Goal: Task Accomplishment & Management: Manage account settings

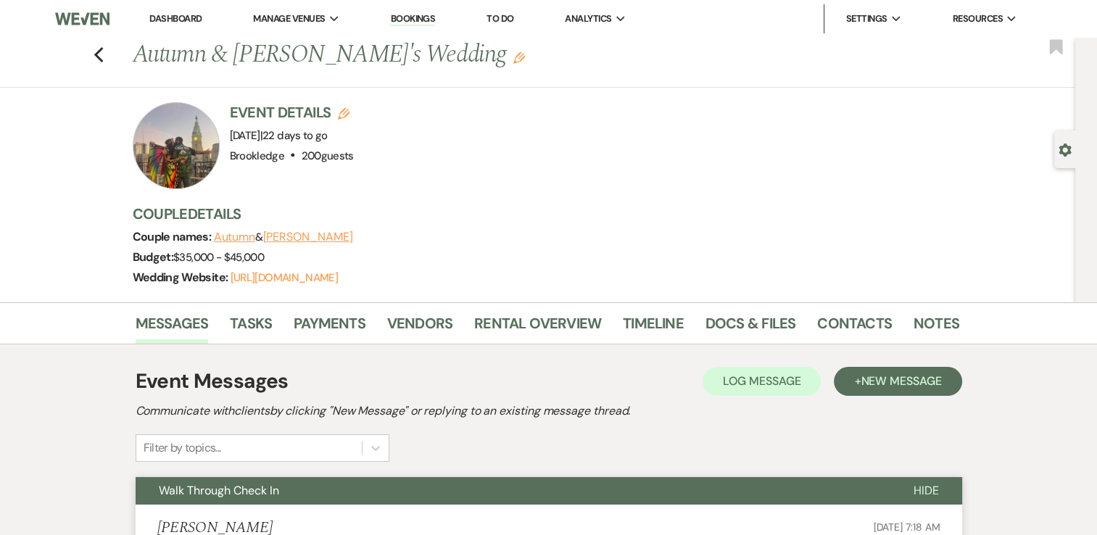
click at [178, 17] on link "Dashboard" at bounding box center [175, 18] width 52 height 12
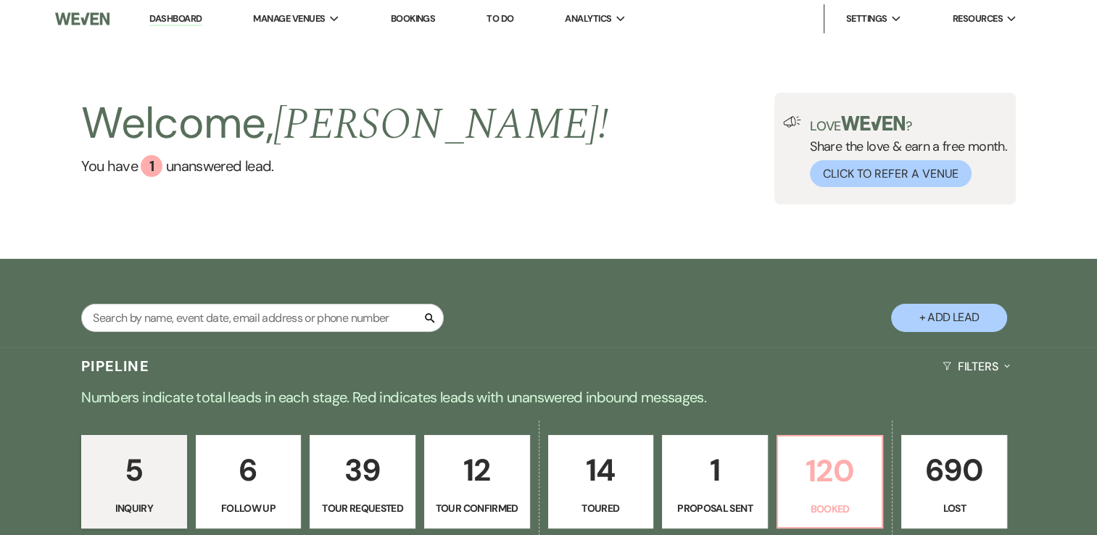
click at [850, 487] on p "120" at bounding box center [830, 471] width 87 height 49
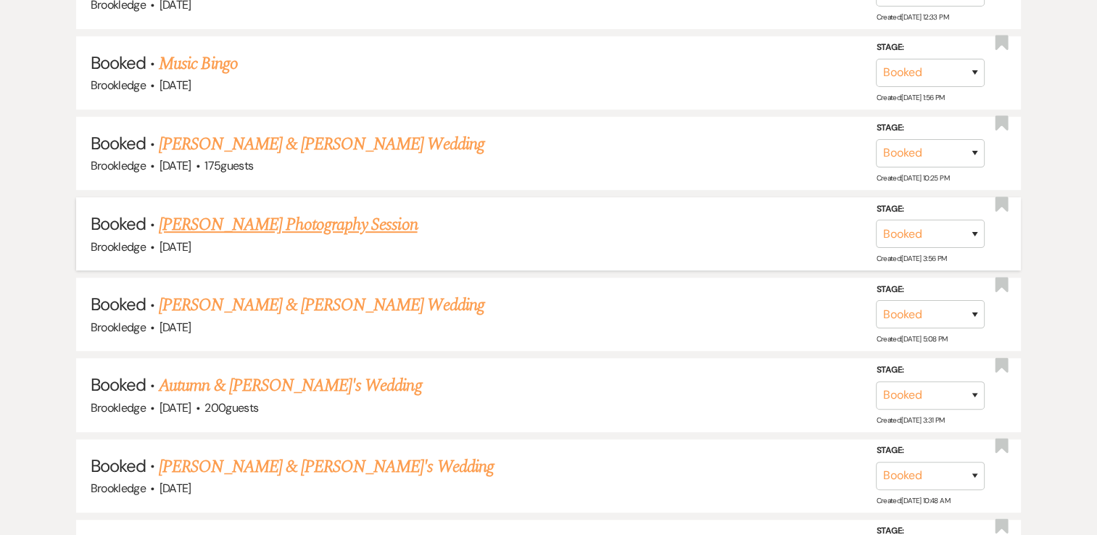
scroll to position [934, 0]
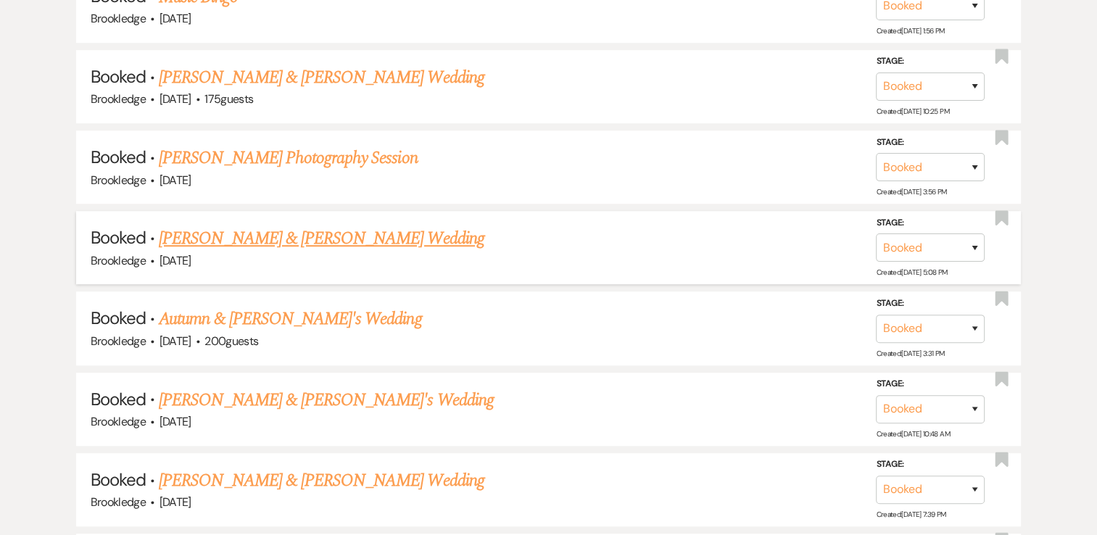
click at [320, 233] on link "[PERSON_NAME] & [PERSON_NAME] Wedding" at bounding box center [321, 238] width 325 height 26
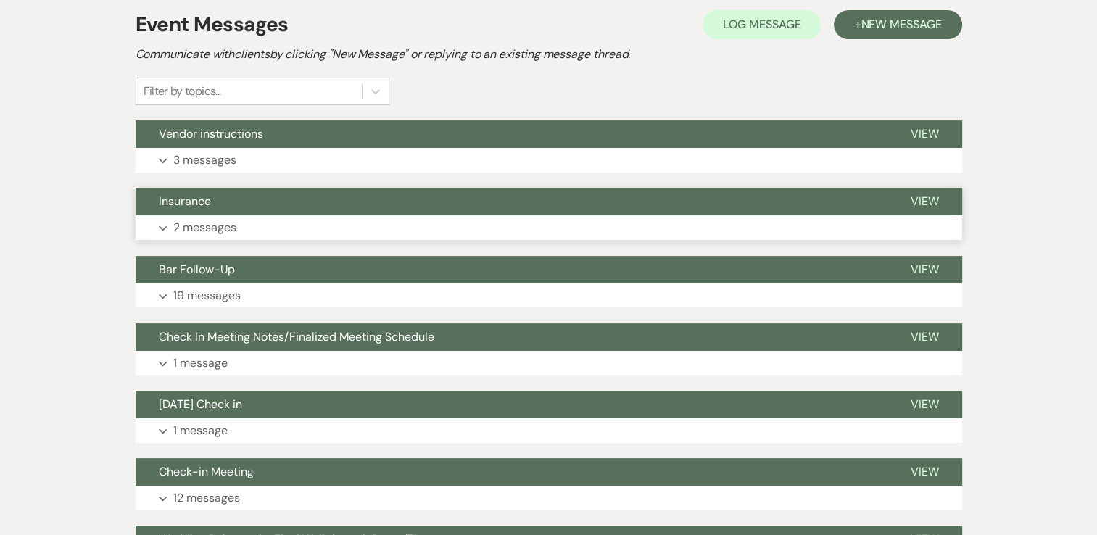
scroll to position [362, 0]
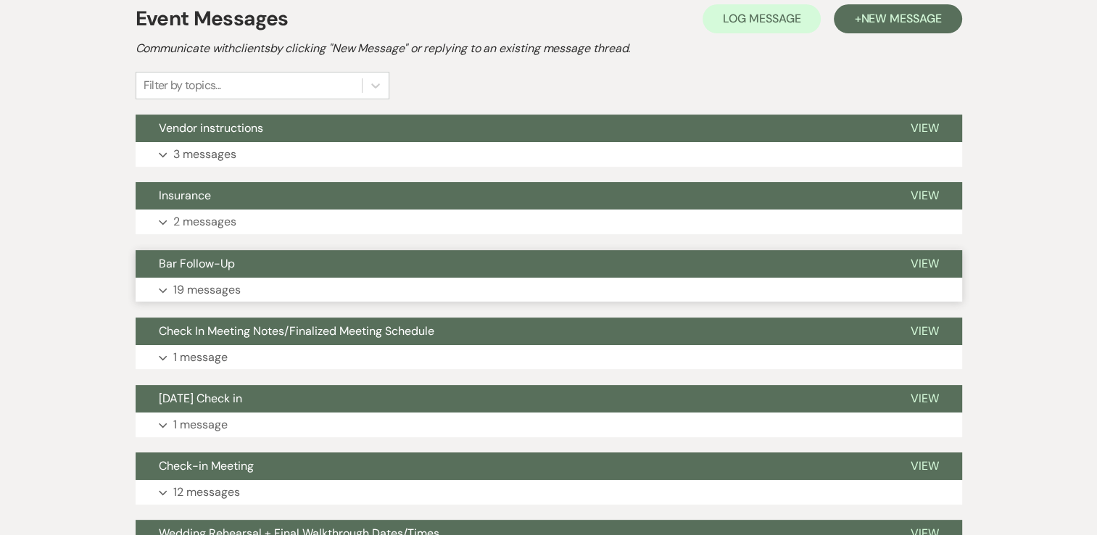
click at [197, 291] on p "19 messages" at bounding box center [206, 290] width 67 height 19
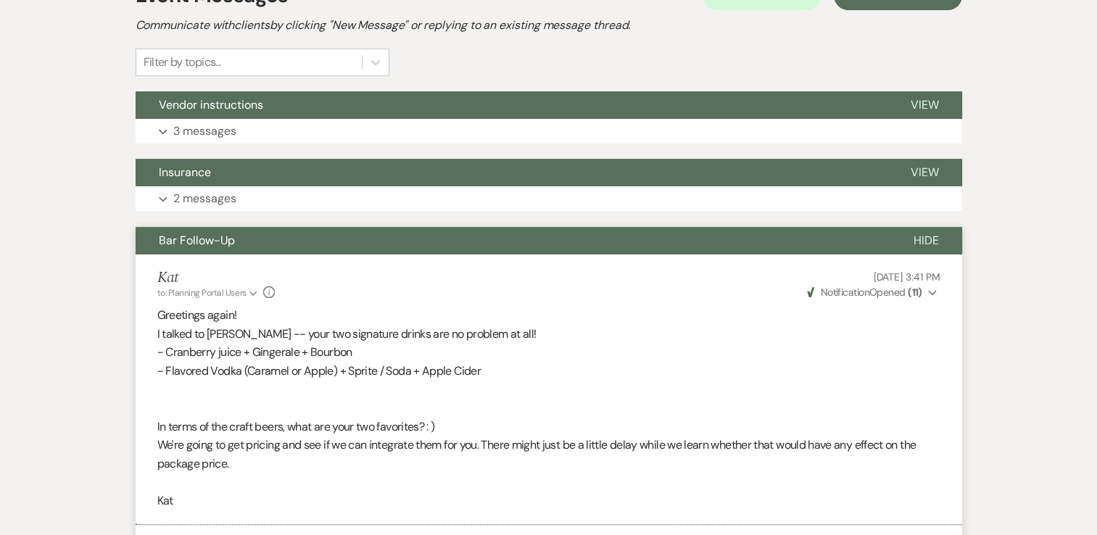
scroll to position [0, 0]
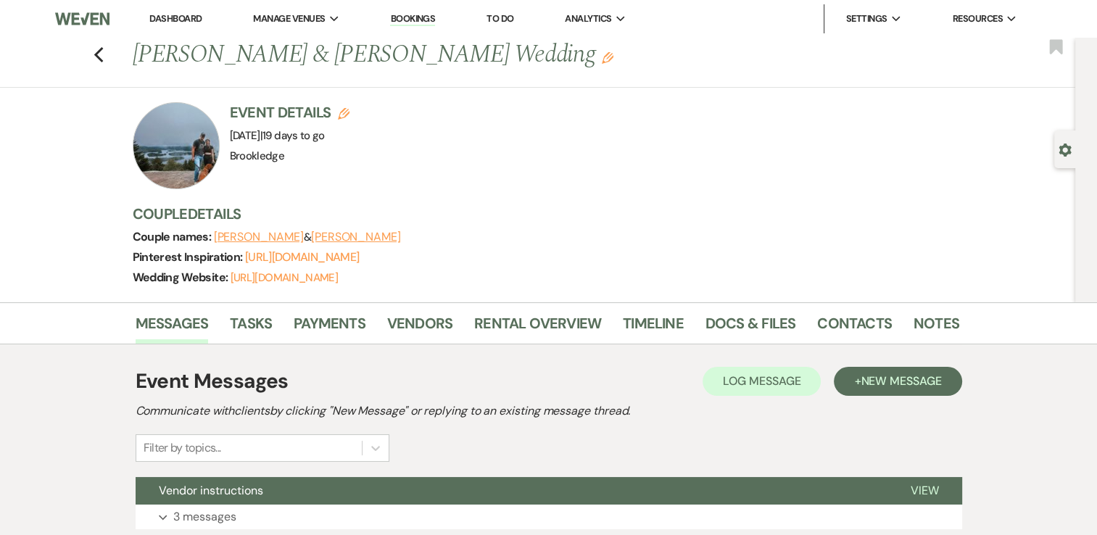
click at [175, 15] on link "Dashboard" at bounding box center [175, 18] width 52 height 12
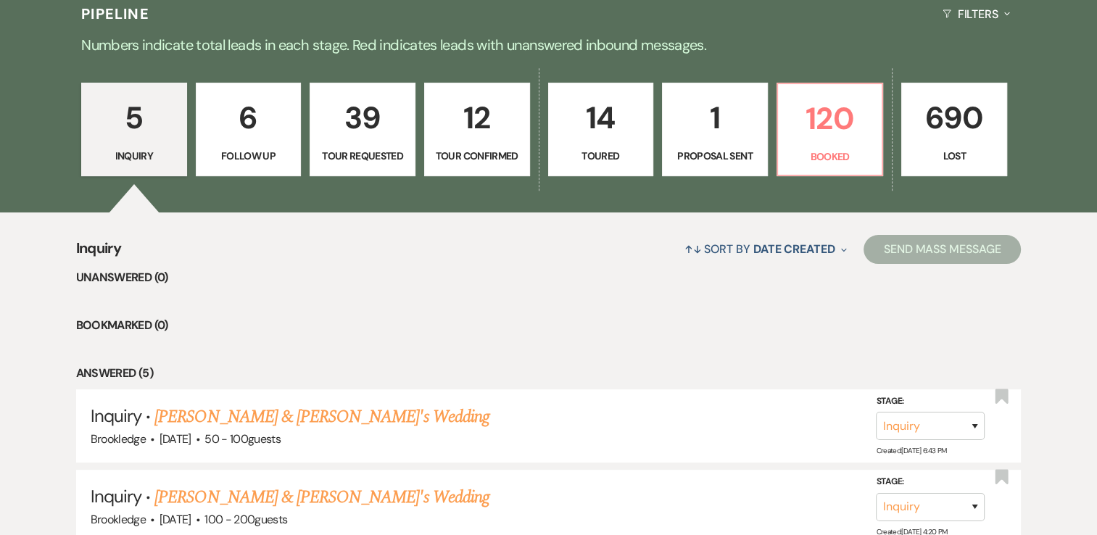
scroll to position [362, 0]
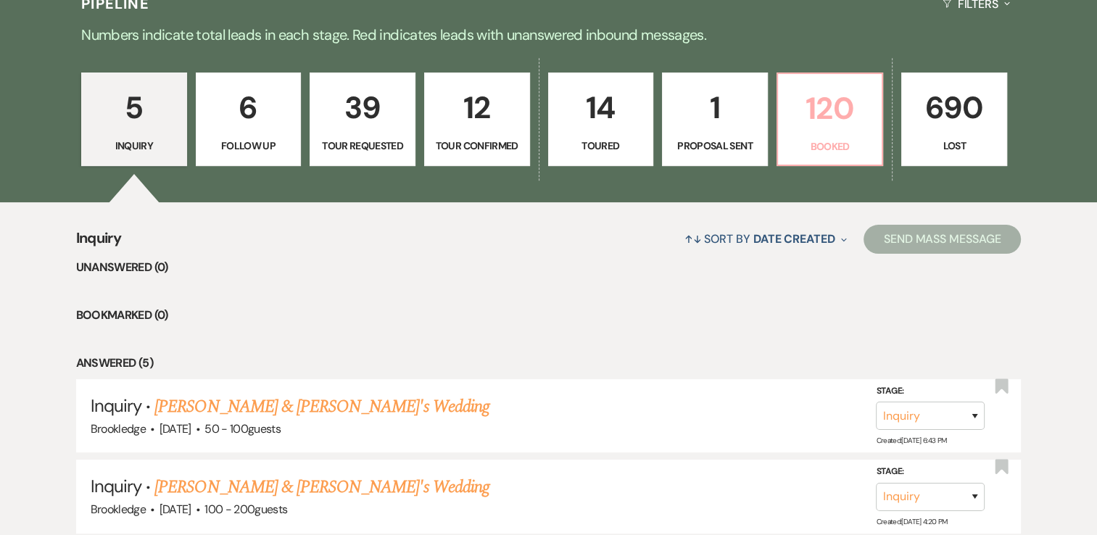
click at [813, 135] on link "120 Booked" at bounding box center [829, 119] width 107 height 94
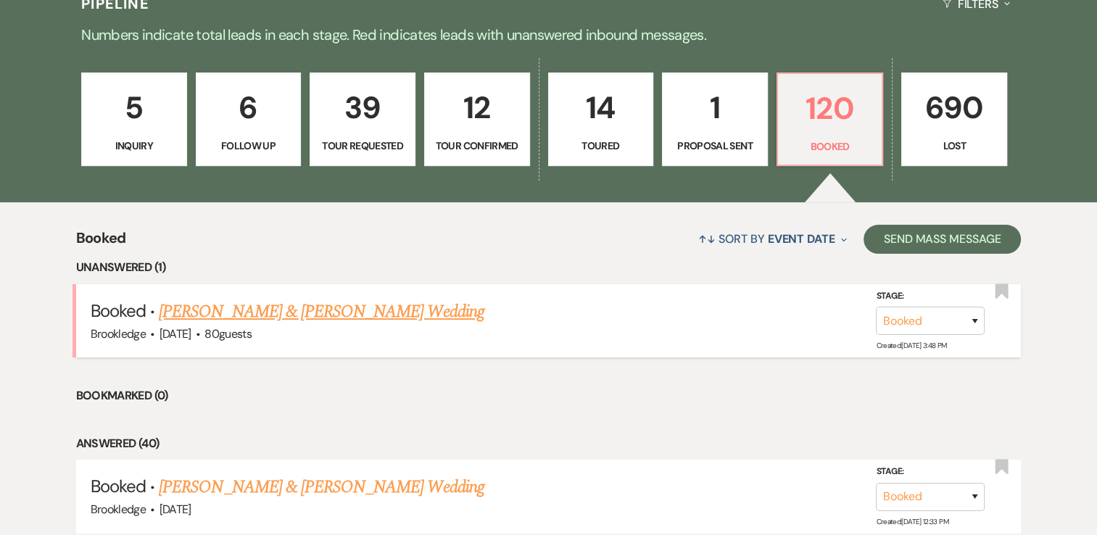
click at [324, 314] on link "[PERSON_NAME] & [PERSON_NAME] Wedding" at bounding box center [321, 312] width 325 height 26
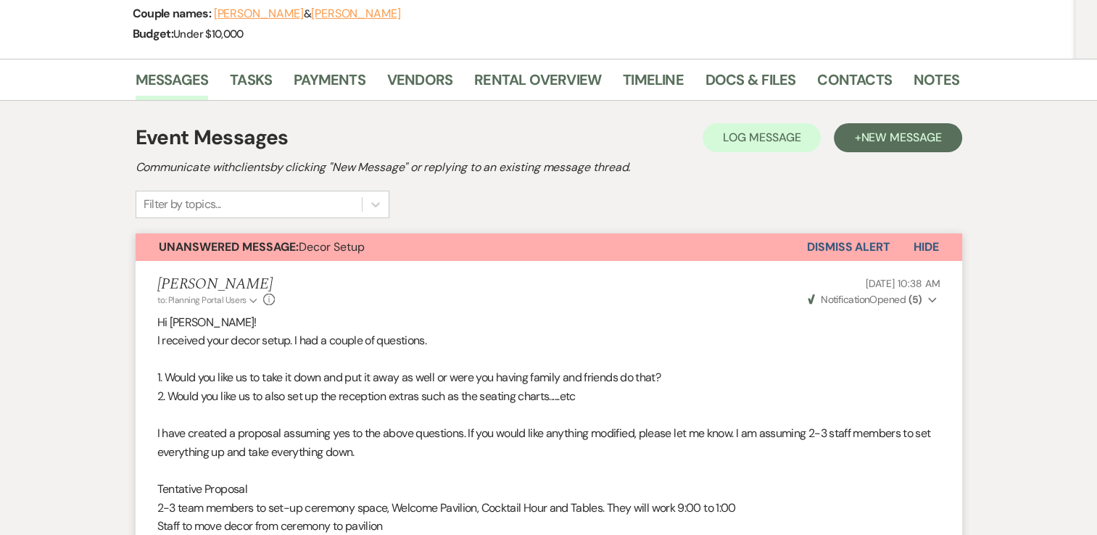
scroll to position [145, 0]
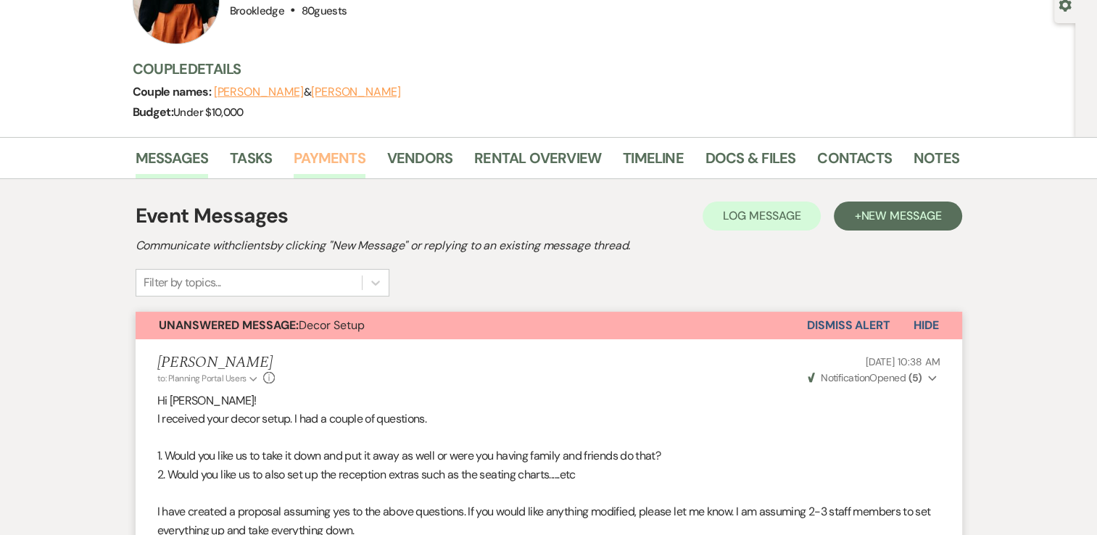
click at [339, 151] on link "Payments" at bounding box center [330, 162] width 72 height 32
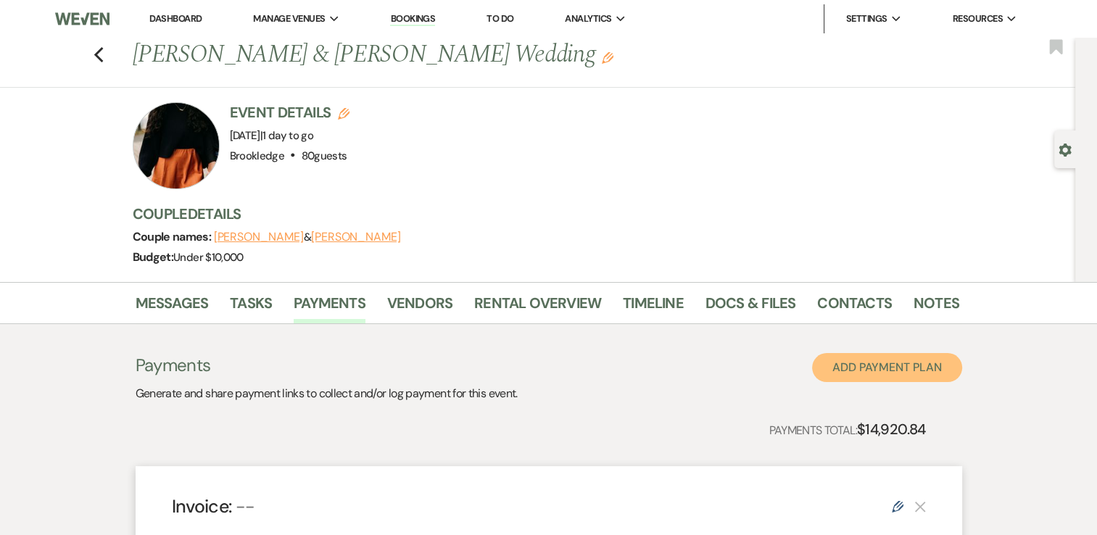
click at [884, 376] on button "Add Payment Plan" at bounding box center [887, 367] width 150 height 29
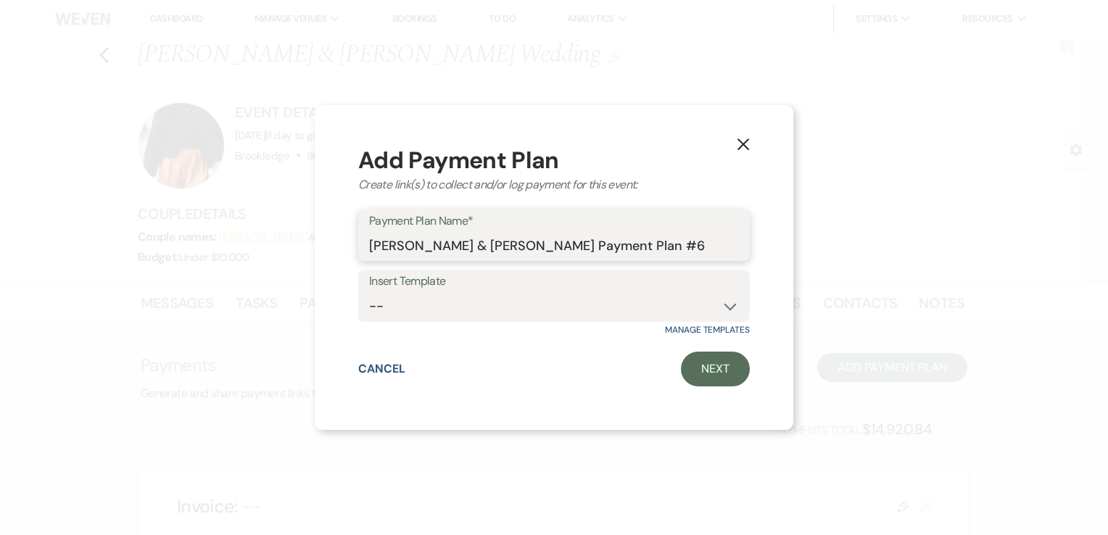
drag, startPoint x: 700, startPoint y: 243, endPoint x: 348, endPoint y: 245, distance: 351.6
click at [348, 245] on div "X Add Payment Plan Create link(s) to collect and/or log payment for this event:…" at bounding box center [554, 267] width 478 height 325
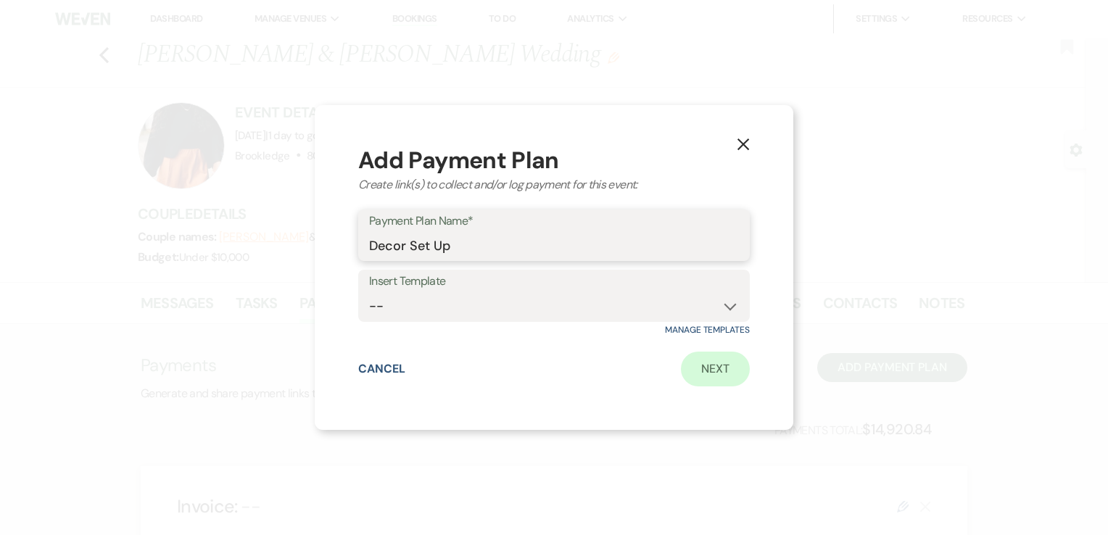
type input "Decor Set Up"
click at [701, 369] on link "Next" at bounding box center [715, 369] width 69 height 35
select select "2"
select select "percentage"
select select "true"
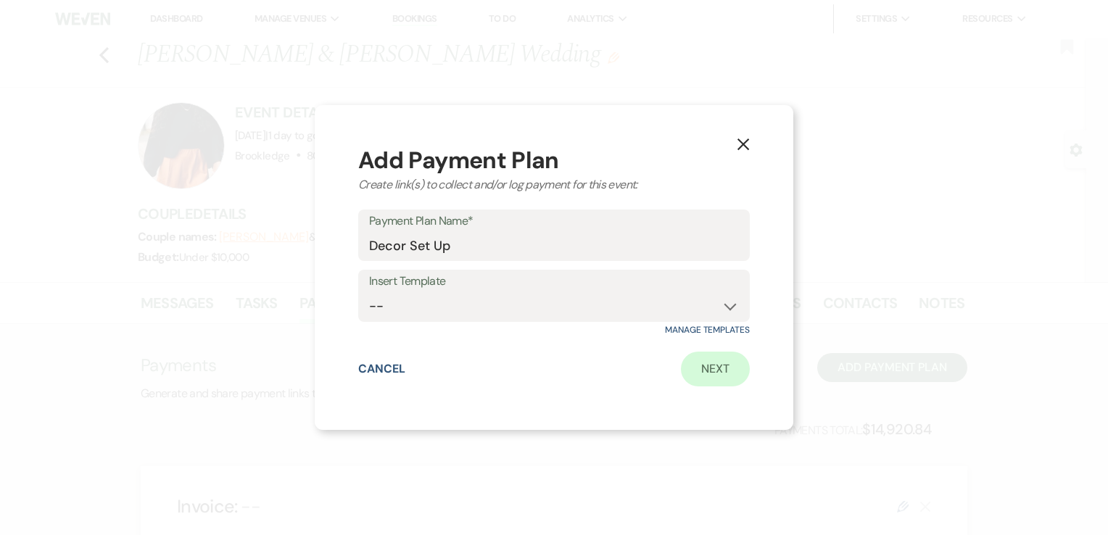
select select "client"
select select "weeks"
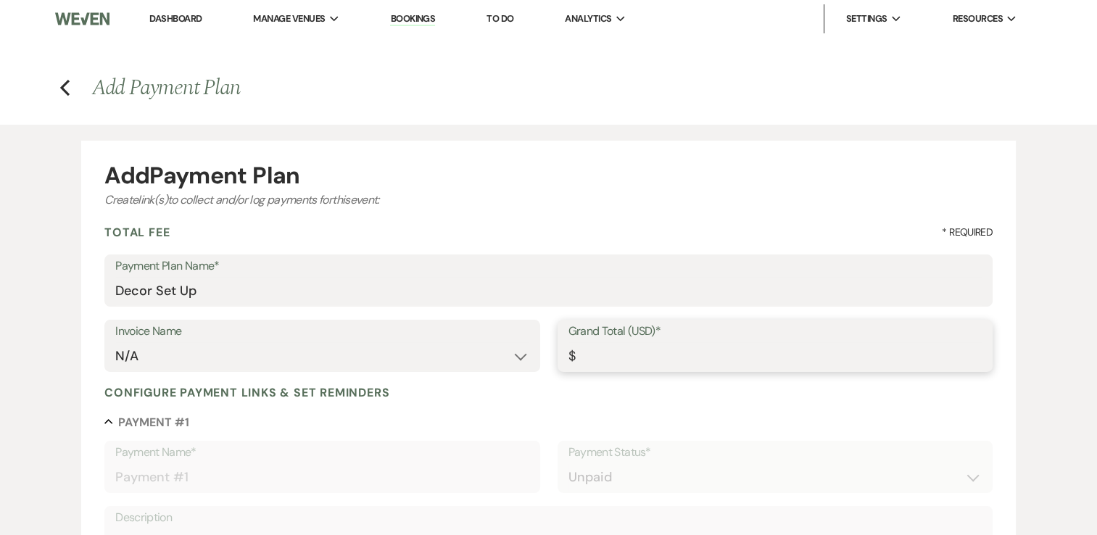
click at [629, 353] on input "Grand Total (USD)*" at bounding box center [774, 356] width 413 height 28
type input "6"
type input "6.00"
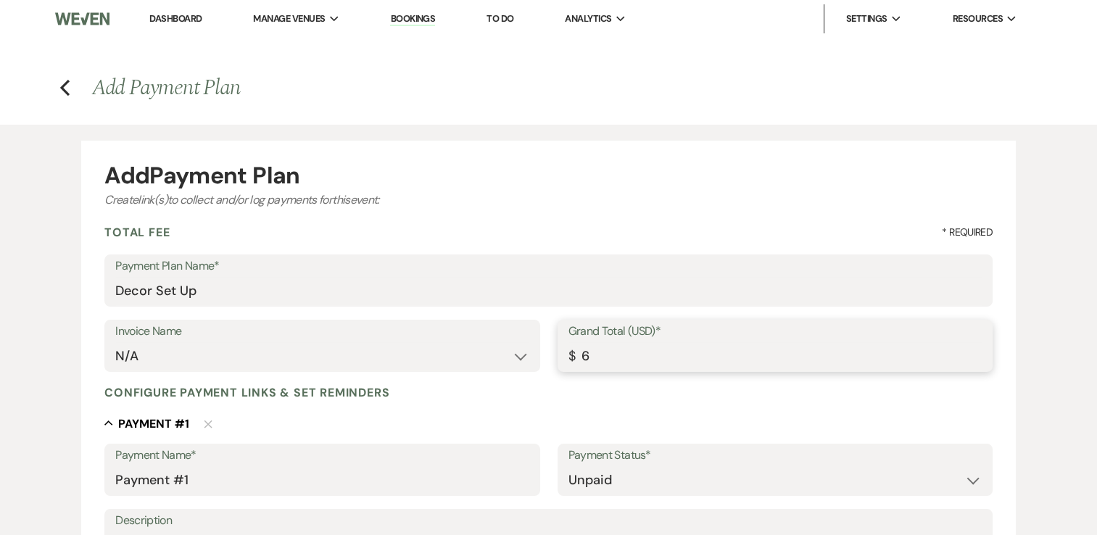
type input "60"
type input "60.00"
type input "600"
type input "600.00"
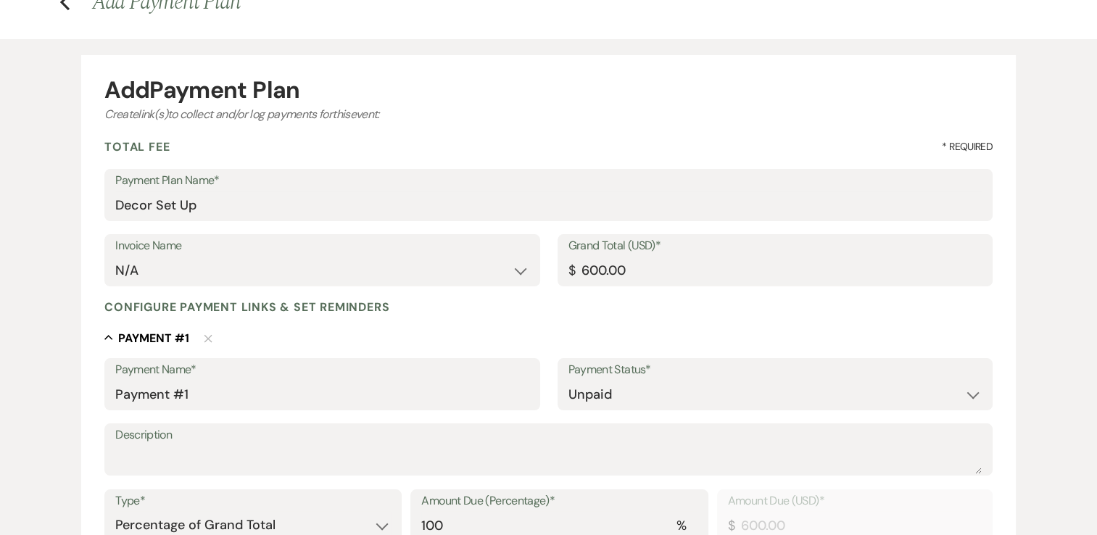
scroll to position [217, 0]
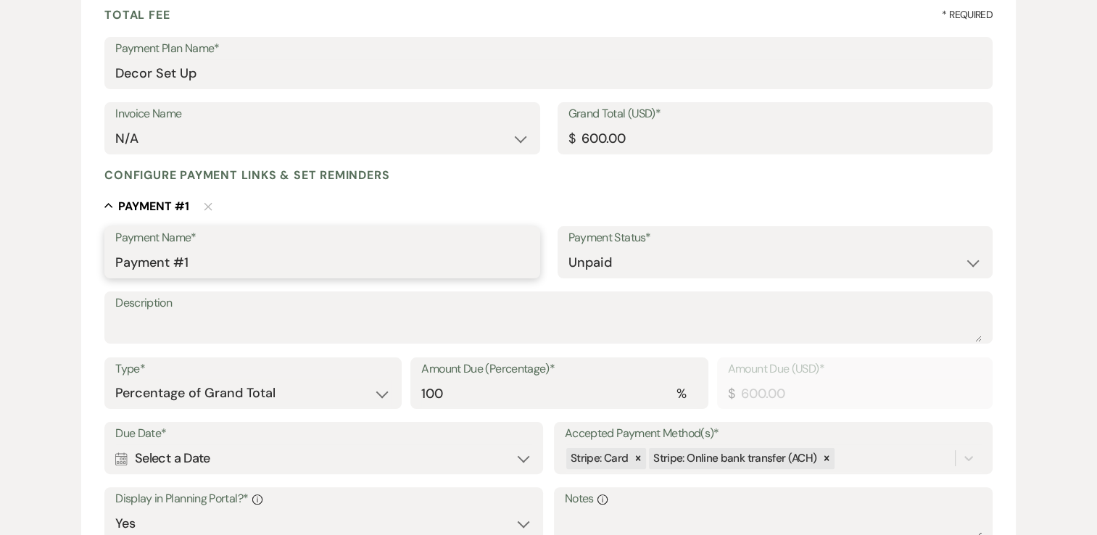
drag, startPoint x: 189, startPoint y: 262, endPoint x: 87, endPoint y: 262, distance: 102.2
click at [87, 262] on form "Add Payment Plan Create link(s) to collect and/or log payments for this event: …" at bounding box center [548, 357] width 934 height 868
type input "Decor"
click at [502, 308] on label "Description" at bounding box center [548, 303] width 866 height 21
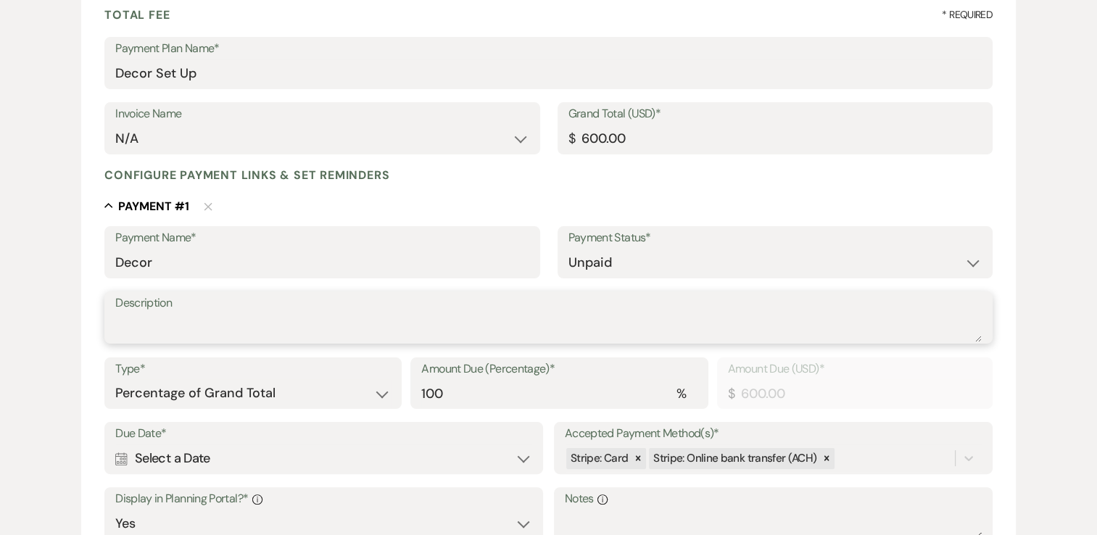
click at [502, 313] on textarea "Description" at bounding box center [548, 327] width 866 height 29
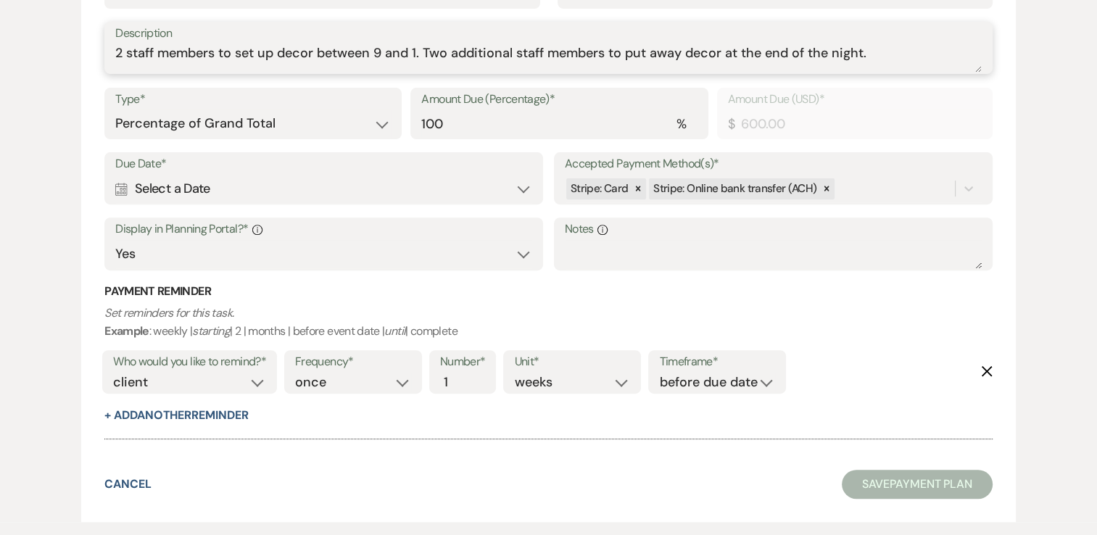
scroll to position [507, 0]
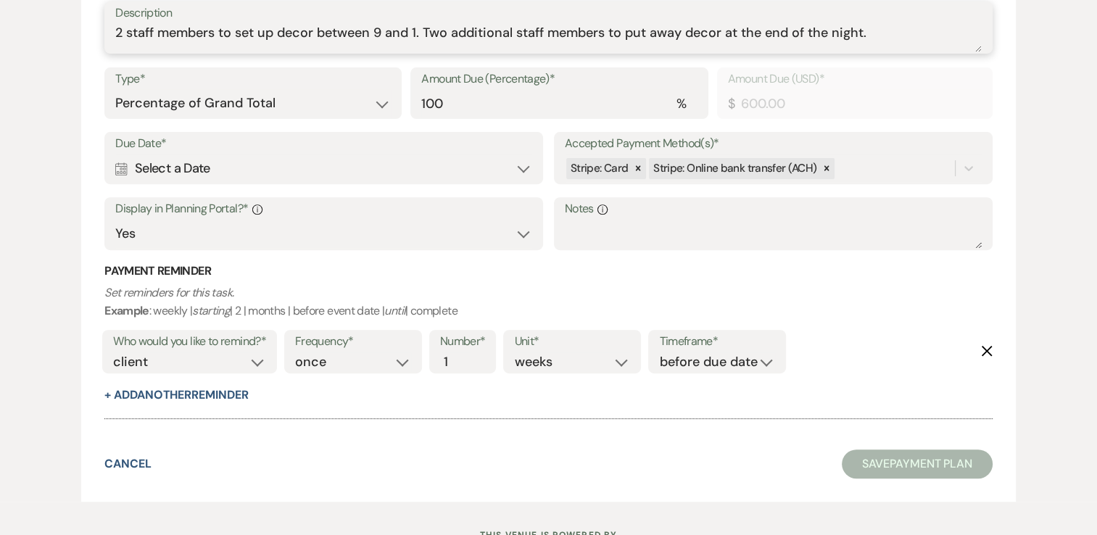
type textarea "2 staff members to set up decor between 9 and 1. Two additional staff members t…"
click at [247, 178] on div "Calendar Select a Date Expand" at bounding box center [323, 168] width 417 height 28
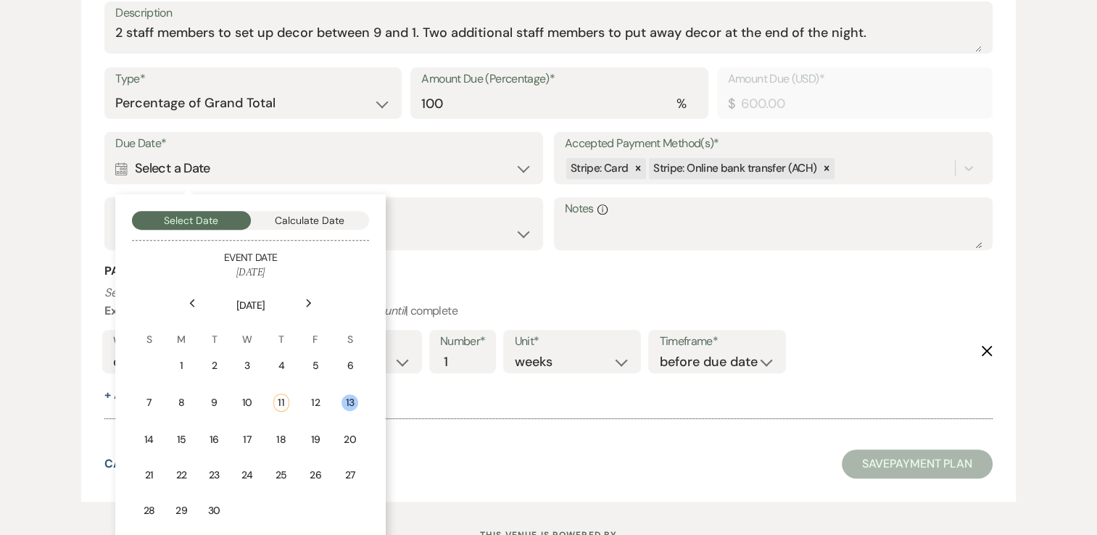
drag, startPoint x: 348, startPoint y: 399, endPoint x: 355, endPoint y: 402, distance: 7.8
click at [348, 399] on div "13" at bounding box center [349, 402] width 17 height 17
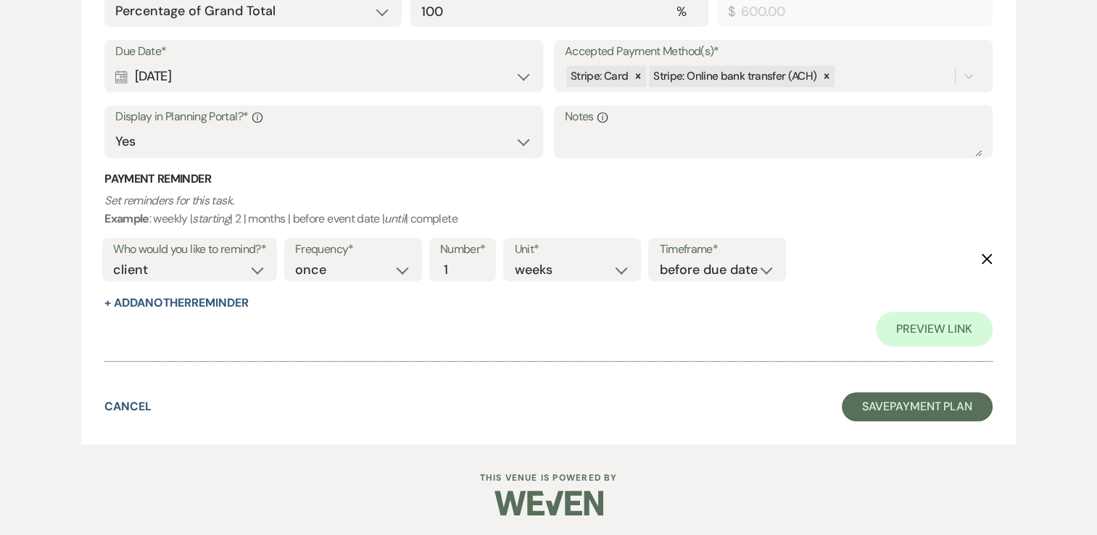
scroll to position [601, 0]
click at [921, 410] on button "Save Payment Plan" at bounding box center [917, 405] width 151 height 29
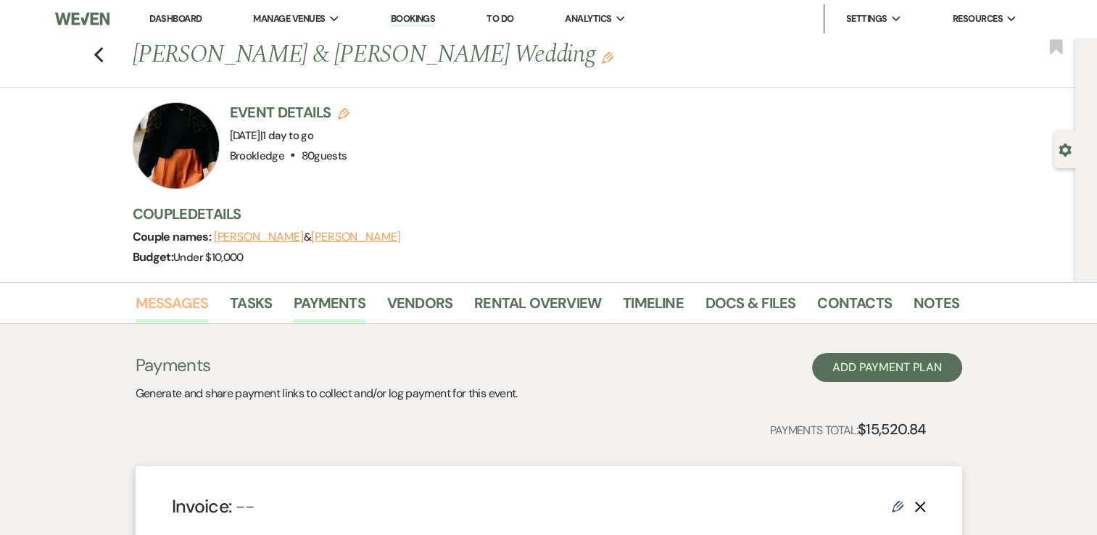
click at [180, 293] on link "Messages" at bounding box center [172, 307] width 73 height 32
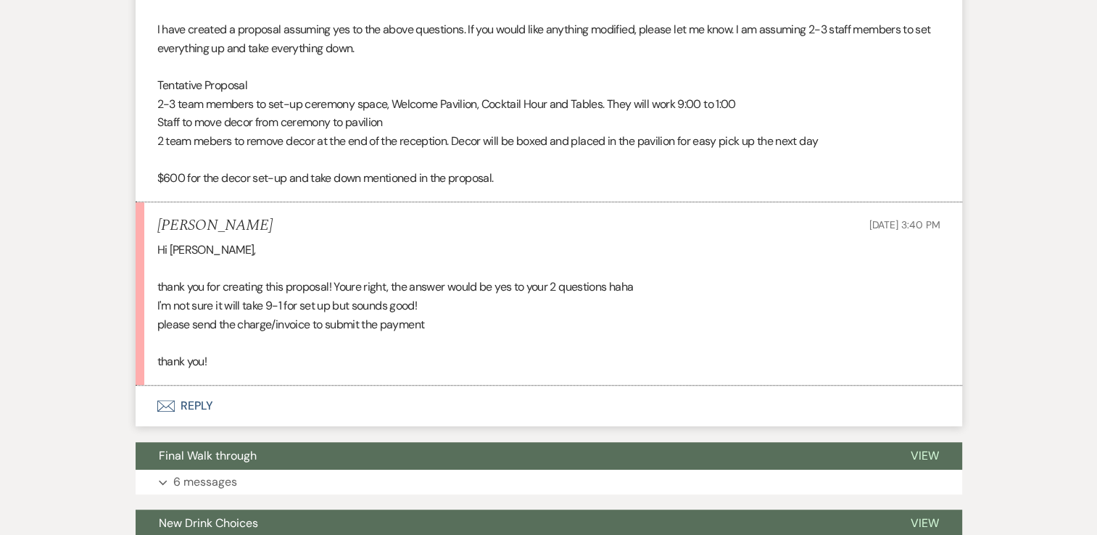
scroll to position [725, 0]
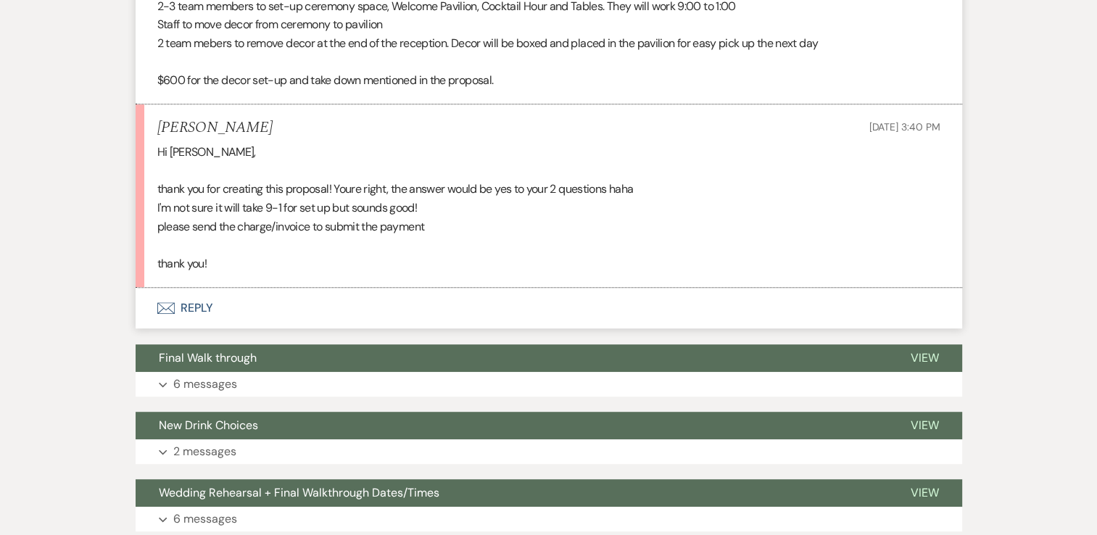
click at [194, 312] on button "Envelope Reply" at bounding box center [549, 308] width 826 height 41
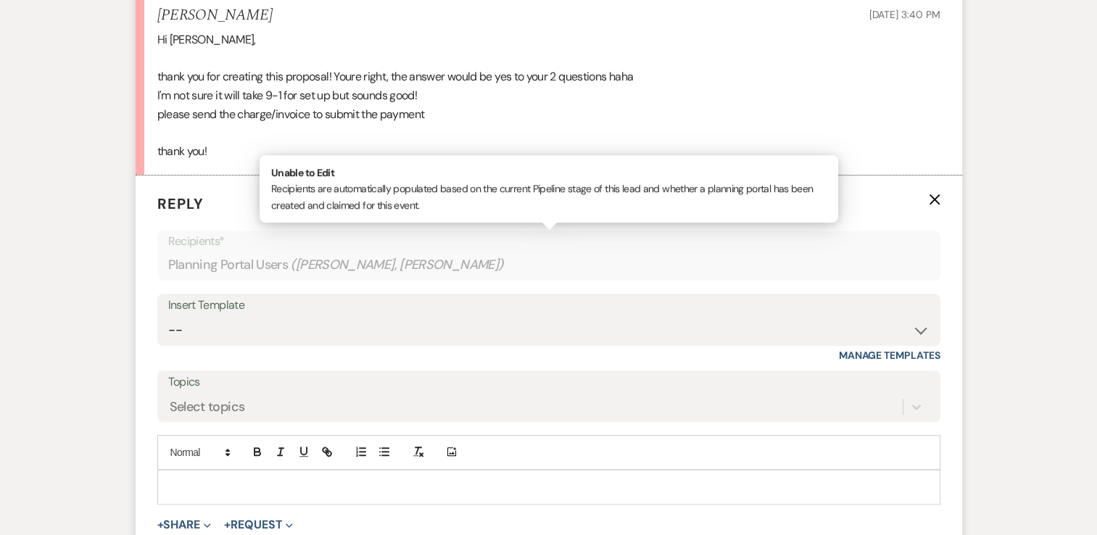
scroll to position [942, 0]
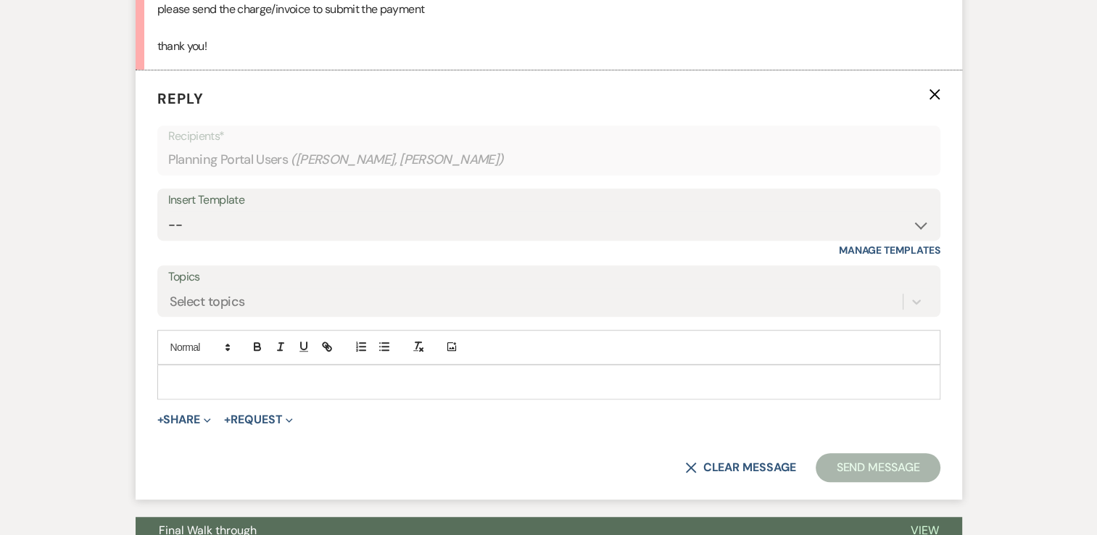
click at [257, 381] on p at bounding box center [549, 382] width 760 height 16
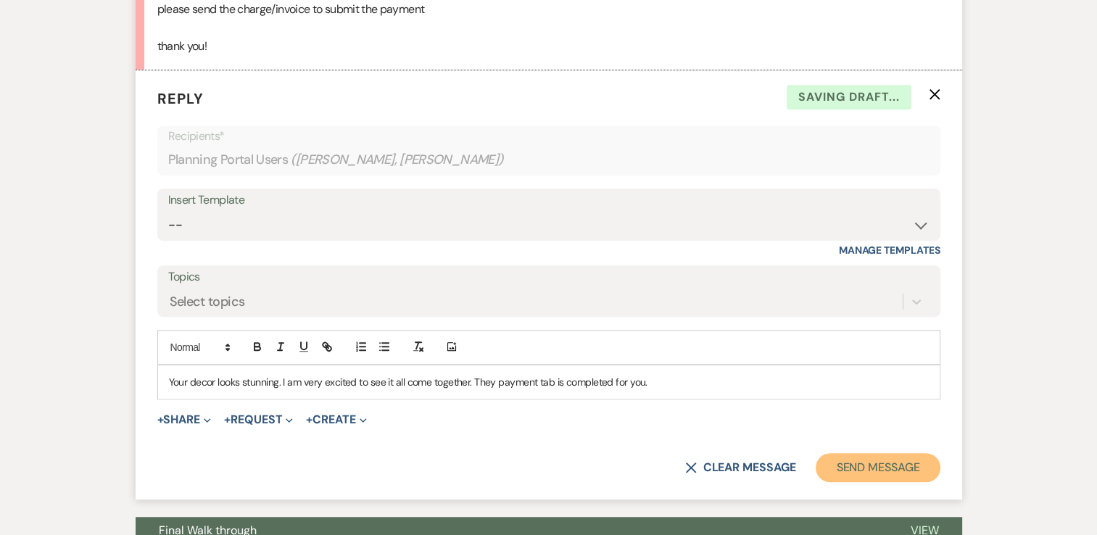
click at [890, 466] on button "Send Message" at bounding box center [878, 467] width 124 height 29
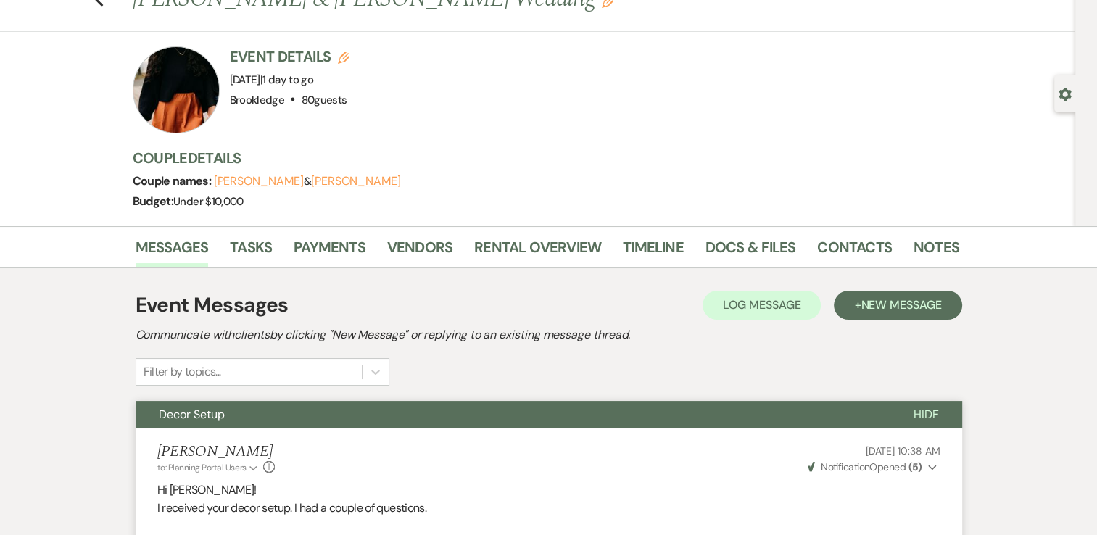
scroll to position [0, 0]
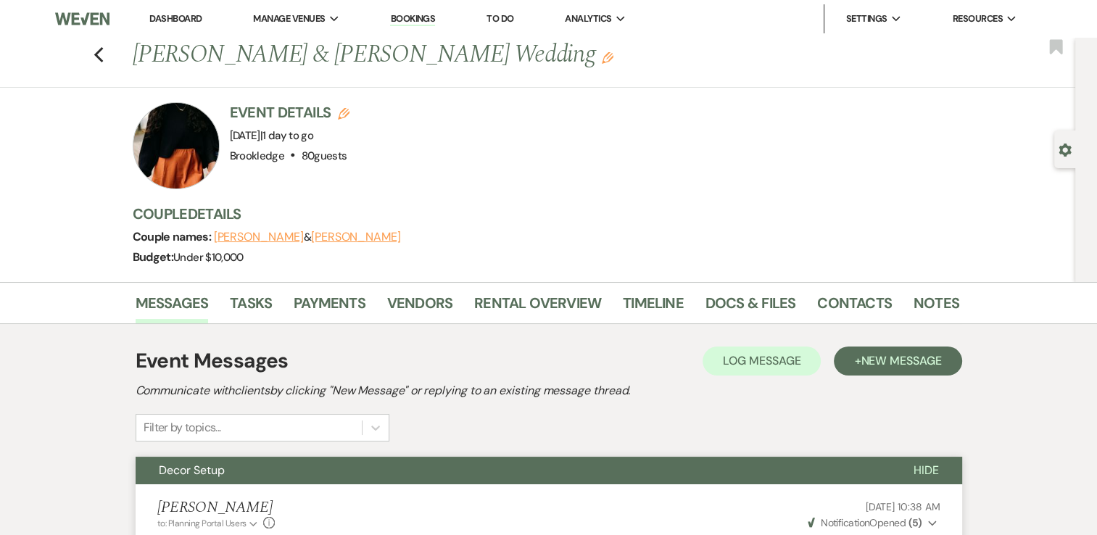
click at [184, 16] on link "Dashboard" at bounding box center [175, 18] width 52 height 12
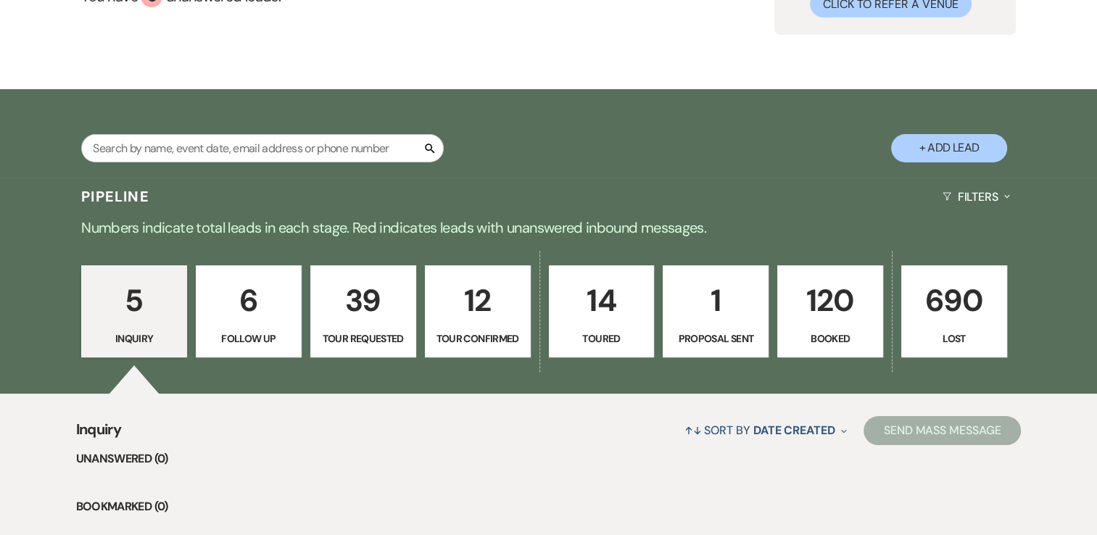
scroll to position [290, 0]
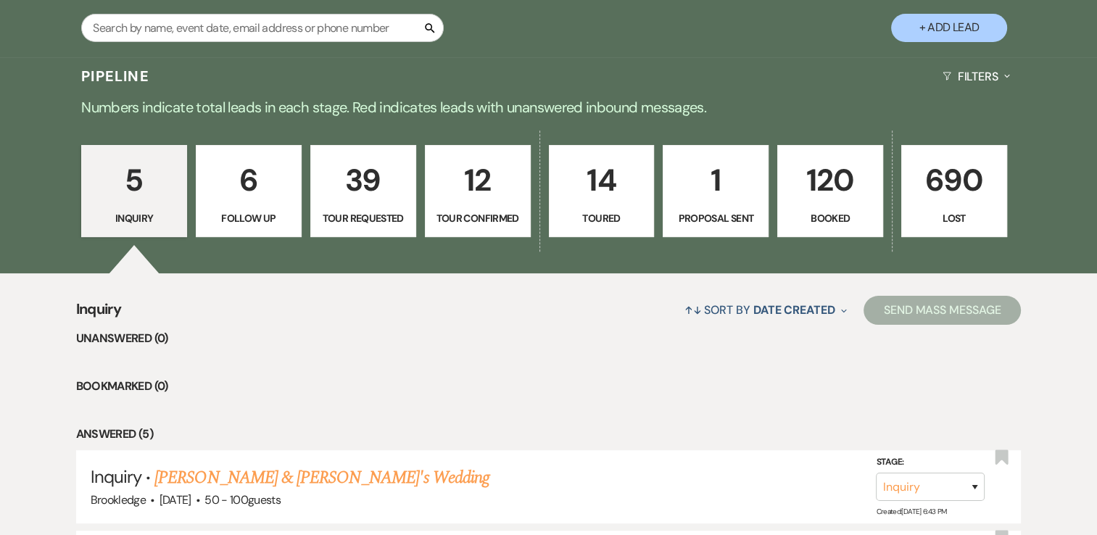
click at [829, 156] on p "120" at bounding box center [830, 180] width 87 height 49
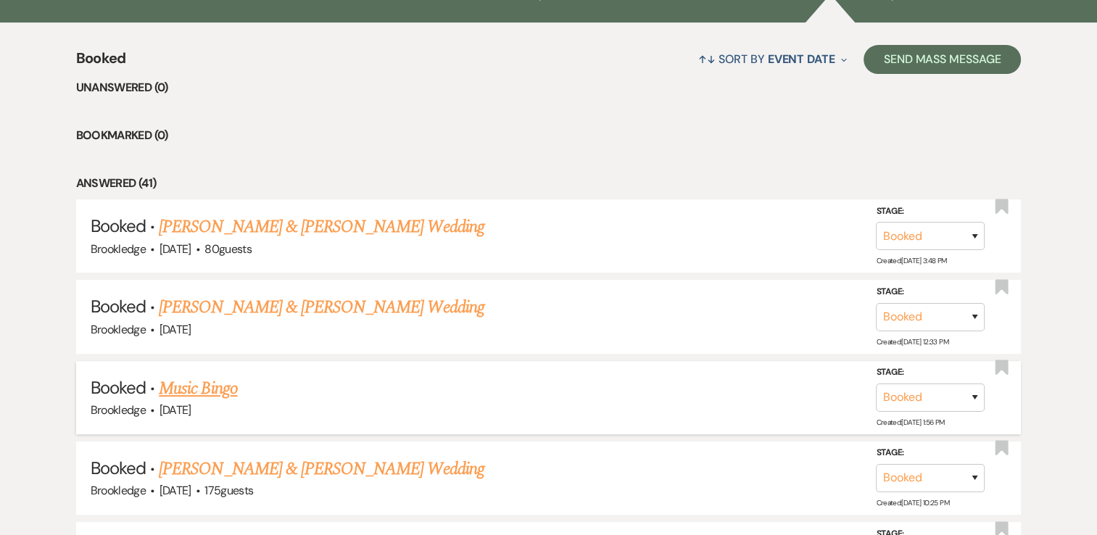
scroll to position [652, 0]
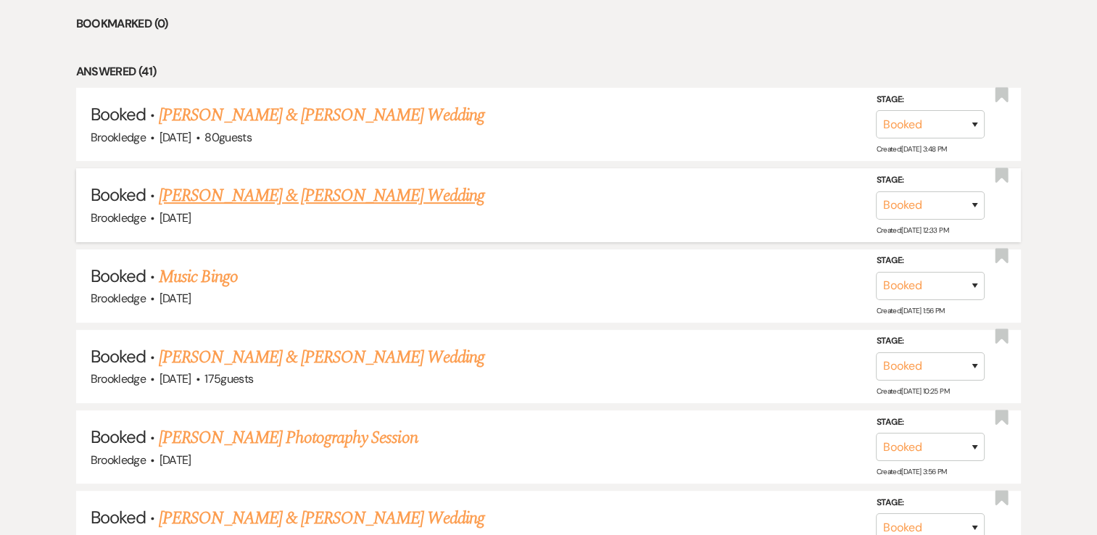
click at [212, 199] on link "[PERSON_NAME] & [PERSON_NAME] Wedding" at bounding box center [321, 196] width 325 height 26
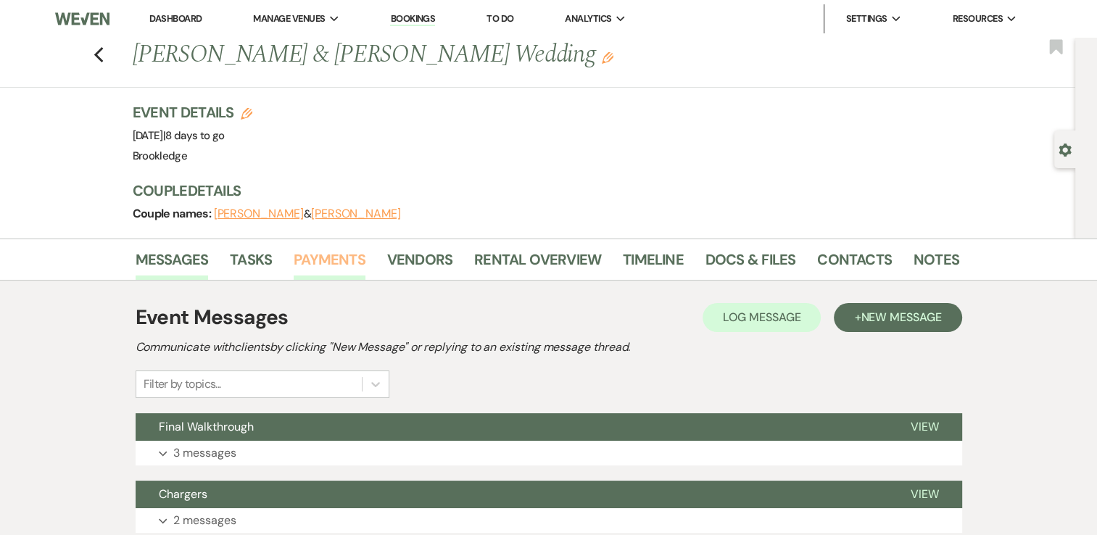
click at [326, 260] on link "Payments" at bounding box center [330, 264] width 72 height 32
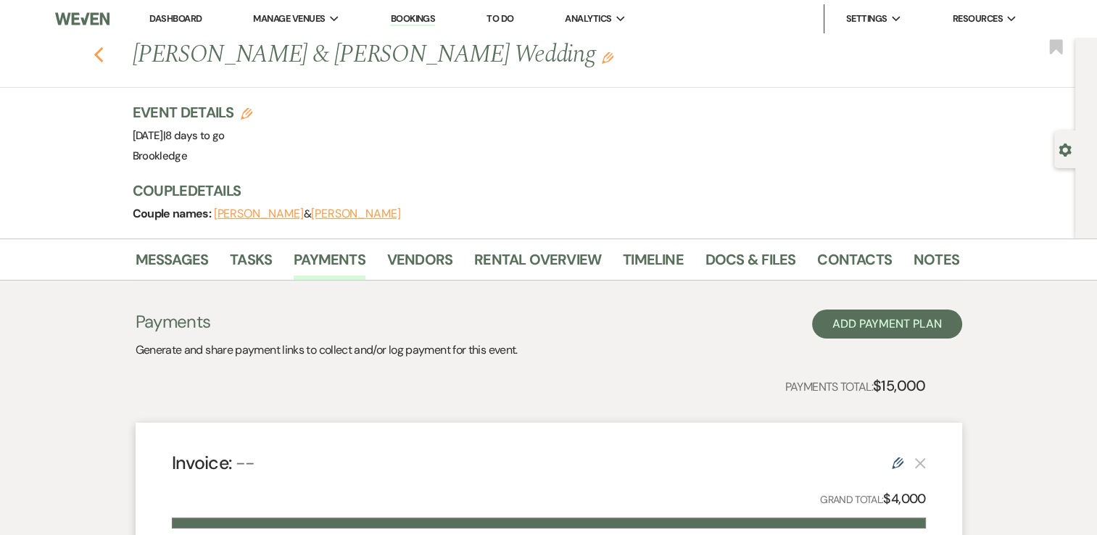
click at [103, 52] on use "button" at bounding box center [98, 55] width 9 height 16
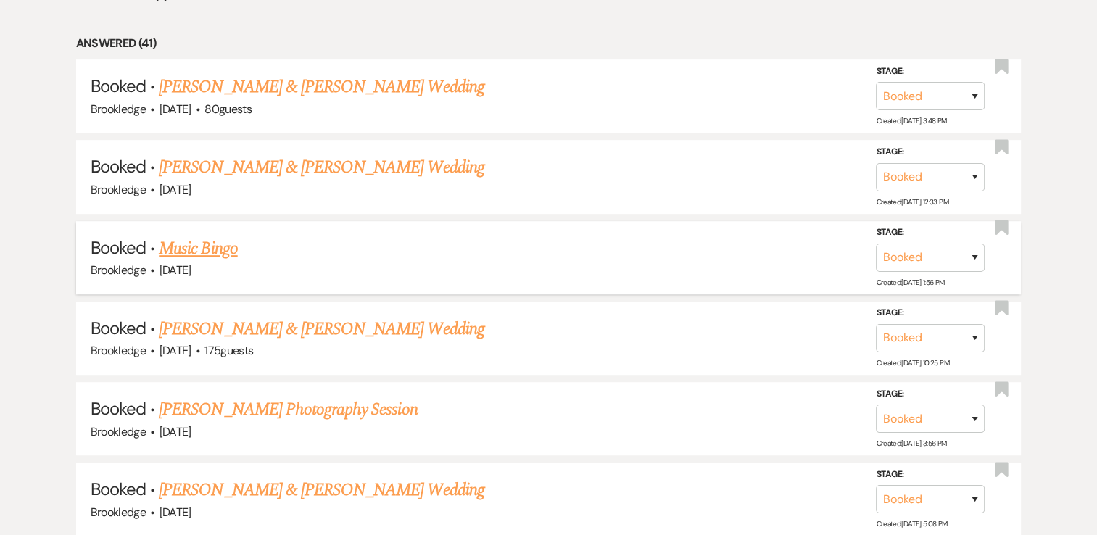
scroll to position [725, 0]
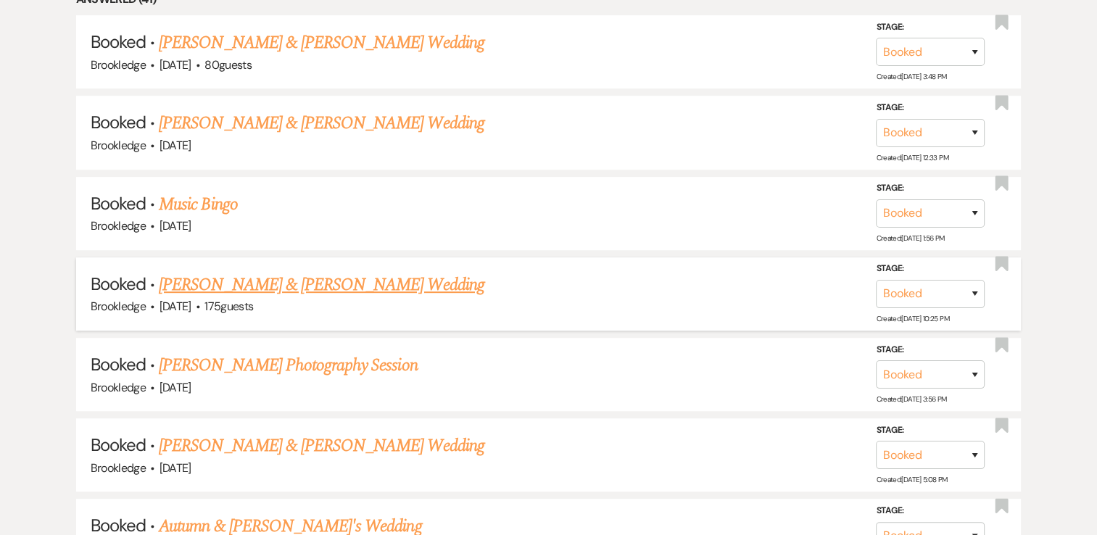
click at [244, 286] on link "[PERSON_NAME] & [PERSON_NAME] Wedding" at bounding box center [321, 285] width 325 height 26
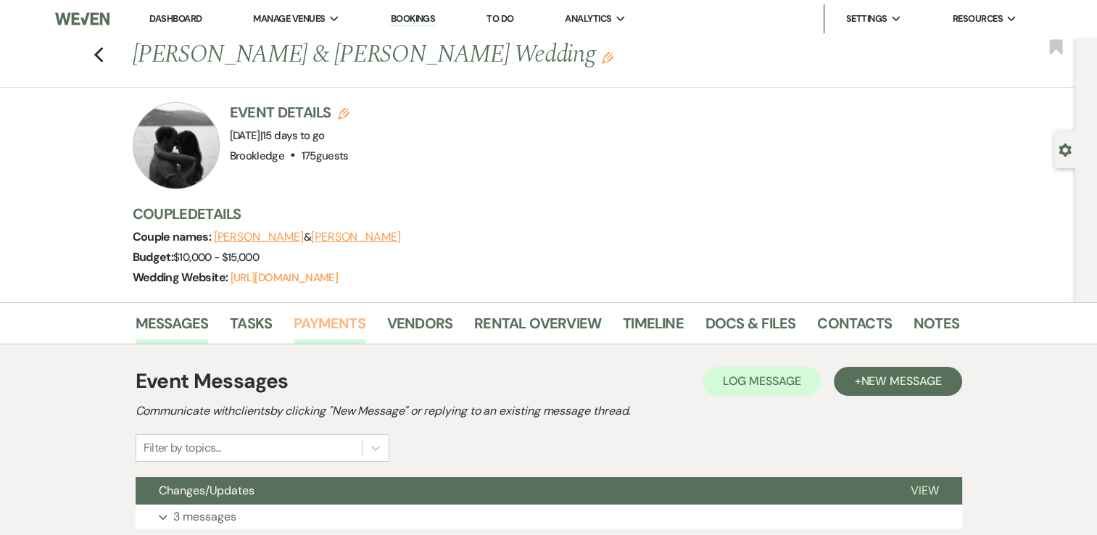
click at [323, 323] on link "Payments" at bounding box center [330, 328] width 72 height 32
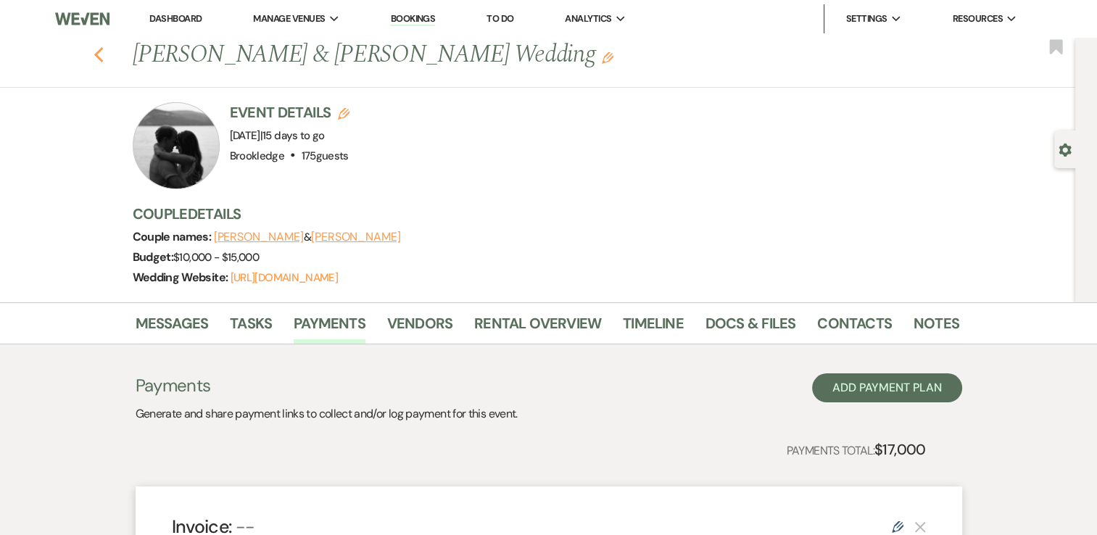
click at [102, 53] on use "button" at bounding box center [98, 55] width 9 height 16
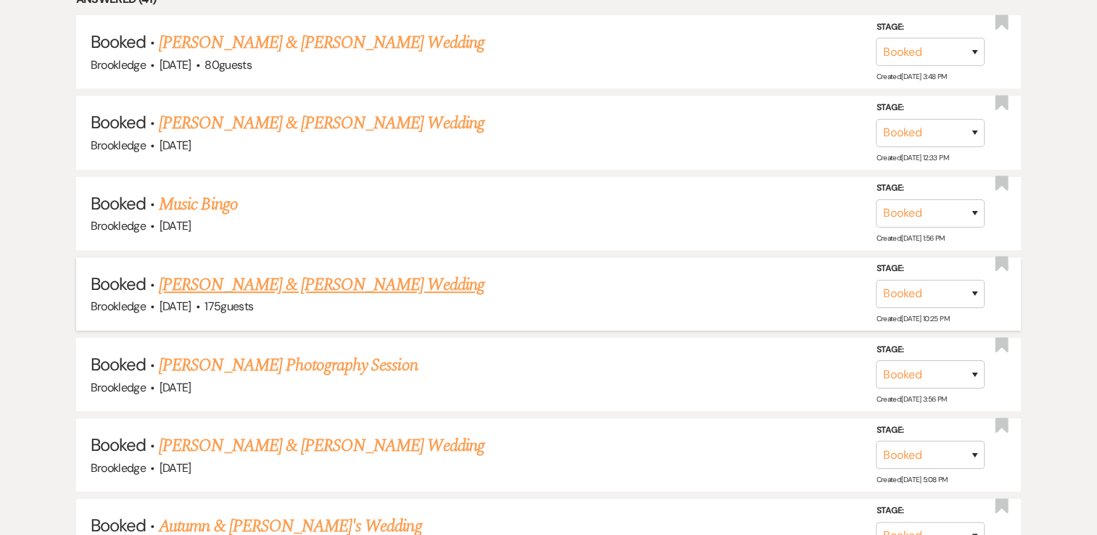
scroll to position [870, 0]
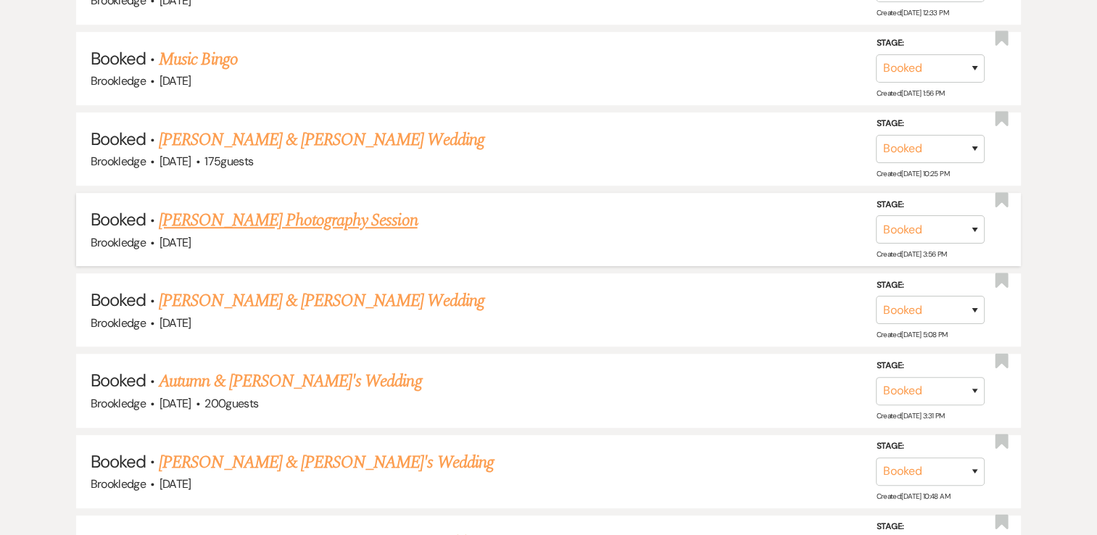
click at [274, 220] on link "[PERSON_NAME] Photography Session" at bounding box center [288, 220] width 258 height 26
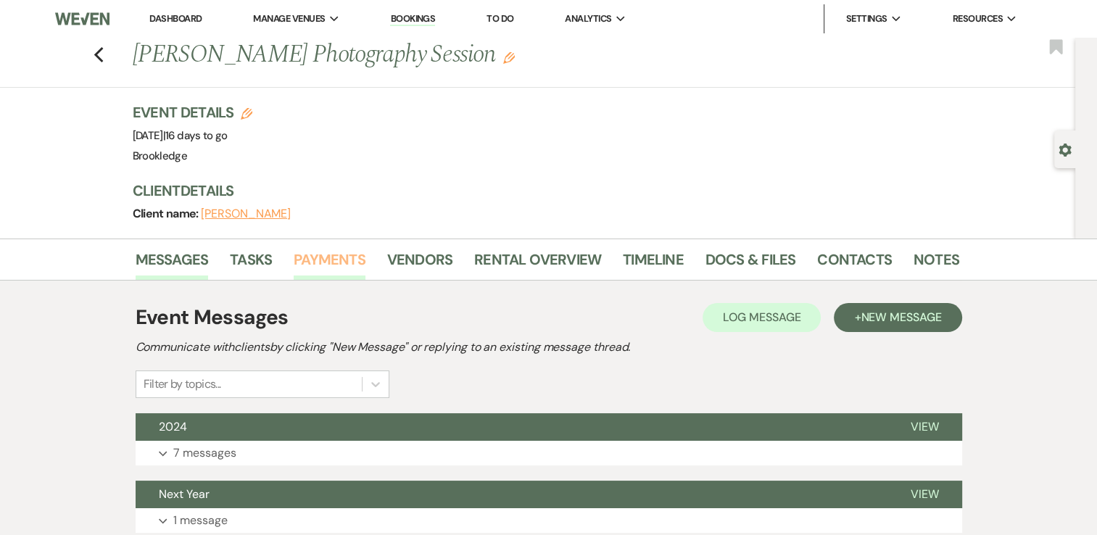
click at [330, 254] on link "Payments" at bounding box center [330, 264] width 72 height 32
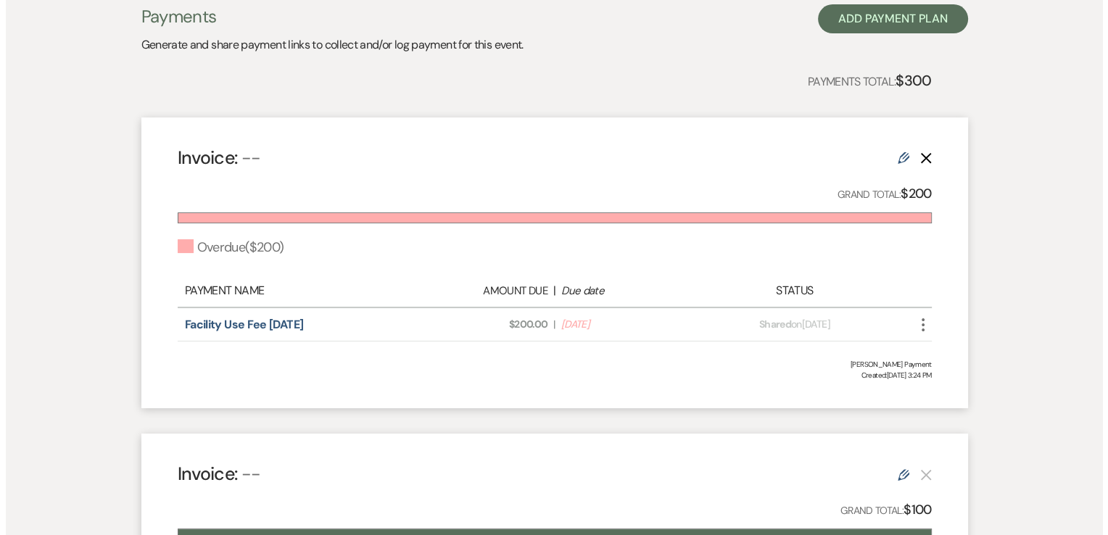
scroll to position [362, 0]
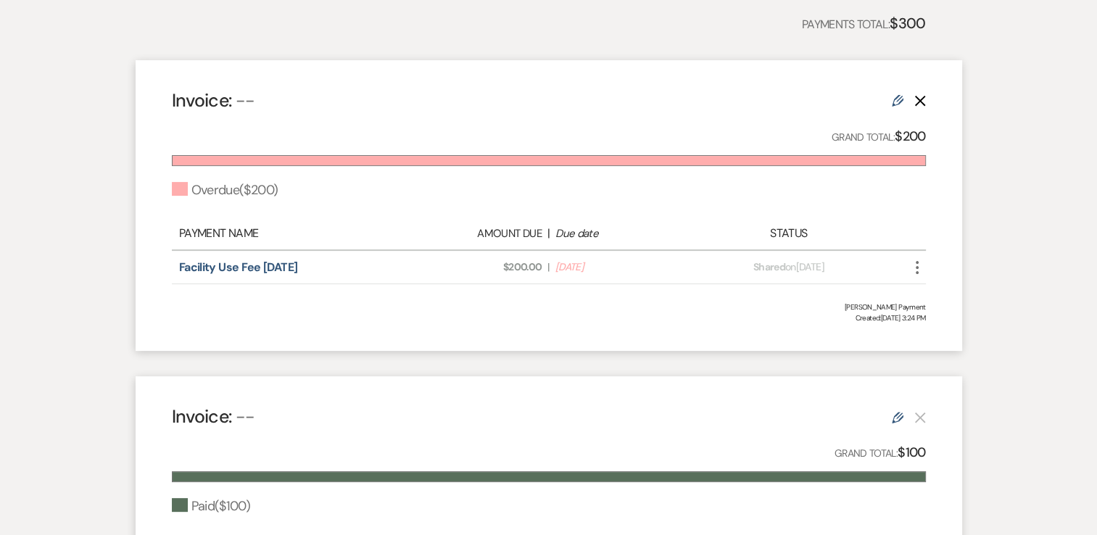
click at [918, 270] on icon "More" at bounding box center [916, 267] width 17 height 17
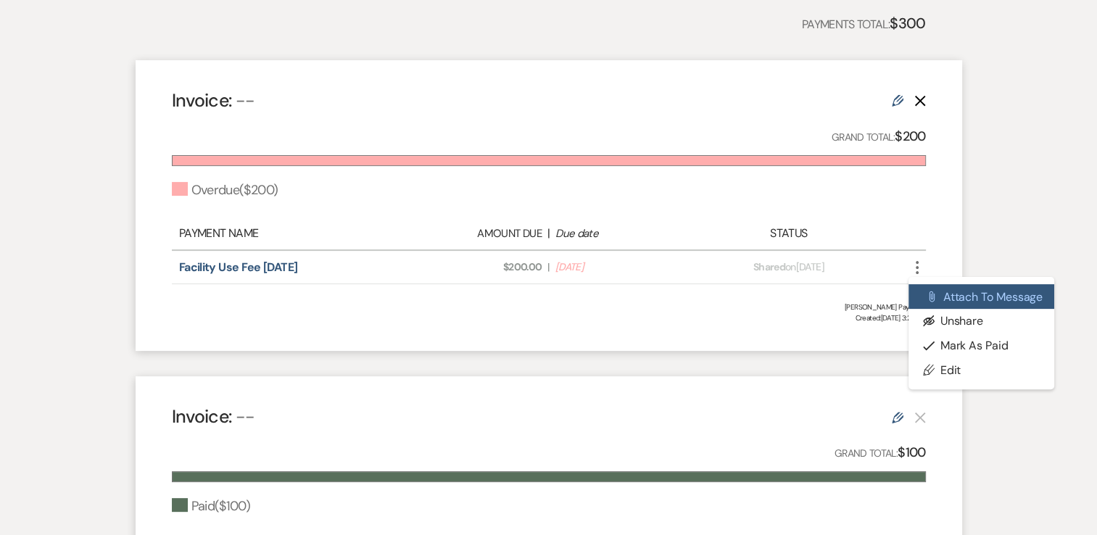
click at [1015, 300] on button "Attach File Attach to Message" at bounding box center [981, 296] width 146 height 25
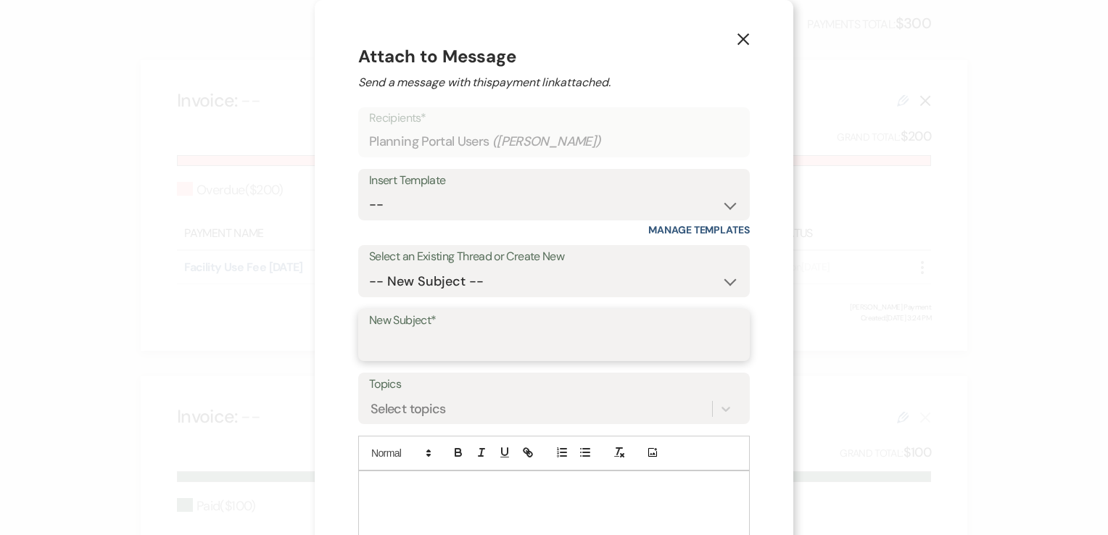
click at [418, 343] on input "New Subject*" at bounding box center [554, 345] width 370 height 28
type input "Friendly"
click at [433, 486] on p at bounding box center [554, 488] width 368 height 16
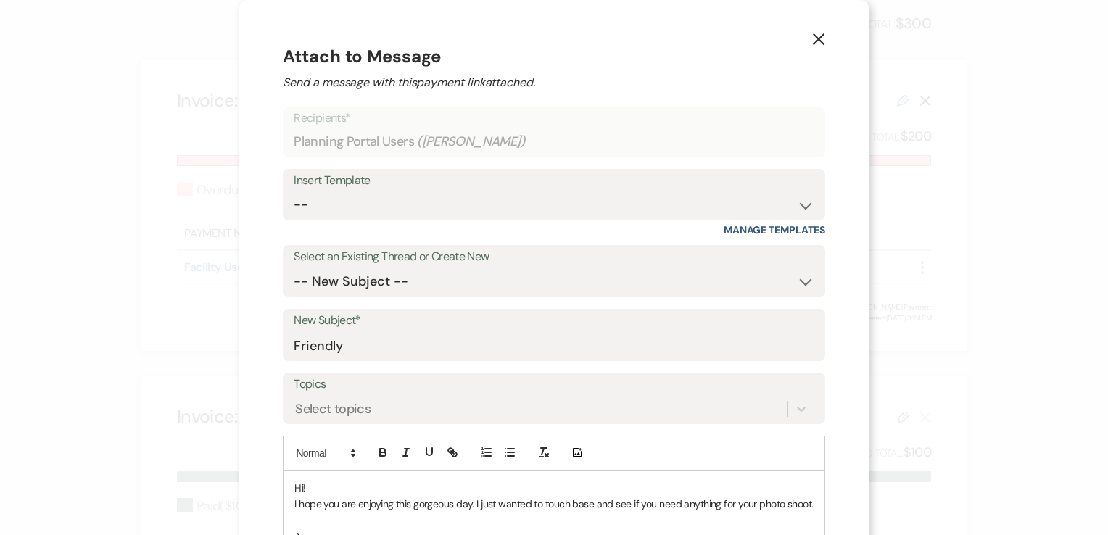
scroll to position [7, 0]
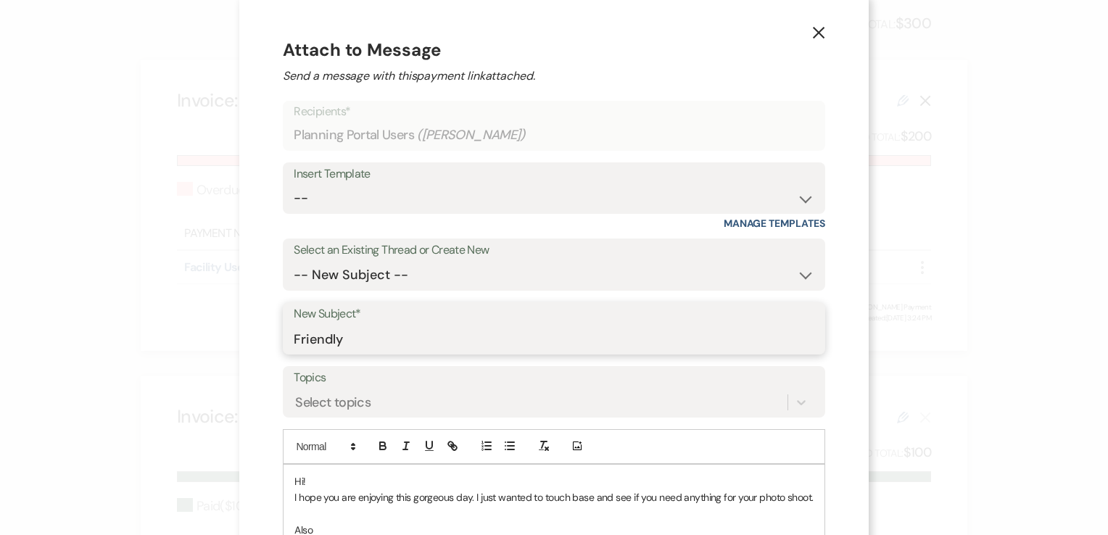
drag, startPoint x: 360, startPoint y: 331, endPoint x: 283, endPoint y: 338, distance: 76.4
click at [283, 338] on div "New Subject* Friendly" at bounding box center [554, 328] width 542 height 52
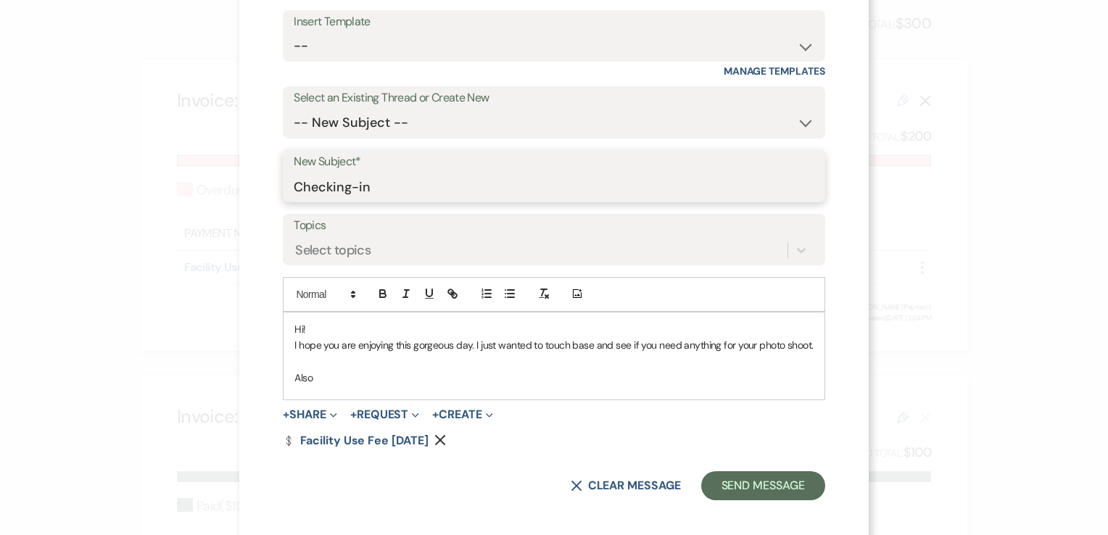
scroll to position [165, 0]
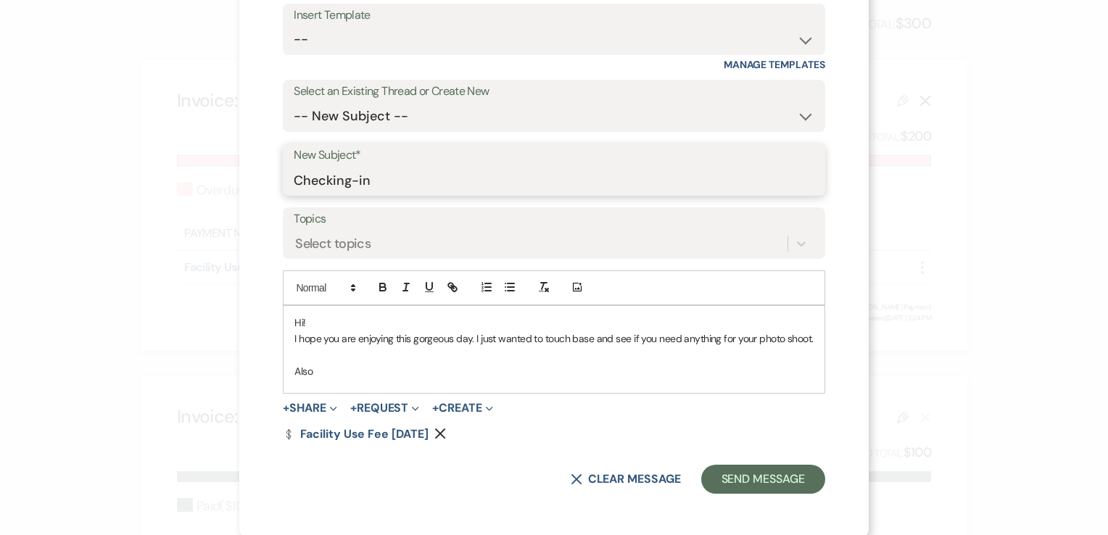
type input "Checking-in"
click at [341, 367] on p "Also" at bounding box center [553, 371] width 518 height 16
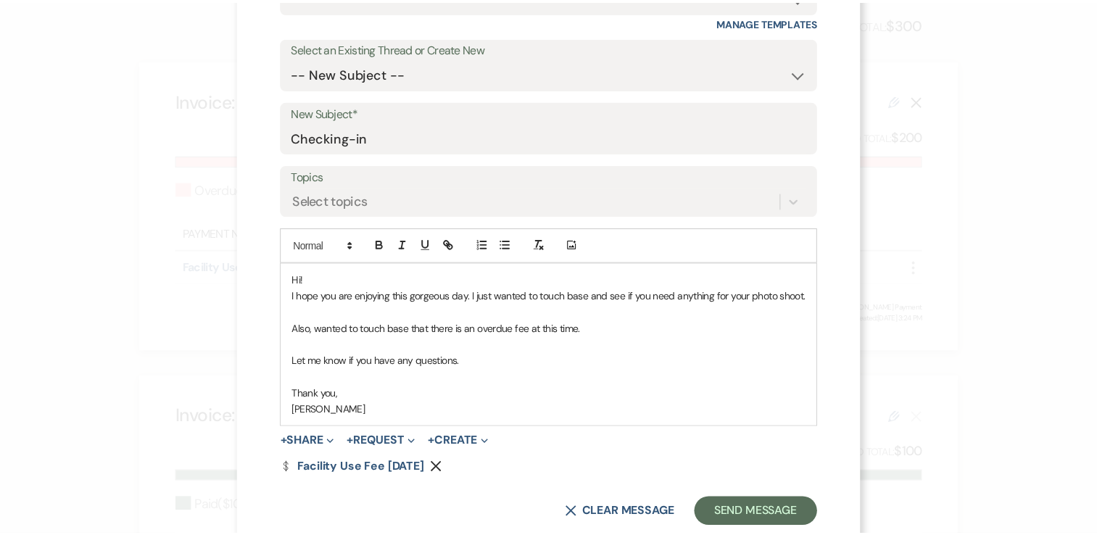
scroll to position [242, 0]
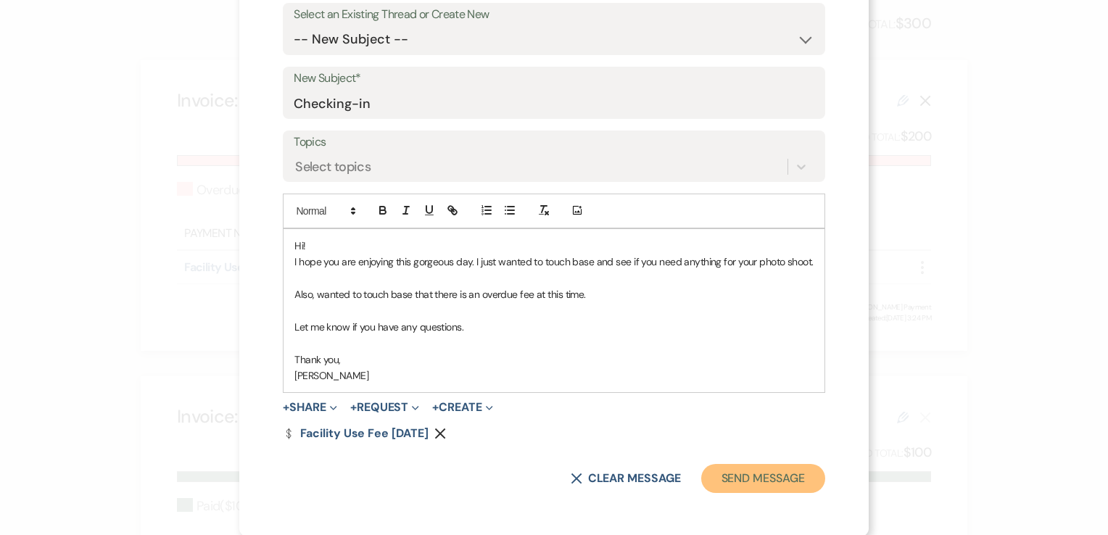
click at [763, 481] on button "Send Message" at bounding box center [763, 478] width 124 height 29
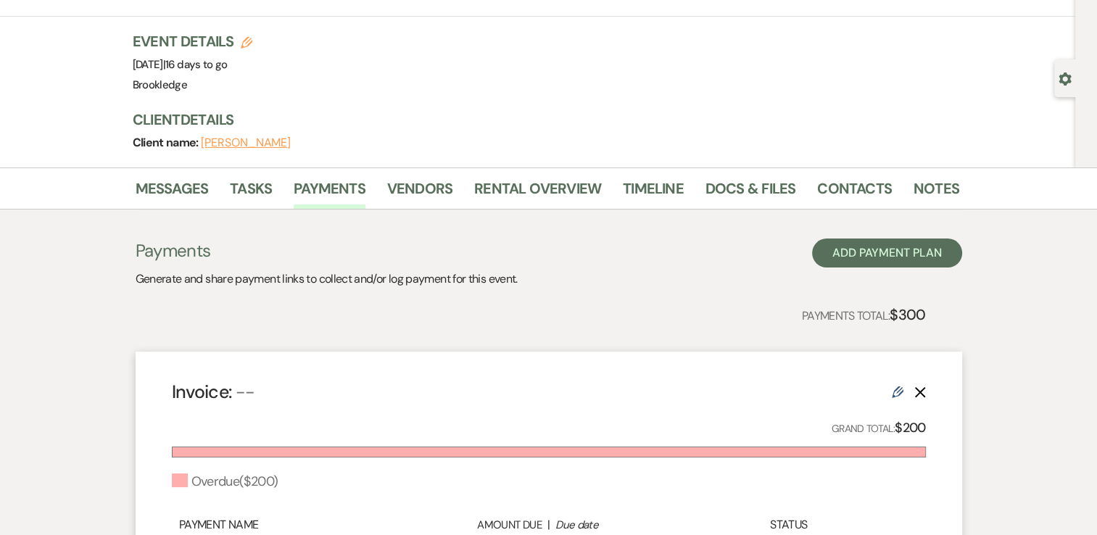
scroll to position [0, 0]
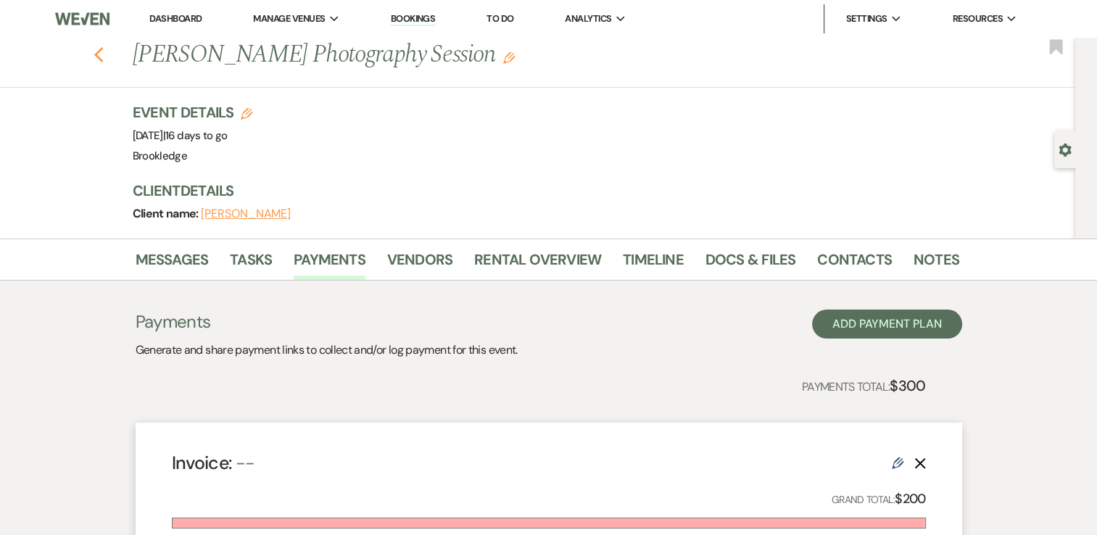
click at [101, 55] on use "button" at bounding box center [98, 55] width 9 height 16
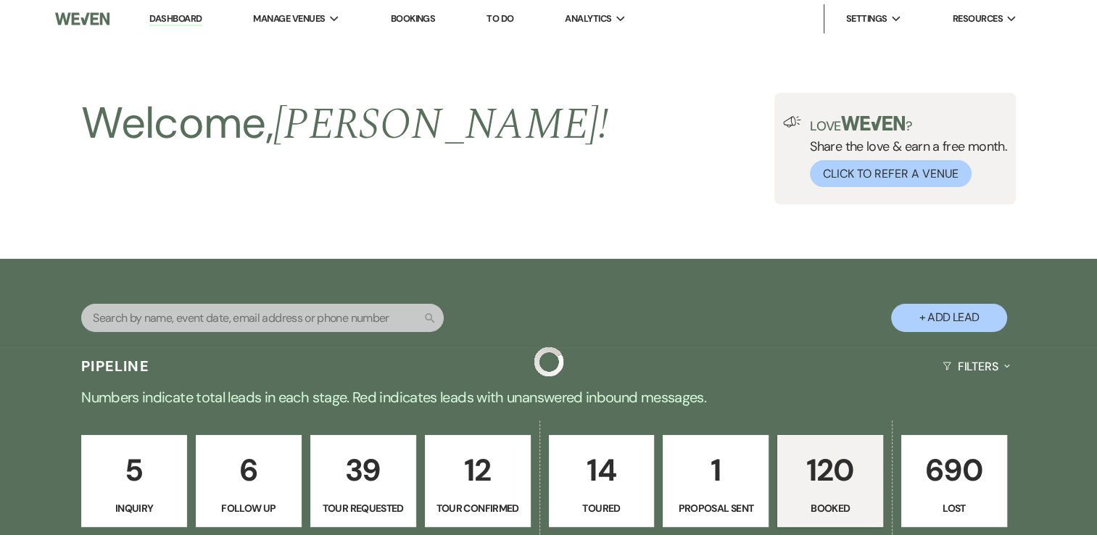
scroll to position [870, 0]
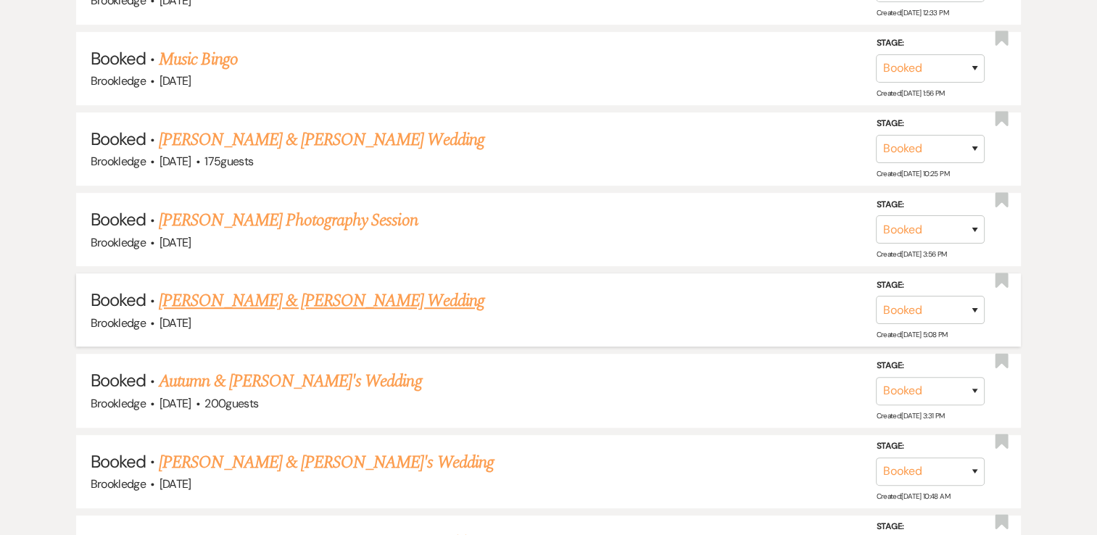
click at [291, 295] on link "[PERSON_NAME] & [PERSON_NAME] Wedding" at bounding box center [321, 301] width 325 height 26
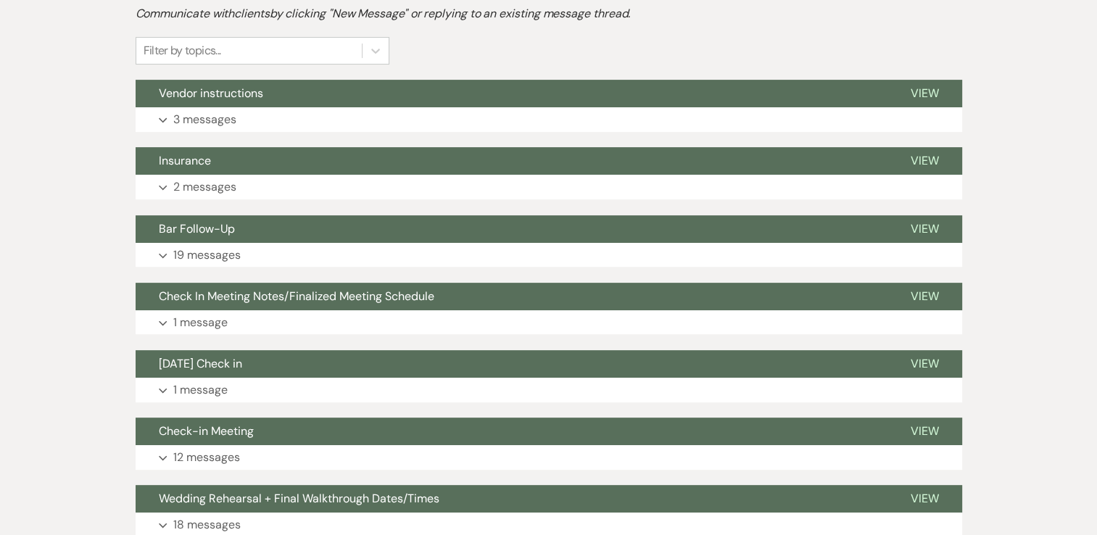
scroll to position [290, 0]
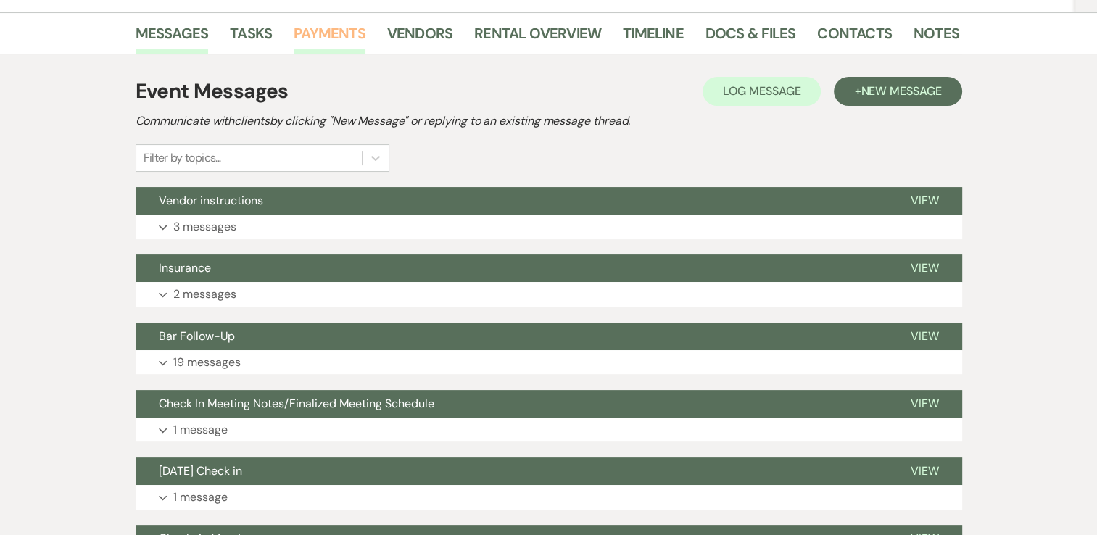
click at [349, 30] on link "Payments" at bounding box center [330, 38] width 72 height 32
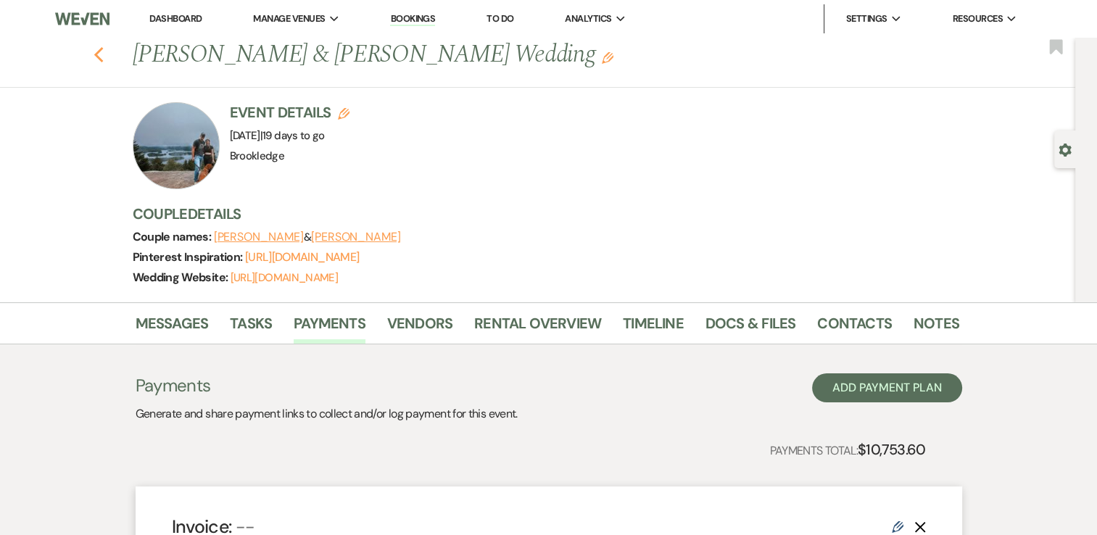
click at [103, 51] on use "button" at bounding box center [98, 55] width 9 height 16
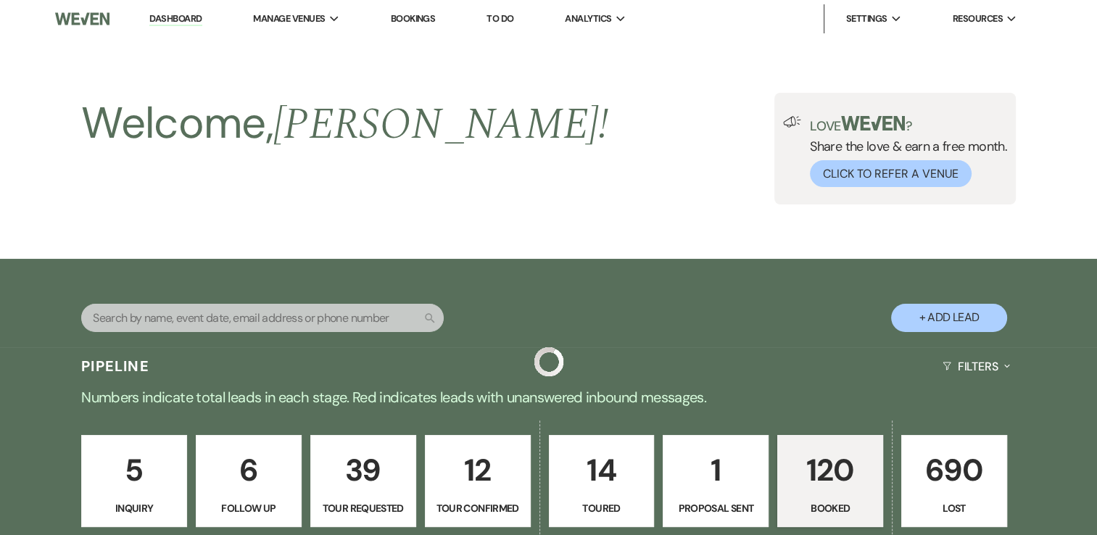
scroll to position [870, 0]
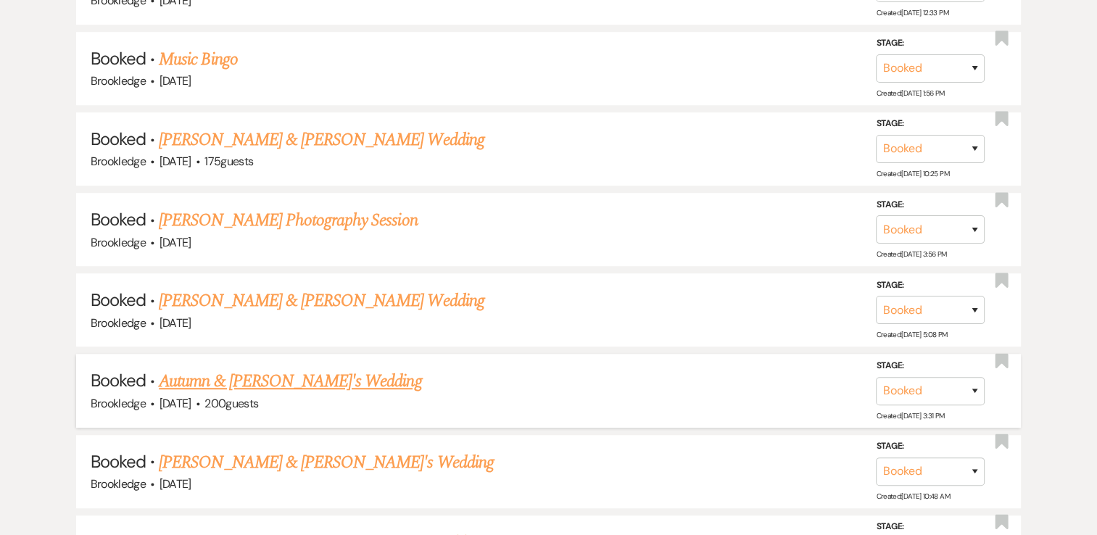
click at [257, 376] on link "Autumn & [PERSON_NAME]'s Wedding" at bounding box center [290, 381] width 262 height 26
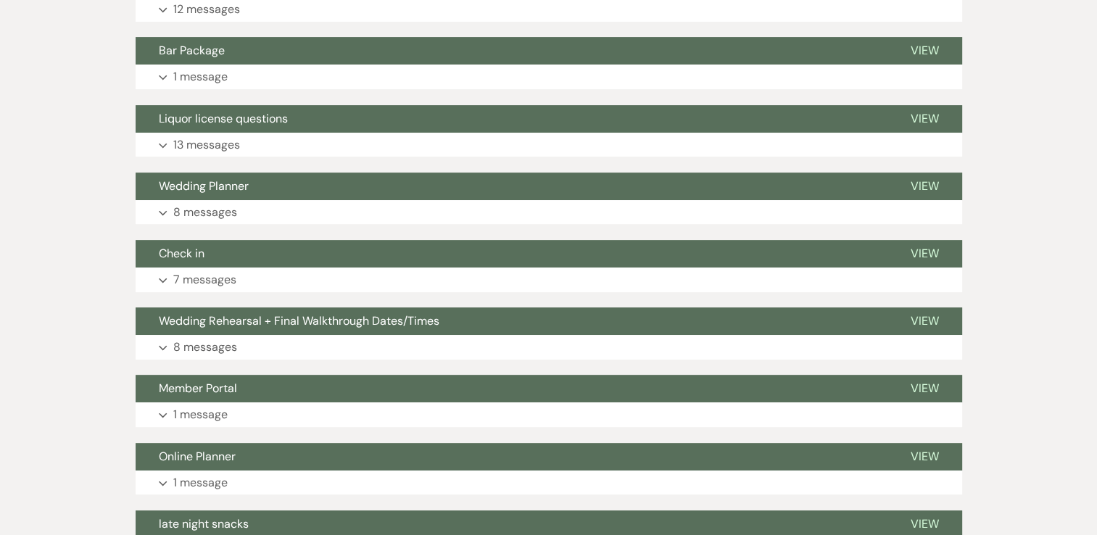
scroll to position [72, 0]
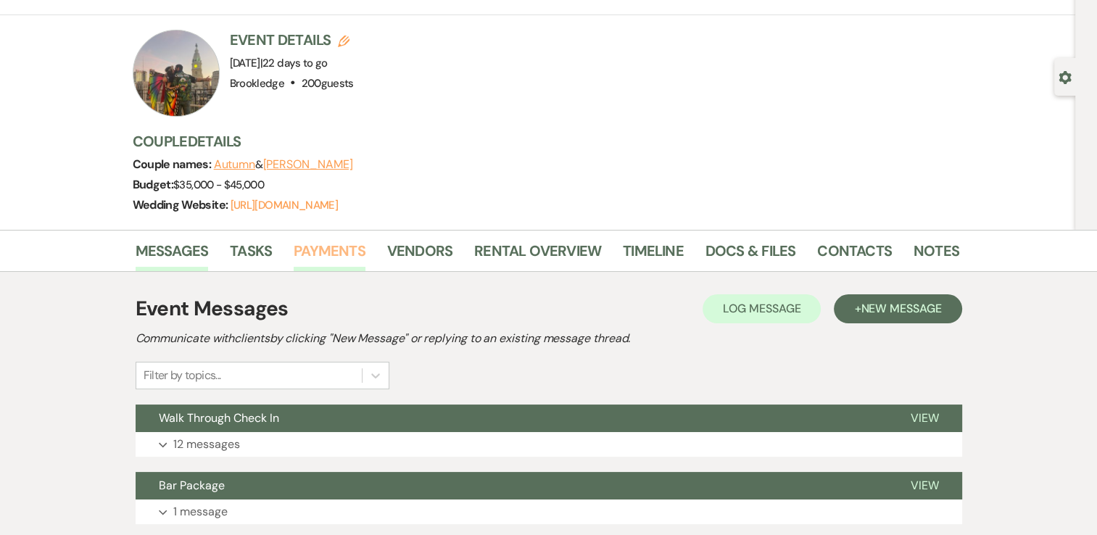
drag, startPoint x: 327, startPoint y: 233, endPoint x: 325, endPoint y: 242, distance: 8.8
click at [325, 242] on div "Messages Tasks Payments Vendors Rental Overview Timeline Docs & Files Contacts …" at bounding box center [548, 251] width 1097 height 42
click at [339, 257] on link "Payments" at bounding box center [330, 255] width 72 height 32
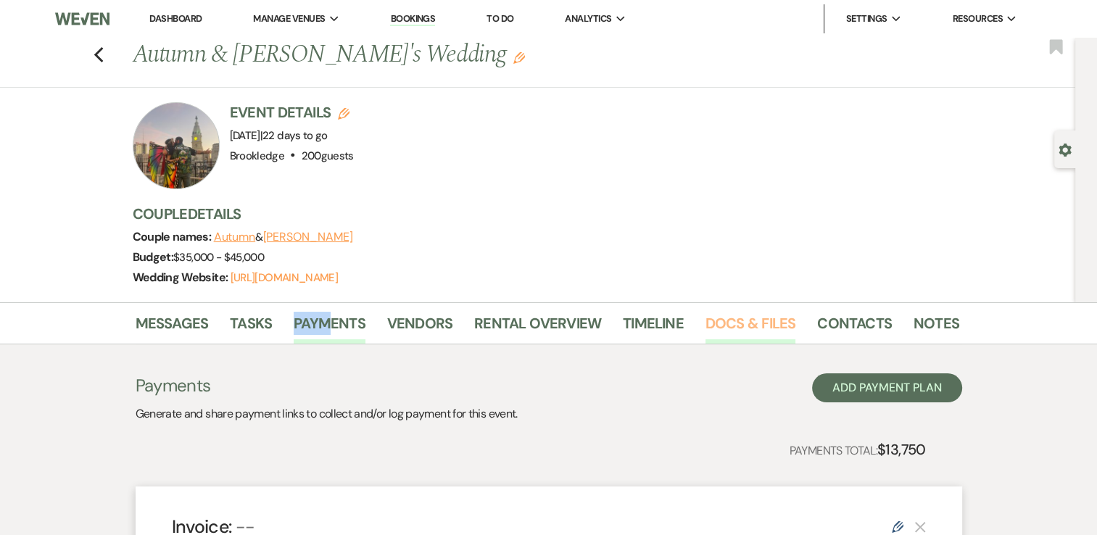
click at [766, 326] on link "Docs & Files" at bounding box center [750, 328] width 90 height 32
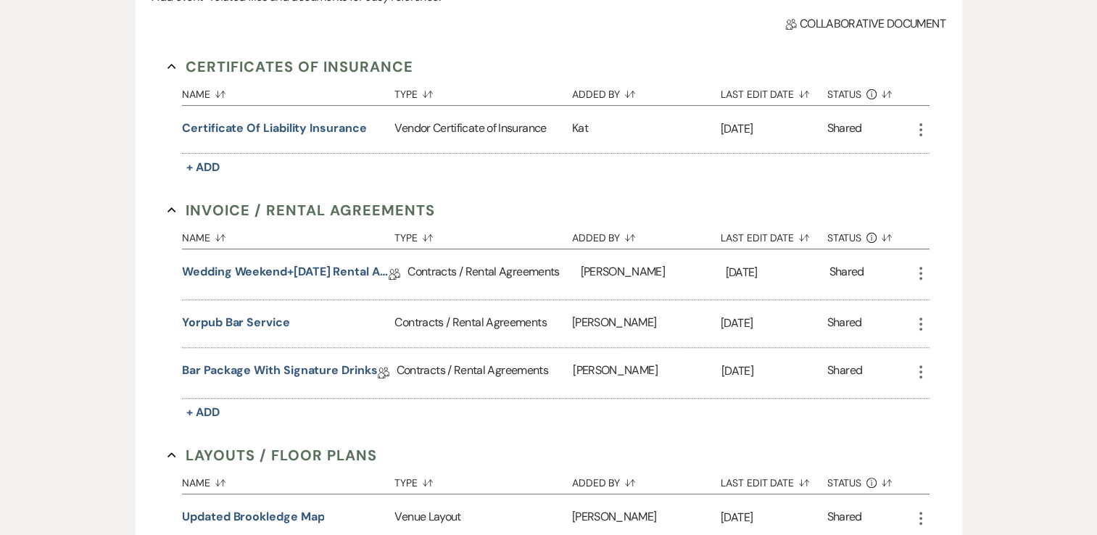
scroll to position [435, 0]
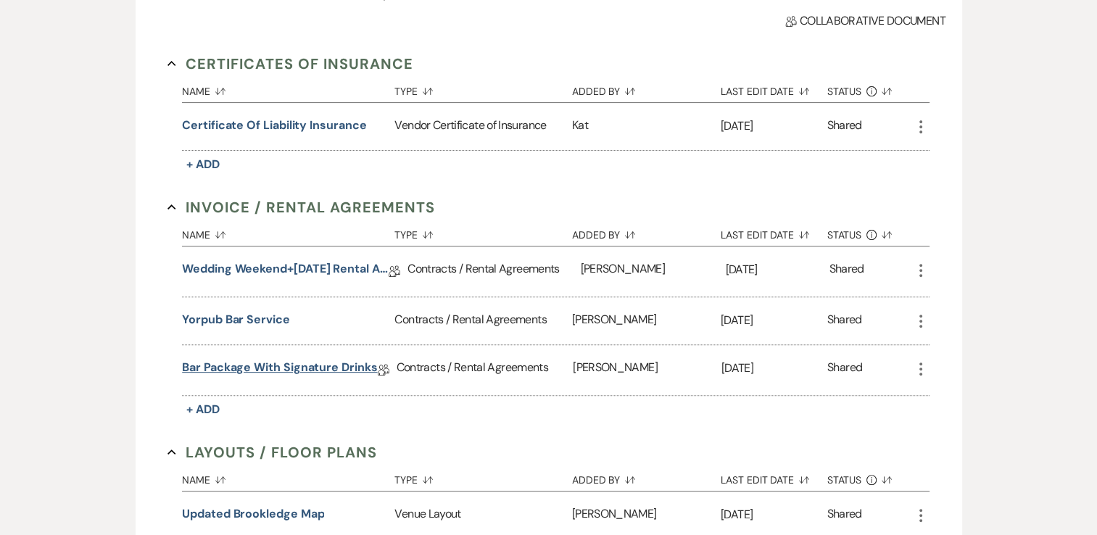
click at [238, 360] on link "Bar Package with Signature Drinks" at bounding box center [279, 370] width 195 height 22
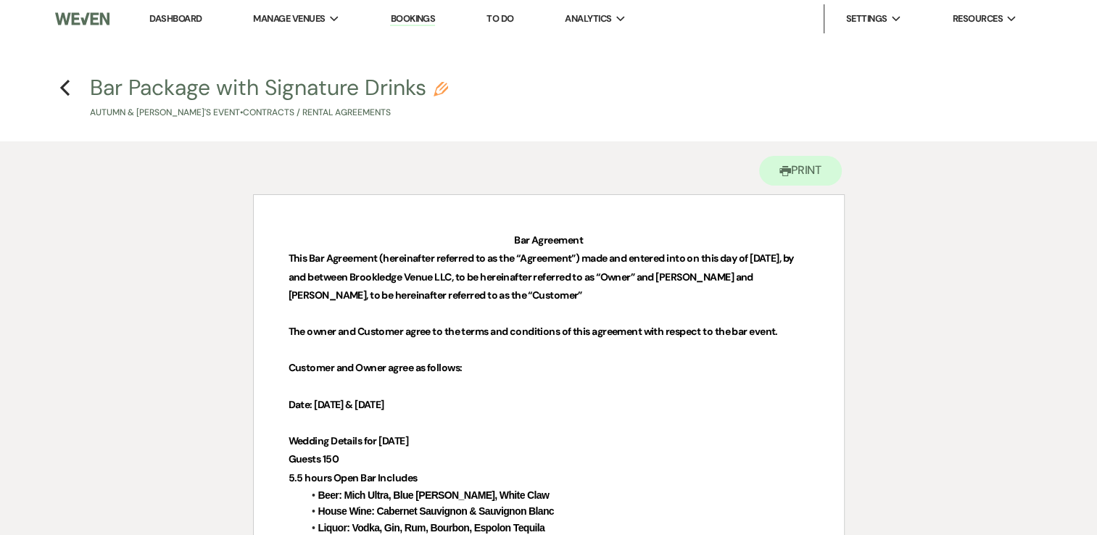
click at [441, 94] on use "button" at bounding box center [441, 89] width 14 height 14
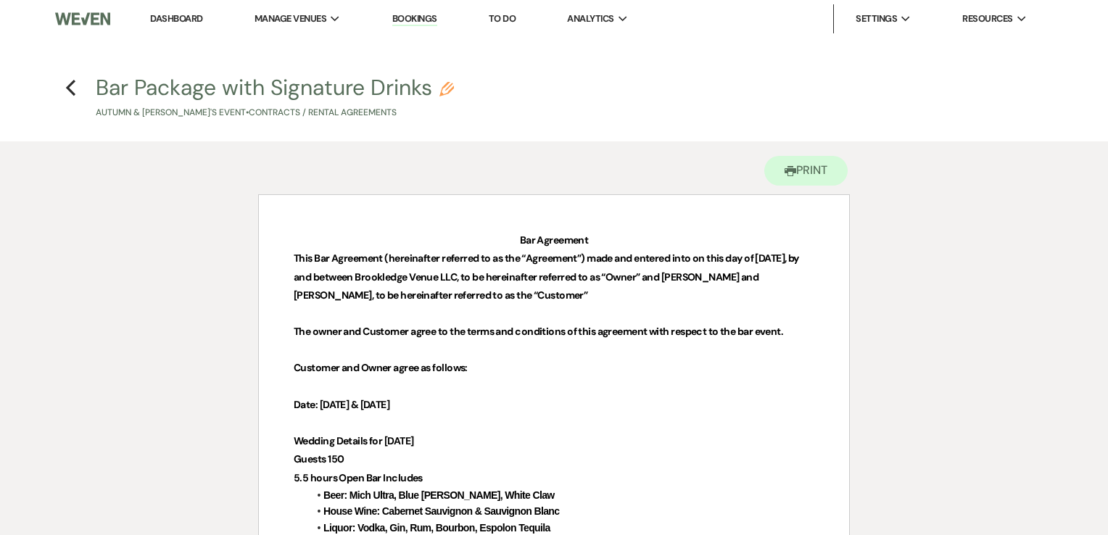
select select "10"
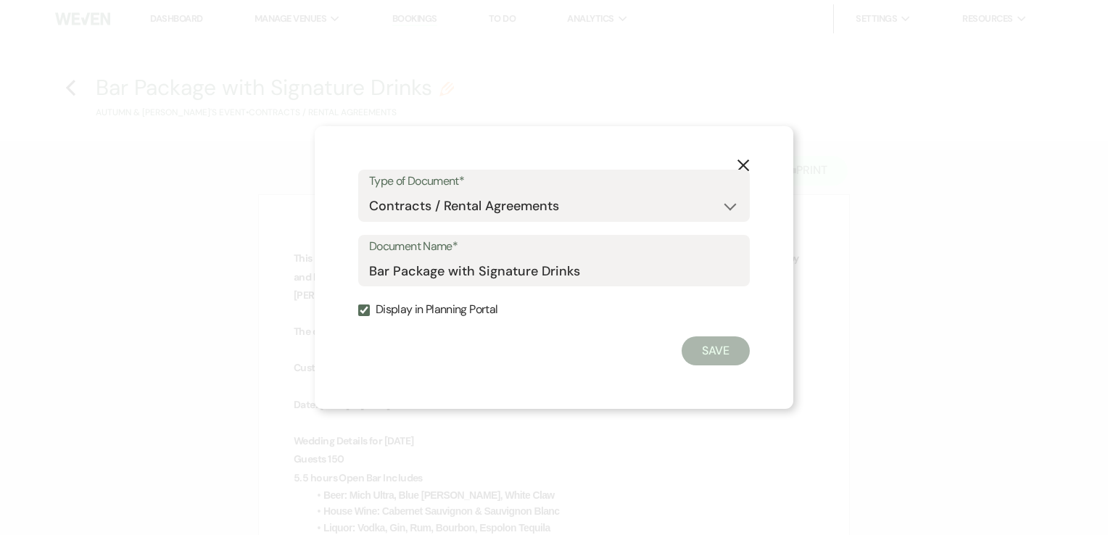
click at [368, 312] on input "Display in Planning Portal" at bounding box center [364, 310] width 12 height 12
checkbox input "false"
click at [737, 356] on button "Save" at bounding box center [715, 350] width 68 height 29
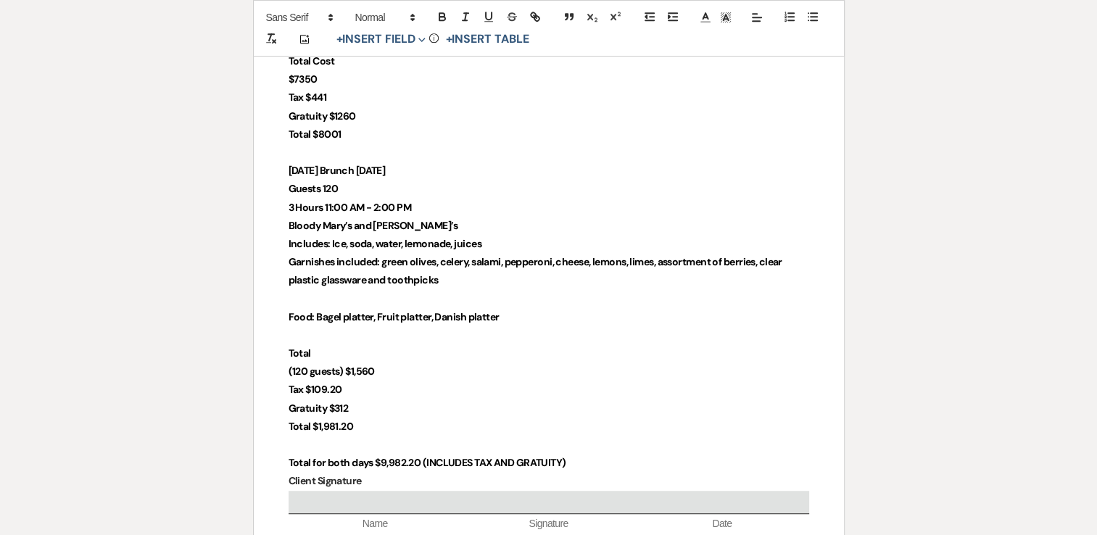
scroll to position [797, 0]
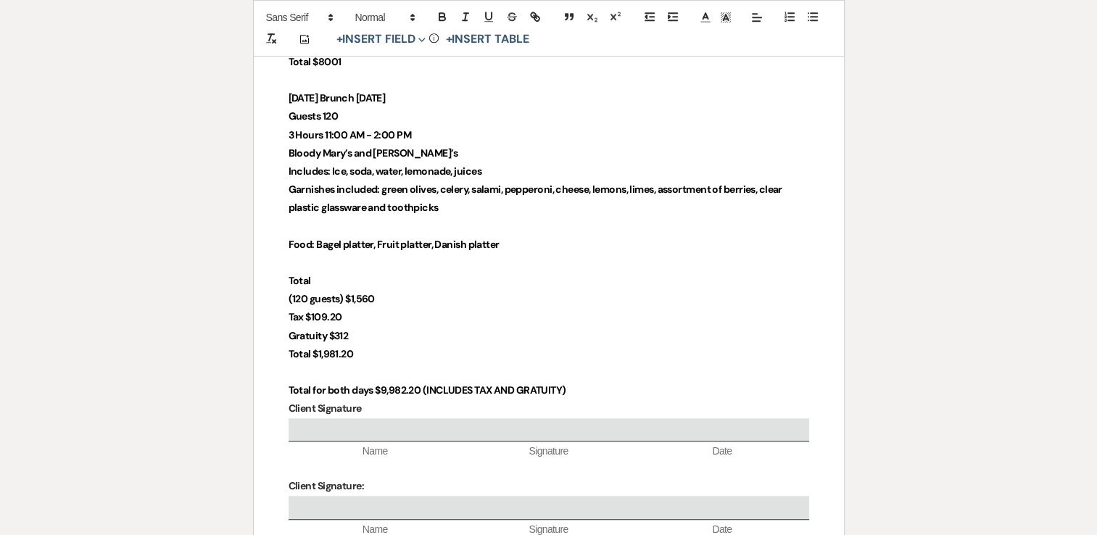
click at [319, 347] on strong "Total $1,981.20" at bounding box center [321, 353] width 65 height 13
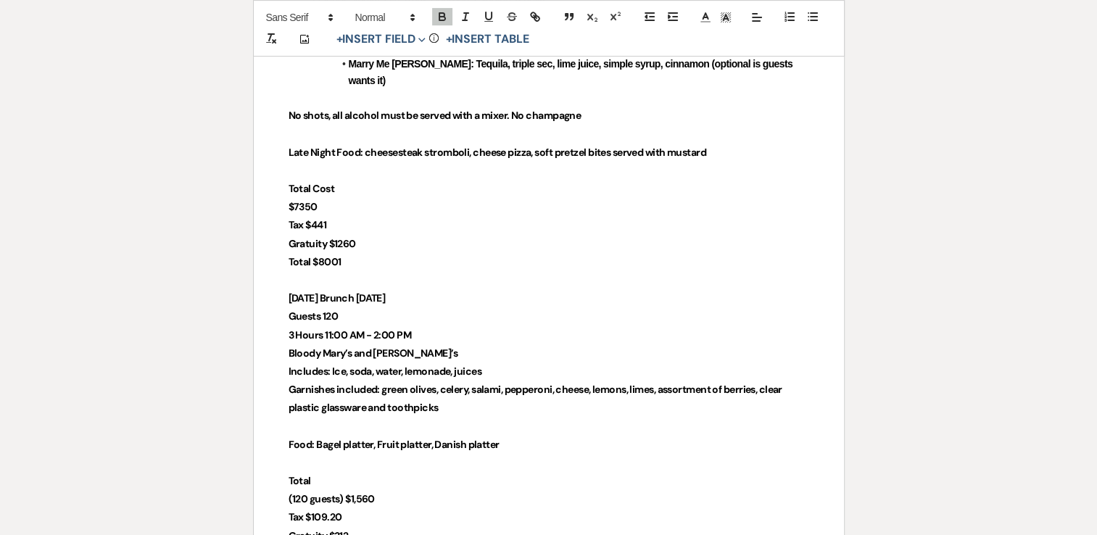
scroll to position [0, 0]
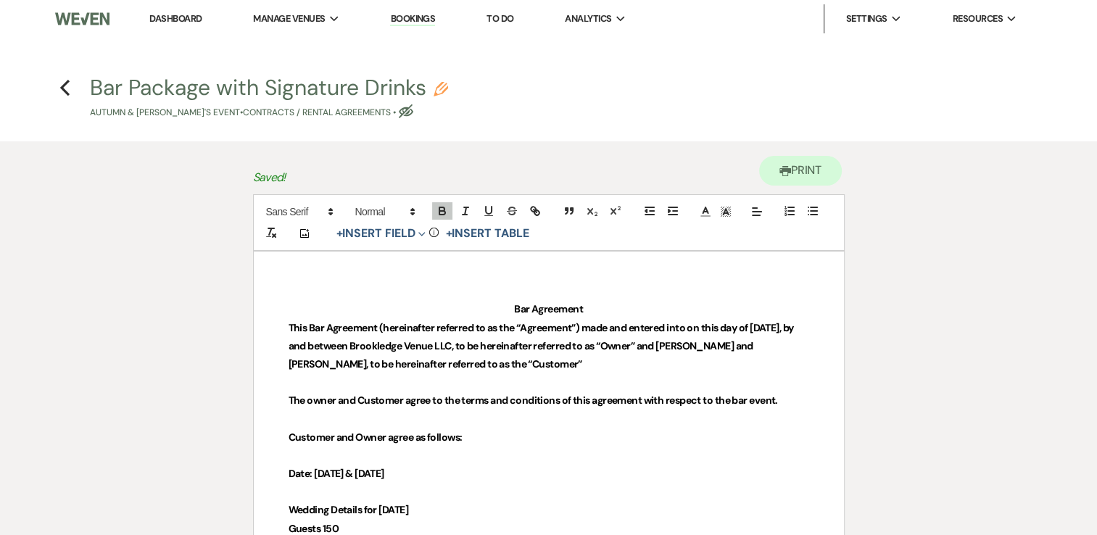
click at [441, 91] on icon "Pencil" at bounding box center [441, 89] width 14 height 14
select select "10"
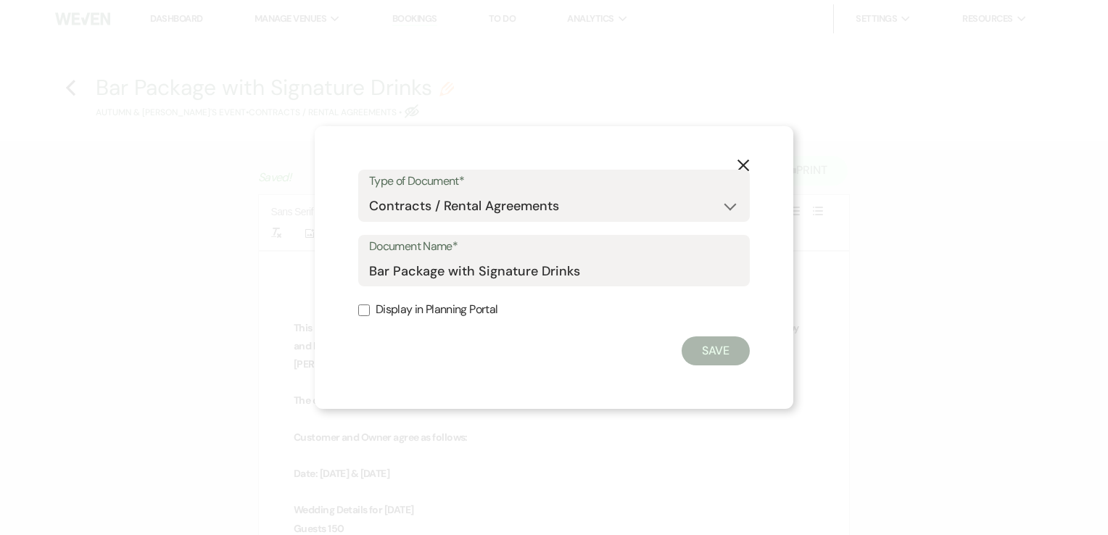
click at [364, 310] on input "Display in Planning Portal" at bounding box center [364, 310] width 12 height 12
checkbox input "true"
click at [722, 357] on button "Save" at bounding box center [715, 350] width 68 height 29
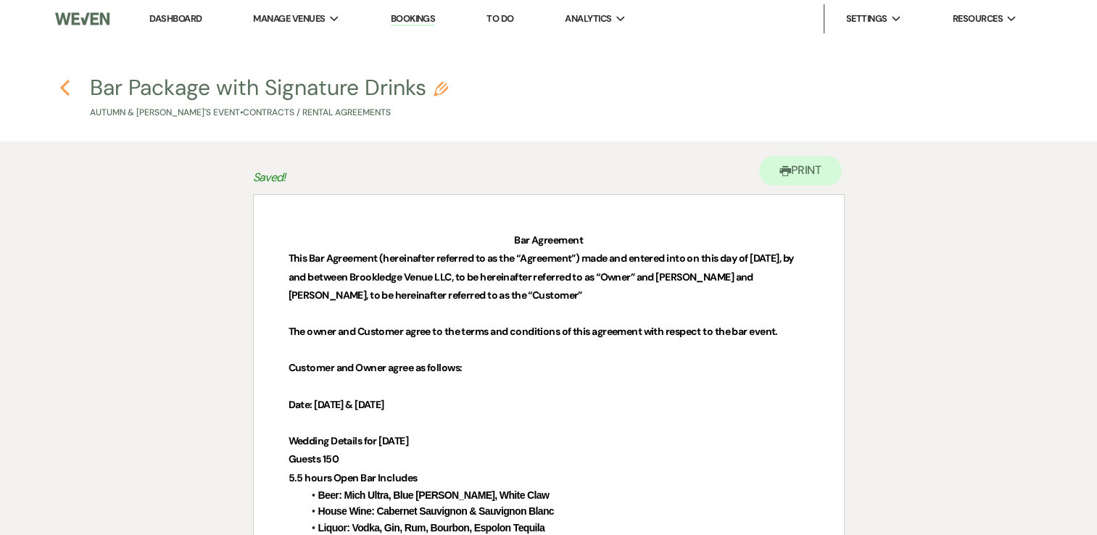
click at [65, 86] on icon "Previous" at bounding box center [64, 87] width 11 height 17
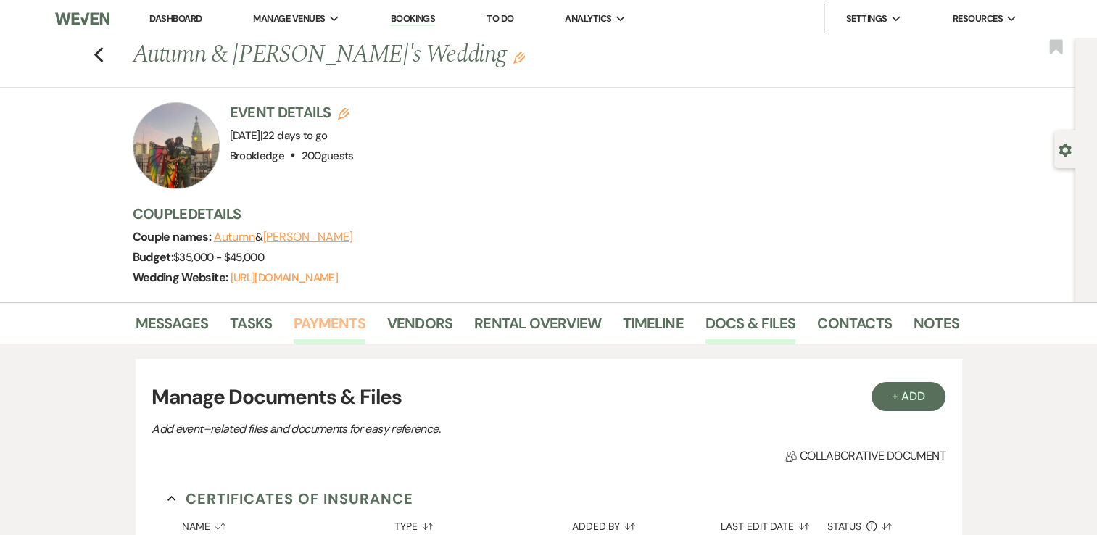
click at [329, 323] on link "Payments" at bounding box center [330, 328] width 72 height 32
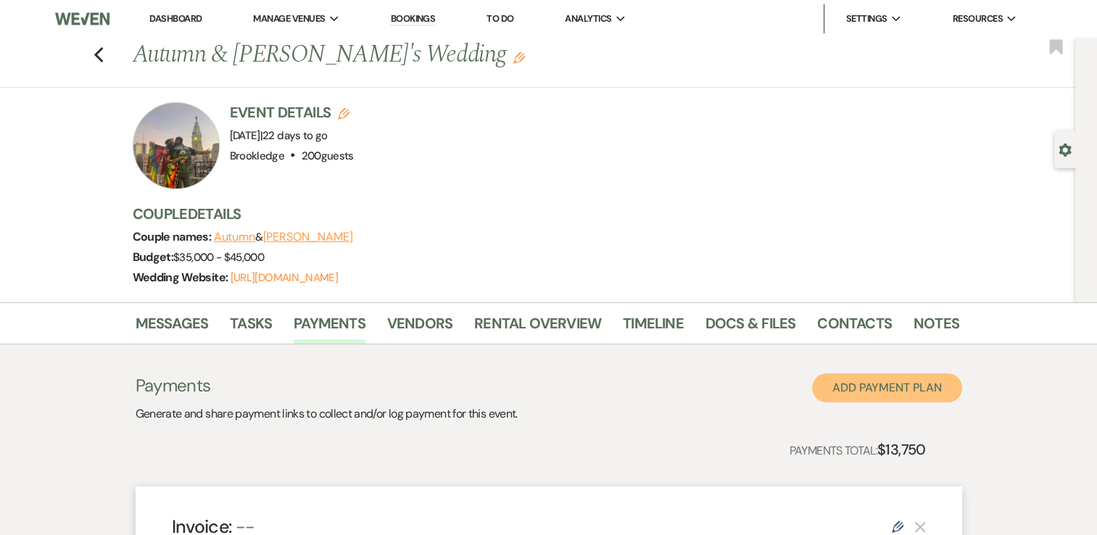
click at [880, 384] on button "Add Payment Plan" at bounding box center [887, 387] width 150 height 29
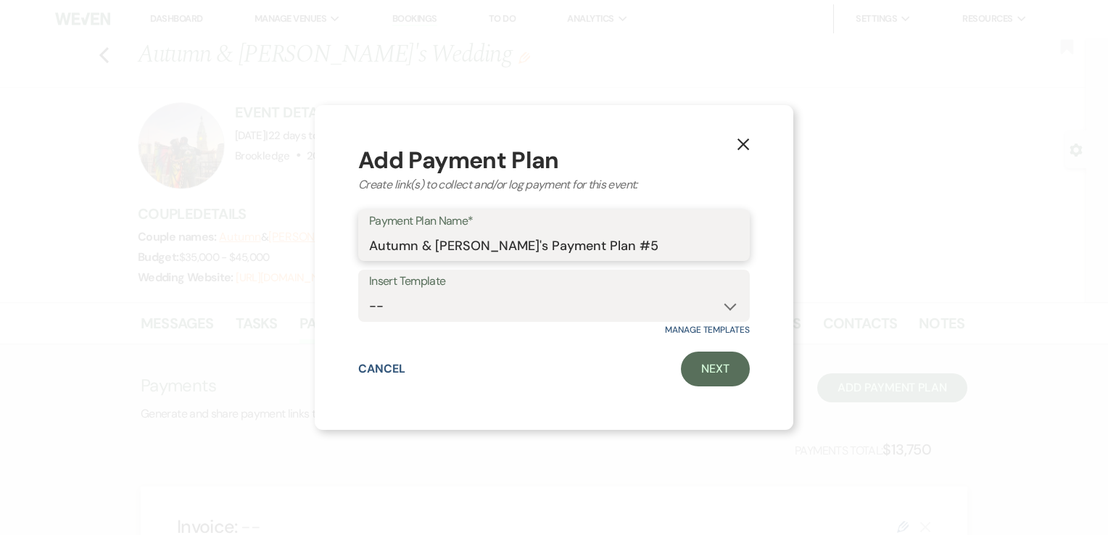
drag, startPoint x: 603, startPoint y: 238, endPoint x: 349, endPoint y: 251, distance: 254.8
click at [349, 251] on div "X Add Payment Plan Create link(s) to collect and/or log payment for this event:…" at bounding box center [554, 267] width 478 height 325
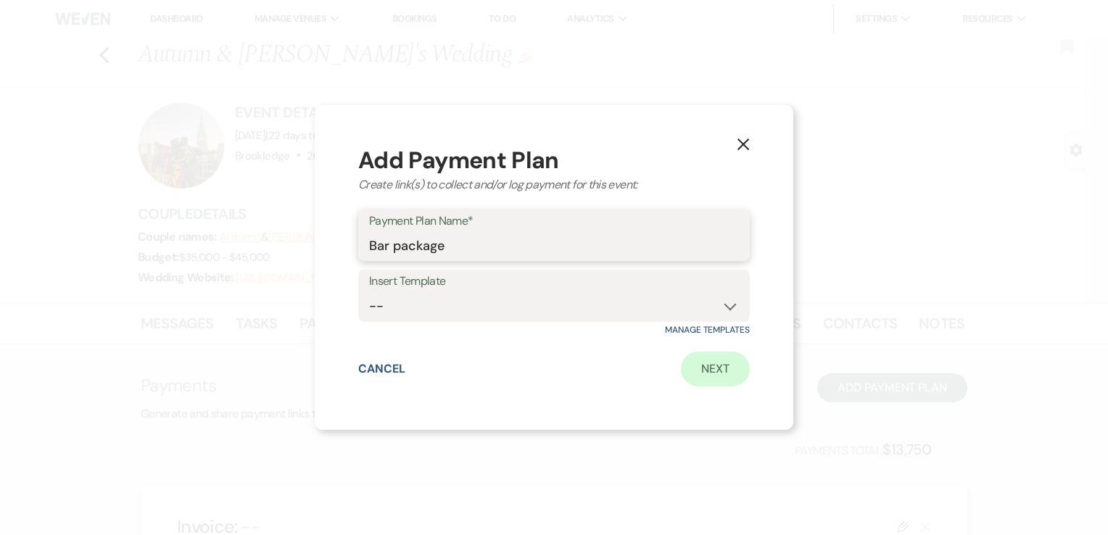
type input "Bar package"
click at [729, 370] on link "Next" at bounding box center [715, 369] width 69 height 35
select select "2"
select select "percentage"
select select "true"
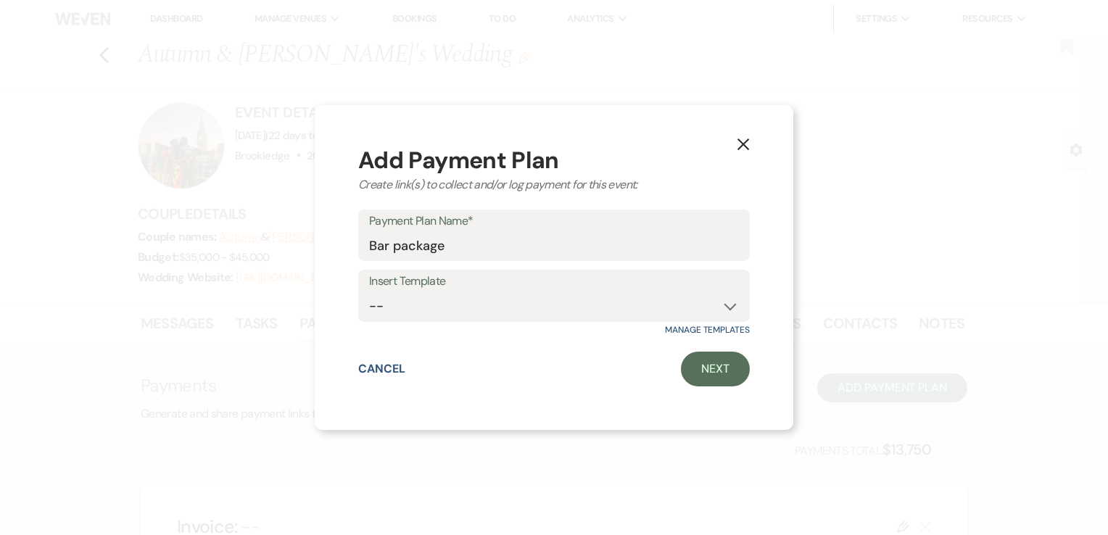
select select "client"
select select "weeks"
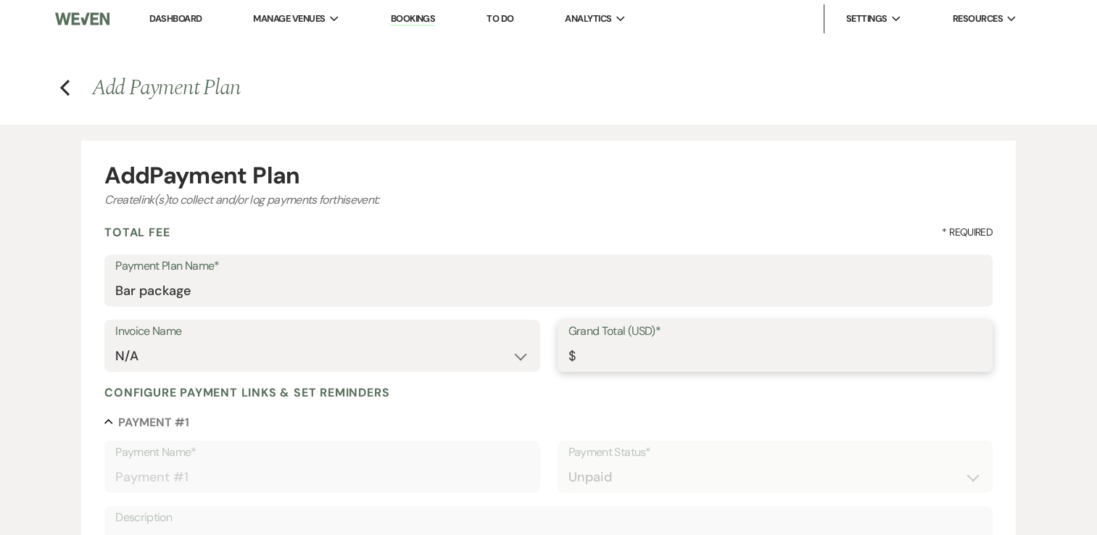
click at [644, 355] on input "Grand Total (USD)*" at bounding box center [774, 356] width 413 height 28
type input "9"
type input "9.00"
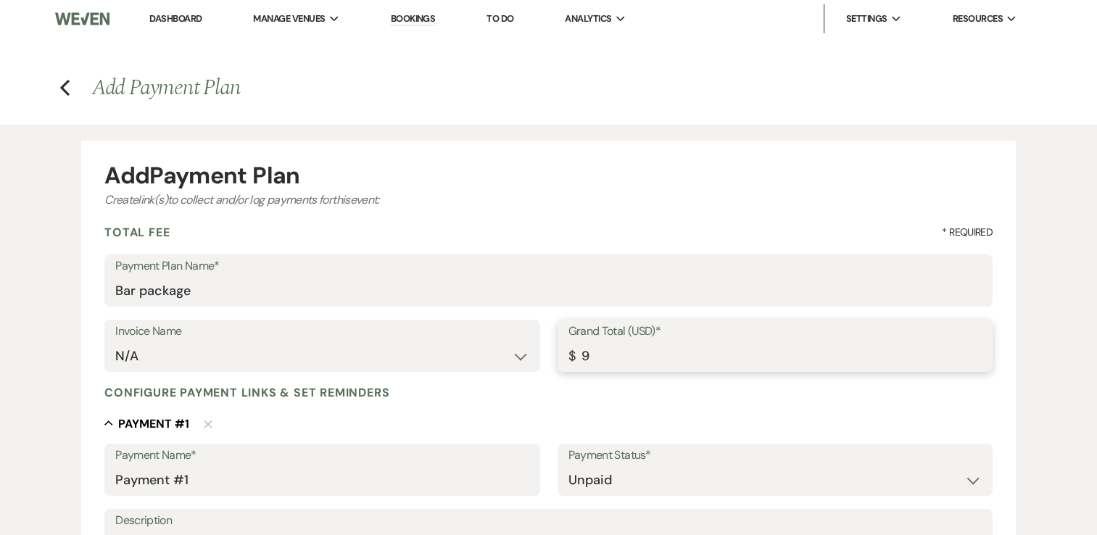
type input "99"
type input "99.00"
type input "998"
type input "998.00"
type input "9981"
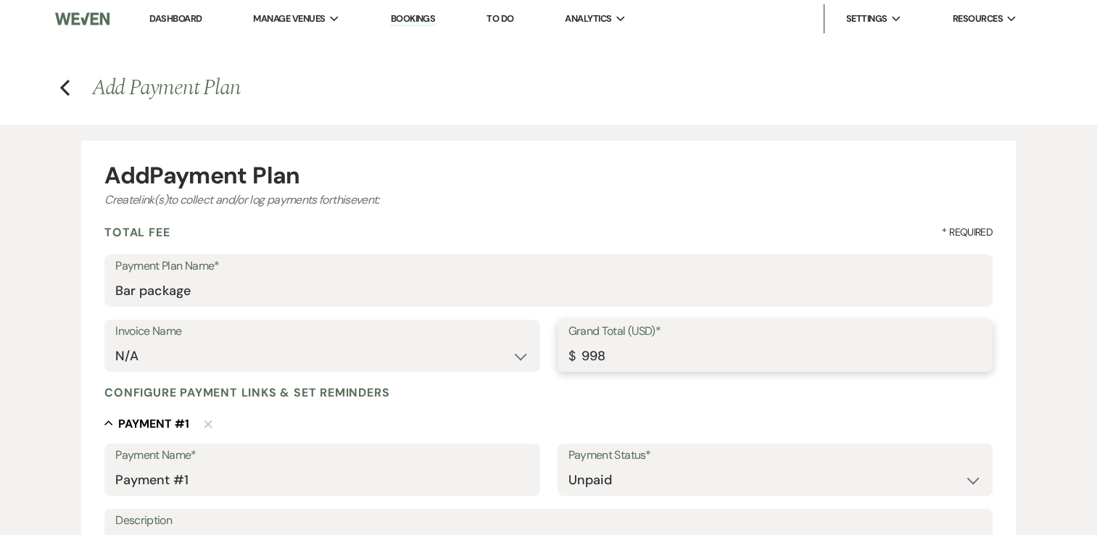
type input "9981.00"
click at [58, 86] on h4 "Previous Add Payment Plan" at bounding box center [549, 87] width 1044 height 30
click at [64, 87] on icon "Previous" at bounding box center [64, 87] width 11 height 17
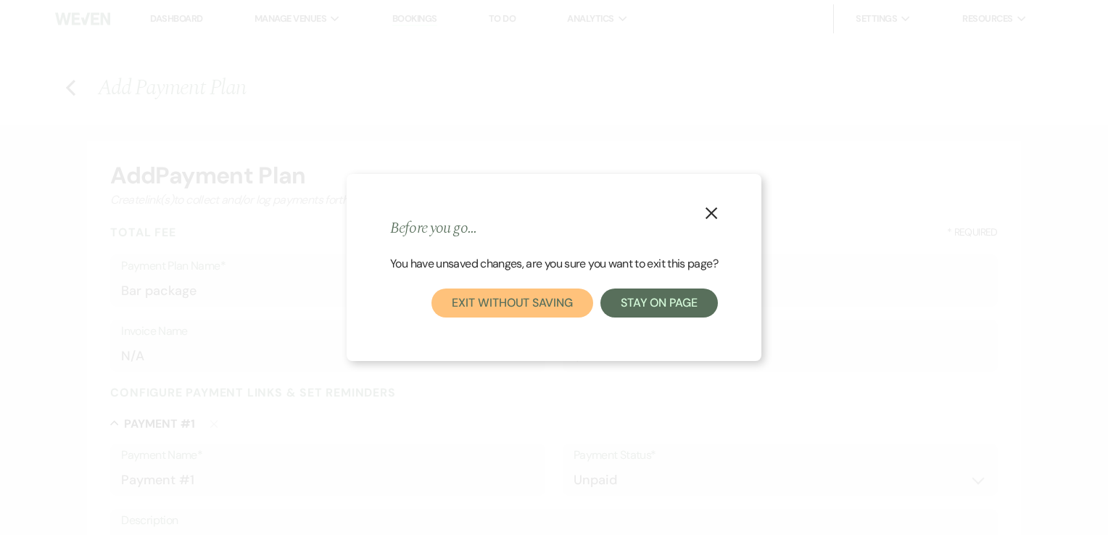
click at [557, 308] on button "Exit without saving" at bounding box center [511, 303] width 161 height 29
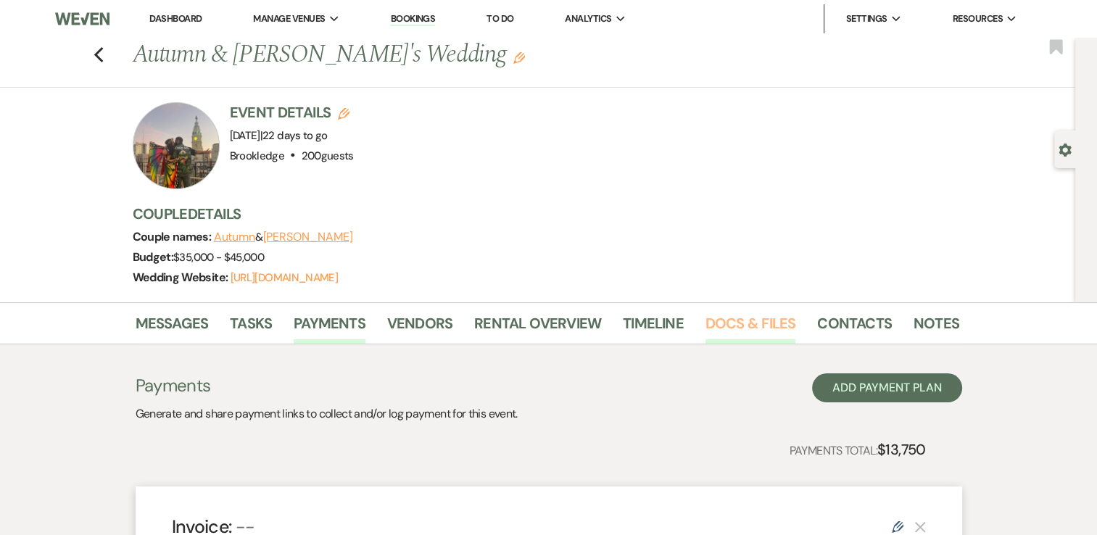
click at [766, 323] on link "Docs & Files" at bounding box center [750, 328] width 90 height 32
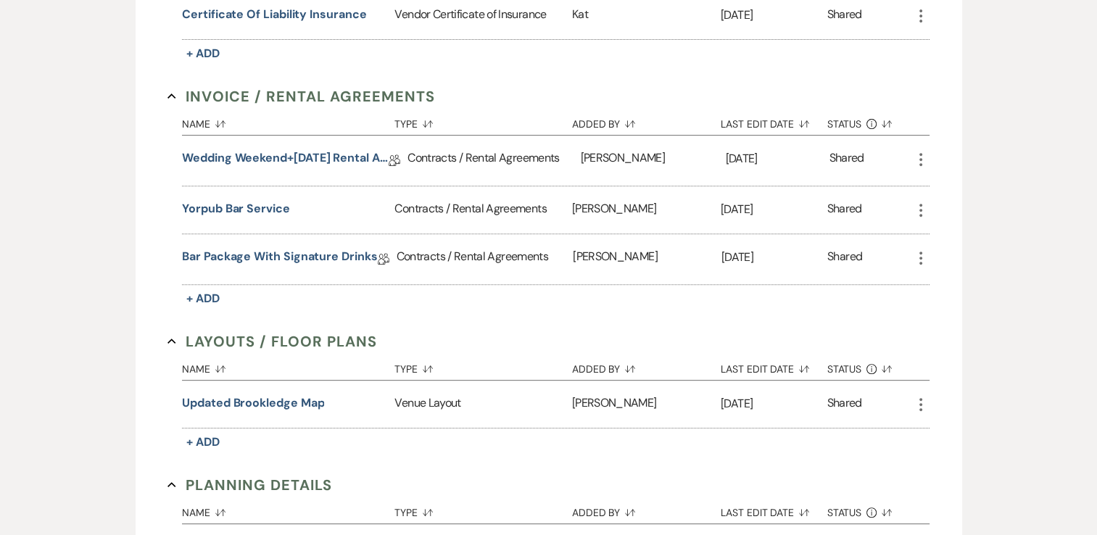
scroll to position [580, 0]
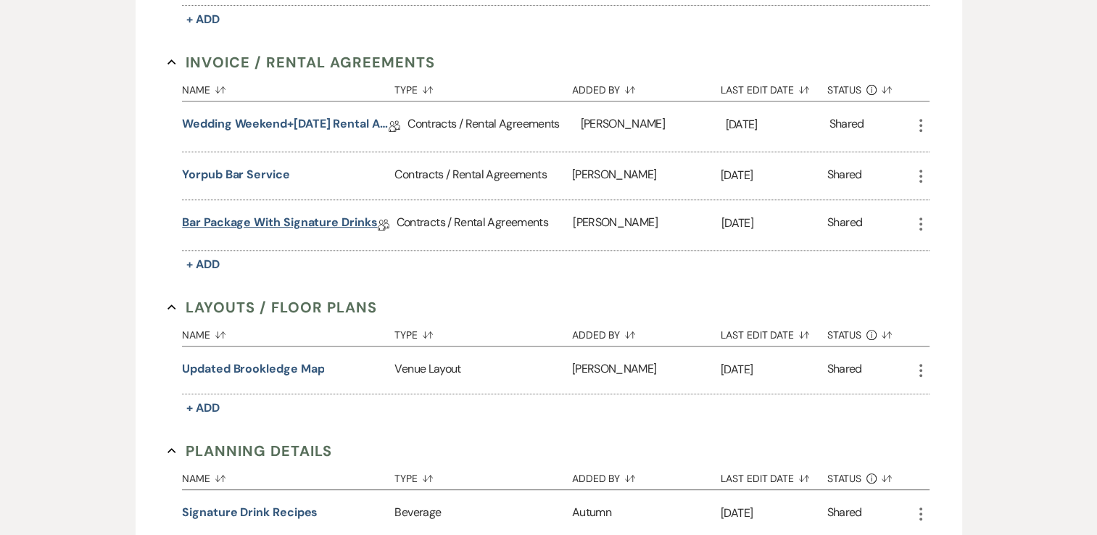
click at [294, 222] on link "Bar Package with Signature Drinks" at bounding box center [279, 225] width 195 height 22
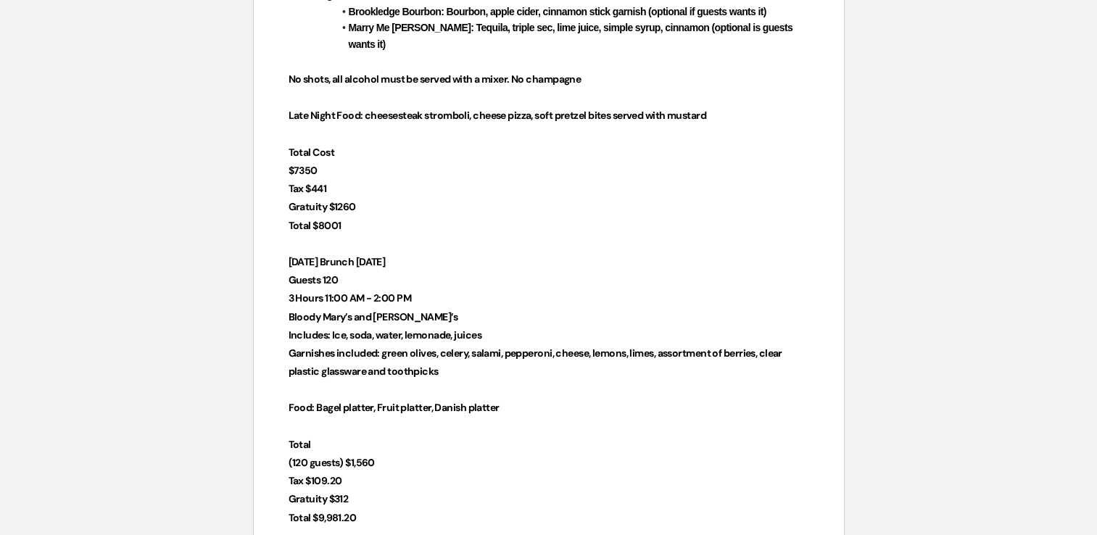
scroll to position [580, 0]
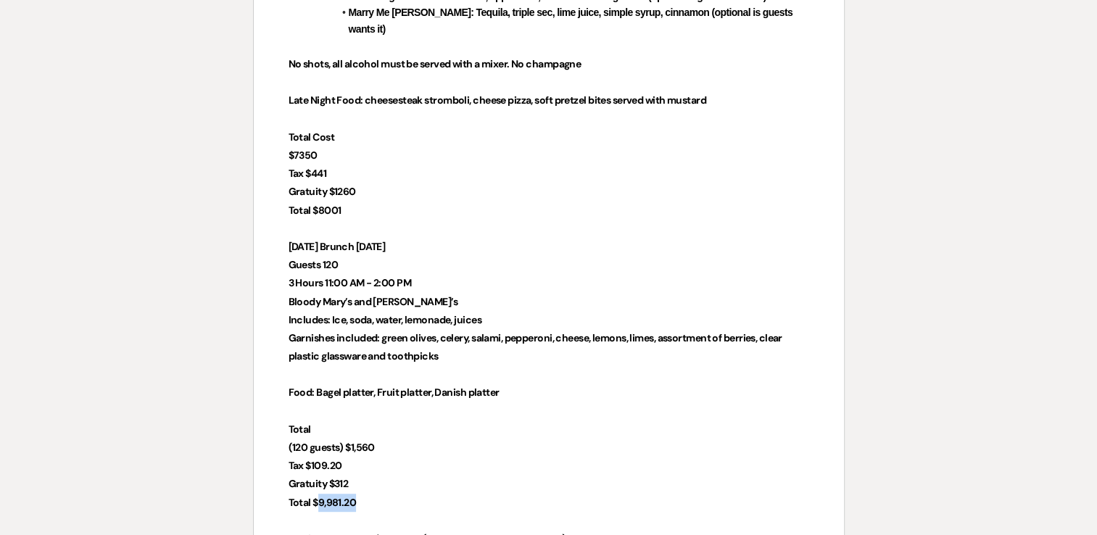
drag, startPoint x: 357, startPoint y: 486, endPoint x: 319, endPoint y: 484, distance: 37.8
click at [319, 494] on p "Total $9,981.20" at bounding box center [549, 503] width 521 height 18
copy strong "9,981.20"
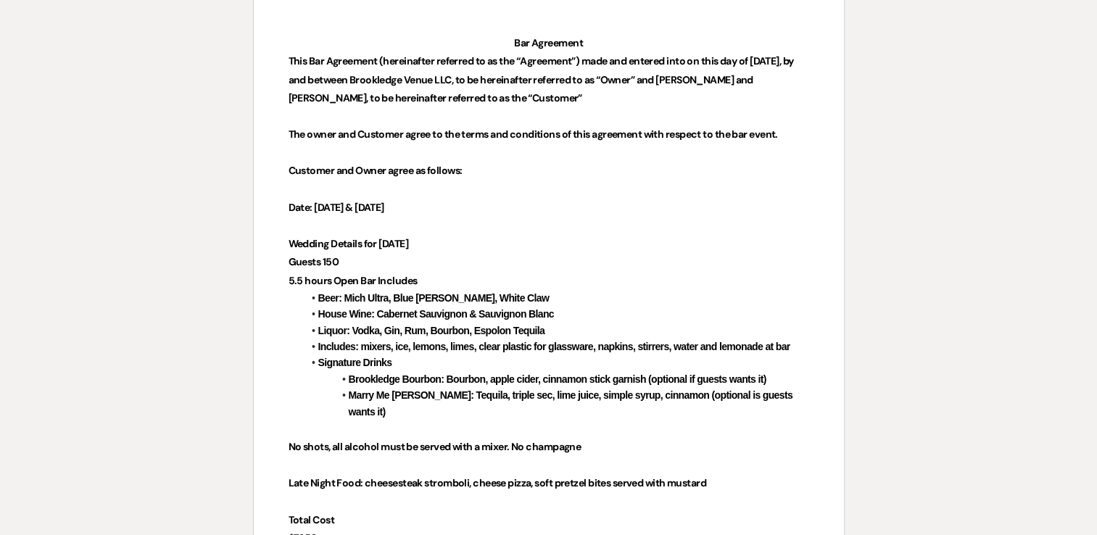
scroll to position [0, 0]
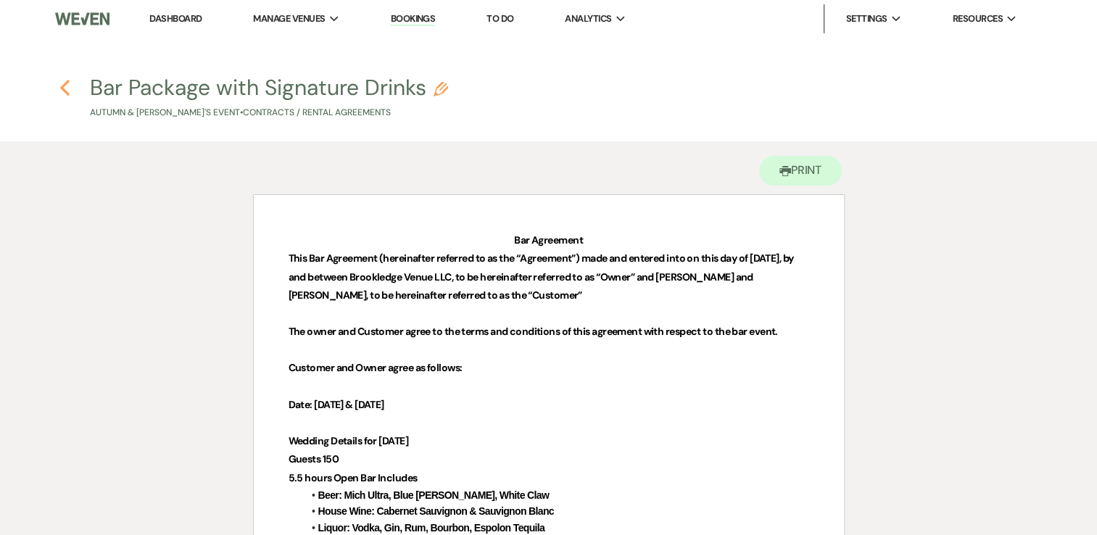
click at [67, 86] on icon "Previous" at bounding box center [64, 87] width 11 height 17
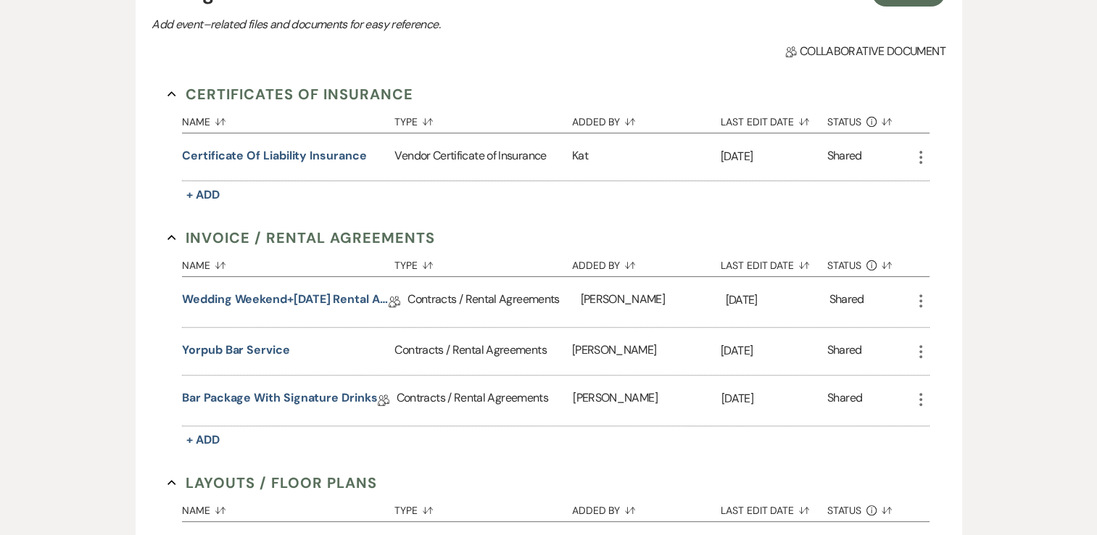
scroll to position [290, 0]
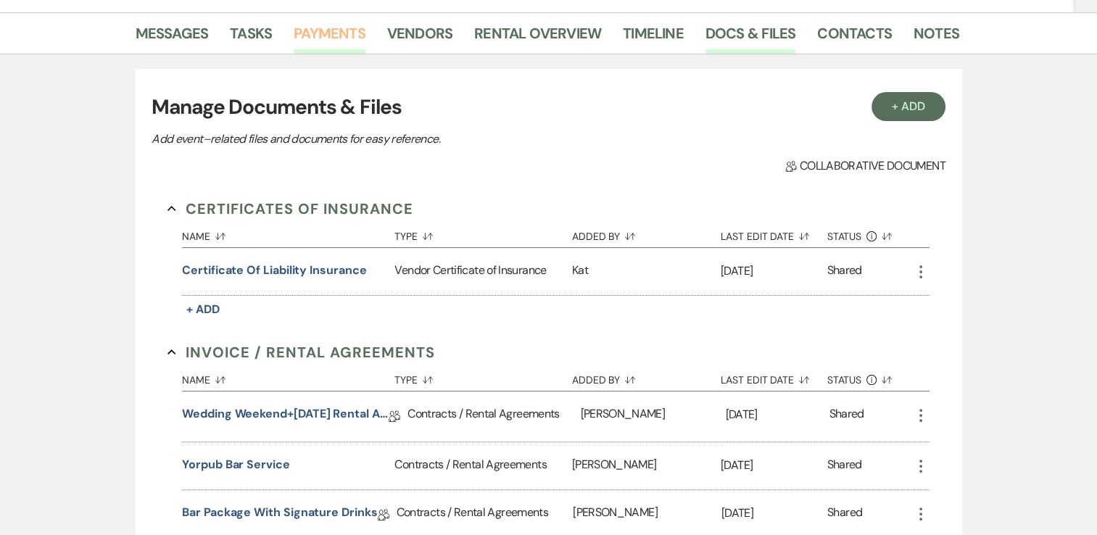
click at [310, 40] on link "Payments" at bounding box center [330, 38] width 72 height 32
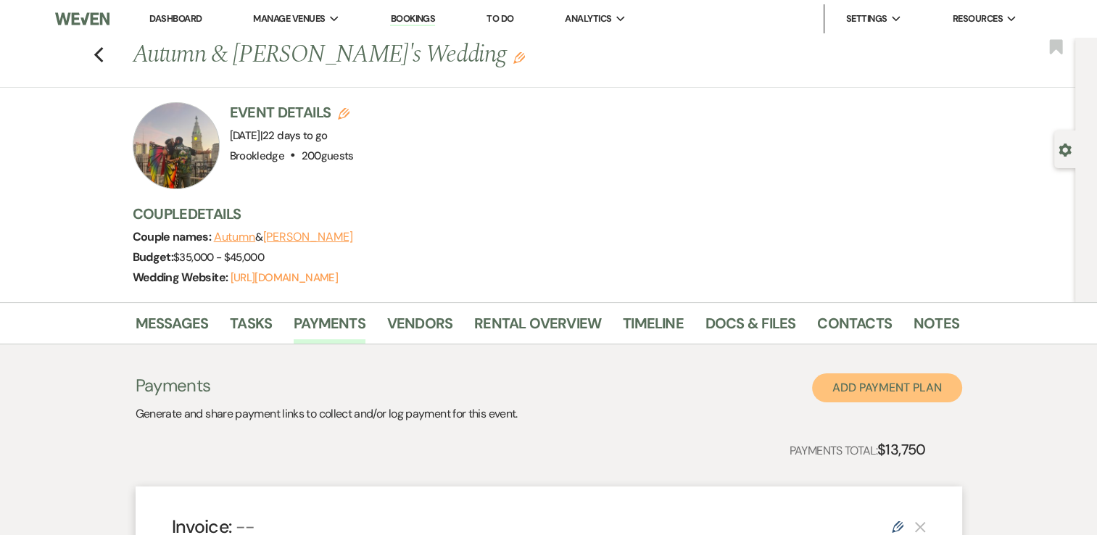
click at [850, 391] on button "Add Payment Plan" at bounding box center [887, 387] width 150 height 29
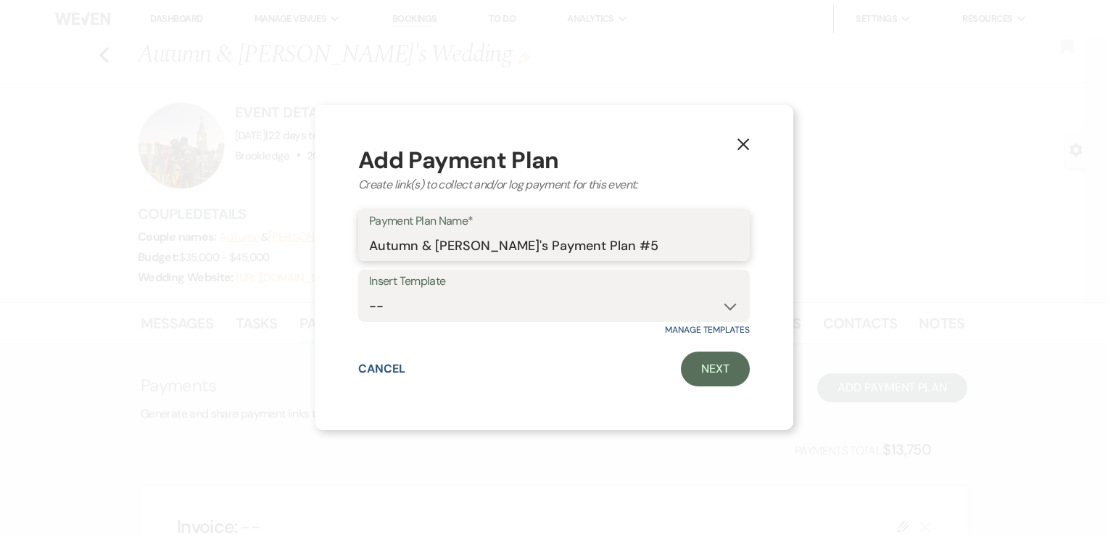
drag, startPoint x: 610, startPoint y: 251, endPoint x: 345, endPoint y: 249, distance: 264.6
click at [345, 249] on div "X Add Payment Plan Create link(s) to collect and/or log payment for this event:…" at bounding box center [554, 267] width 478 height 325
type input "Bar Package"
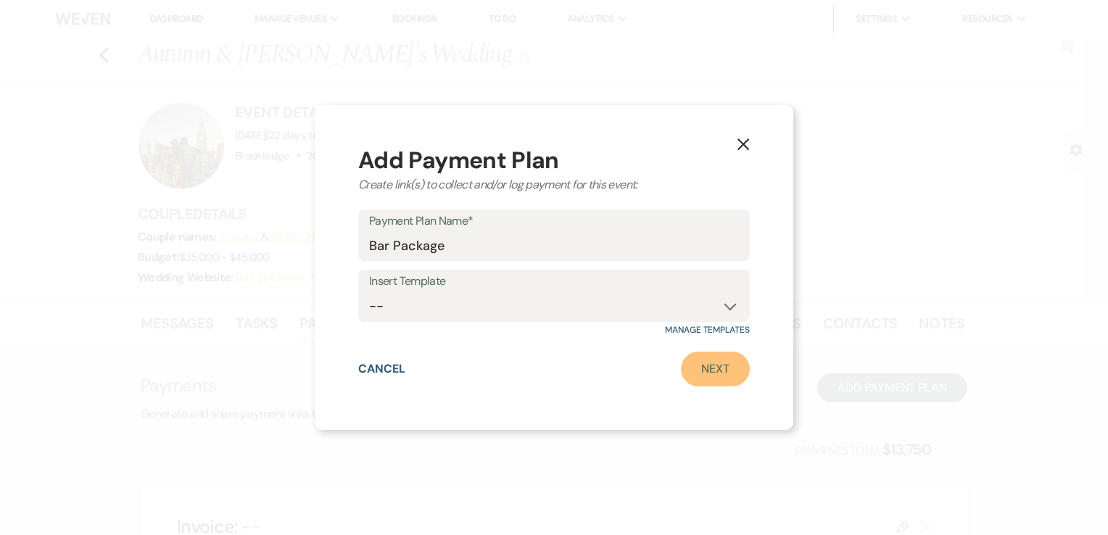
click at [721, 371] on link "Next" at bounding box center [715, 369] width 69 height 35
select select "2"
select select "percentage"
select select "true"
select select "client"
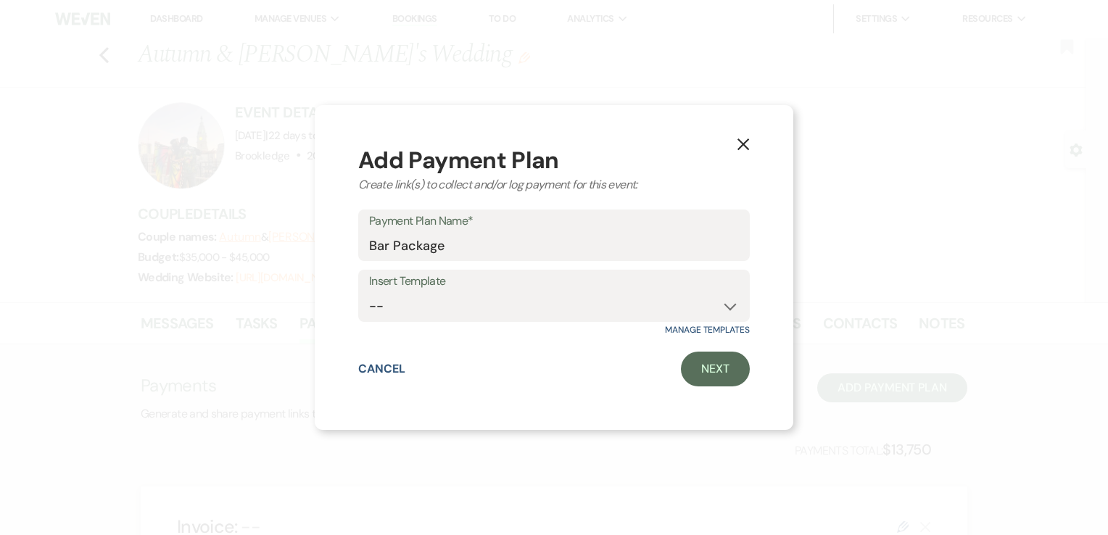
select select "weeks"
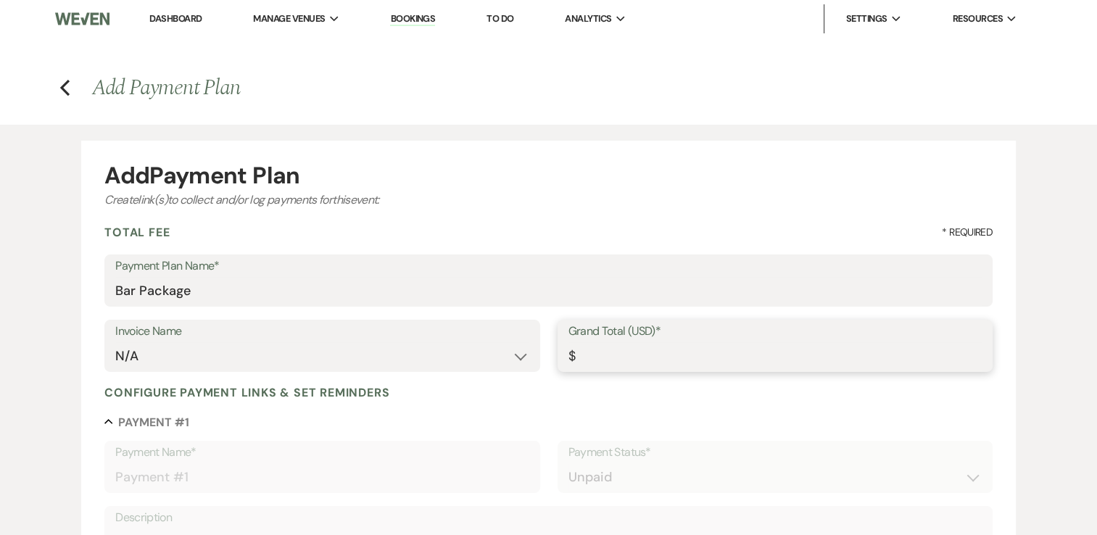
click at [694, 351] on input "Grand Total (USD)*" at bounding box center [774, 356] width 413 height 28
paste input "9981.20"
type input "9981.20"
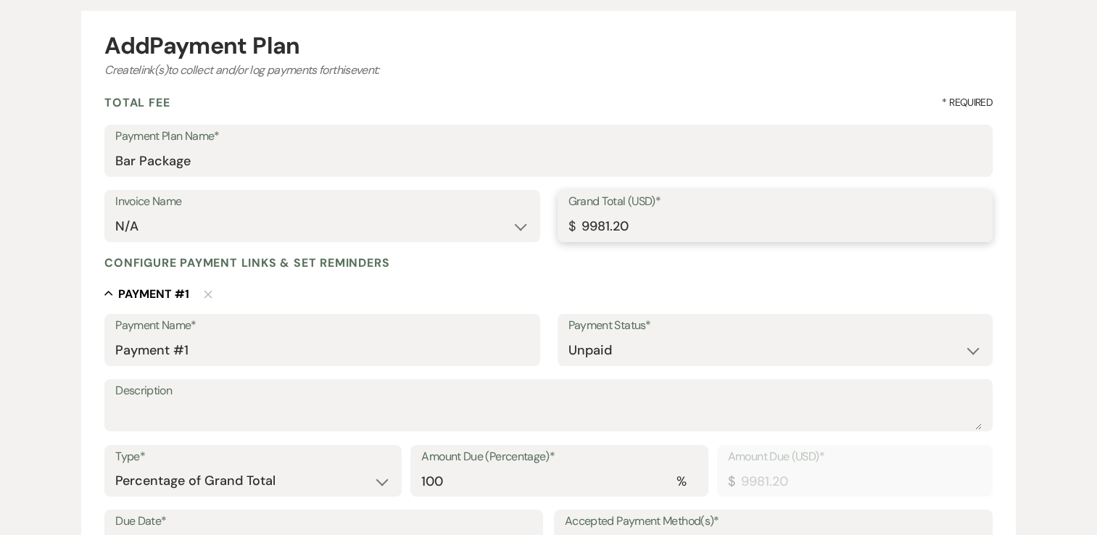
scroll to position [145, 0]
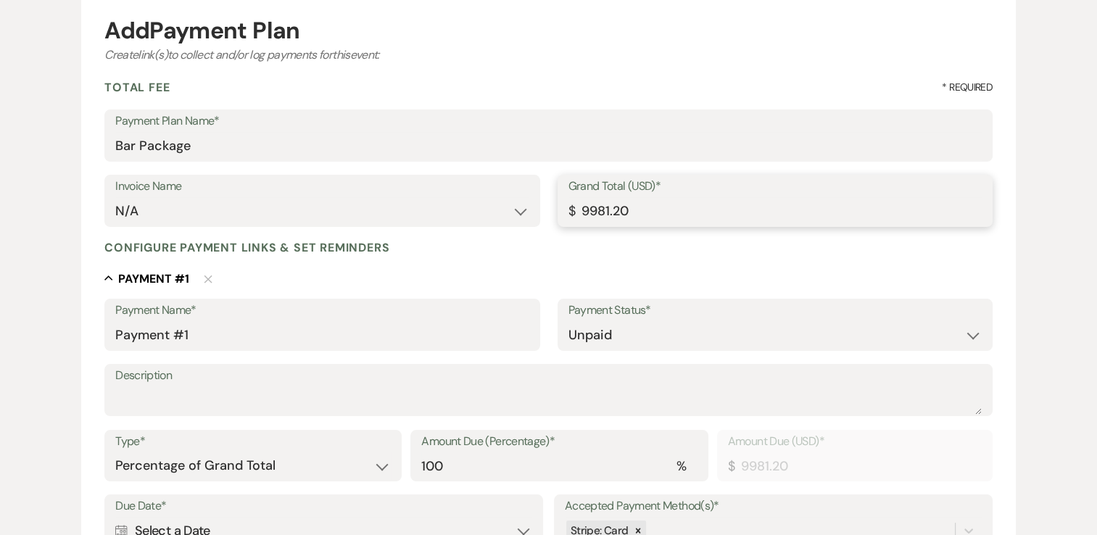
type input "9981.20"
drag, startPoint x: 270, startPoint y: 337, endPoint x: 59, endPoint y: 337, distance: 211.0
click at [59, 337] on div "Add Payment Plan Create link(s) to collect and/or log payments for this event: …" at bounding box center [549, 422] width 1044 height 884
type input "Bar Package"
click at [446, 383] on label "Description" at bounding box center [548, 375] width 866 height 21
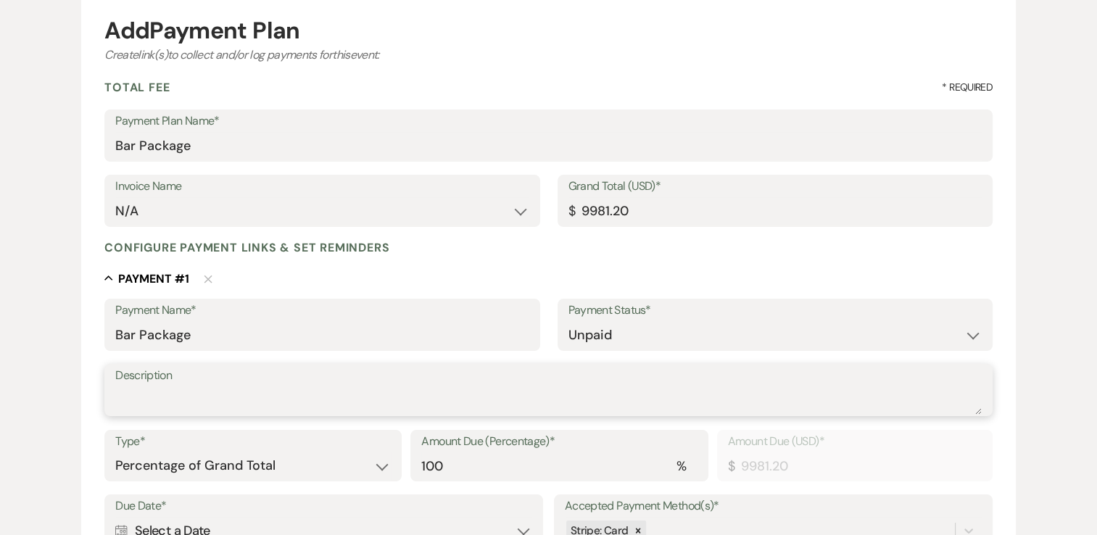
click at [446, 386] on textarea "Description" at bounding box center [548, 400] width 866 height 29
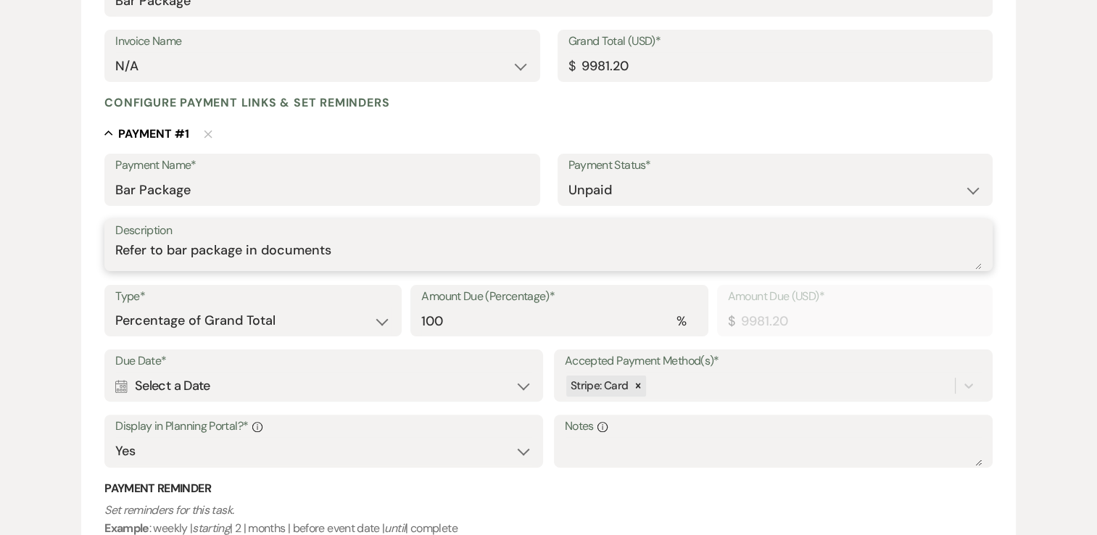
type textarea "Refer to bar package in documents"
click at [240, 388] on div "Calendar Select a Date Expand" at bounding box center [323, 386] width 417 height 28
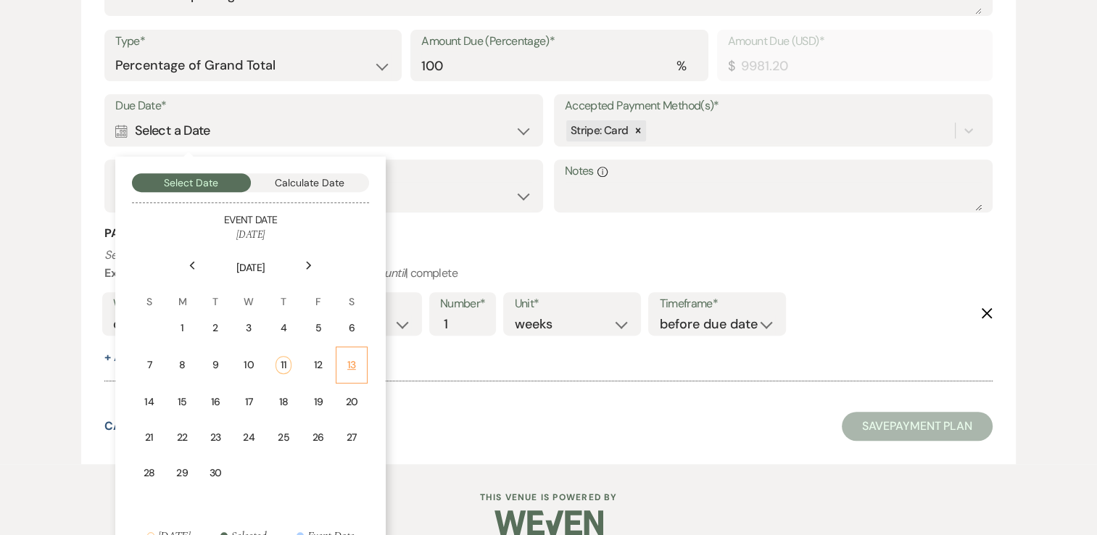
scroll to position [566, 0]
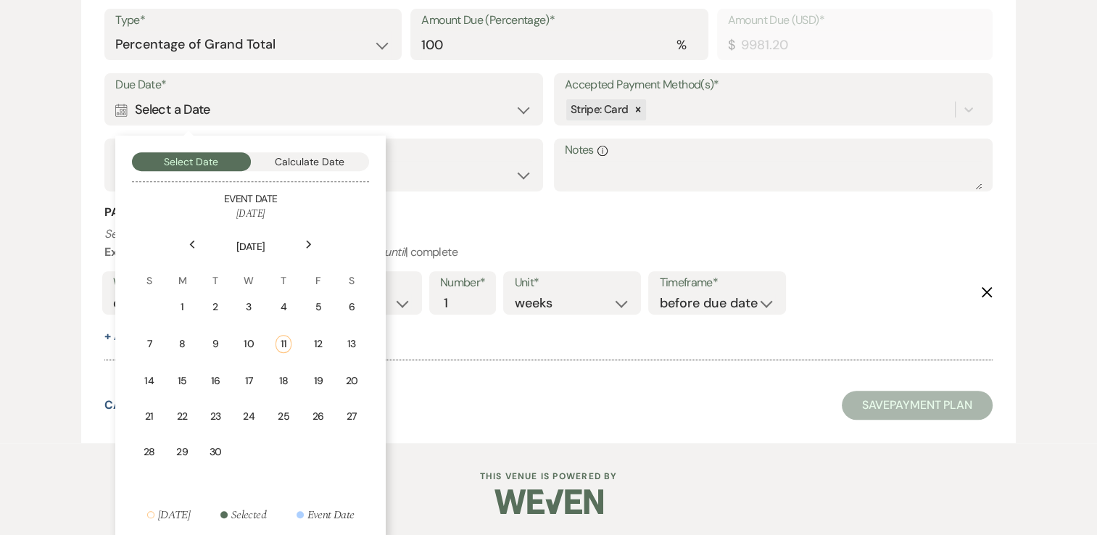
click at [310, 241] on icon "Next" at bounding box center [308, 244] width 7 height 9
click at [318, 316] on td "3" at bounding box center [317, 308] width 32 height 36
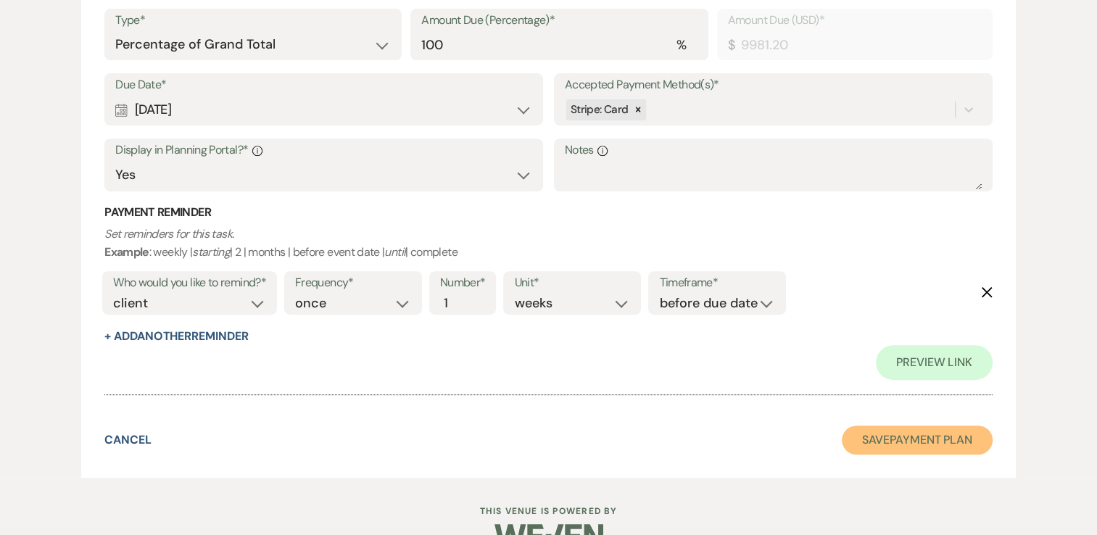
click at [909, 437] on button "Save Payment Plan" at bounding box center [917, 440] width 151 height 29
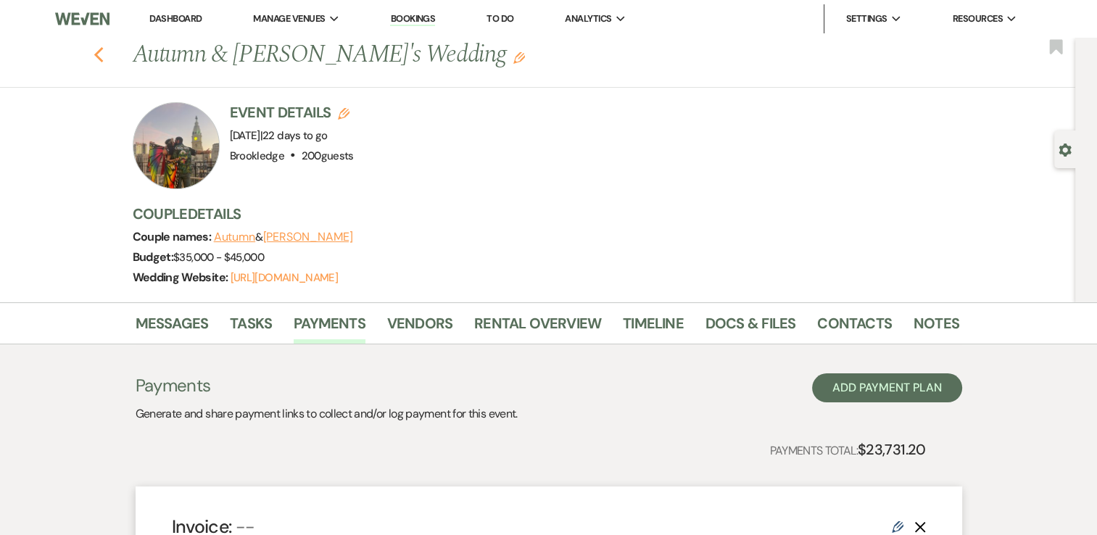
click at [103, 51] on use "button" at bounding box center [98, 55] width 9 height 16
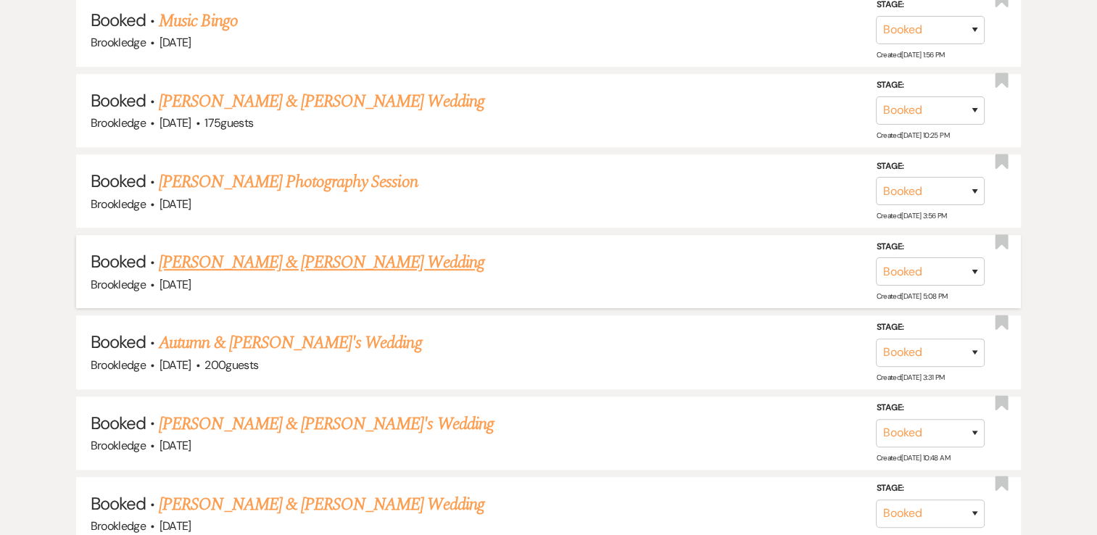
scroll to position [942, 0]
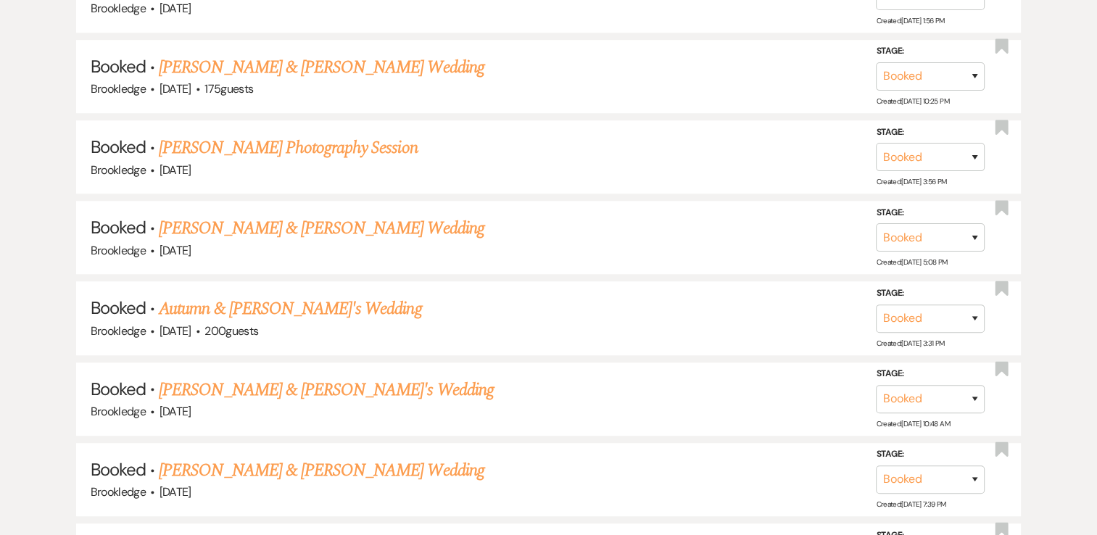
click at [275, 381] on link "[PERSON_NAME] & [PERSON_NAME]'s Wedding" at bounding box center [326, 390] width 335 height 26
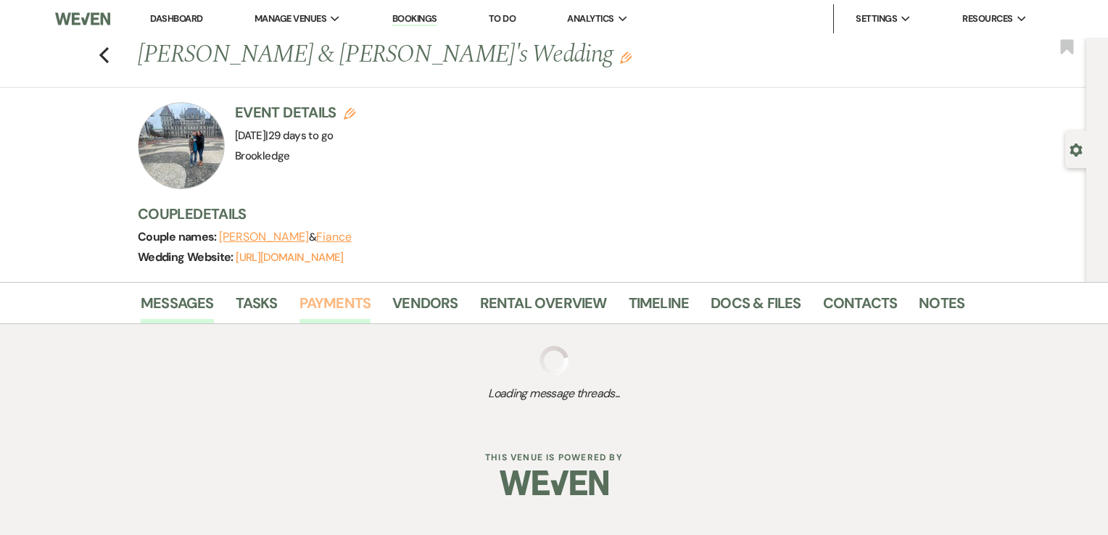
click at [336, 298] on link "Payments" at bounding box center [335, 307] width 72 height 32
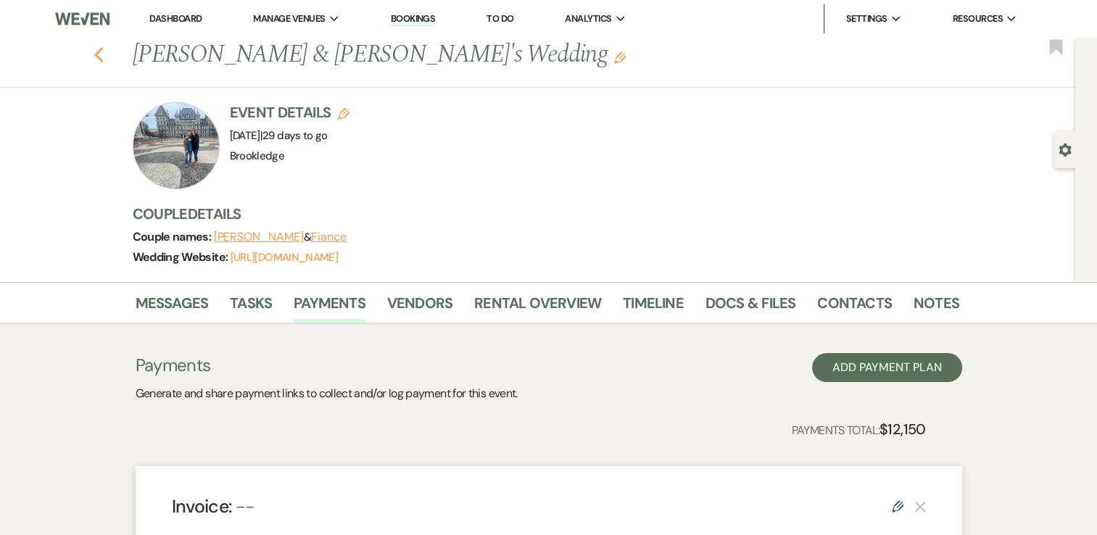
click at [101, 54] on use "button" at bounding box center [98, 55] width 9 height 16
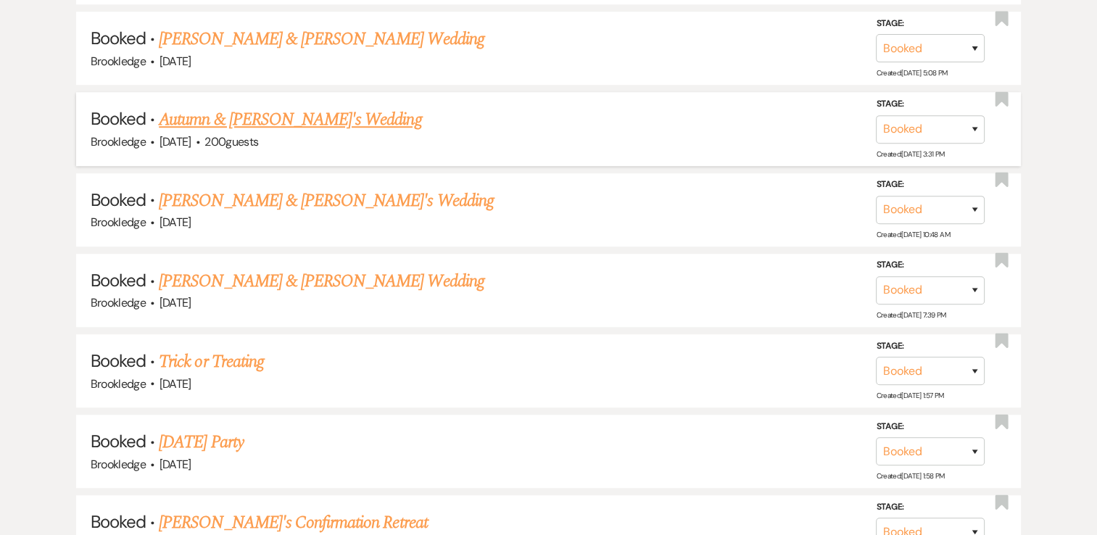
scroll to position [1160, 0]
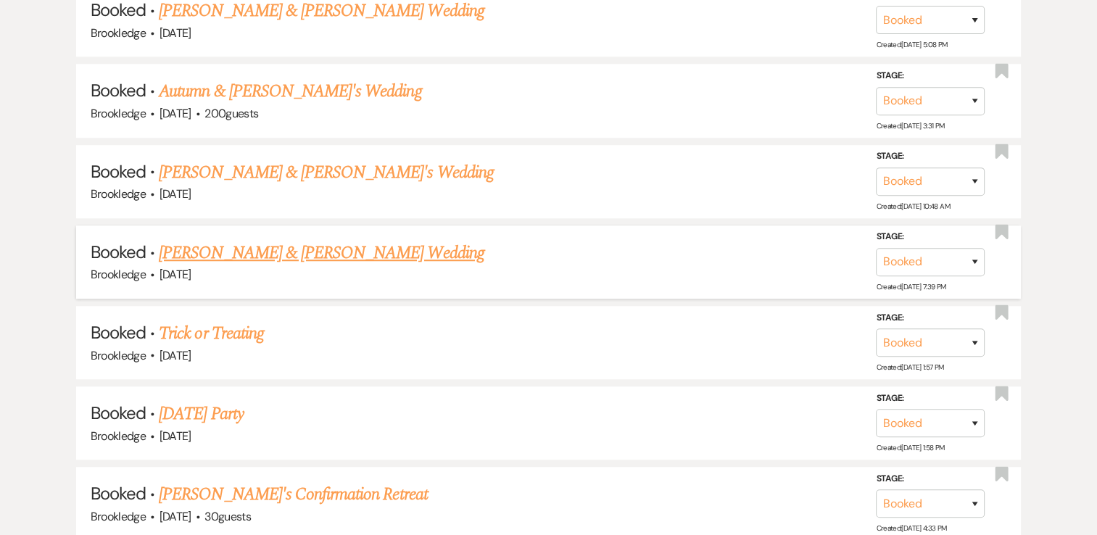
click at [294, 252] on link "[PERSON_NAME] & [PERSON_NAME] Wedding" at bounding box center [321, 253] width 325 height 26
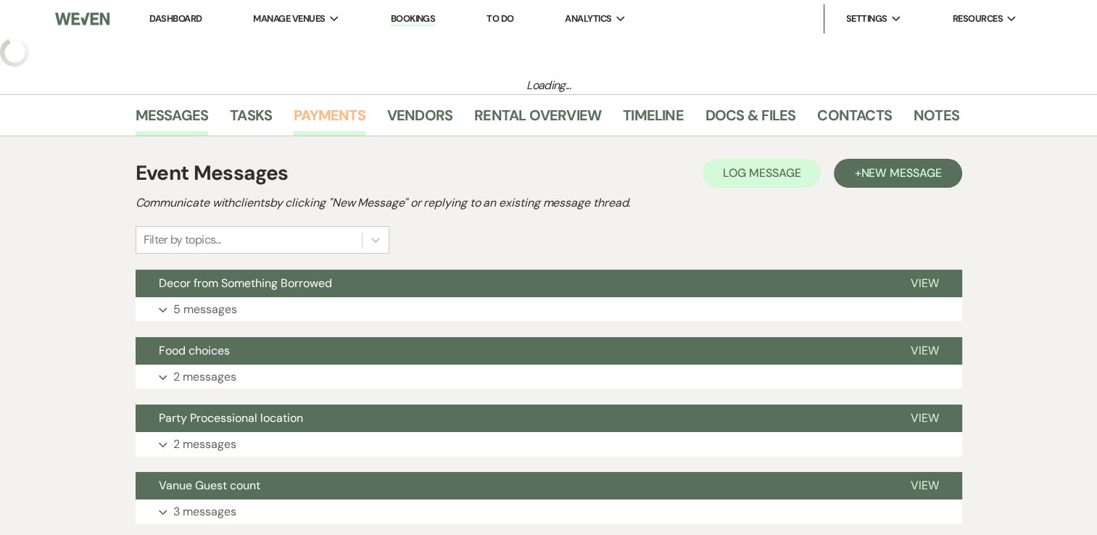
click at [331, 125] on link "Payments" at bounding box center [330, 120] width 72 height 32
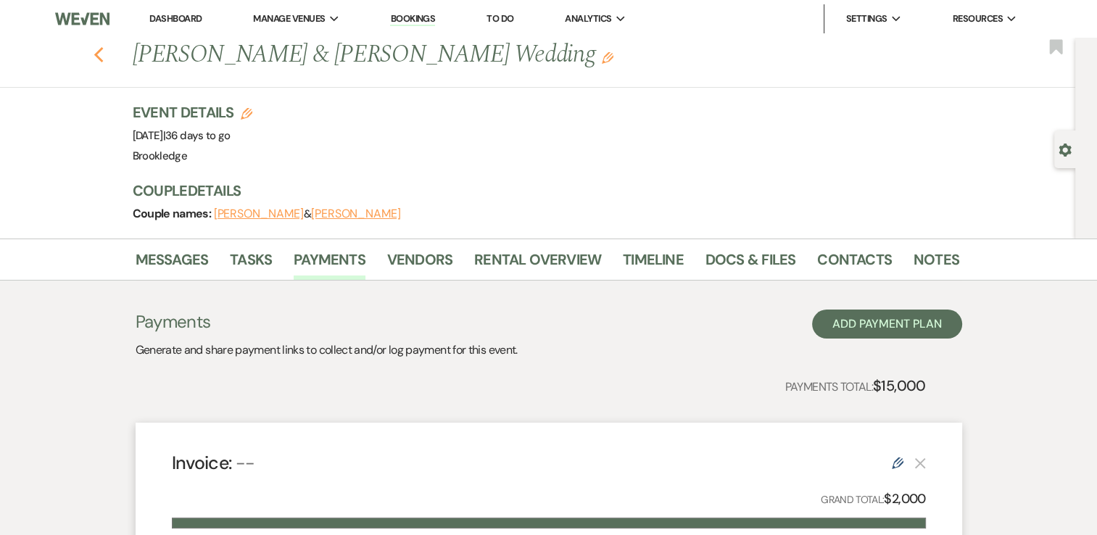
click at [103, 49] on use "button" at bounding box center [98, 55] width 9 height 16
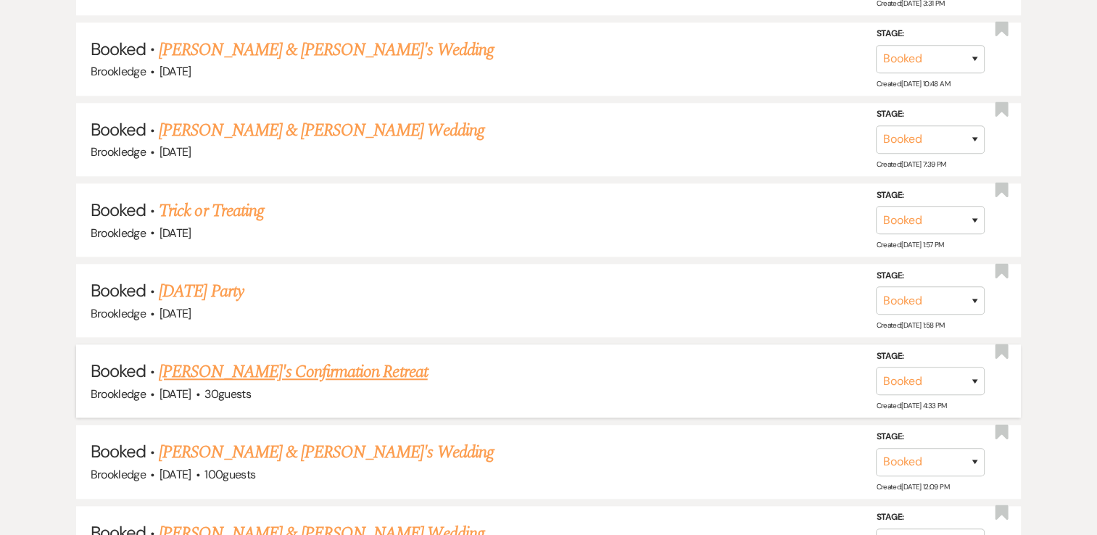
scroll to position [1377, 0]
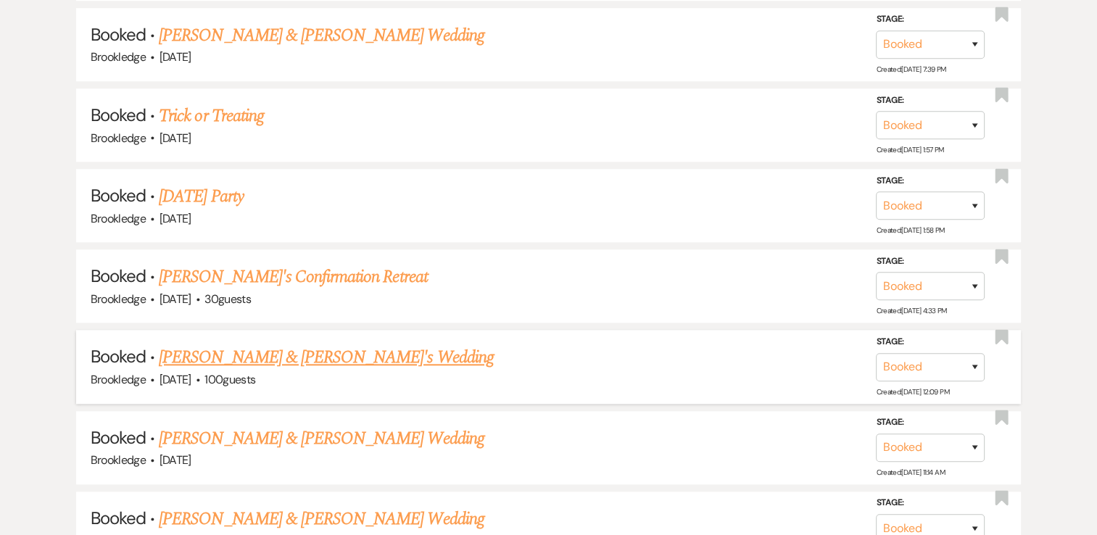
click at [277, 347] on link "[PERSON_NAME] & [PERSON_NAME]'s Wedding" at bounding box center [326, 357] width 335 height 26
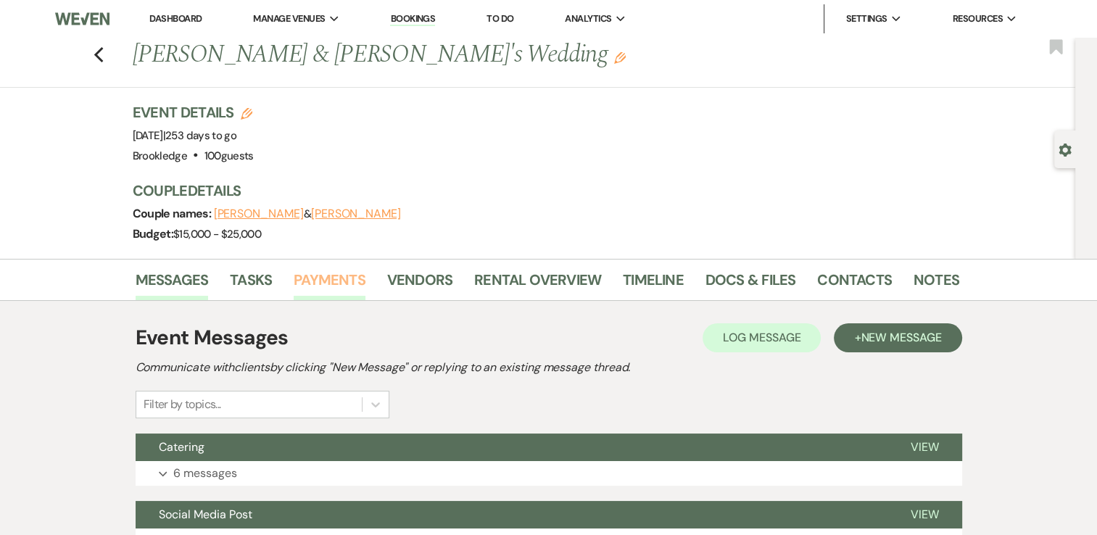
click at [318, 278] on link "Payments" at bounding box center [330, 284] width 72 height 32
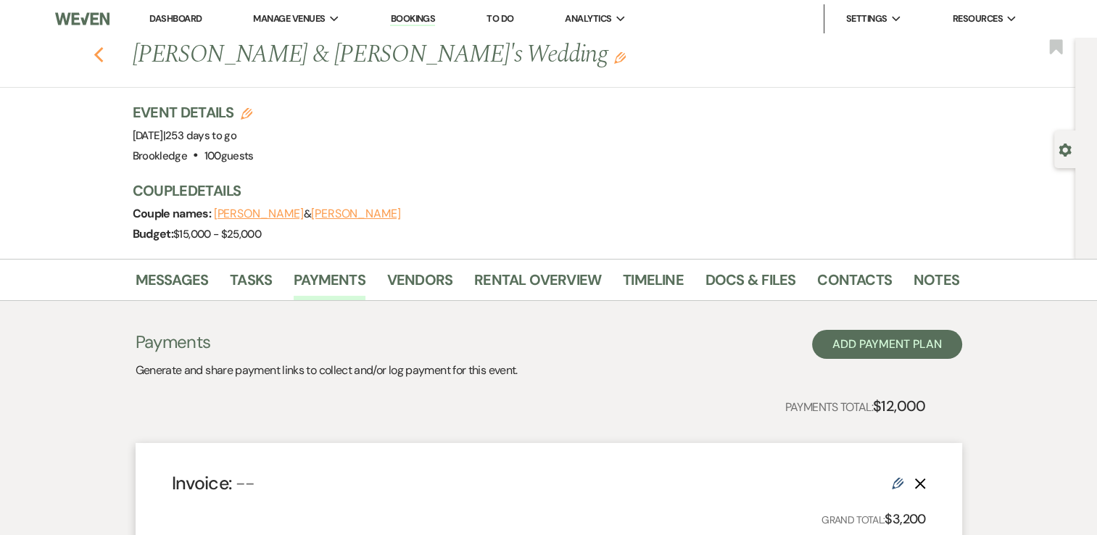
click at [101, 53] on use "button" at bounding box center [98, 55] width 9 height 16
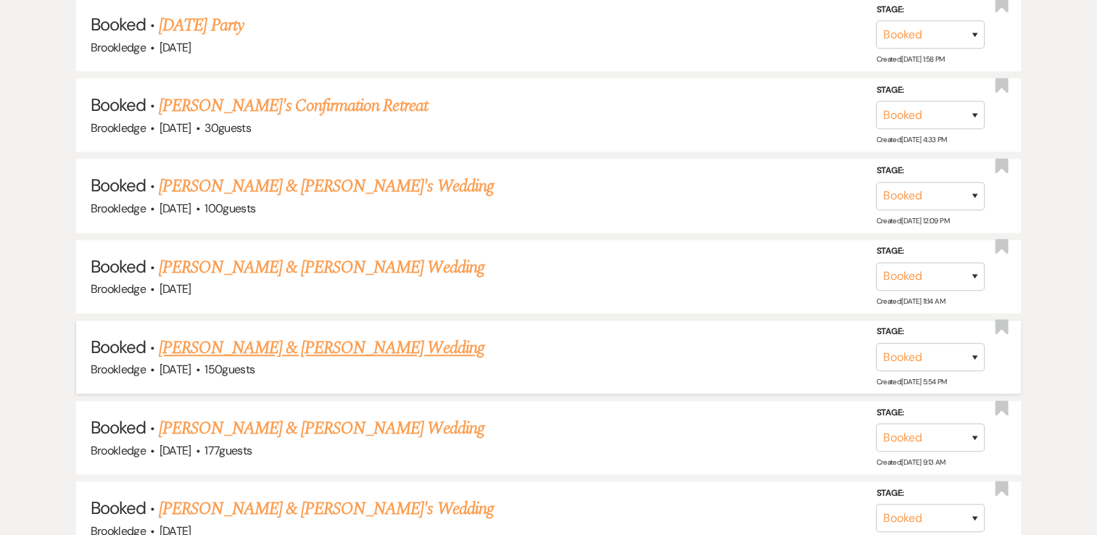
scroll to position [1595, 0]
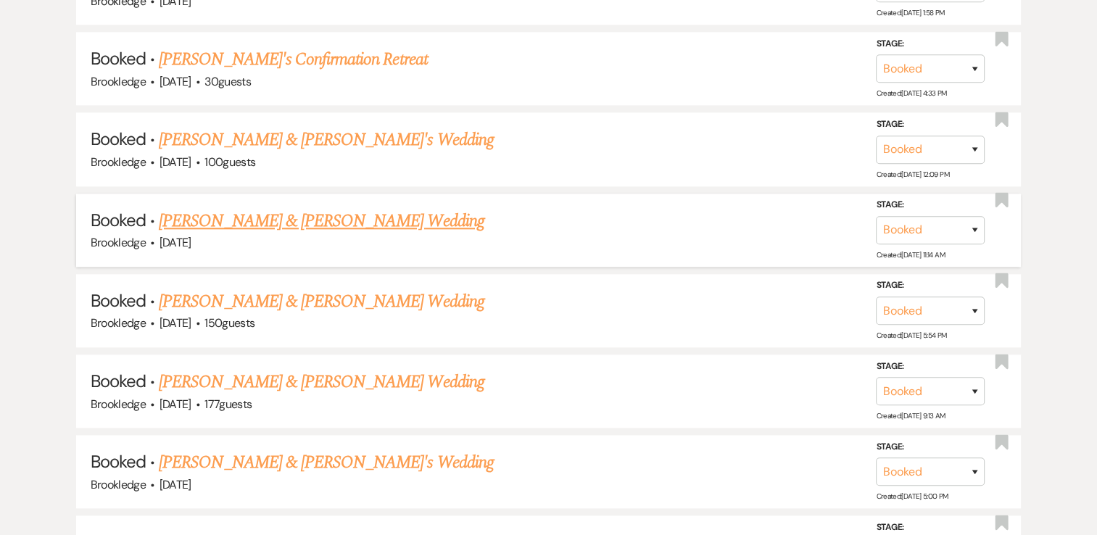
click at [278, 211] on link "[PERSON_NAME] & [PERSON_NAME] Wedding" at bounding box center [321, 221] width 325 height 26
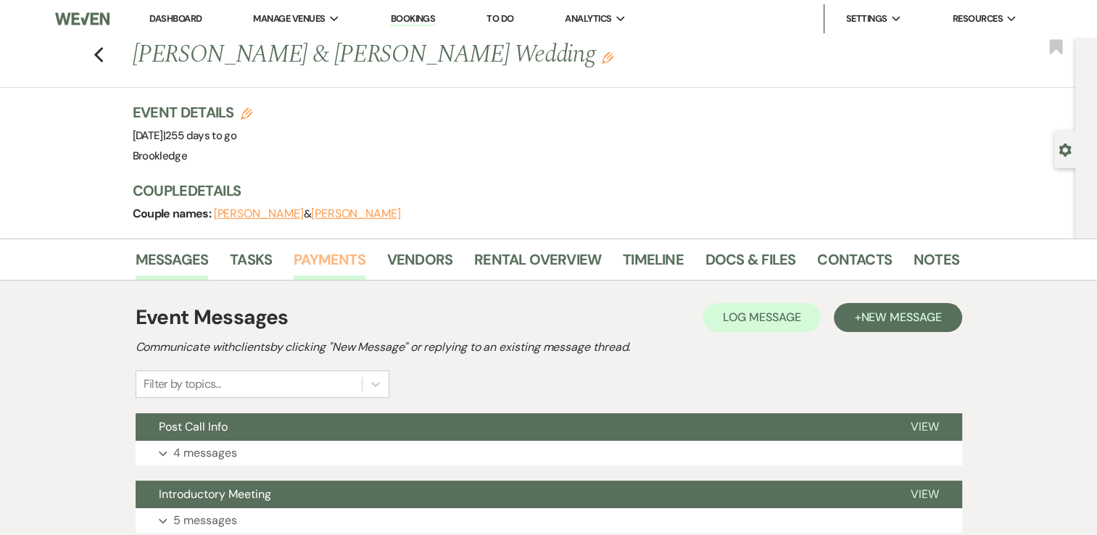
click at [307, 257] on link "Payments" at bounding box center [330, 264] width 72 height 32
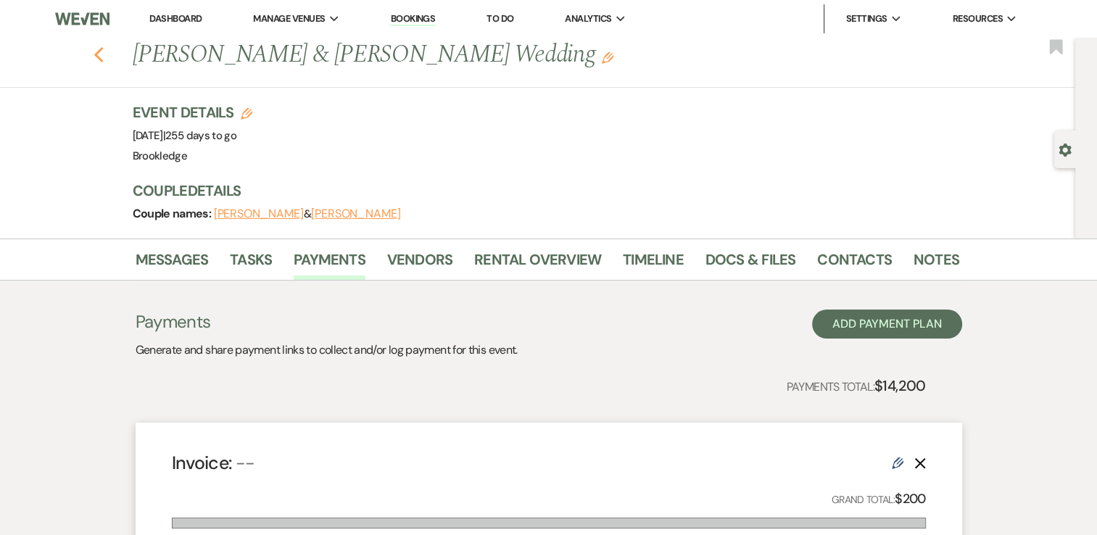
click at [101, 54] on use "button" at bounding box center [98, 55] width 9 height 16
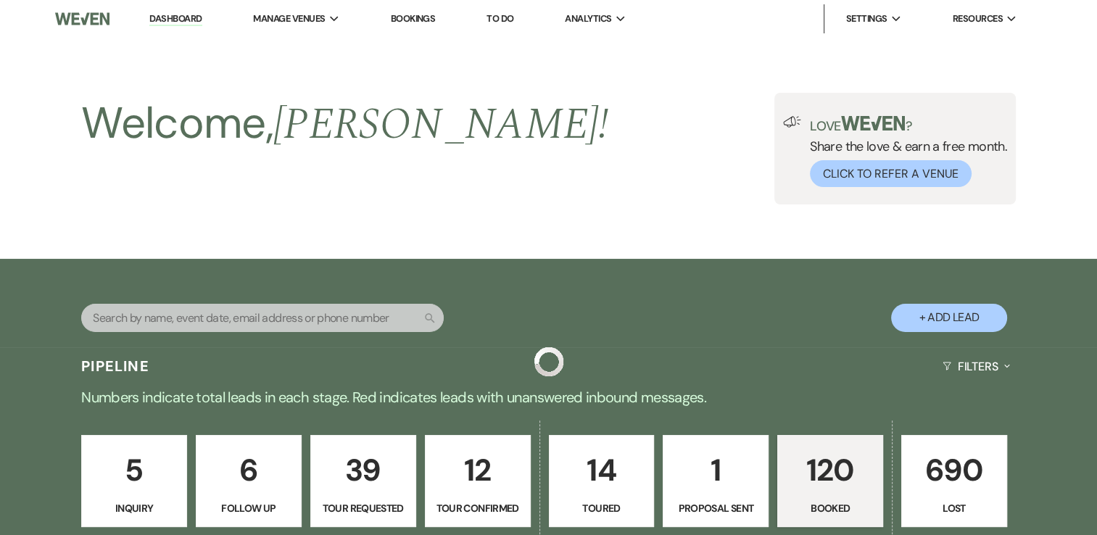
scroll to position [1595, 0]
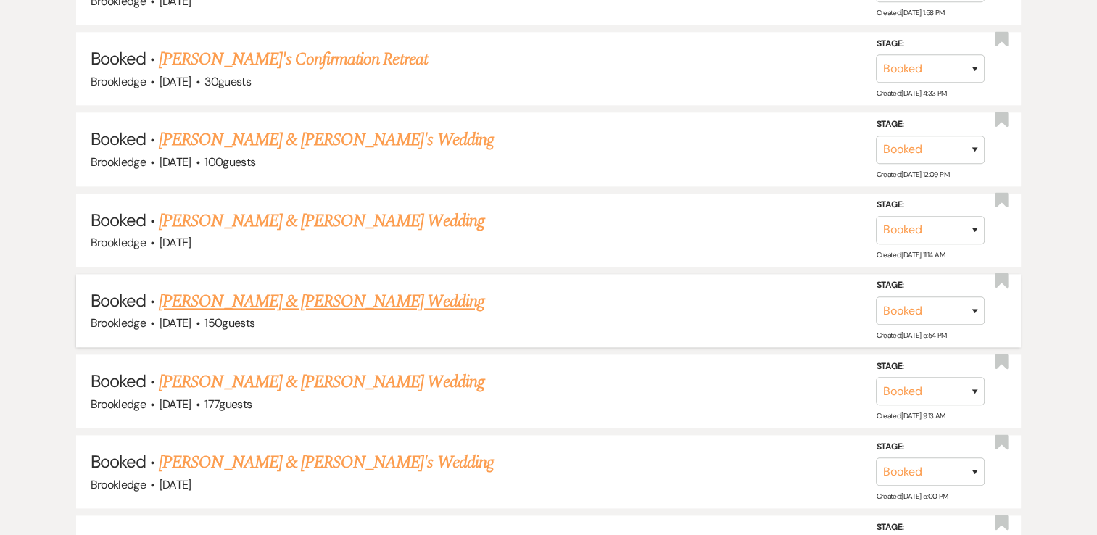
click at [288, 291] on link "[PERSON_NAME] & [PERSON_NAME] Wedding" at bounding box center [321, 302] width 325 height 26
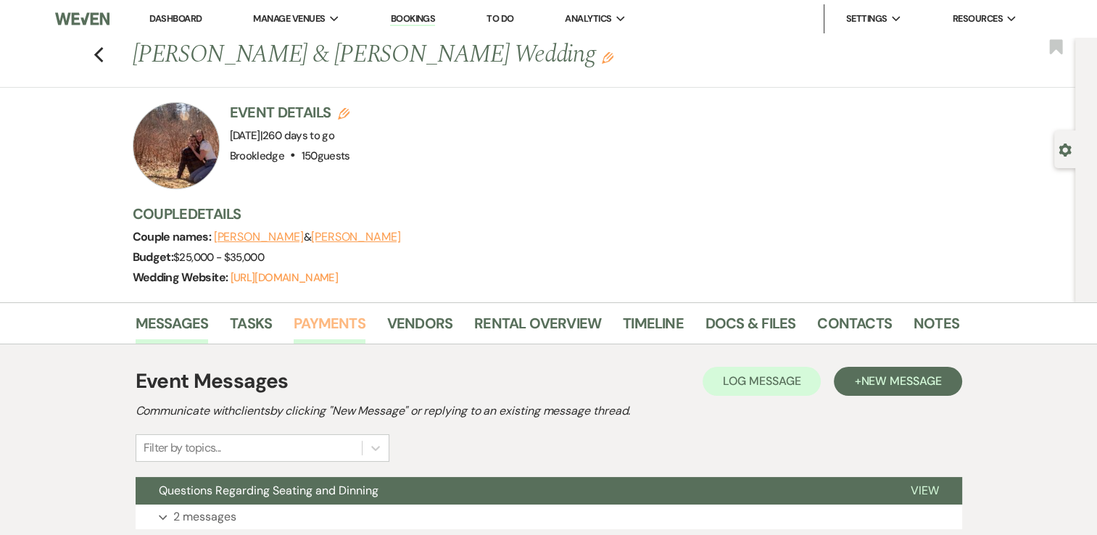
click at [325, 321] on link "Payments" at bounding box center [330, 328] width 72 height 32
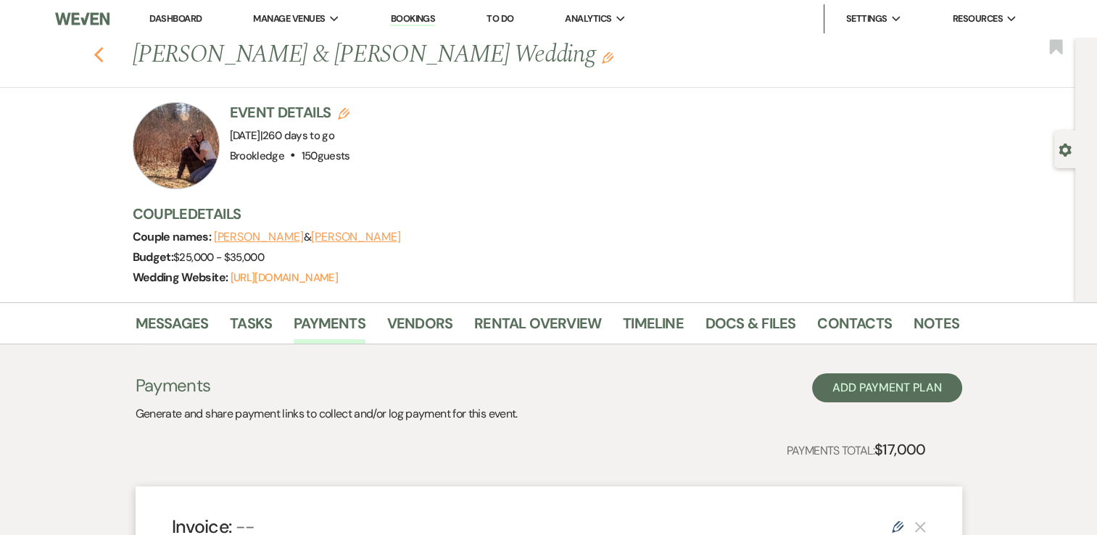
click at [103, 49] on use "button" at bounding box center [98, 55] width 9 height 16
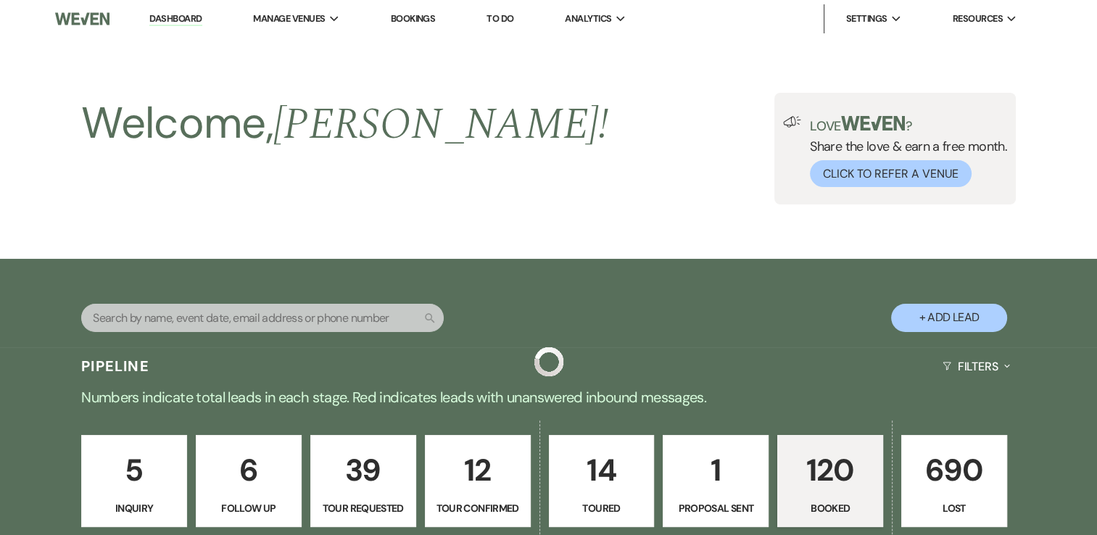
scroll to position [1595, 0]
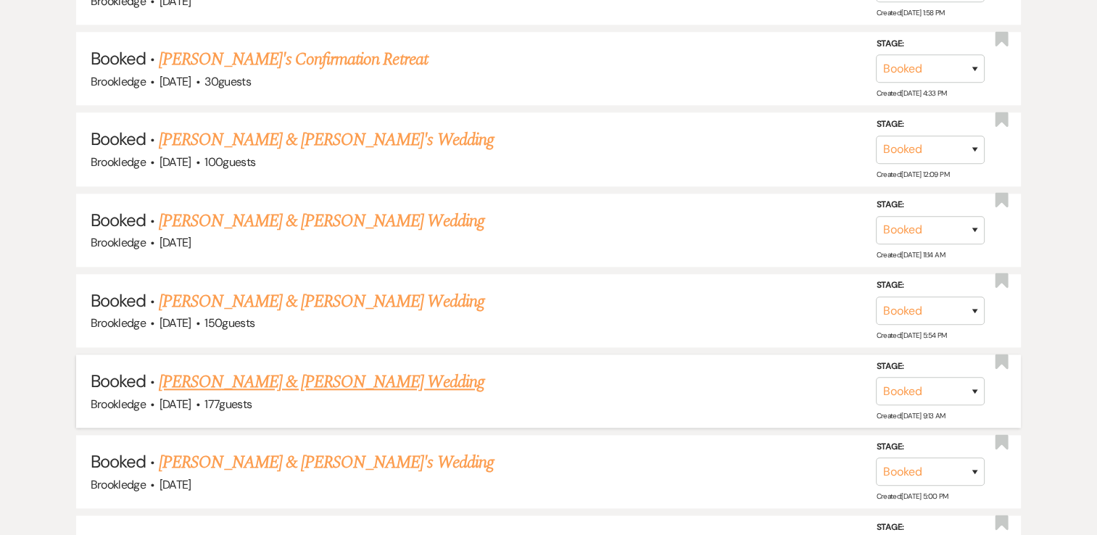
click at [289, 369] on link "[PERSON_NAME] & [PERSON_NAME] Wedding" at bounding box center [321, 382] width 325 height 26
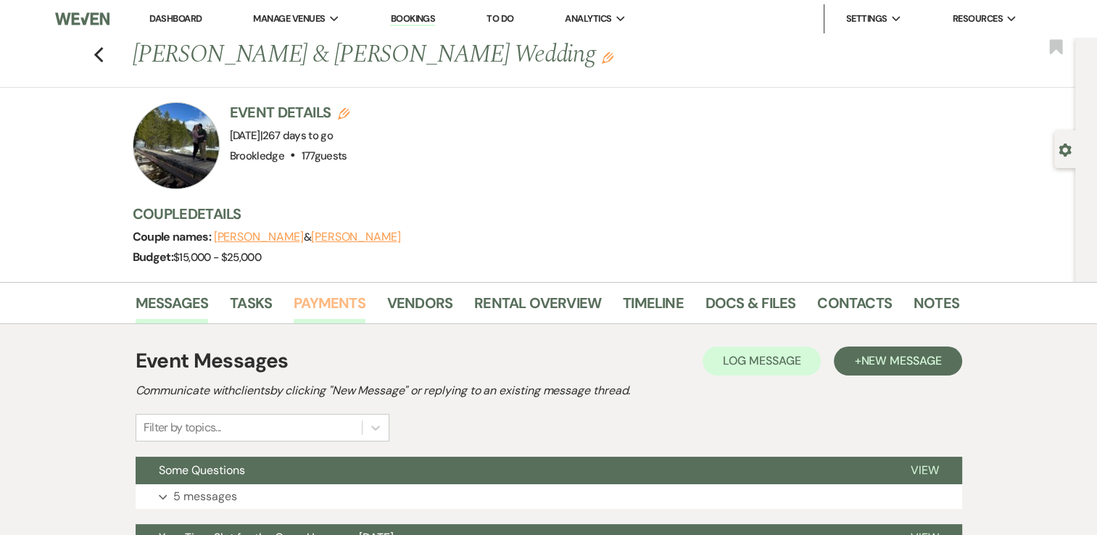
click at [315, 299] on link "Payments" at bounding box center [330, 307] width 72 height 32
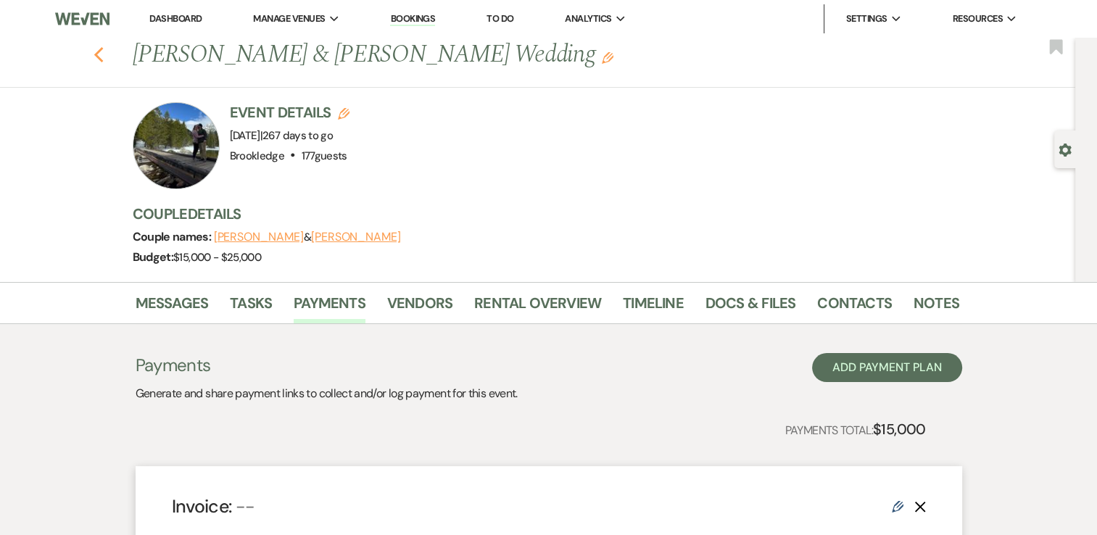
click at [104, 54] on icon "Previous" at bounding box center [99, 54] width 11 height 17
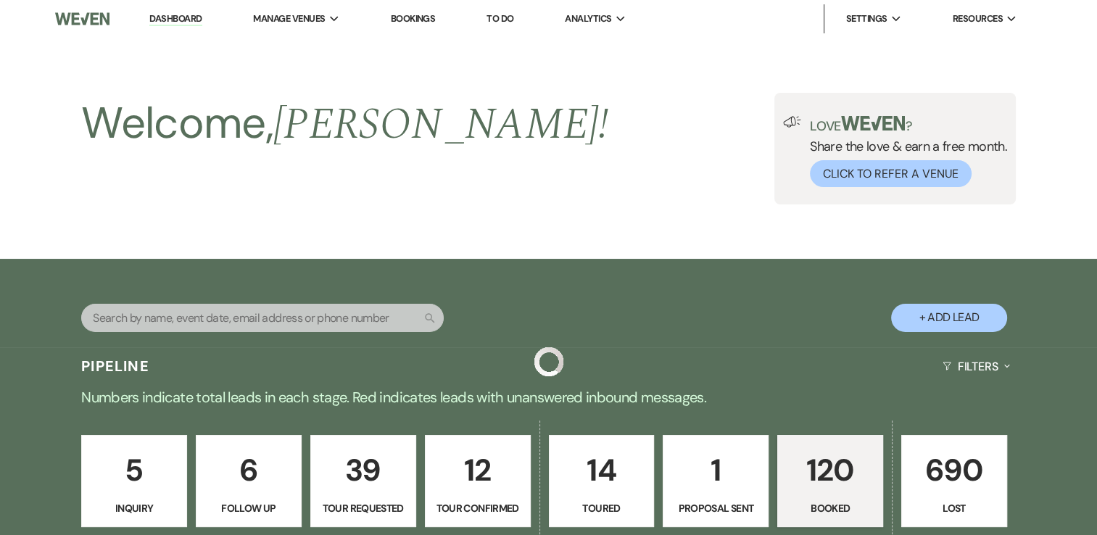
scroll to position [1595, 0]
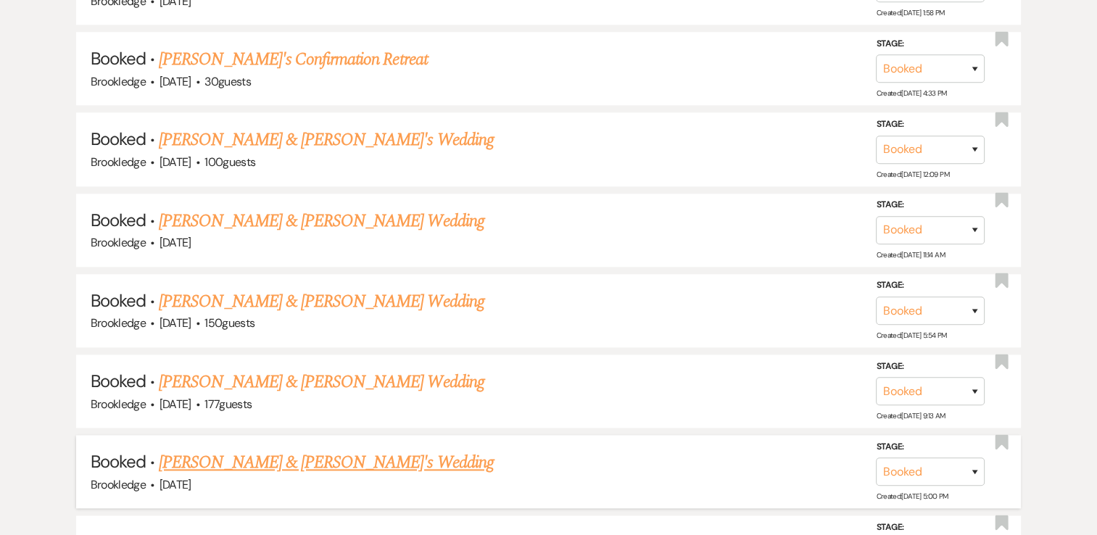
click at [273, 449] on link "[PERSON_NAME] & [PERSON_NAME]'s Wedding" at bounding box center [326, 462] width 335 height 26
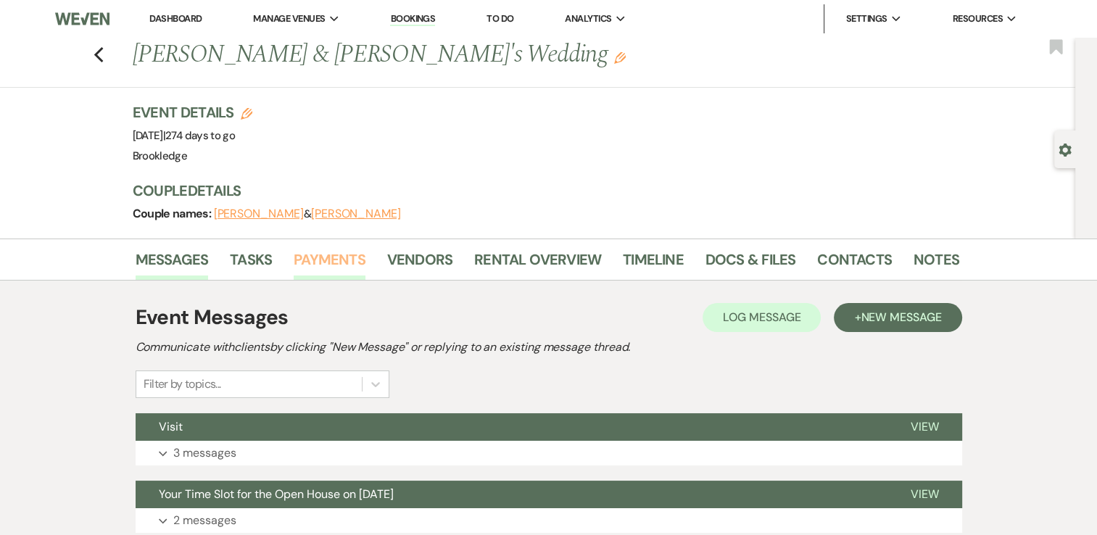
click at [312, 260] on link "Payments" at bounding box center [330, 264] width 72 height 32
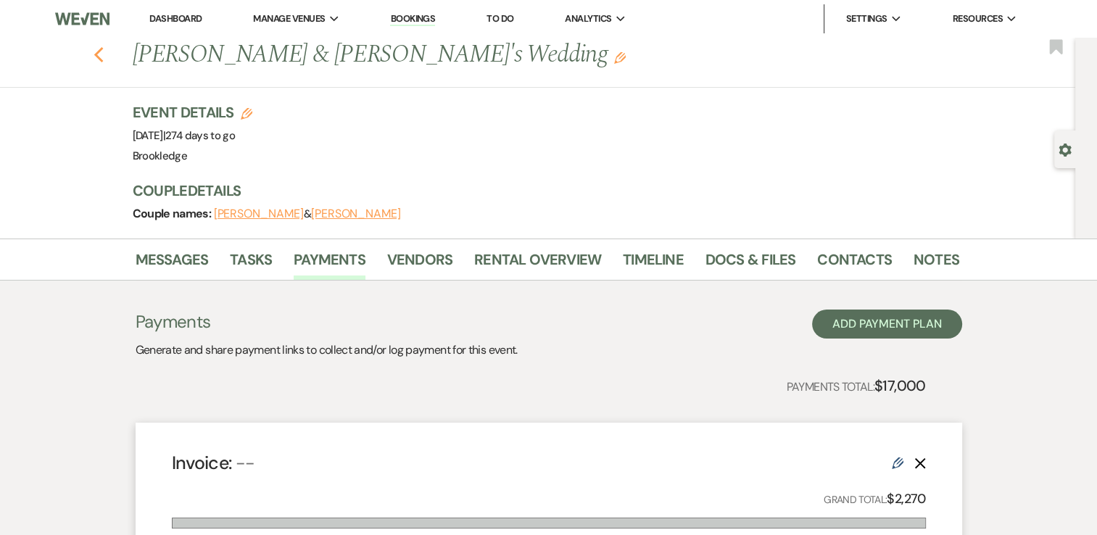
click at [103, 48] on use "button" at bounding box center [98, 55] width 9 height 16
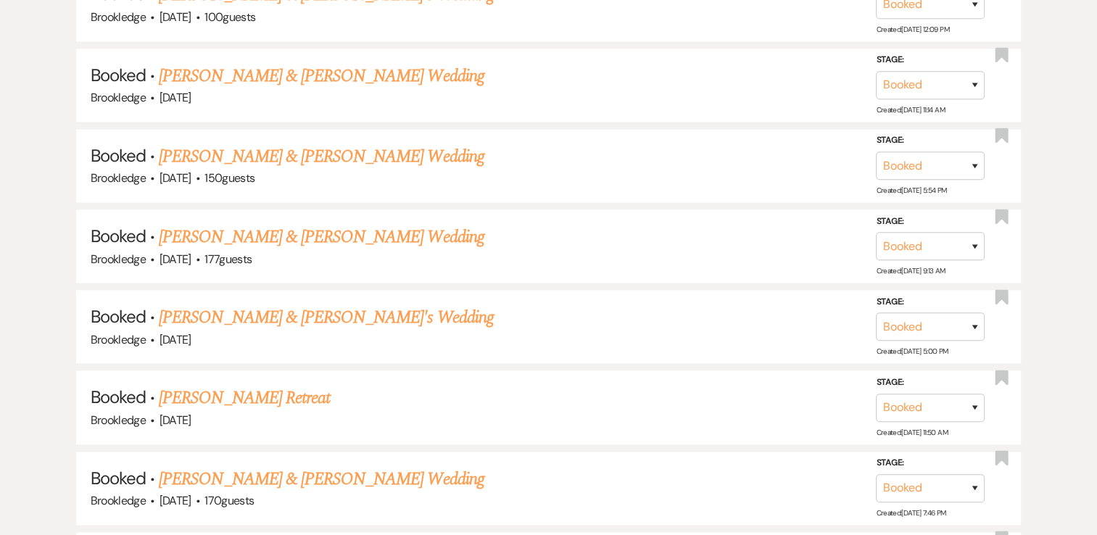
click at [225, 386] on link "[PERSON_NAME] Retreat" at bounding box center [244, 398] width 171 height 26
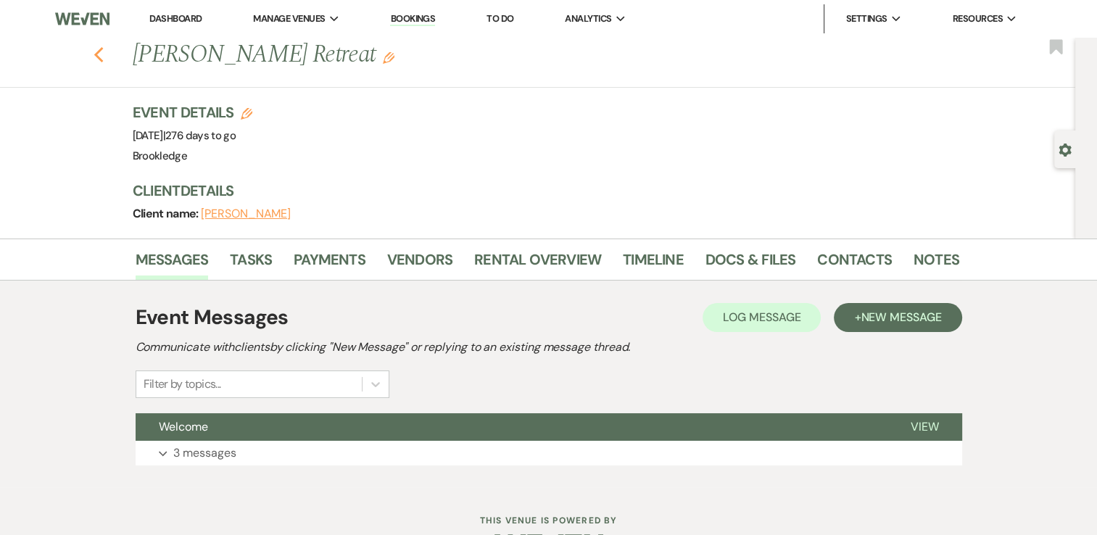
click at [103, 50] on use "button" at bounding box center [98, 55] width 9 height 16
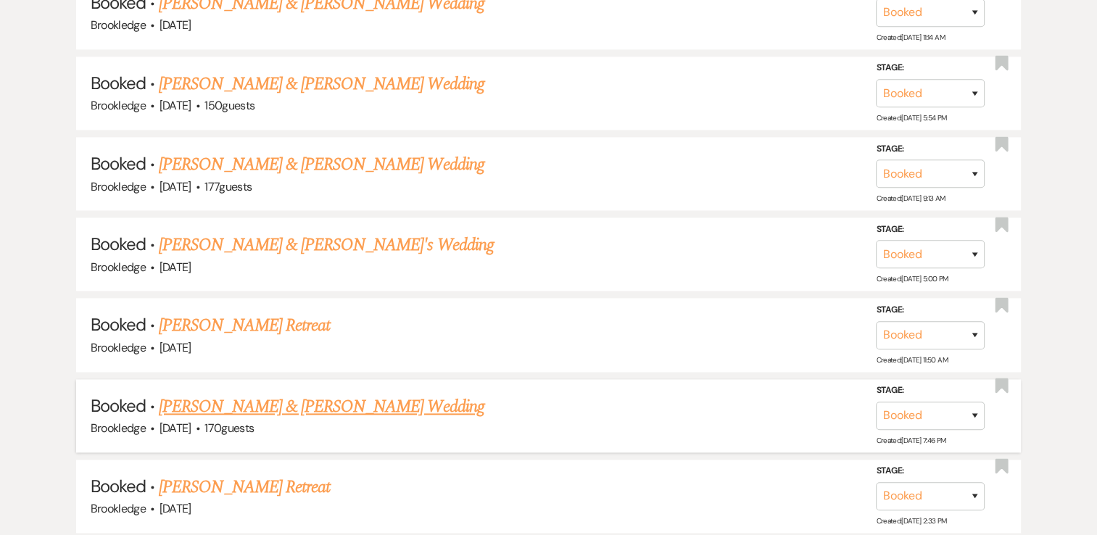
click at [236, 394] on link "[PERSON_NAME] & [PERSON_NAME] Wedding" at bounding box center [321, 407] width 325 height 26
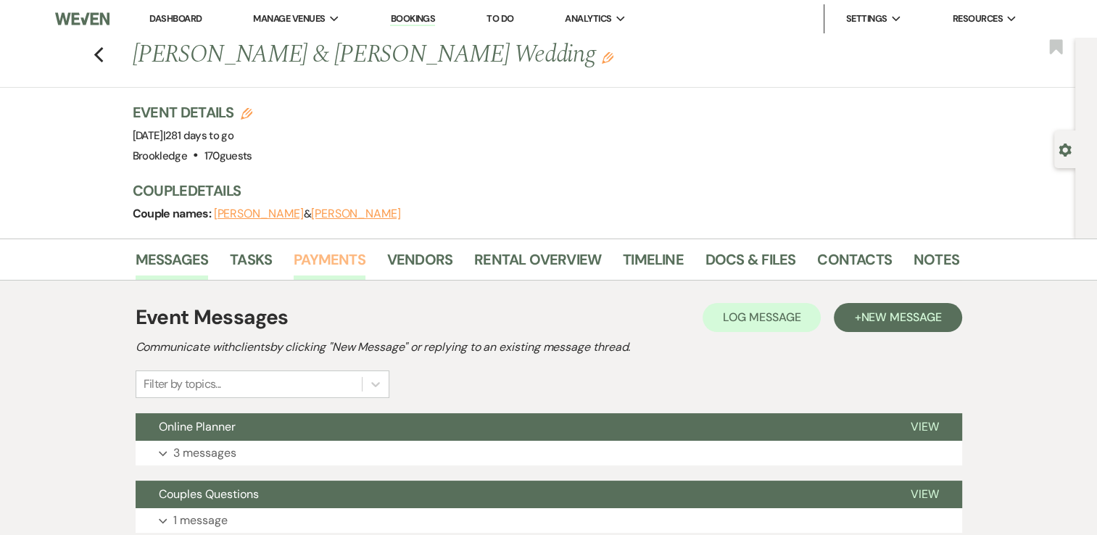
click at [315, 255] on link "Payments" at bounding box center [330, 264] width 72 height 32
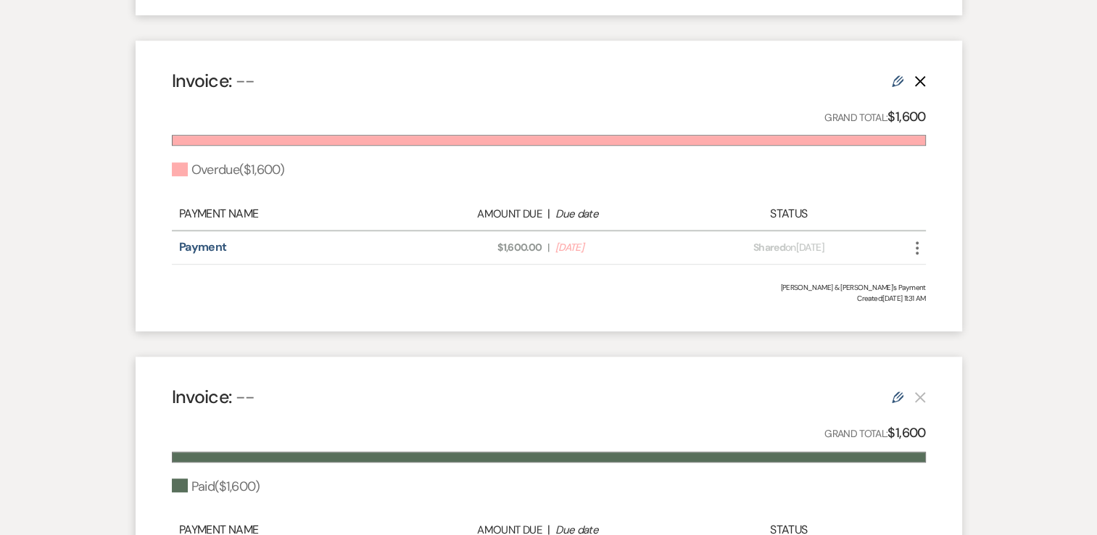
click at [918, 246] on icon "More" at bounding box center [916, 247] width 17 height 17
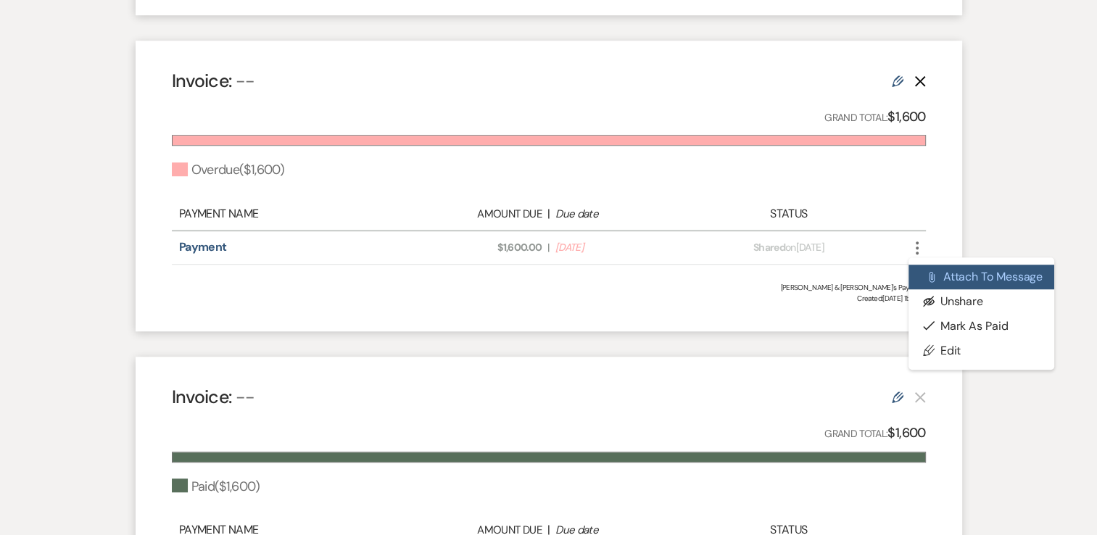
click at [979, 276] on button "Attach File Attach to Message" at bounding box center [981, 277] width 146 height 25
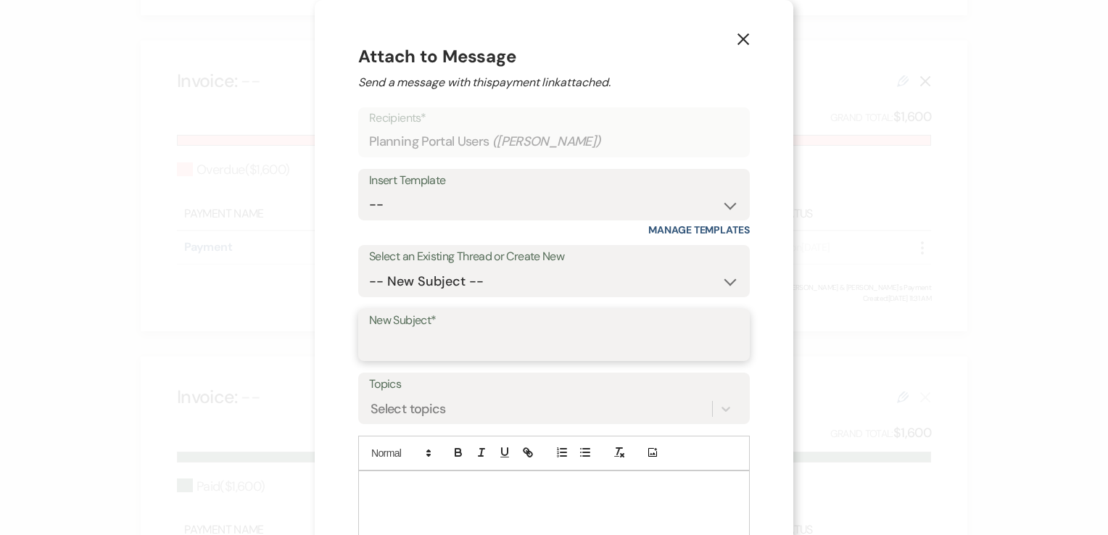
click at [455, 334] on input "New Subject*" at bounding box center [554, 345] width 370 height 28
type input "Overdue Payment"
click at [447, 485] on p at bounding box center [554, 488] width 368 height 16
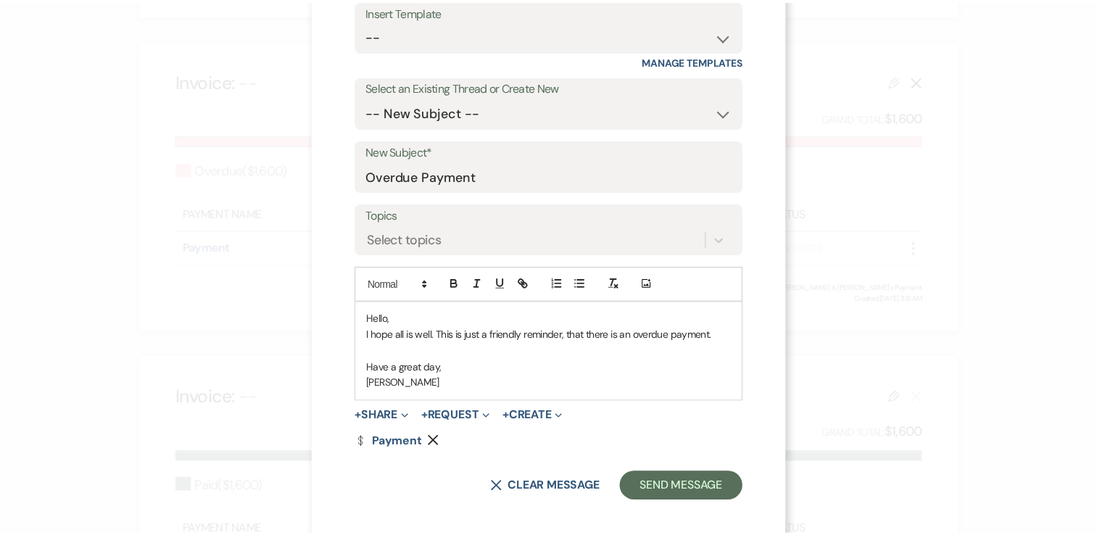
scroll to position [177, 0]
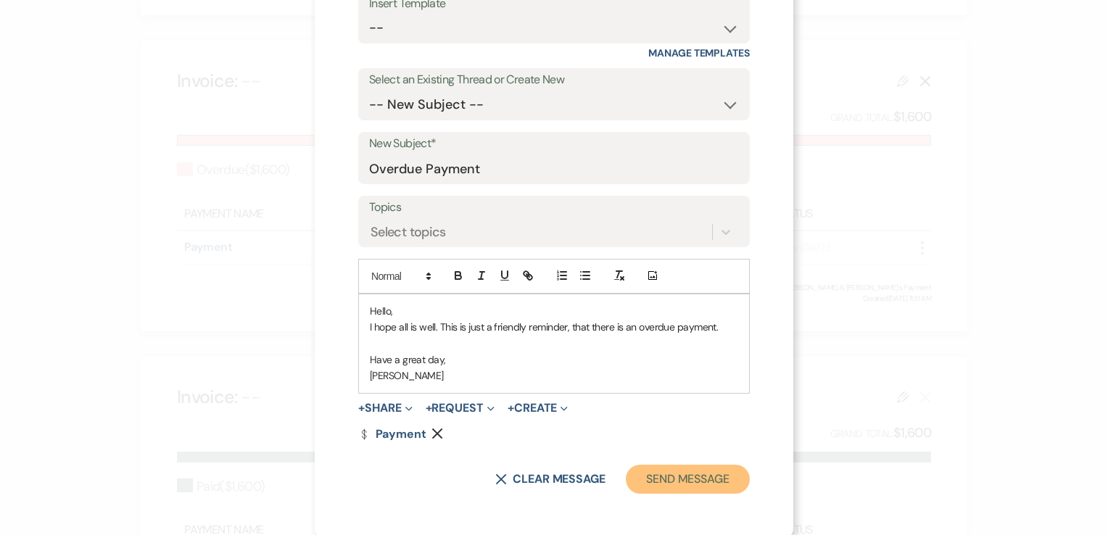
click at [686, 477] on button "Send Message" at bounding box center [688, 479] width 124 height 29
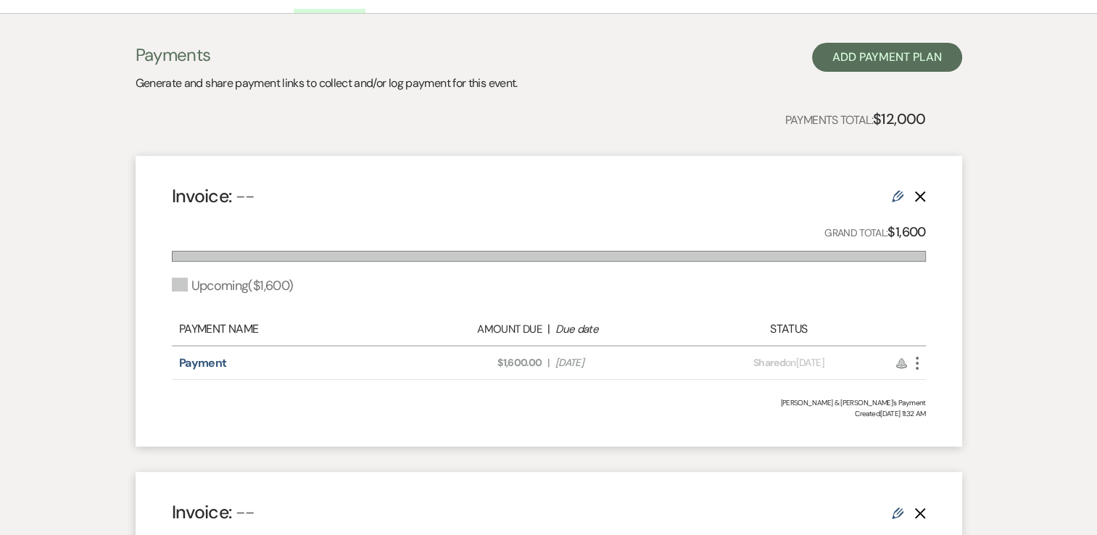
scroll to position [0, 0]
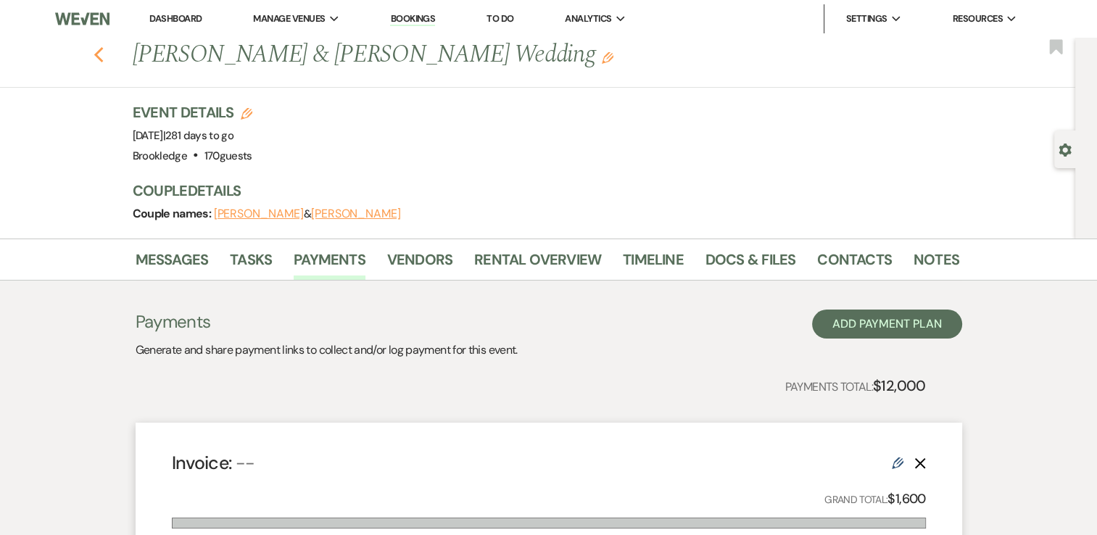
click at [104, 52] on icon "Previous" at bounding box center [99, 54] width 11 height 17
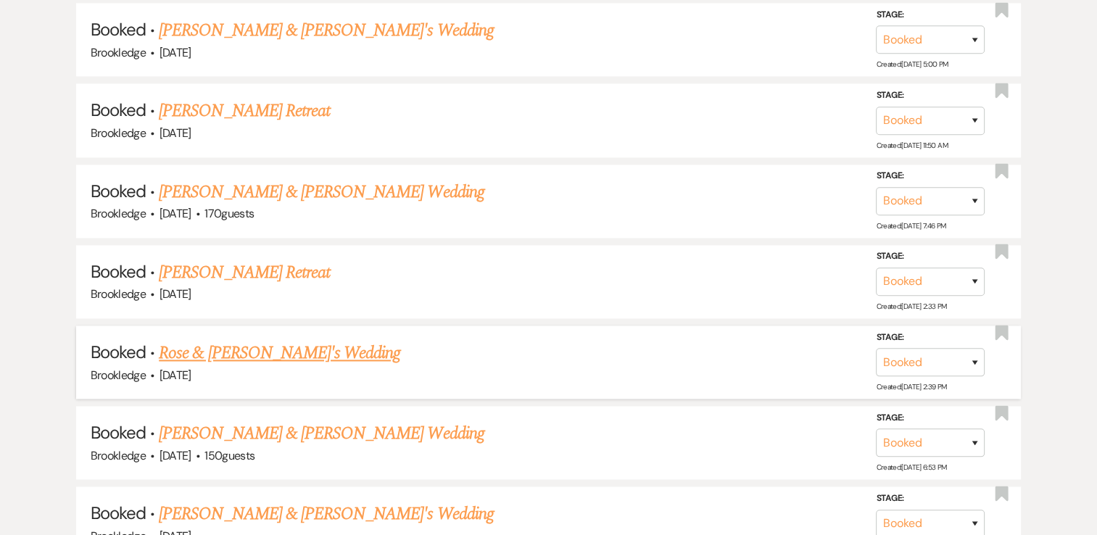
scroll to position [2030, 0]
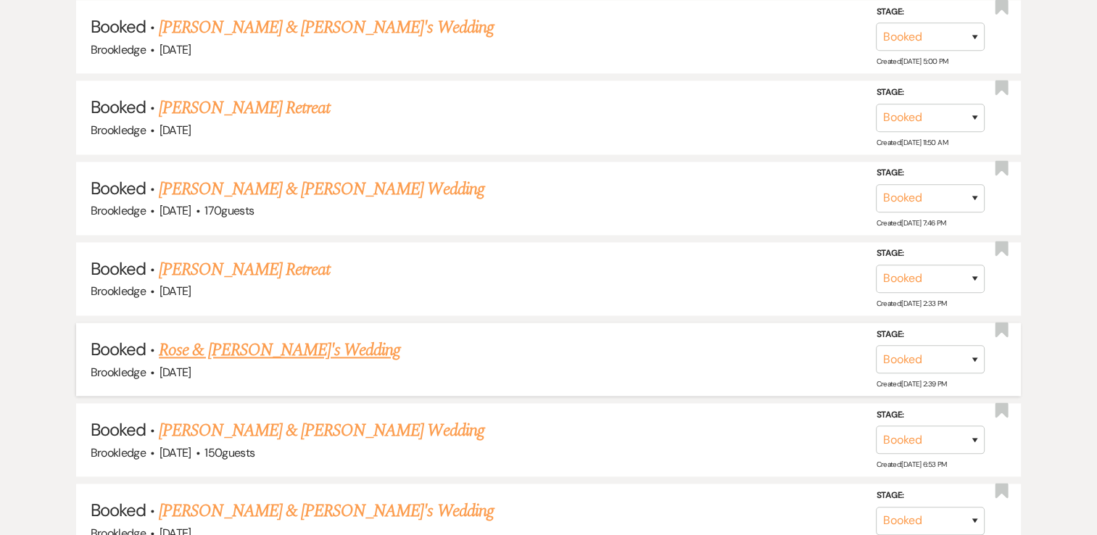
click at [248, 337] on link "Rose & [PERSON_NAME]'s Wedding" at bounding box center [279, 350] width 241 height 26
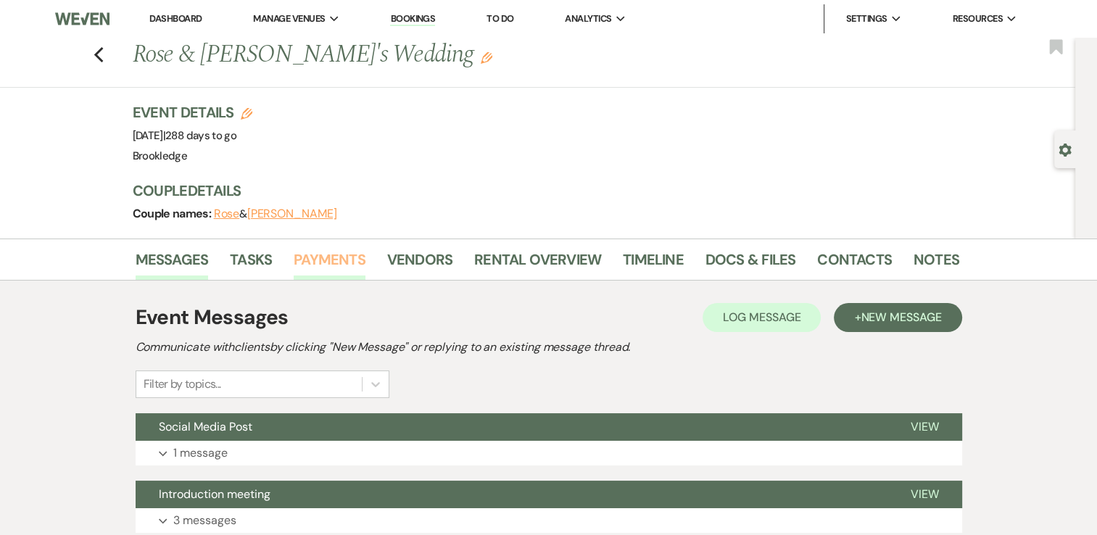
click at [319, 256] on link "Payments" at bounding box center [330, 264] width 72 height 32
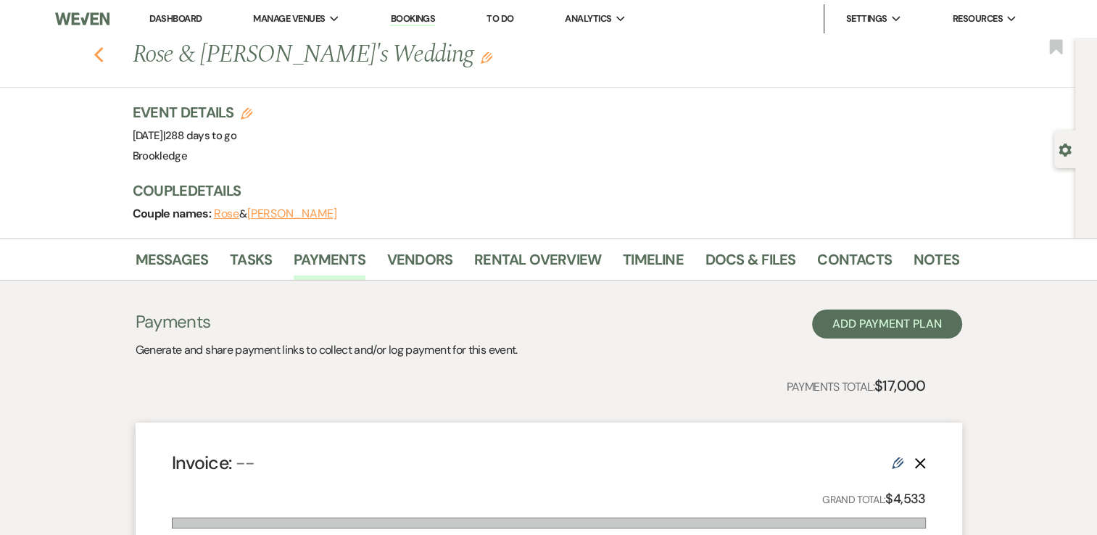
click at [99, 49] on icon "Previous" at bounding box center [99, 54] width 11 height 17
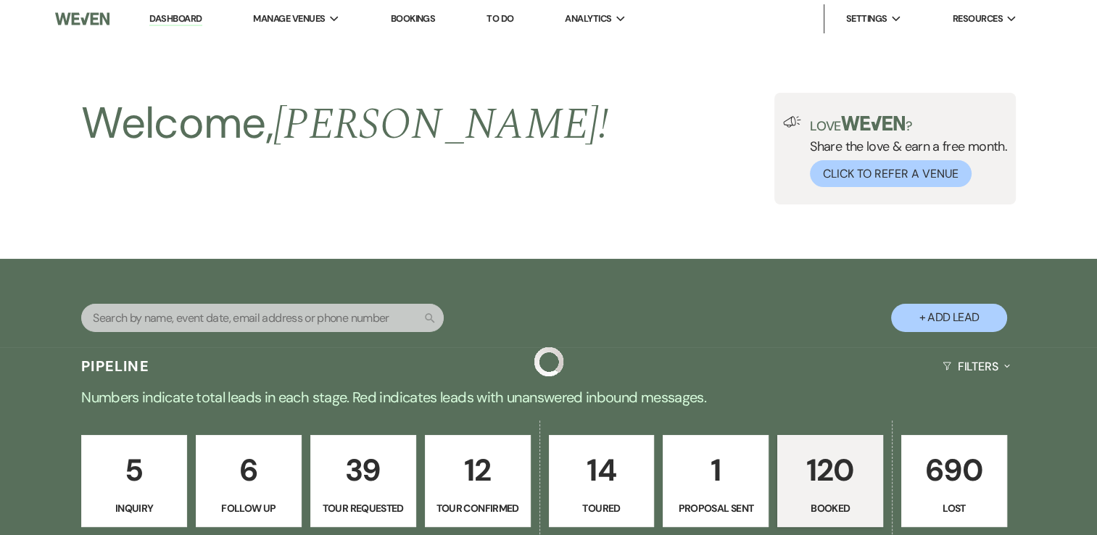
scroll to position [2030, 0]
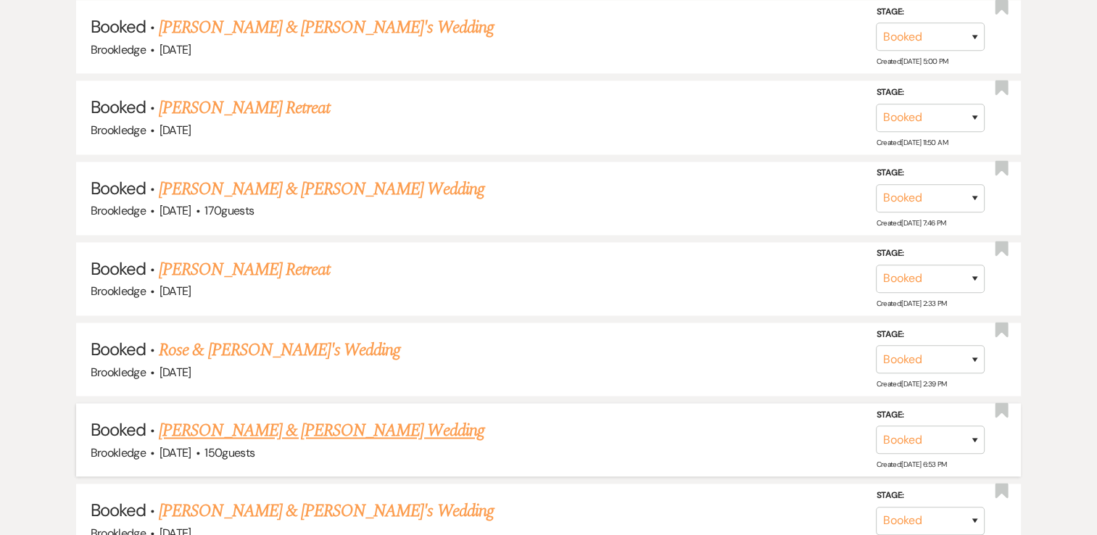
click at [277, 418] on link "[PERSON_NAME] & [PERSON_NAME] Wedding" at bounding box center [321, 431] width 325 height 26
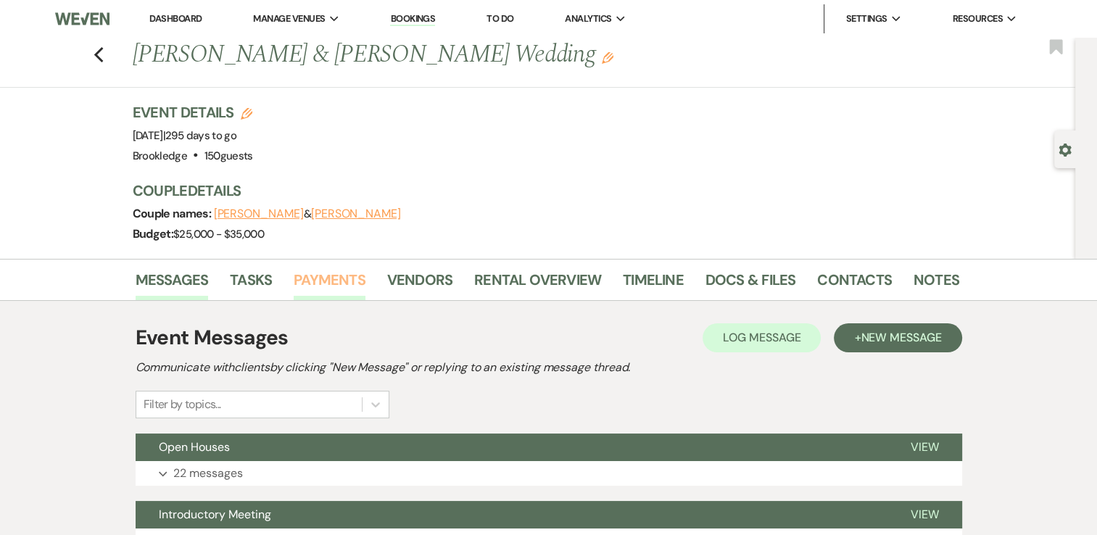
click at [331, 276] on link "Payments" at bounding box center [330, 284] width 72 height 32
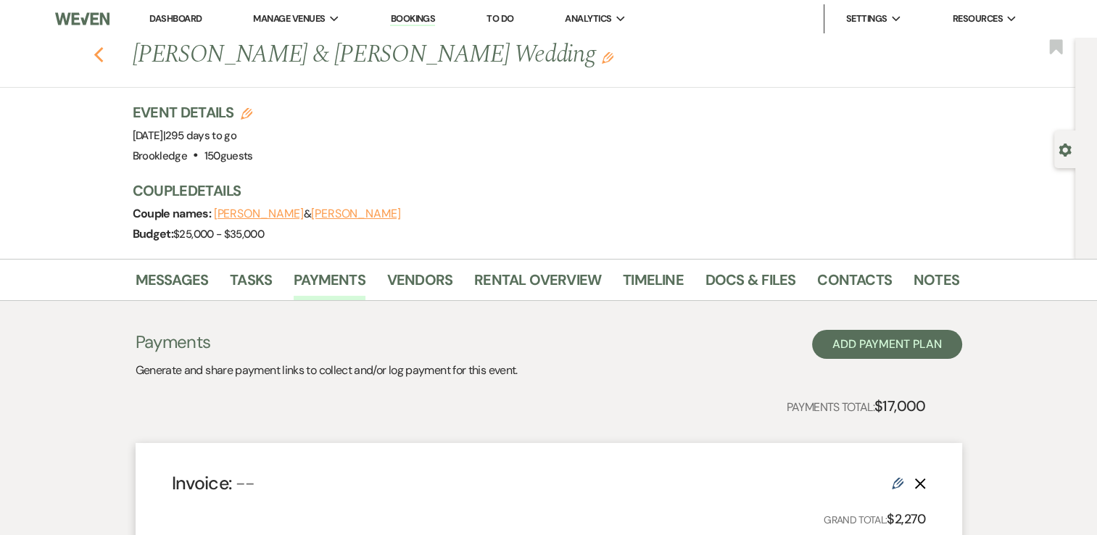
click at [101, 54] on use "button" at bounding box center [98, 55] width 9 height 16
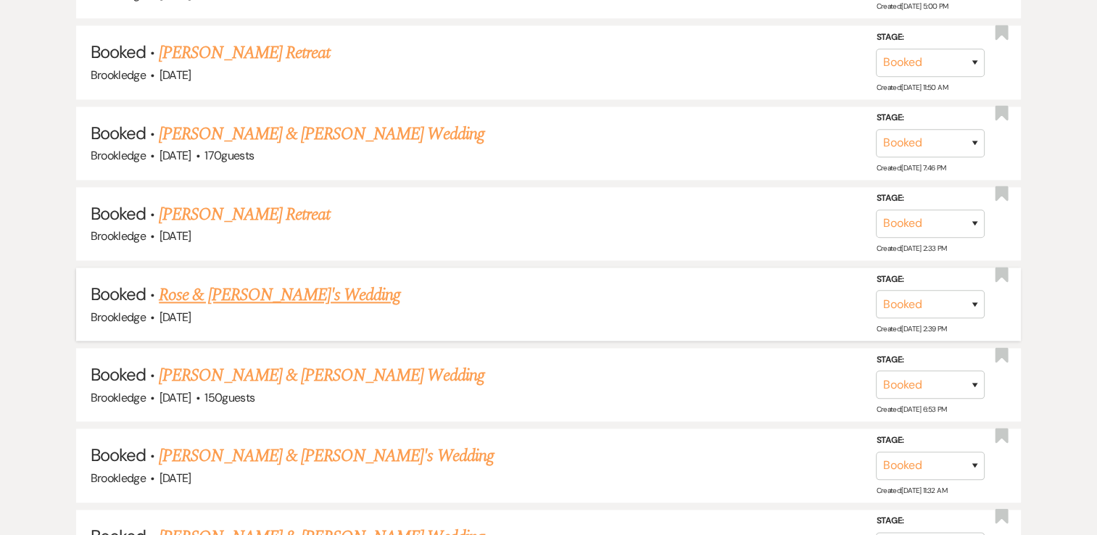
scroll to position [2175, 0]
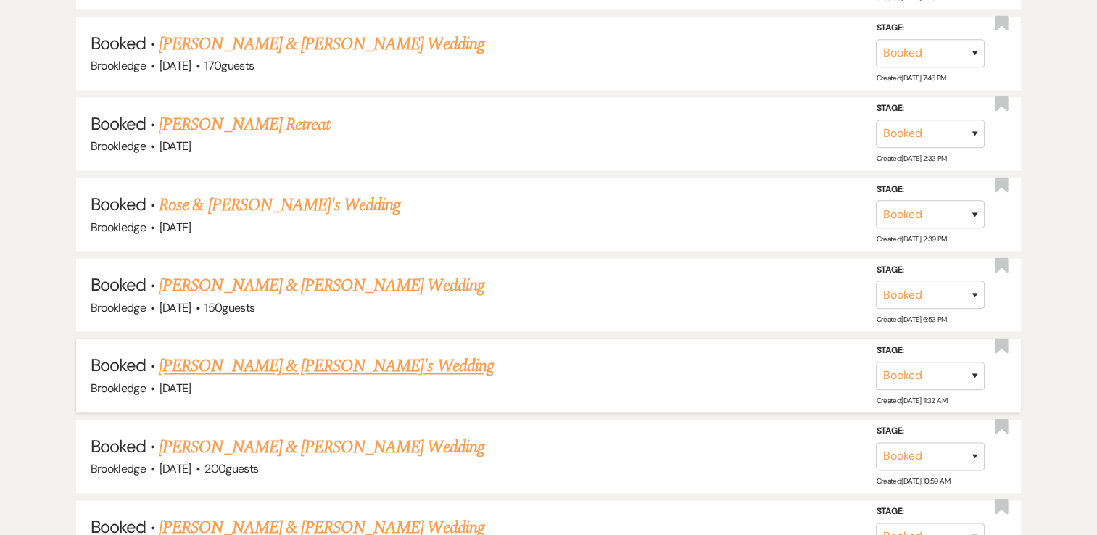
click at [257, 353] on link "[PERSON_NAME] & [PERSON_NAME]'s Wedding" at bounding box center [326, 366] width 335 height 26
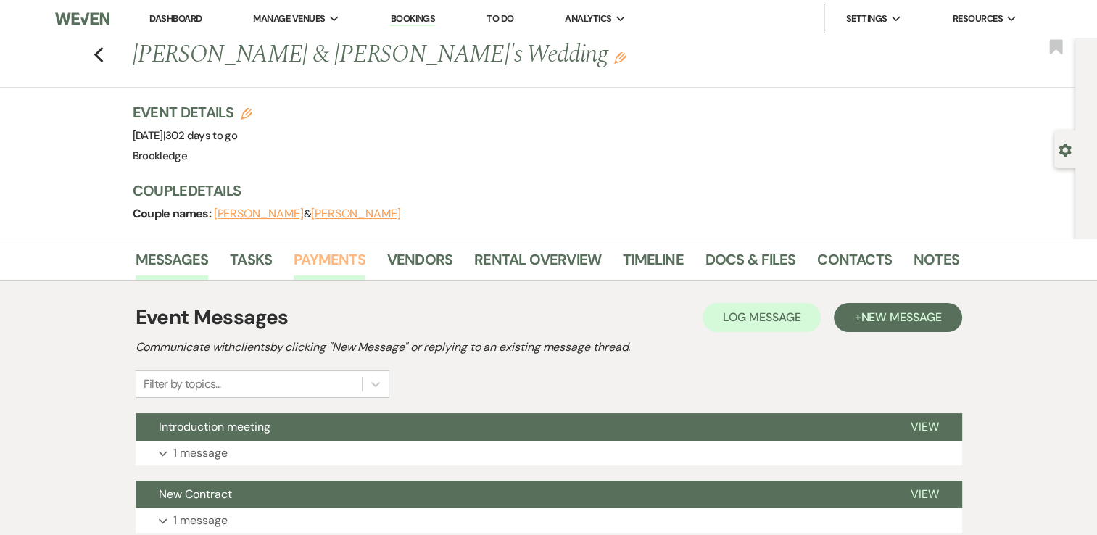
click at [310, 262] on link "Payments" at bounding box center [330, 264] width 72 height 32
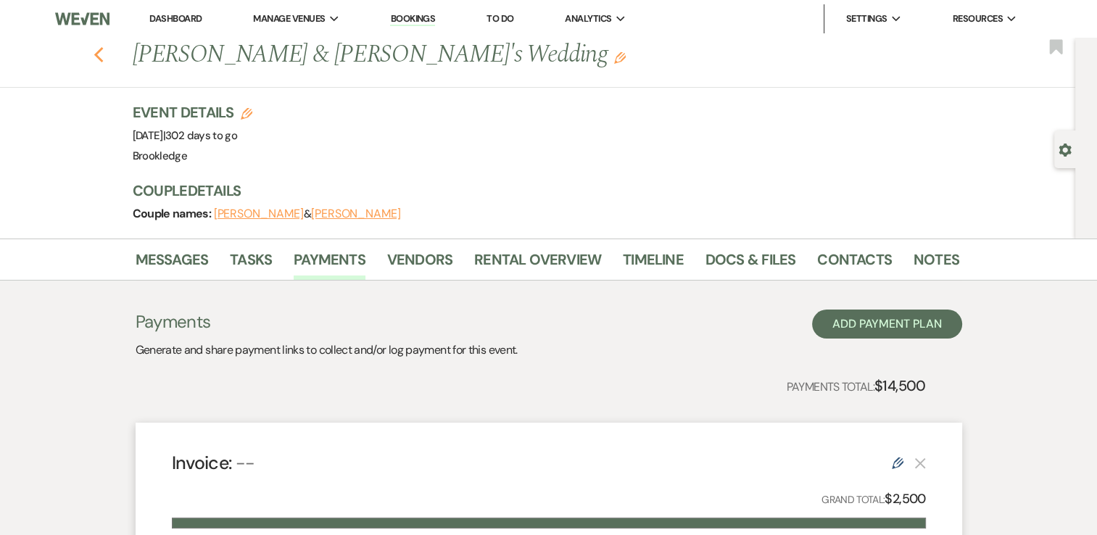
click at [101, 50] on icon "Previous" at bounding box center [99, 54] width 11 height 17
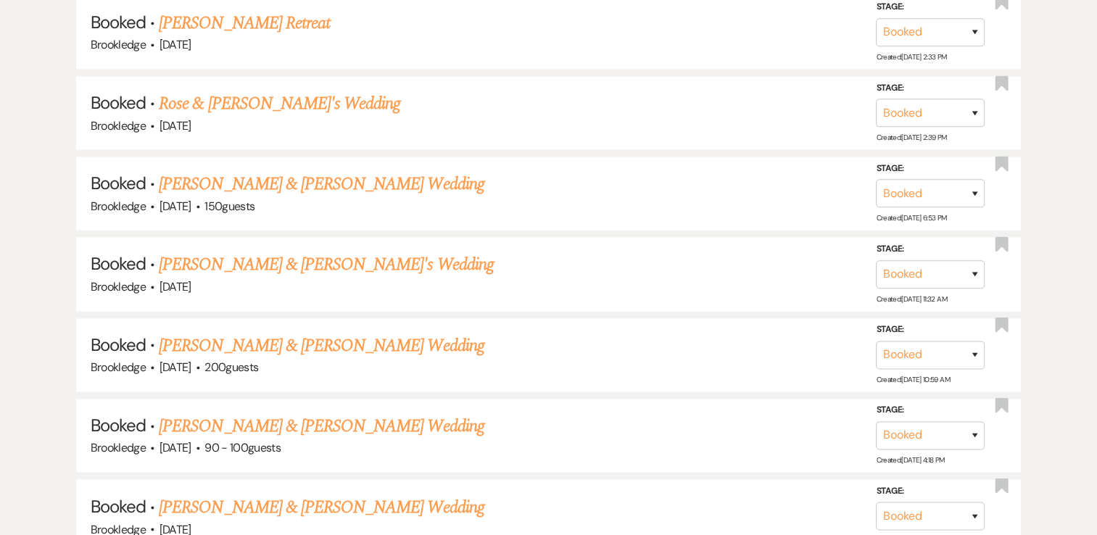
scroll to position [2392, 0]
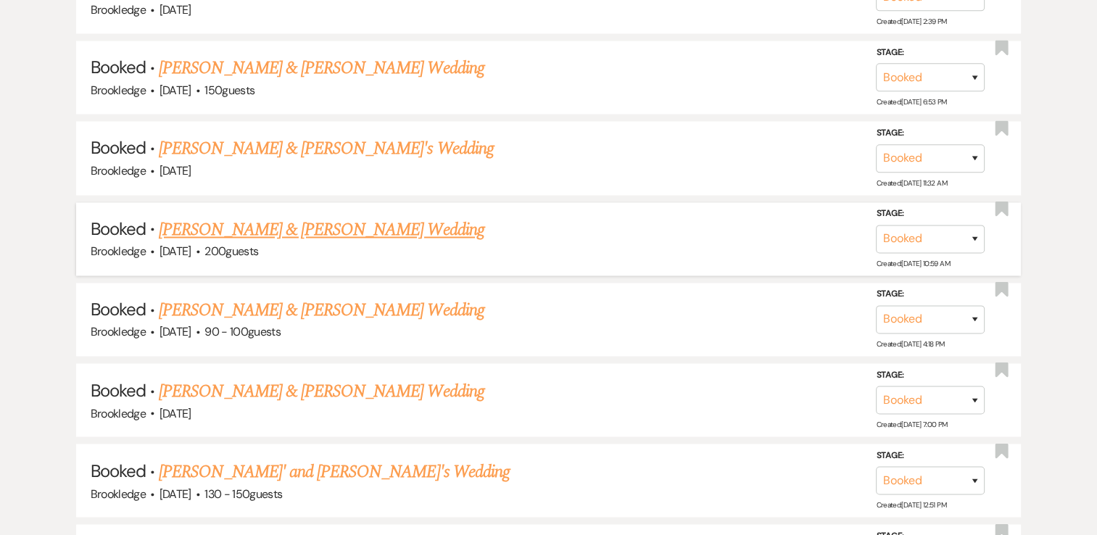
click at [265, 219] on link "[PERSON_NAME] & [PERSON_NAME] Wedding" at bounding box center [321, 230] width 325 height 26
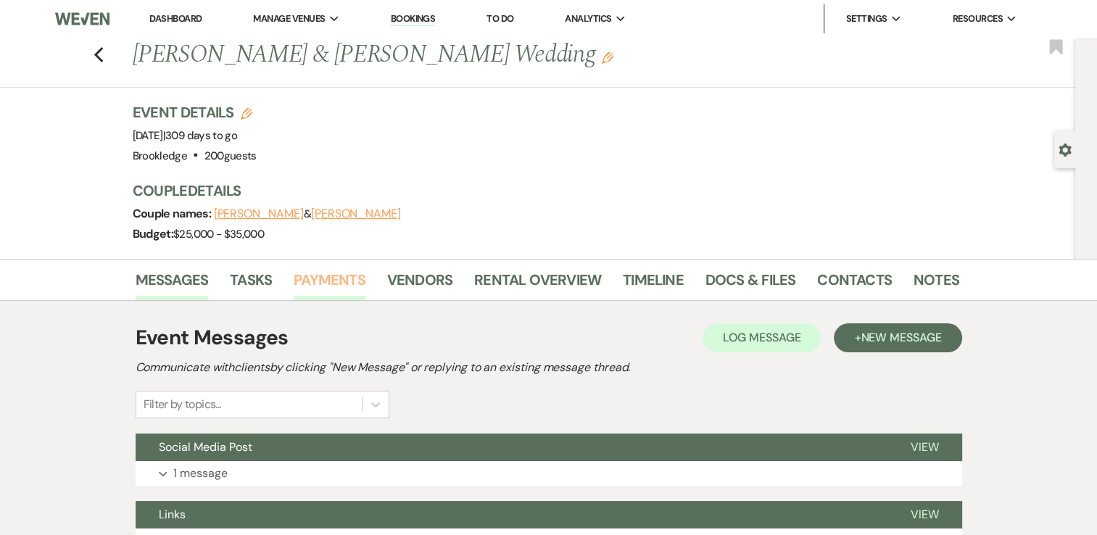
click at [320, 282] on link "Payments" at bounding box center [330, 284] width 72 height 32
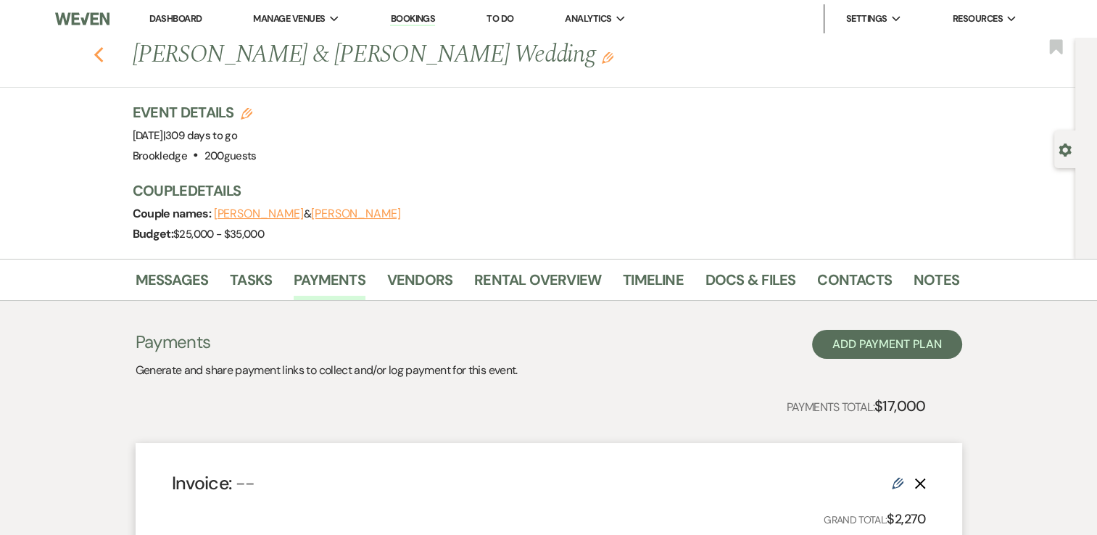
click at [102, 50] on icon "Previous" at bounding box center [99, 54] width 11 height 17
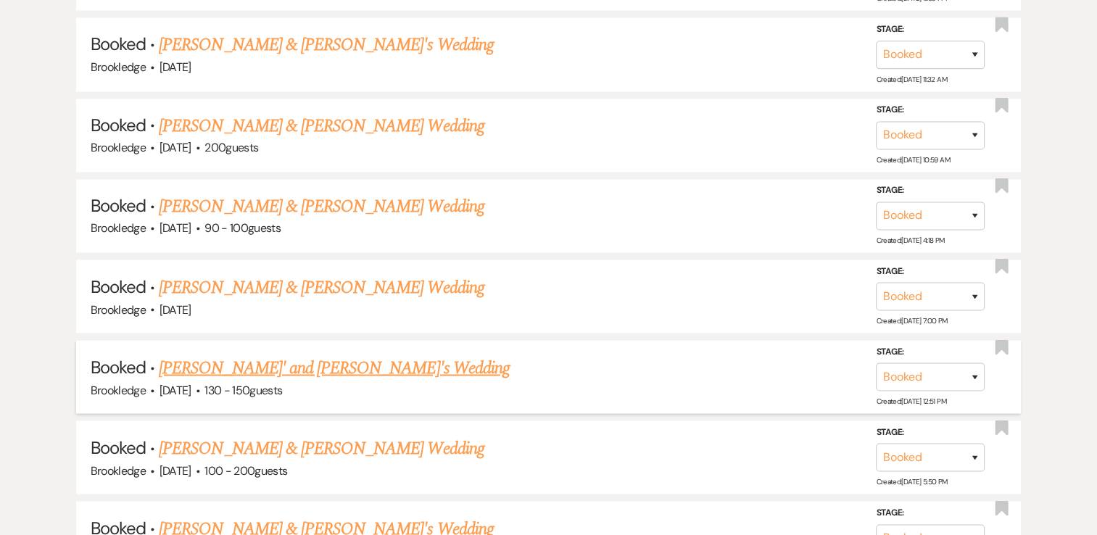
scroll to position [2465, 0]
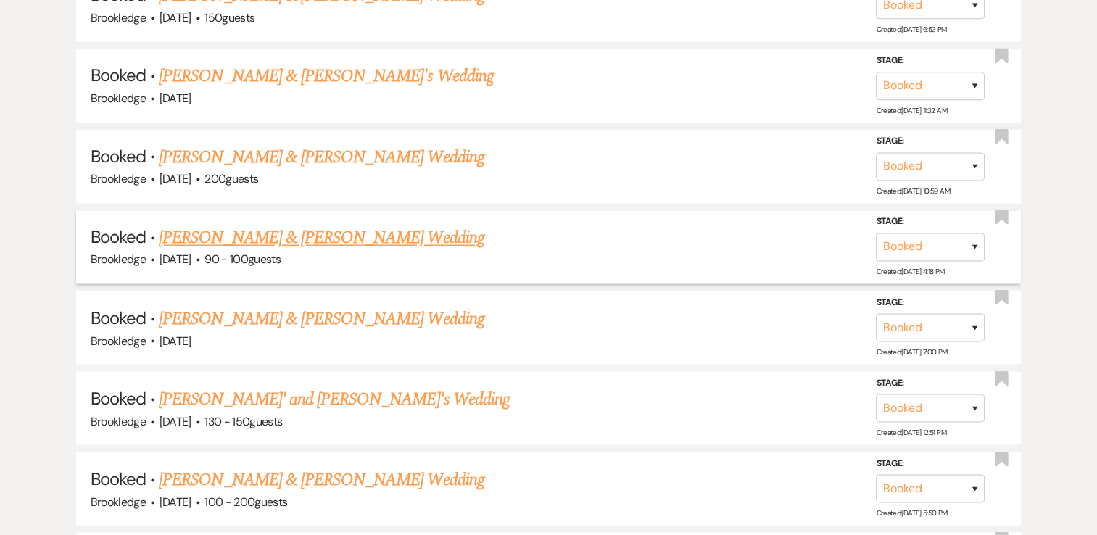
click at [287, 225] on link "[PERSON_NAME] & [PERSON_NAME] Wedding" at bounding box center [321, 238] width 325 height 26
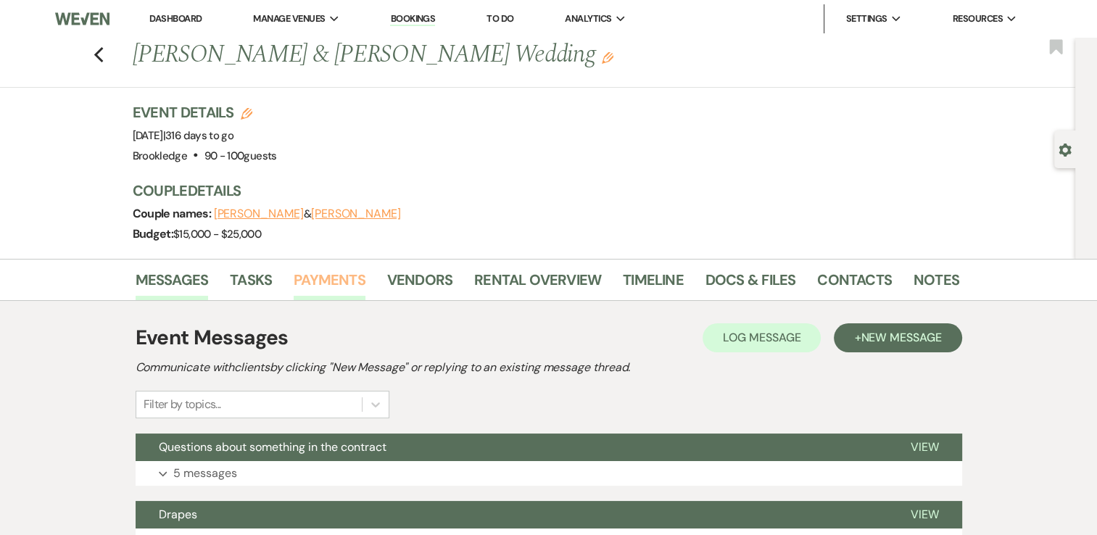
click at [325, 269] on link "Payments" at bounding box center [330, 284] width 72 height 32
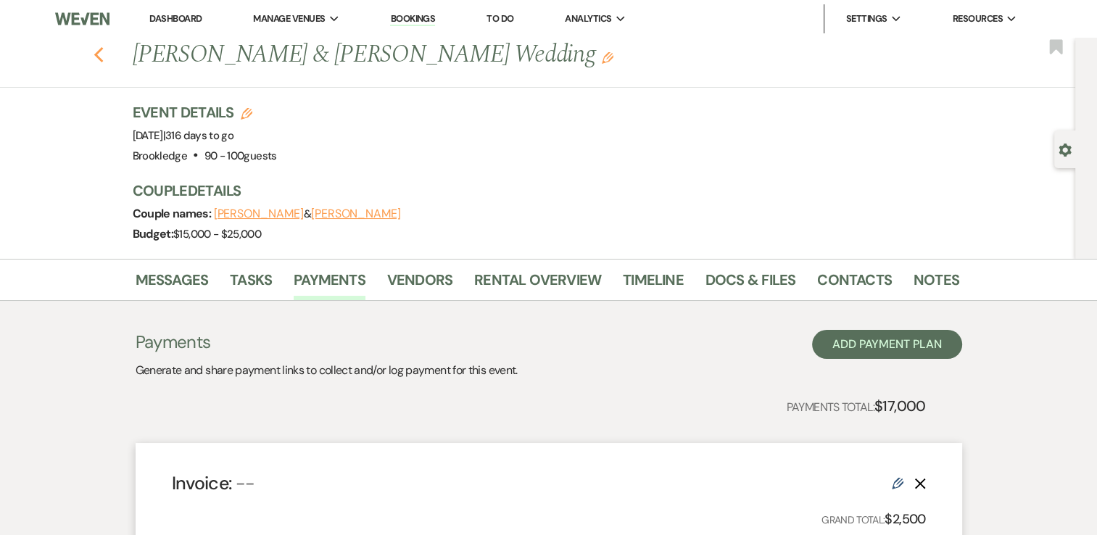
click at [101, 51] on icon "Previous" at bounding box center [99, 54] width 11 height 17
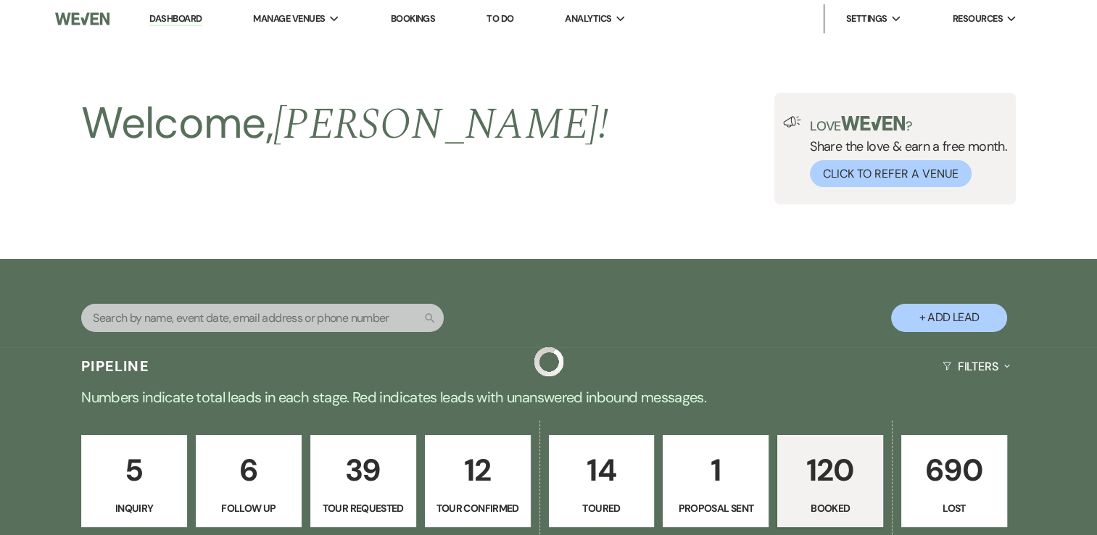
scroll to position [2465, 0]
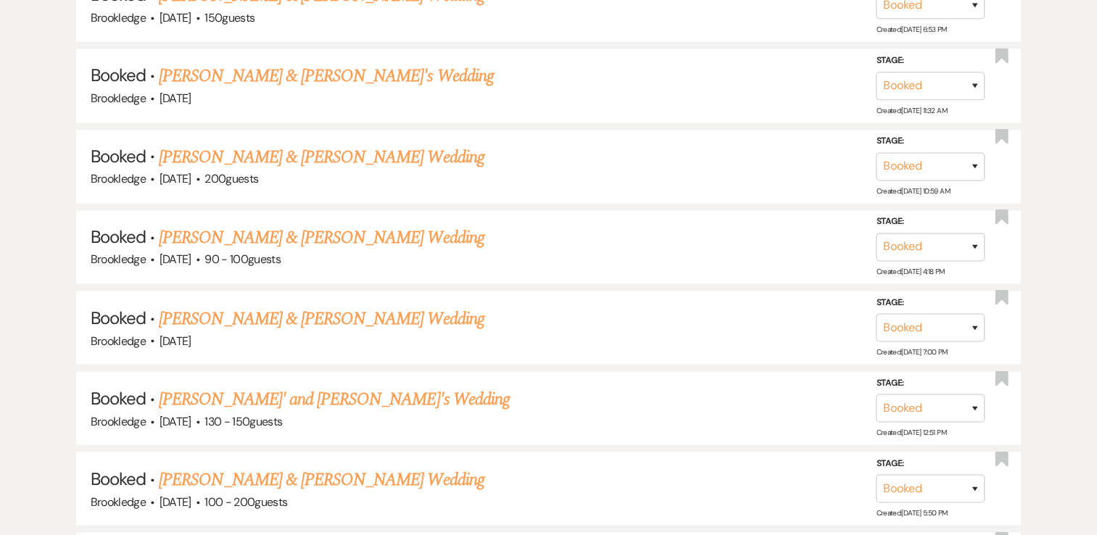
click at [265, 305] on link "[PERSON_NAME] & [PERSON_NAME] Wedding" at bounding box center [321, 318] width 325 height 26
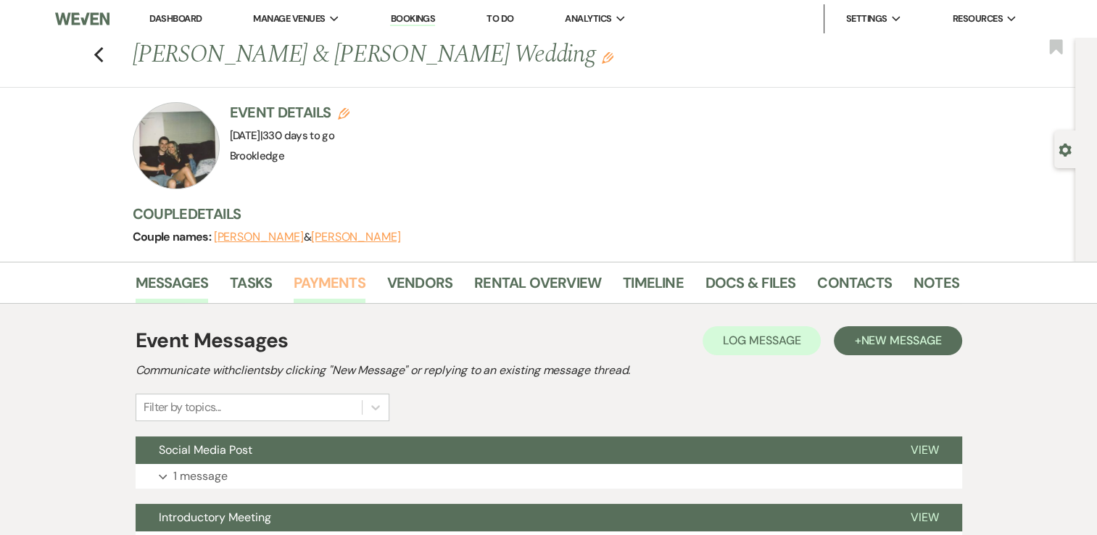
click at [313, 282] on link "Payments" at bounding box center [330, 287] width 72 height 32
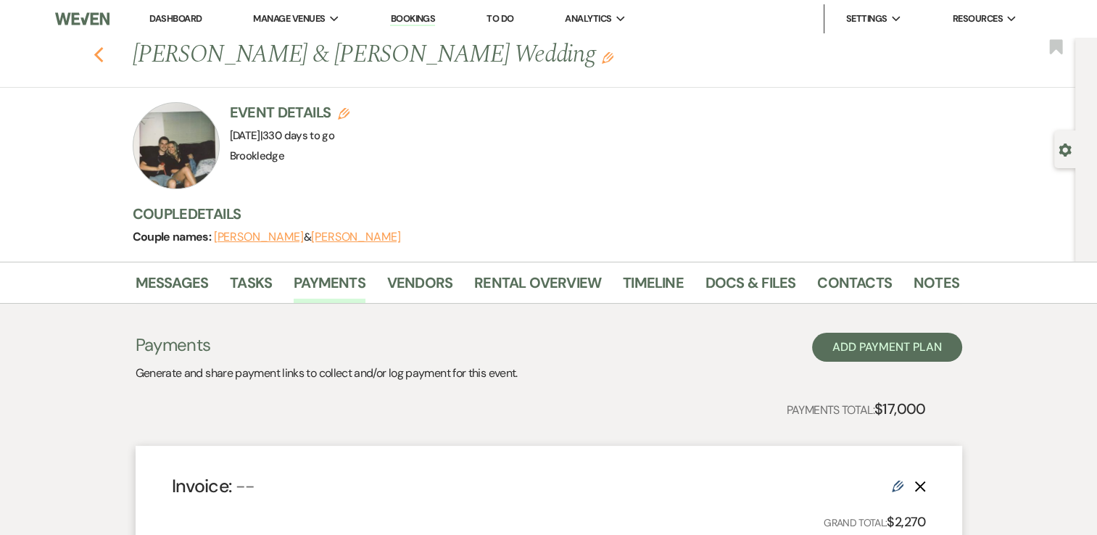
click at [104, 54] on icon "Previous" at bounding box center [99, 54] width 11 height 17
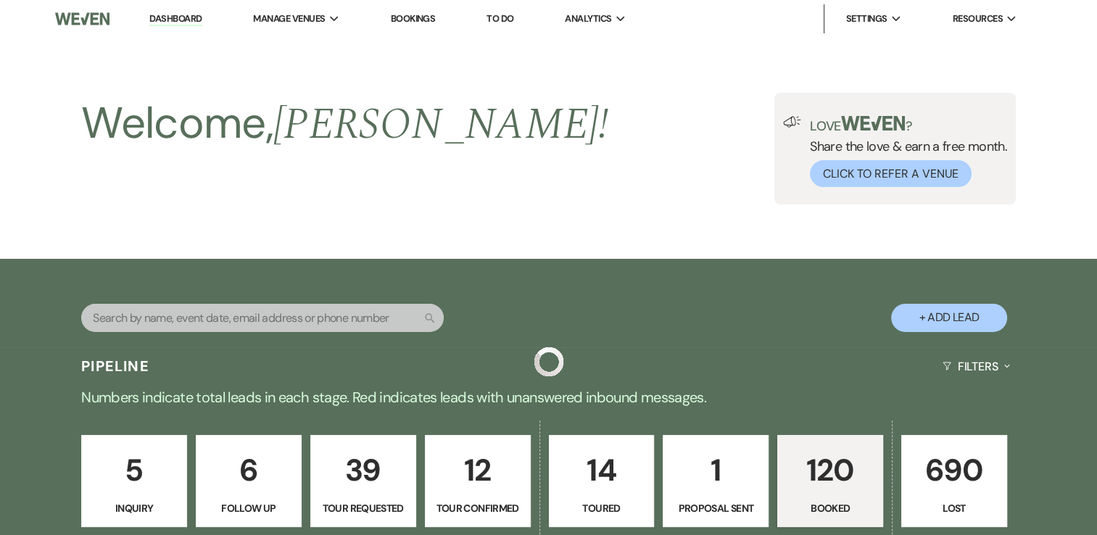
scroll to position [2465, 0]
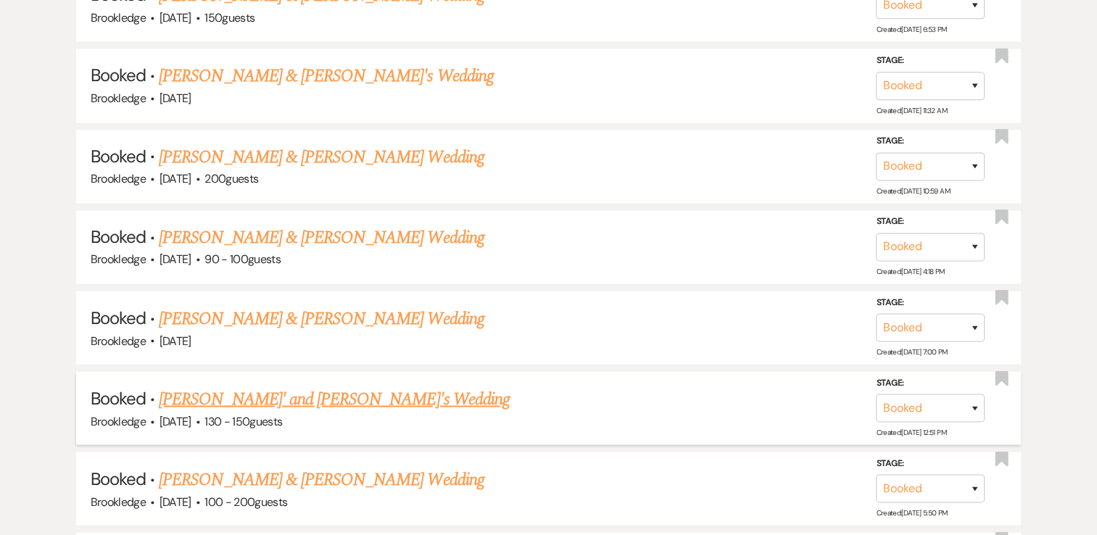
click at [275, 386] on link "[PERSON_NAME]' and [PERSON_NAME]'s Wedding" at bounding box center [334, 399] width 351 height 26
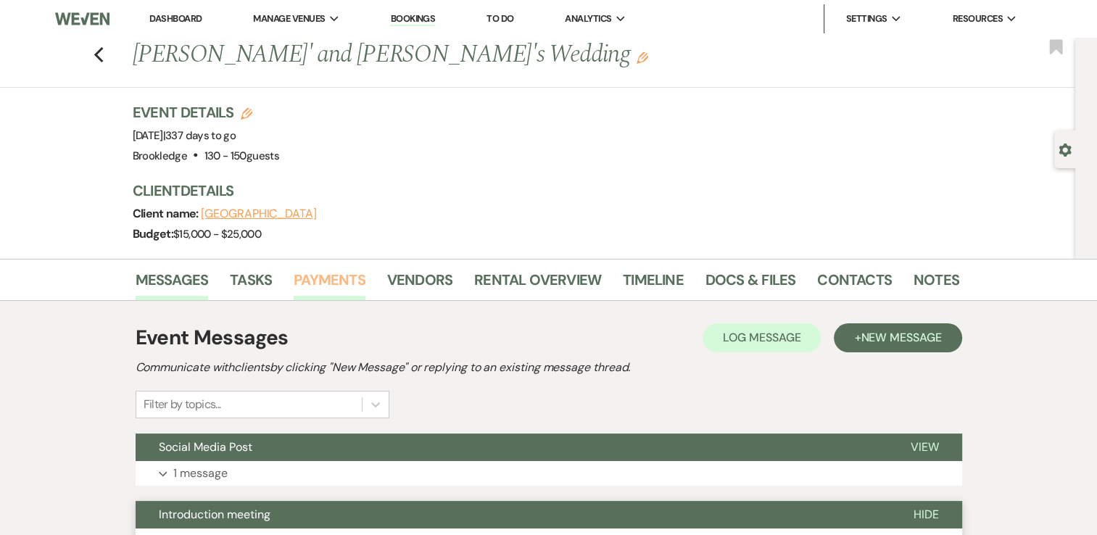
click at [333, 285] on link "Payments" at bounding box center [330, 284] width 72 height 32
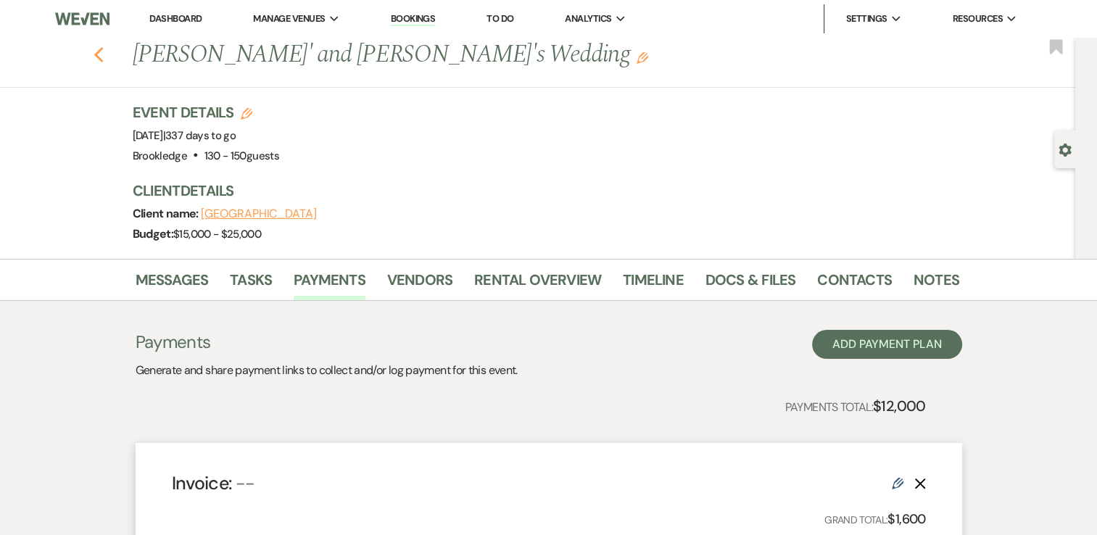
click at [103, 51] on icon "Previous" at bounding box center [99, 54] width 11 height 17
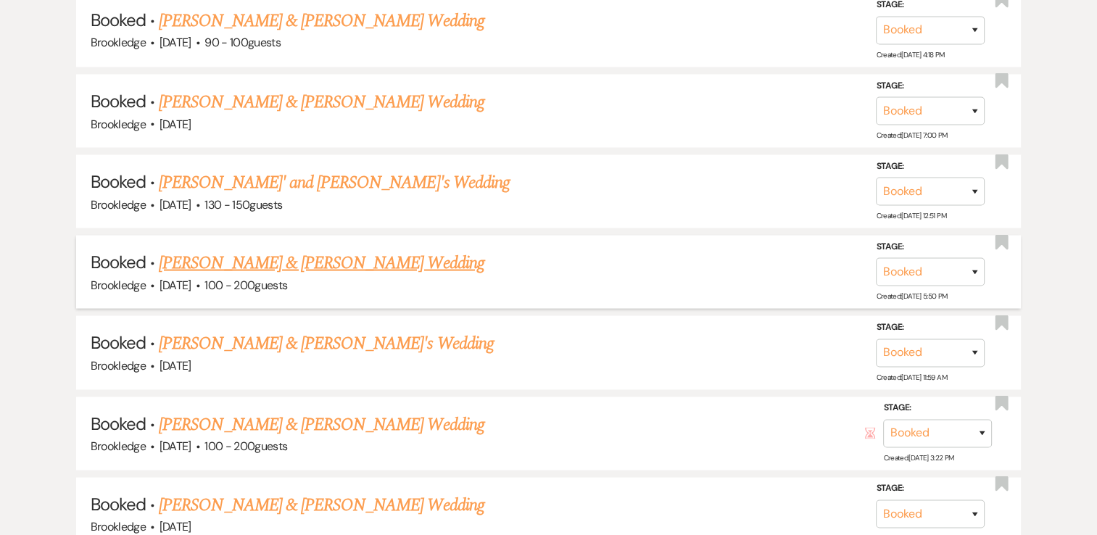
scroll to position [2682, 0]
click at [273, 249] on link "[PERSON_NAME] & [PERSON_NAME] Wedding" at bounding box center [321, 262] width 325 height 26
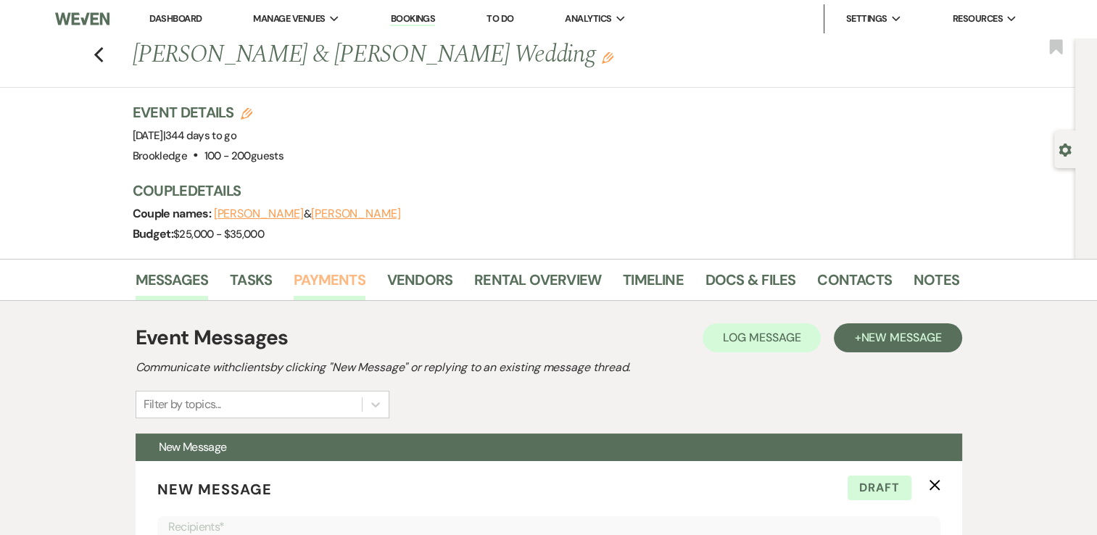
click at [320, 270] on link "Payments" at bounding box center [330, 284] width 72 height 32
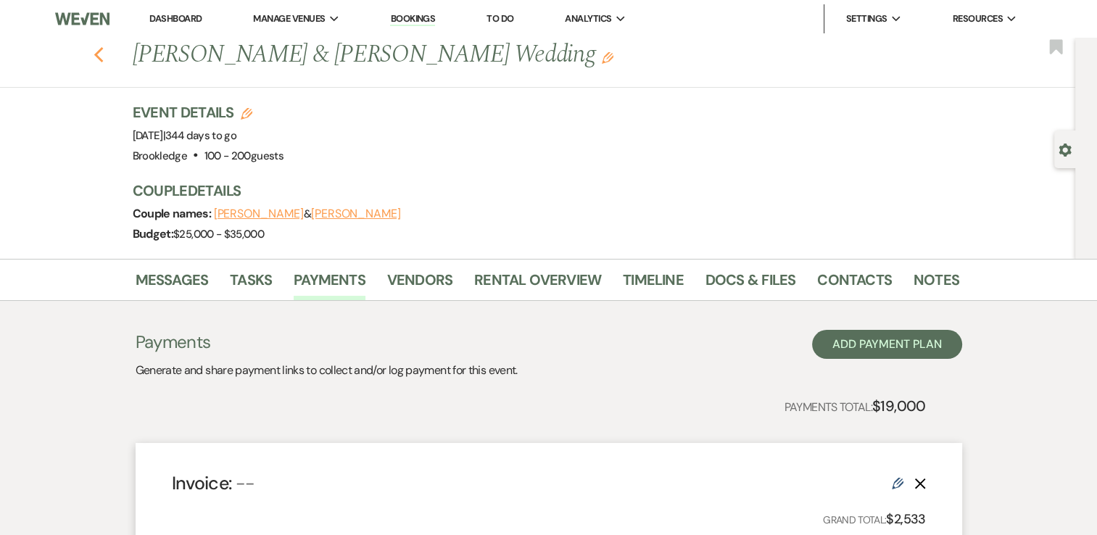
click at [104, 57] on icon "Previous" at bounding box center [99, 54] width 11 height 17
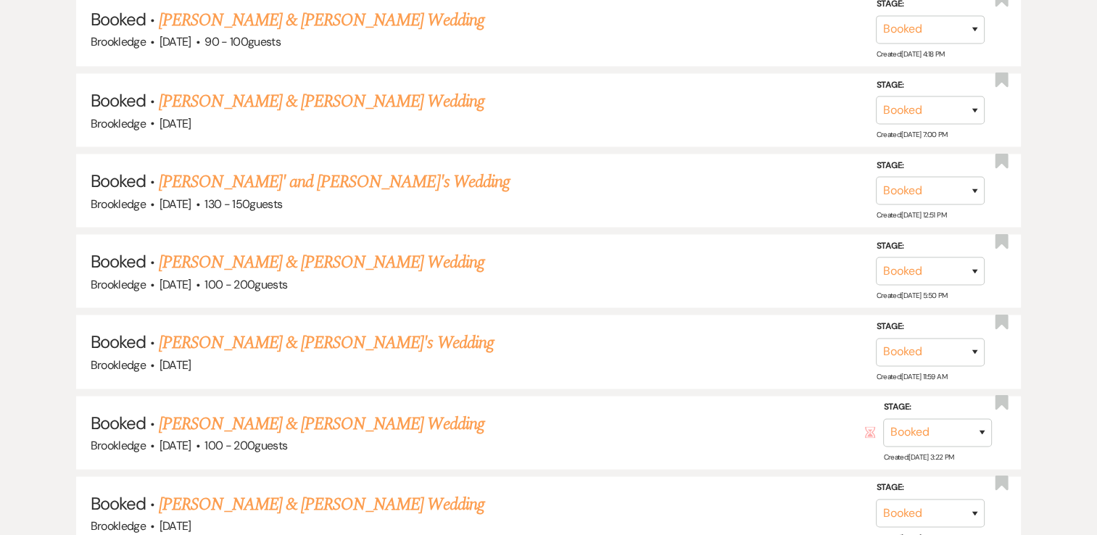
scroll to position [2755, 0]
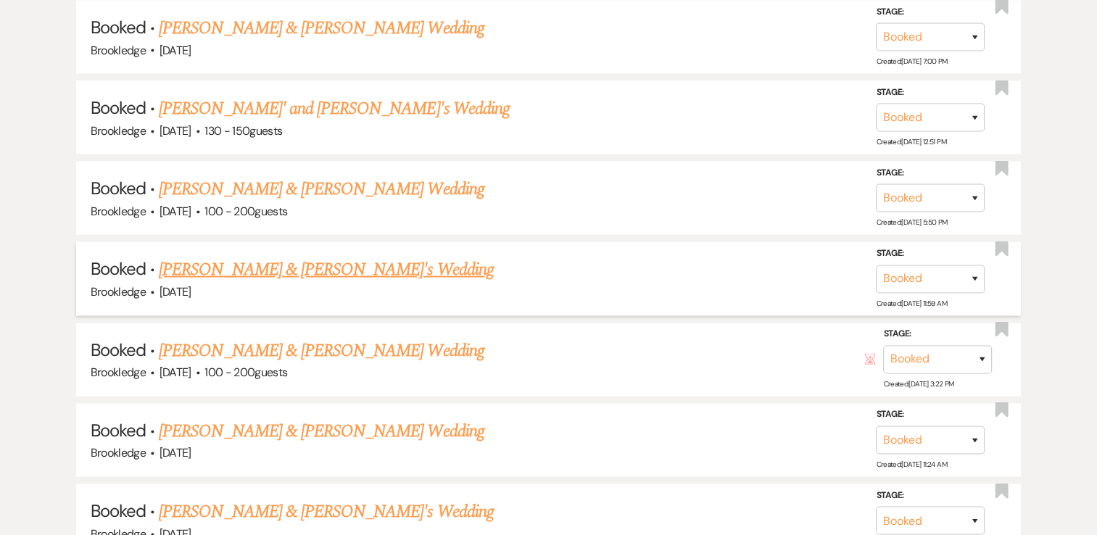
click at [253, 257] on link "[PERSON_NAME] & [PERSON_NAME]'s Wedding" at bounding box center [326, 270] width 335 height 26
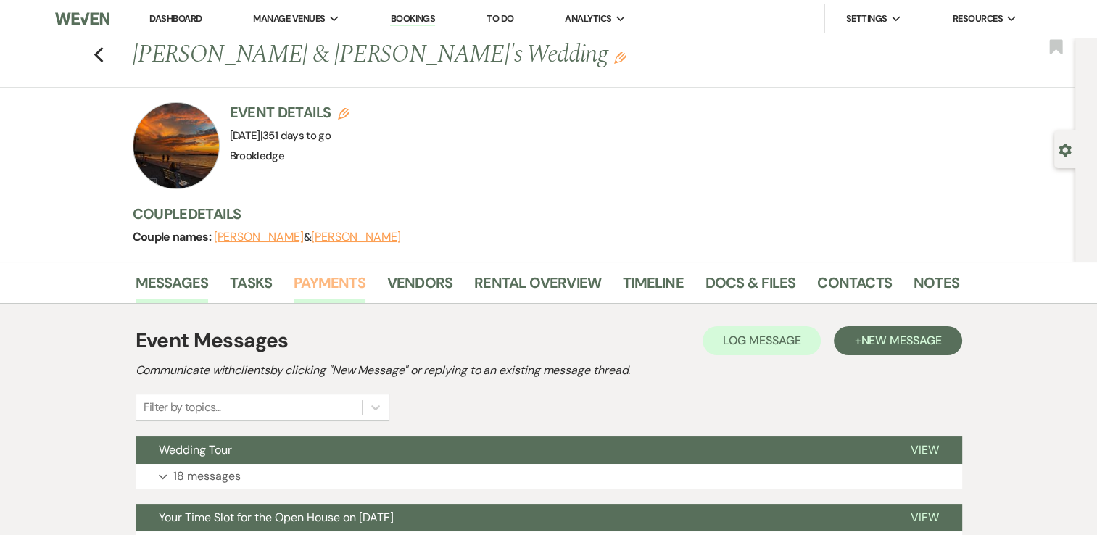
click at [347, 289] on link "Payments" at bounding box center [330, 287] width 72 height 32
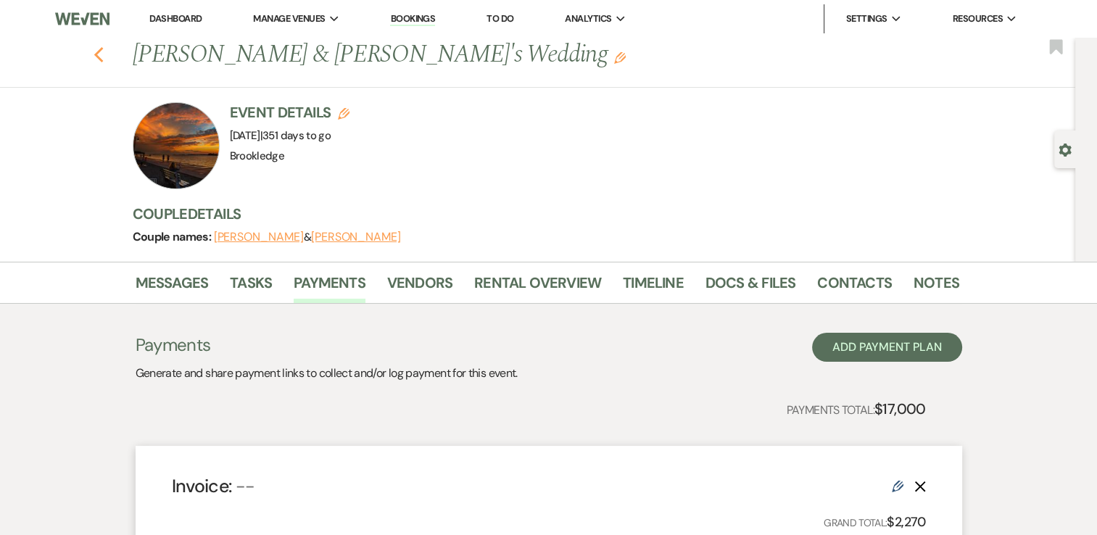
click at [104, 46] on icon "Previous" at bounding box center [99, 54] width 11 height 17
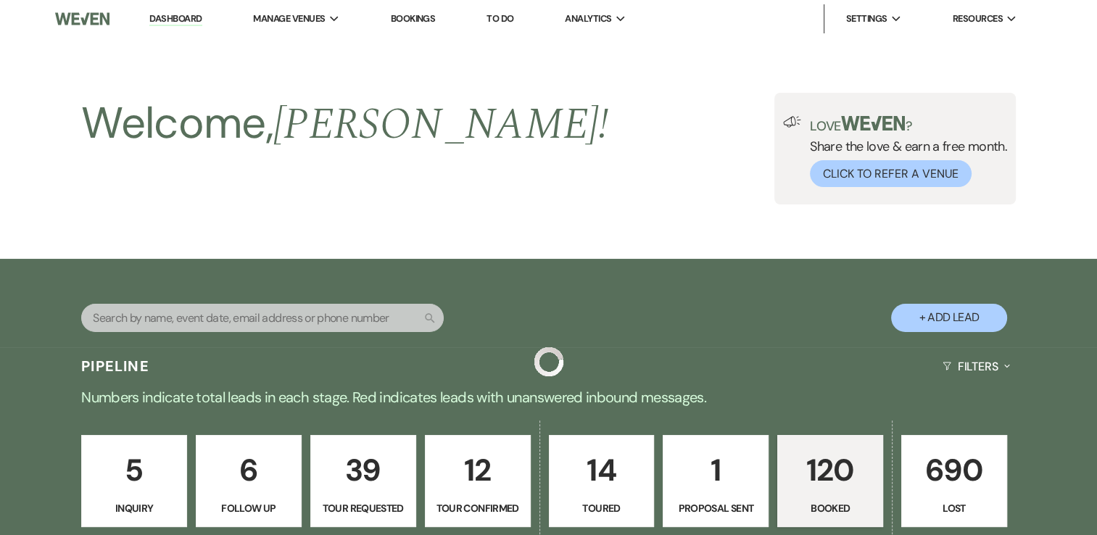
scroll to position [2755, 0]
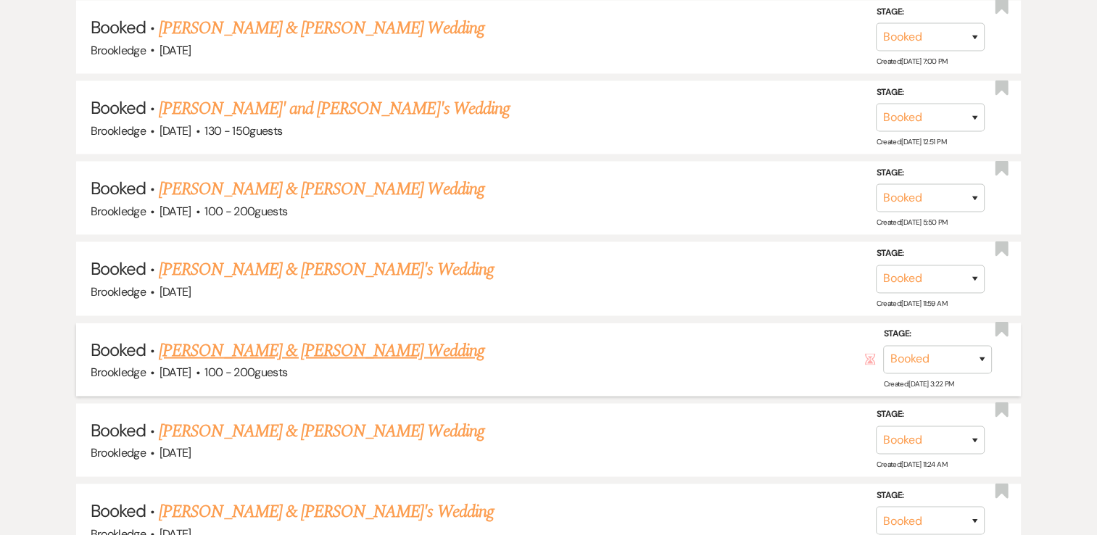
click at [281, 338] on link "[PERSON_NAME] & [PERSON_NAME] Wedding" at bounding box center [321, 351] width 325 height 26
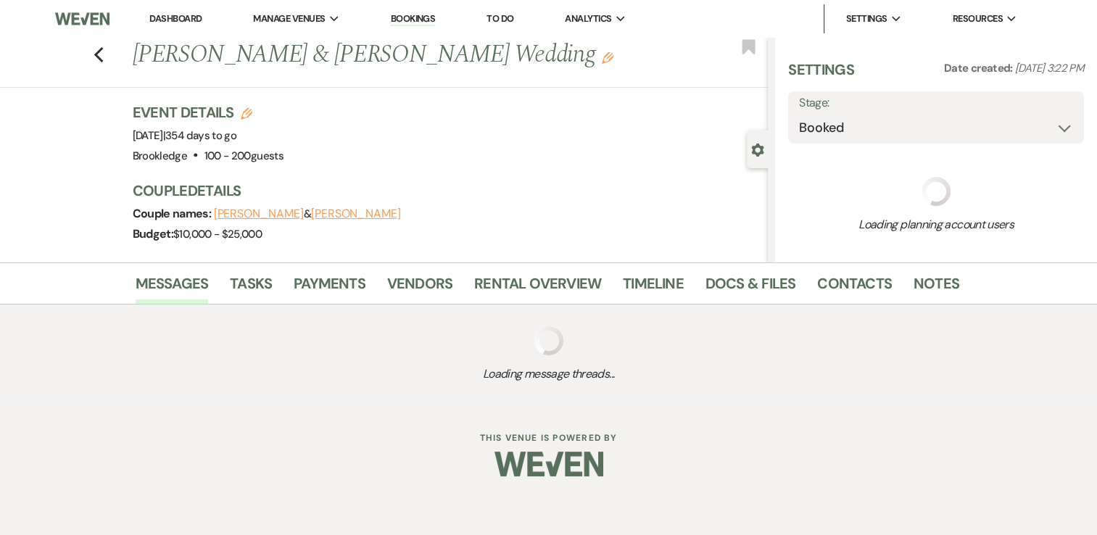
select select "5"
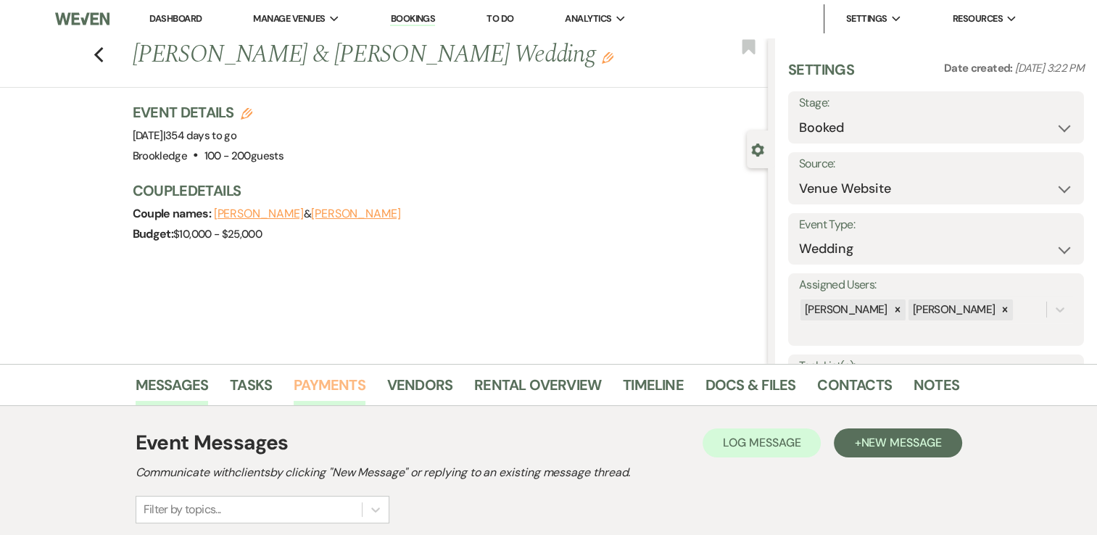
click at [322, 382] on link "Payments" at bounding box center [330, 389] width 72 height 32
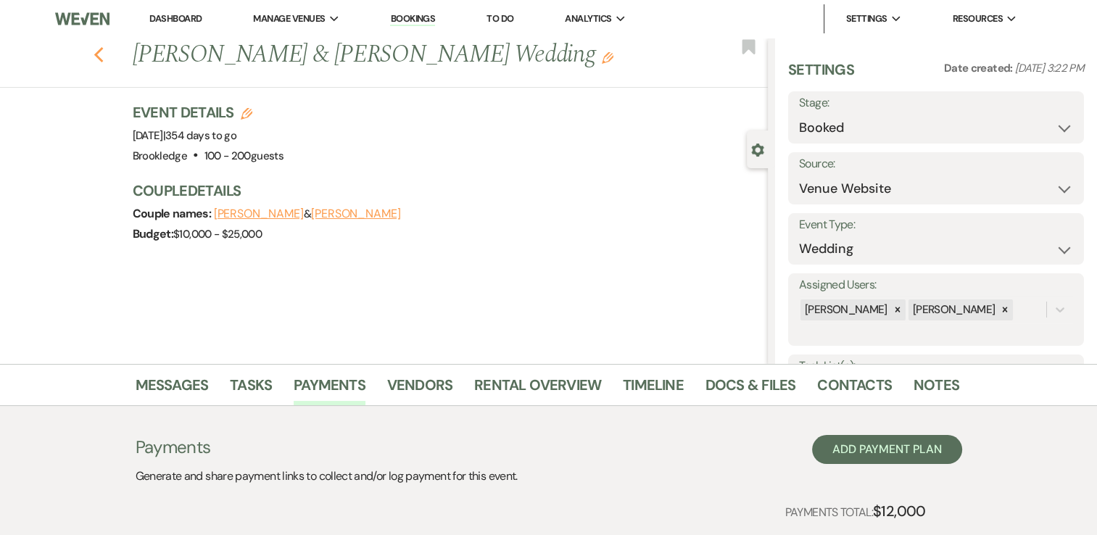
click at [101, 54] on use "button" at bounding box center [98, 55] width 9 height 16
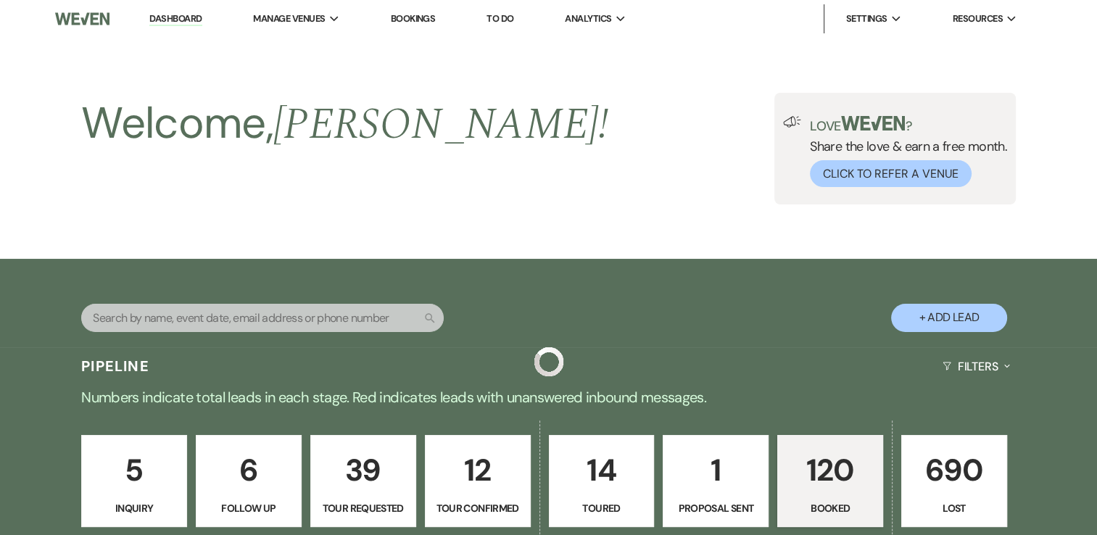
scroll to position [2755, 0]
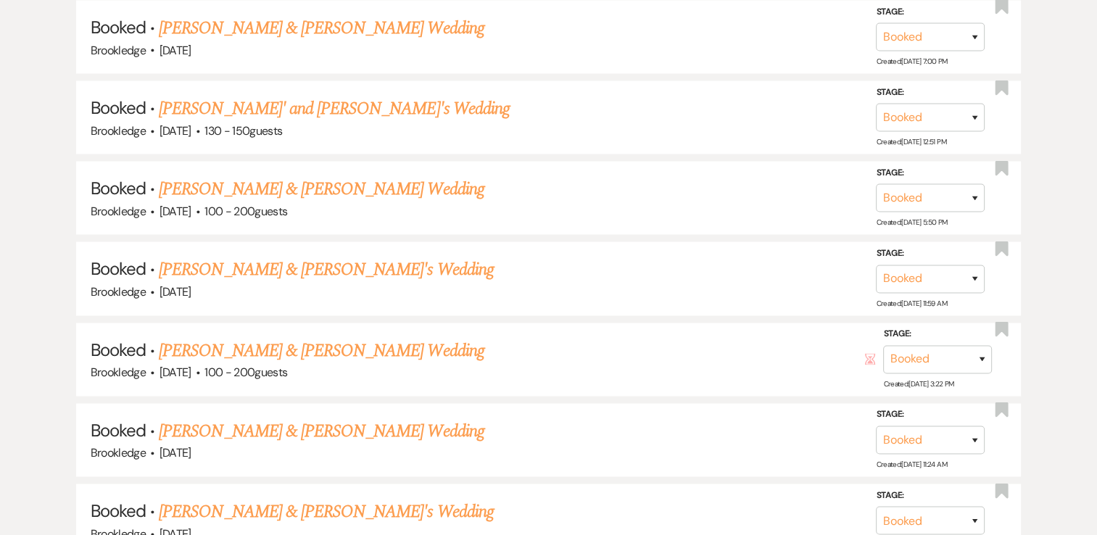
click at [288, 418] on link "[PERSON_NAME] & [PERSON_NAME] Wedding" at bounding box center [321, 431] width 325 height 26
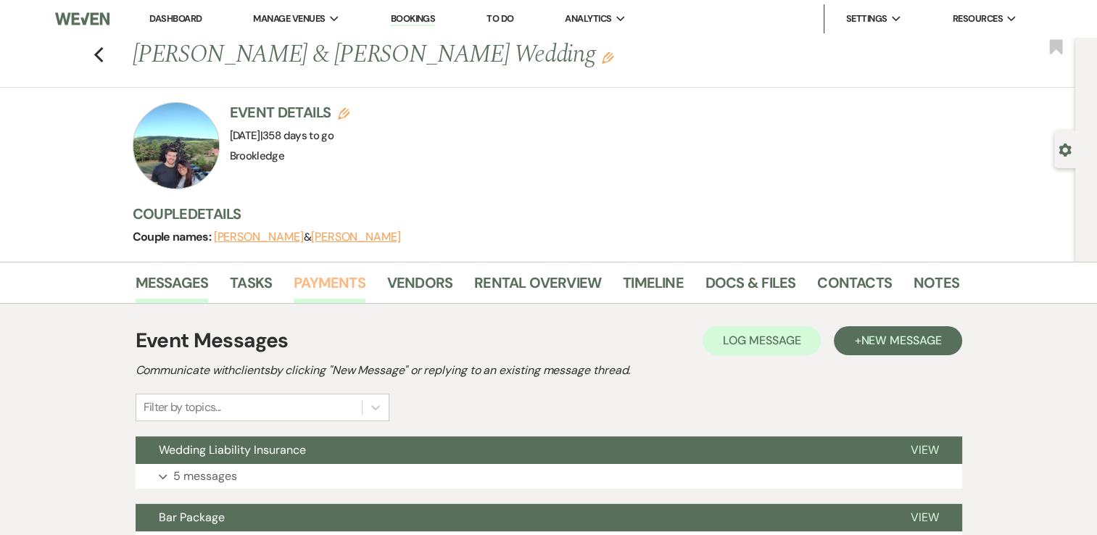
click at [321, 283] on link "Payments" at bounding box center [330, 287] width 72 height 32
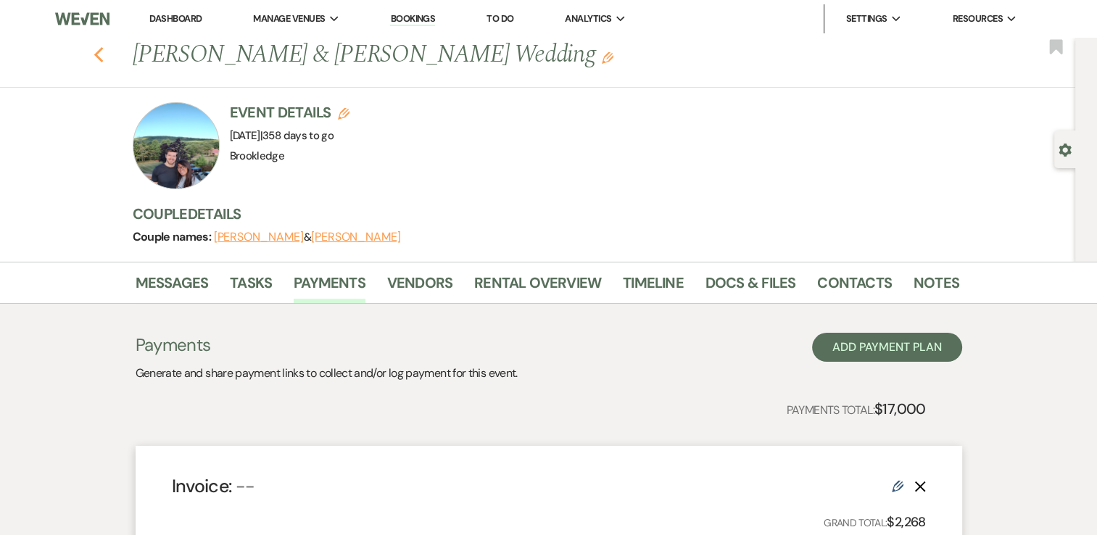
click at [106, 51] on div "Previous [PERSON_NAME] & [PERSON_NAME] Wedding Edit Bookmark" at bounding box center [534, 63] width 1082 height 50
click at [103, 51] on use "button" at bounding box center [98, 55] width 9 height 16
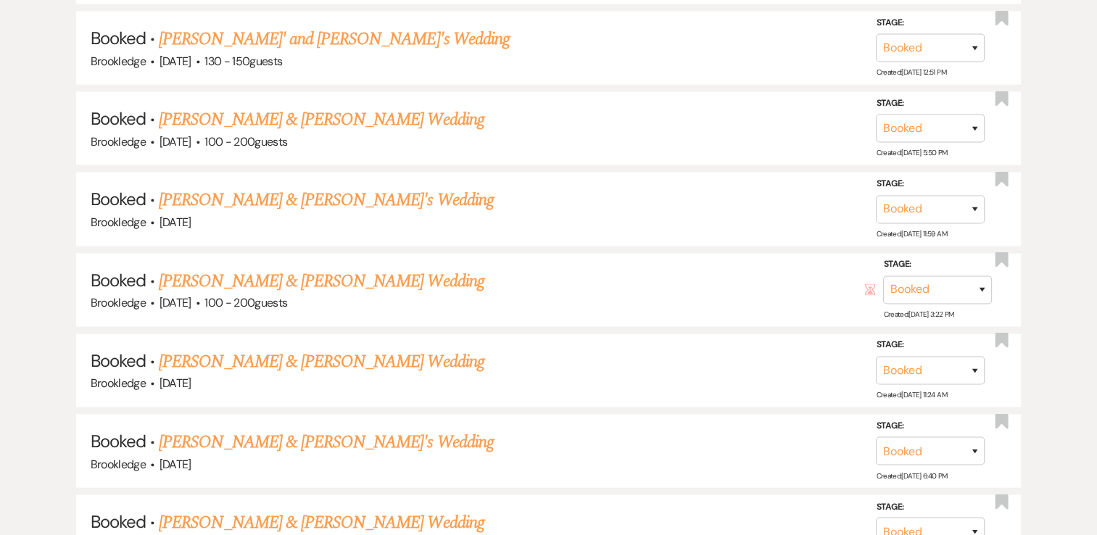
scroll to position [2972, 0]
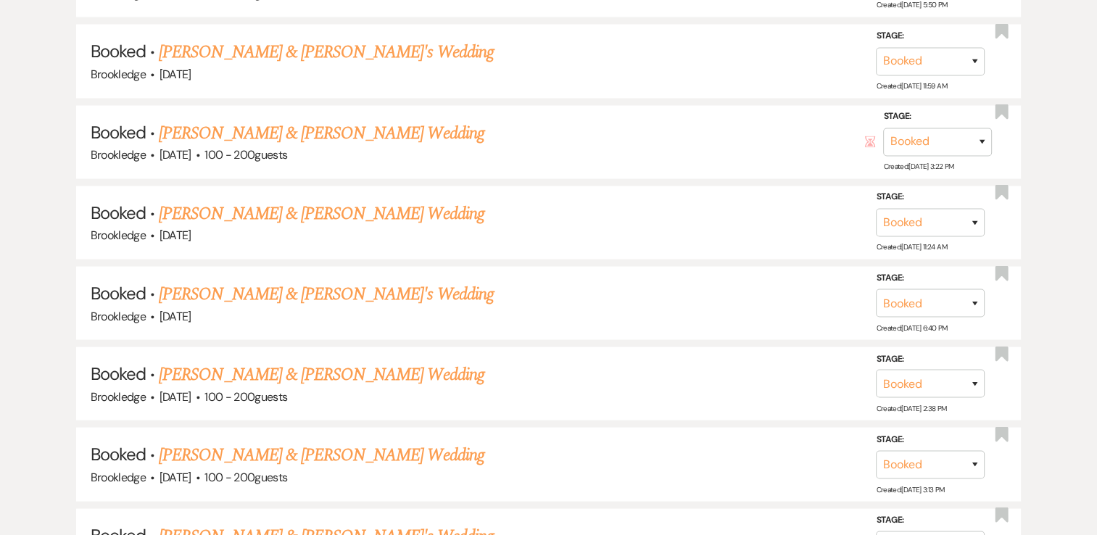
click at [266, 281] on link "[PERSON_NAME] & [PERSON_NAME]'s Wedding" at bounding box center [326, 294] width 335 height 26
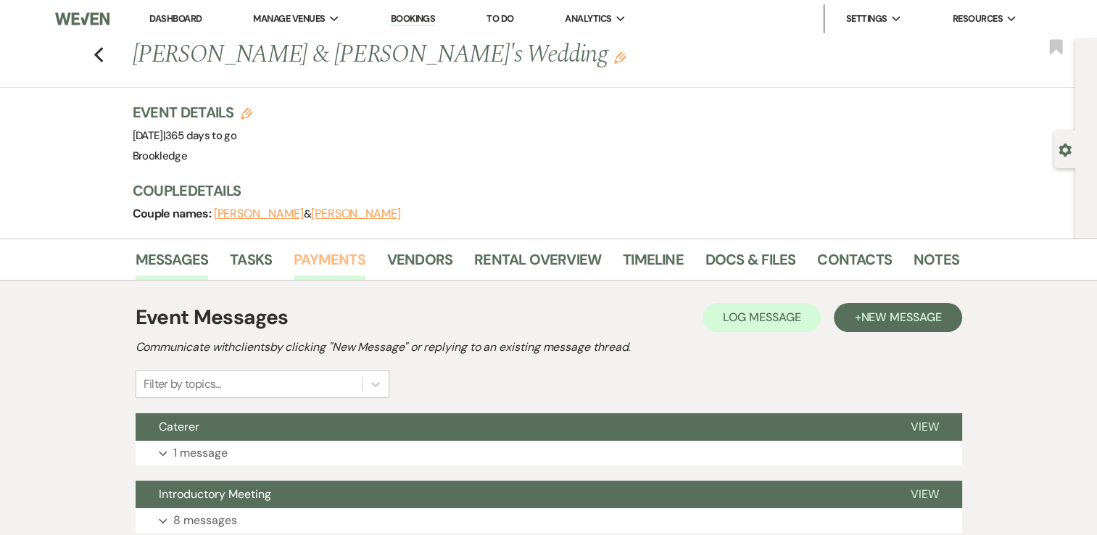
click at [312, 254] on link "Payments" at bounding box center [330, 264] width 72 height 32
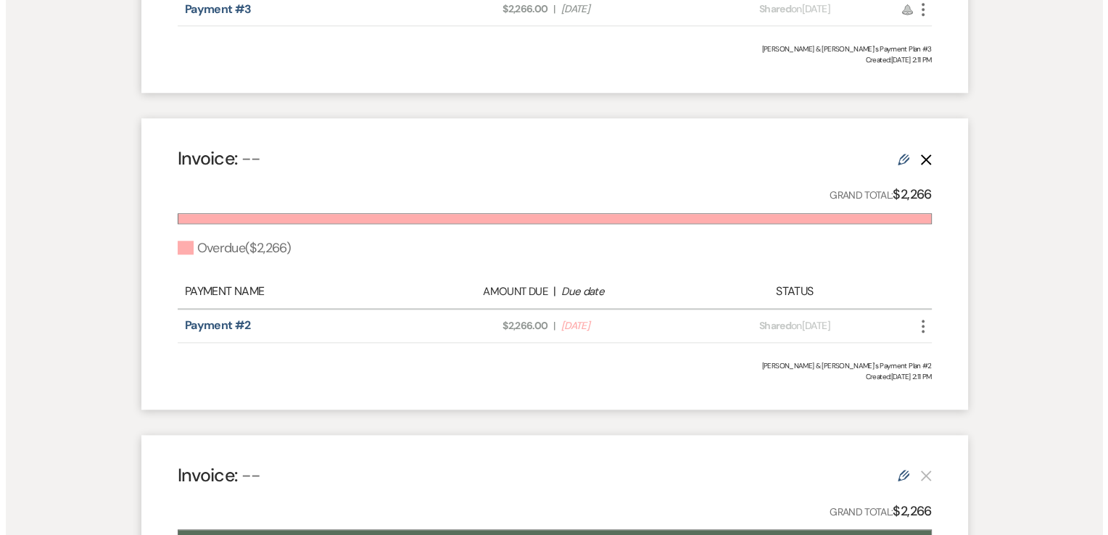
scroll to position [1595, 0]
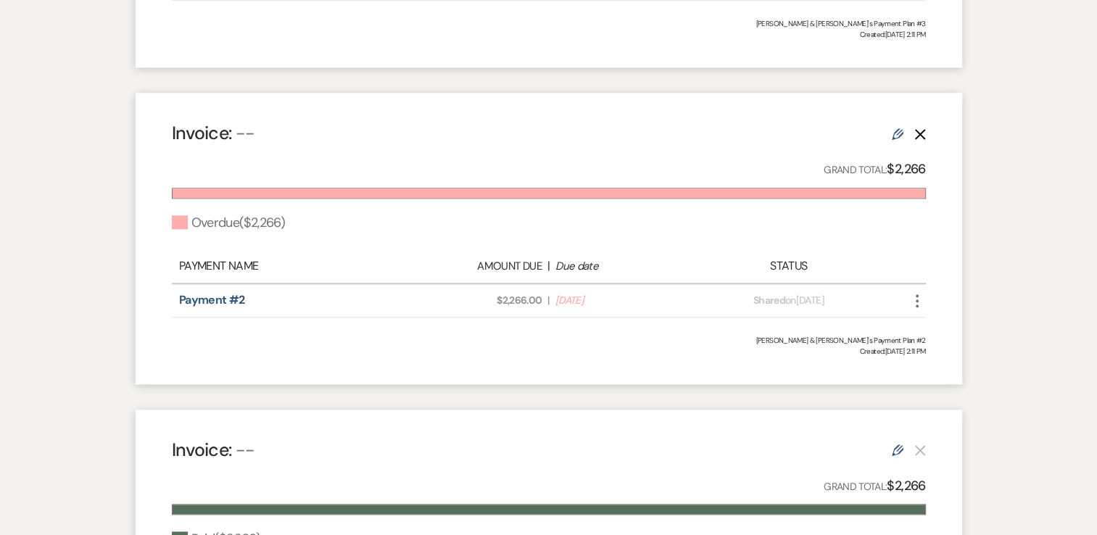
click at [917, 301] on icon "More" at bounding box center [916, 300] width 17 height 17
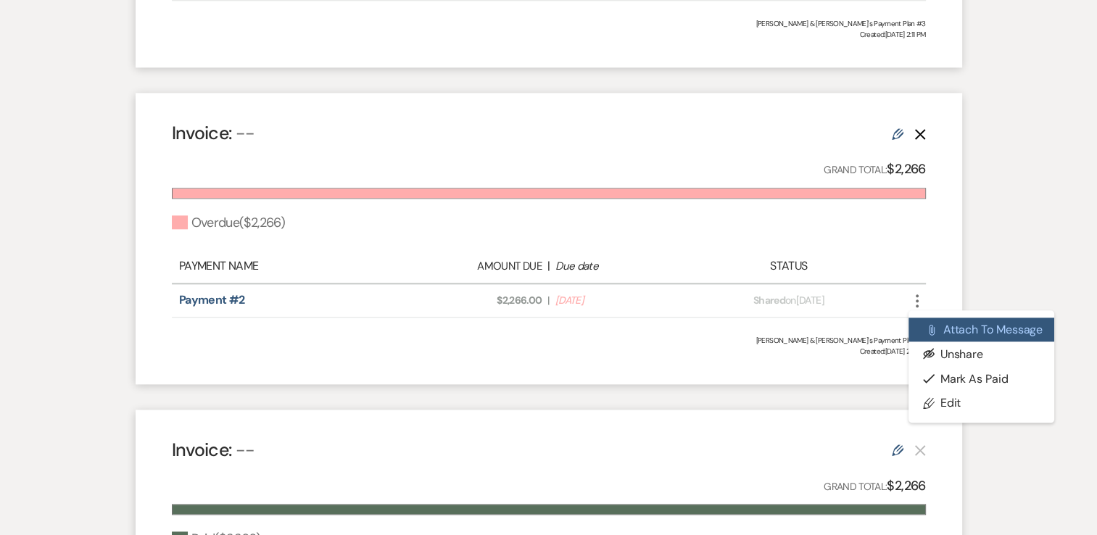
click at [987, 328] on button "Attach File Attach to Message" at bounding box center [981, 330] width 146 height 25
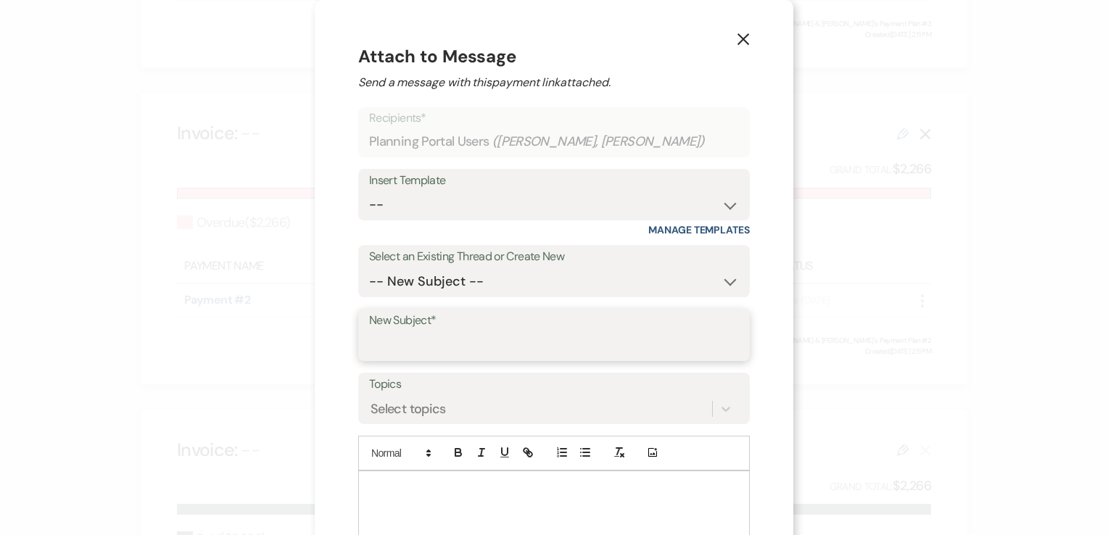
click at [462, 341] on input "New Subject*" at bounding box center [554, 345] width 370 height 28
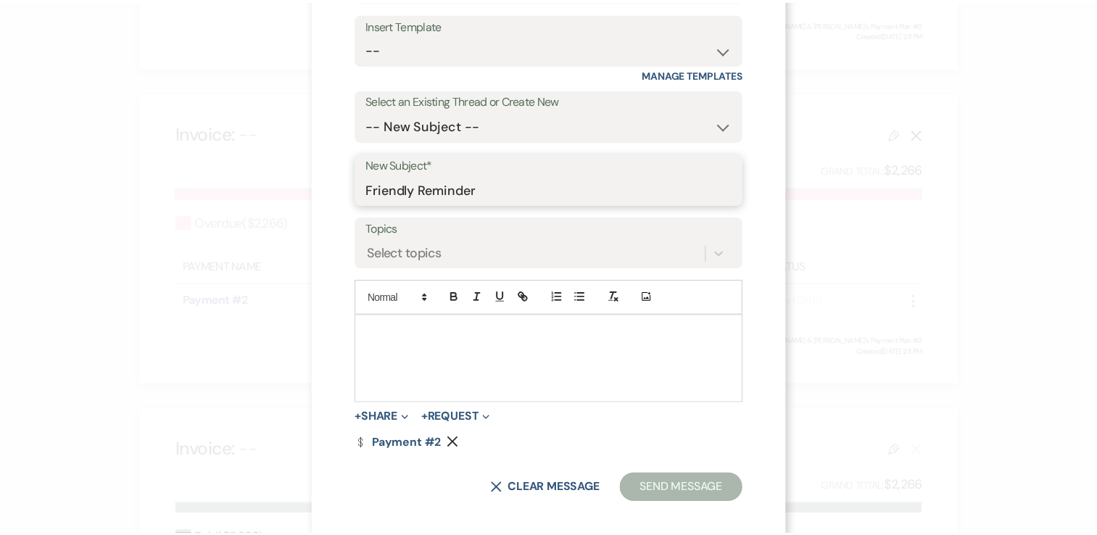
scroll to position [165, 0]
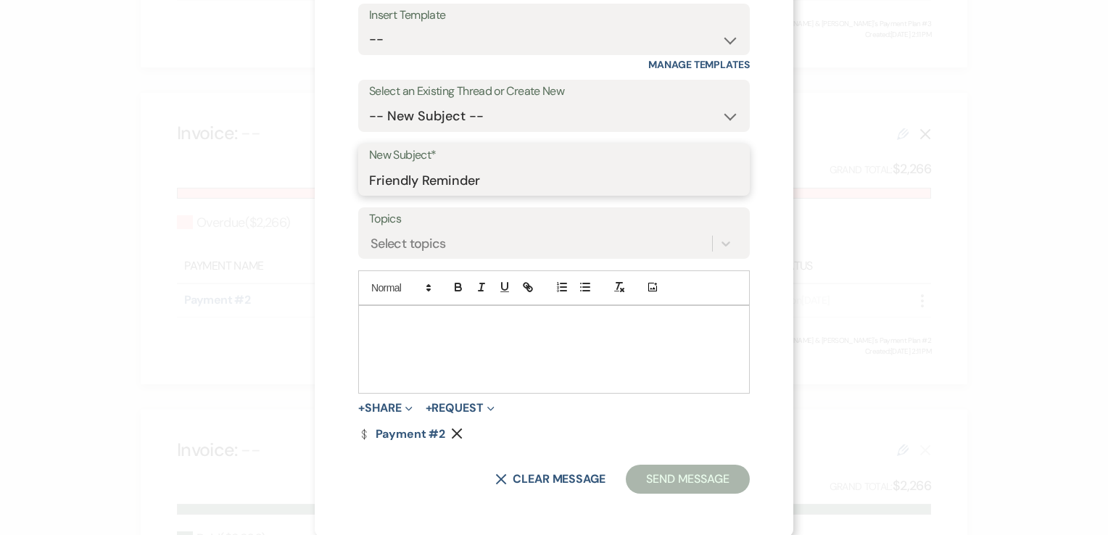
type input "Friendly Reminder"
click at [452, 328] on p at bounding box center [554, 323] width 368 height 16
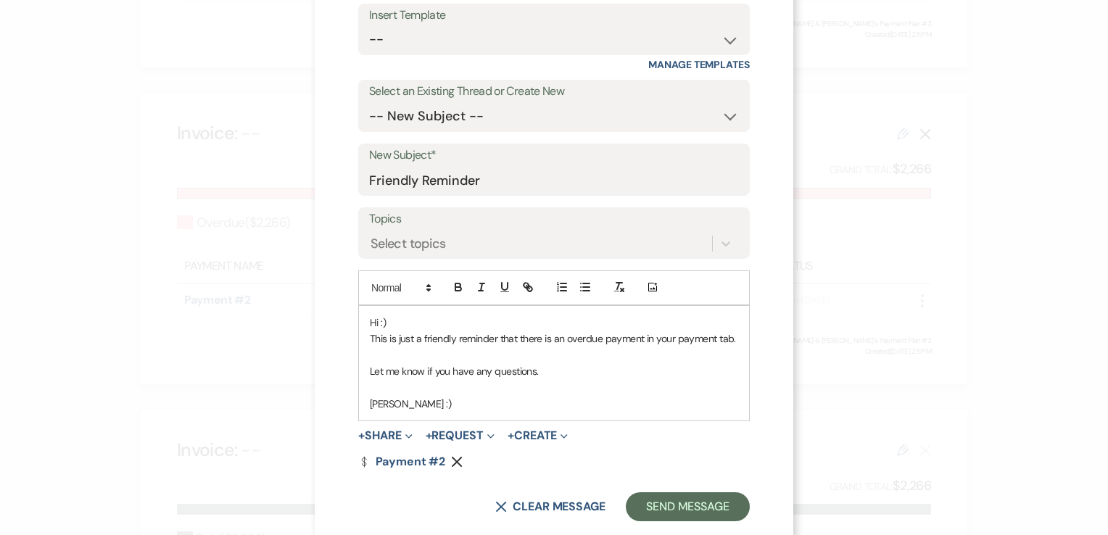
click at [412, 319] on p "Hi :)" at bounding box center [554, 323] width 368 height 16
click at [677, 503] on button "Send Message" at bounding box center [688, 506] width 124 height 29
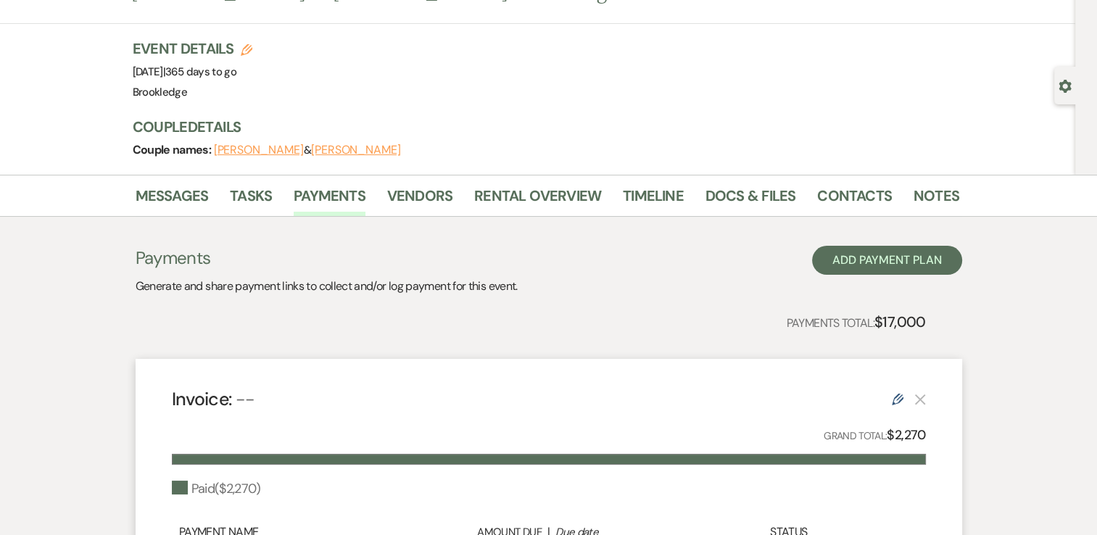
scroll to position [0, 0]
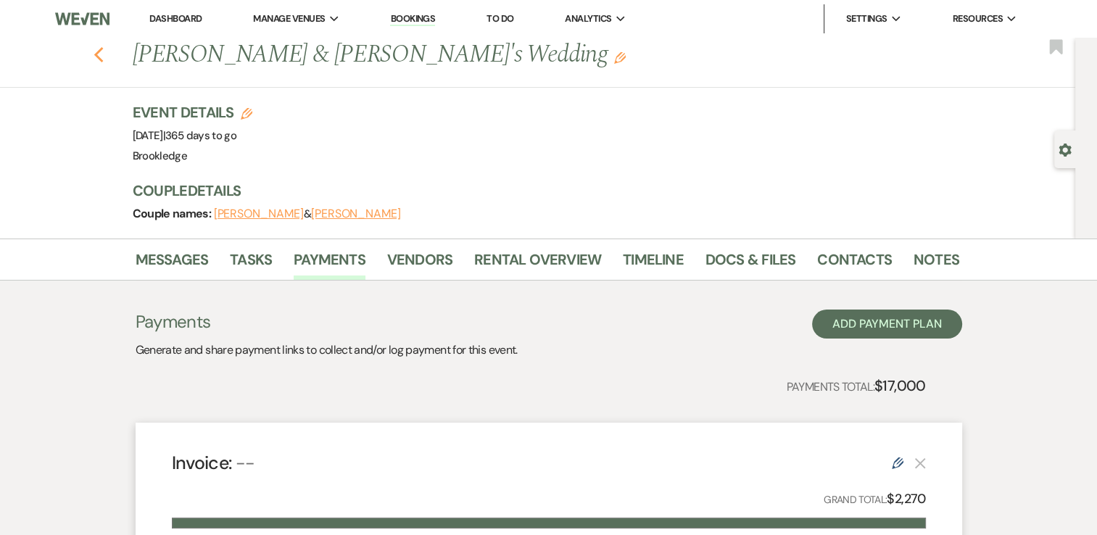
click at [101, 55] on use "button" at bounding box center [98, 55] width 9 height 16
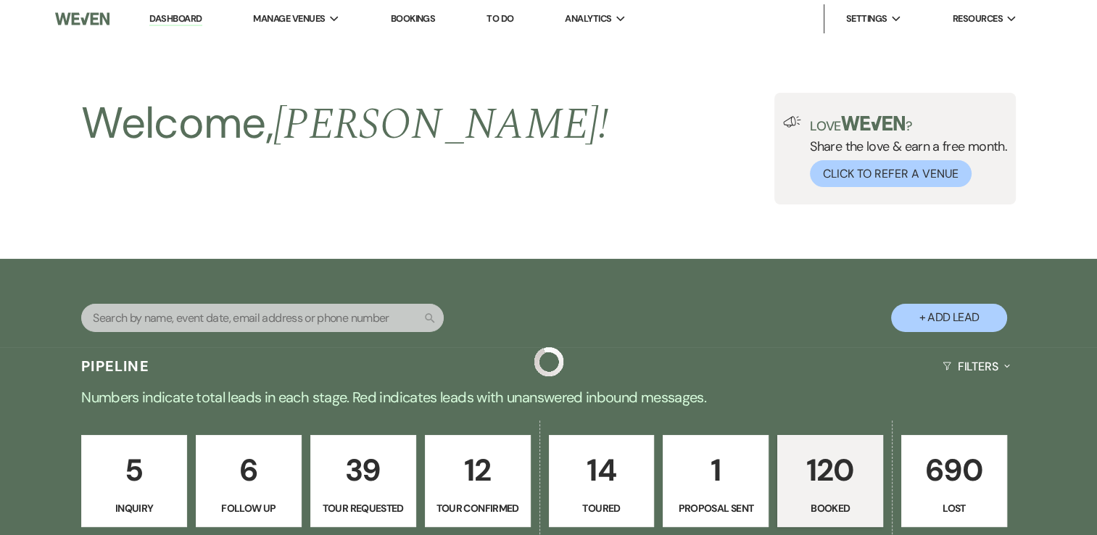
scroll to position [2972, 0]
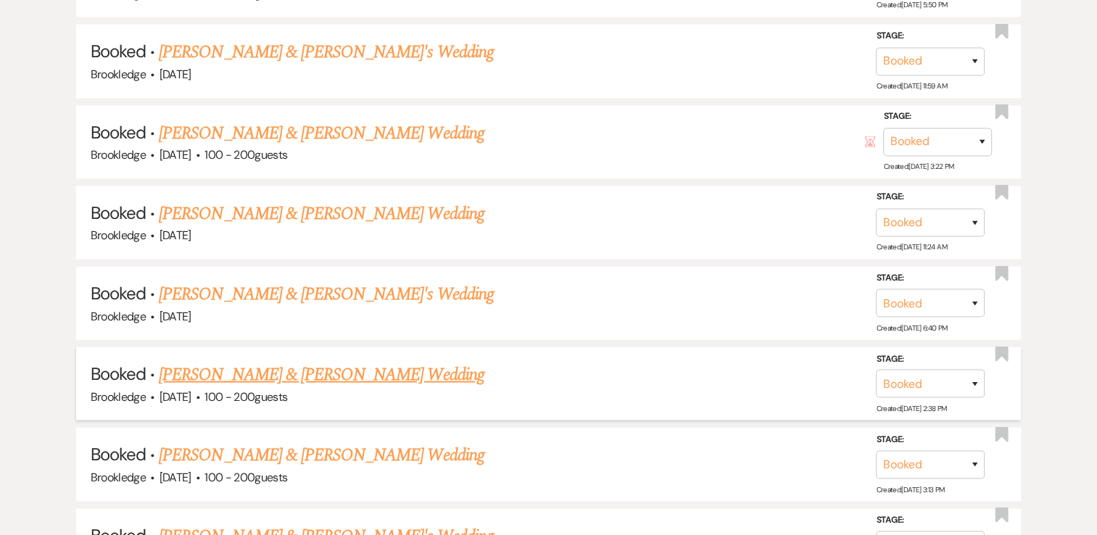
click at [272, 362] on link "[PERSON_NAME] & [PERSON_NAME] Wedding" at bounding box center [321, 375] width 325 height 26
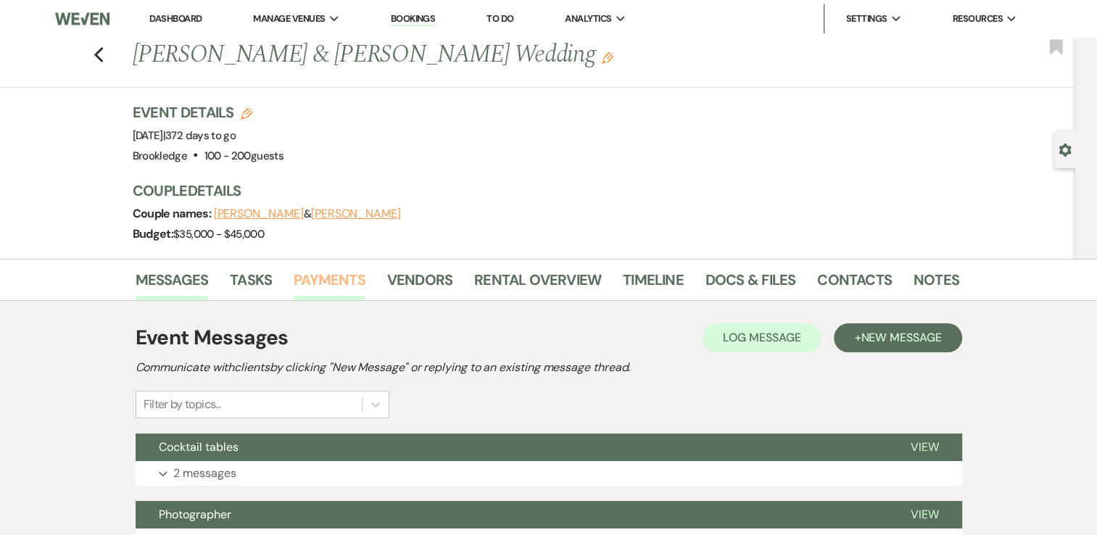
click at [307, 281] on link "Payments" at bounding box center [330, 284] width 72 height 32
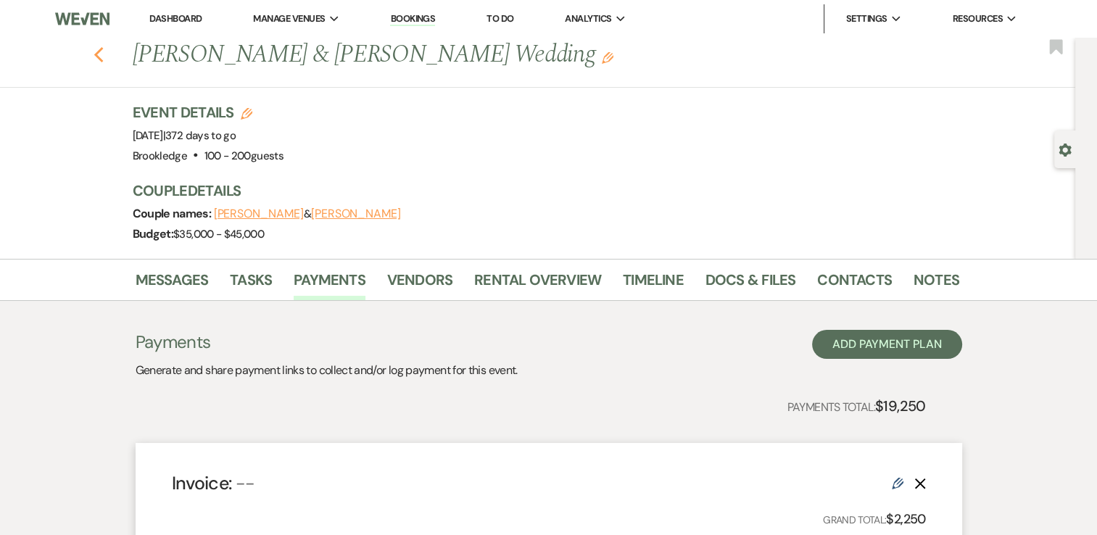
click at [103, 51] on use "button" at bounding box center [98, 55] width 9 height 16
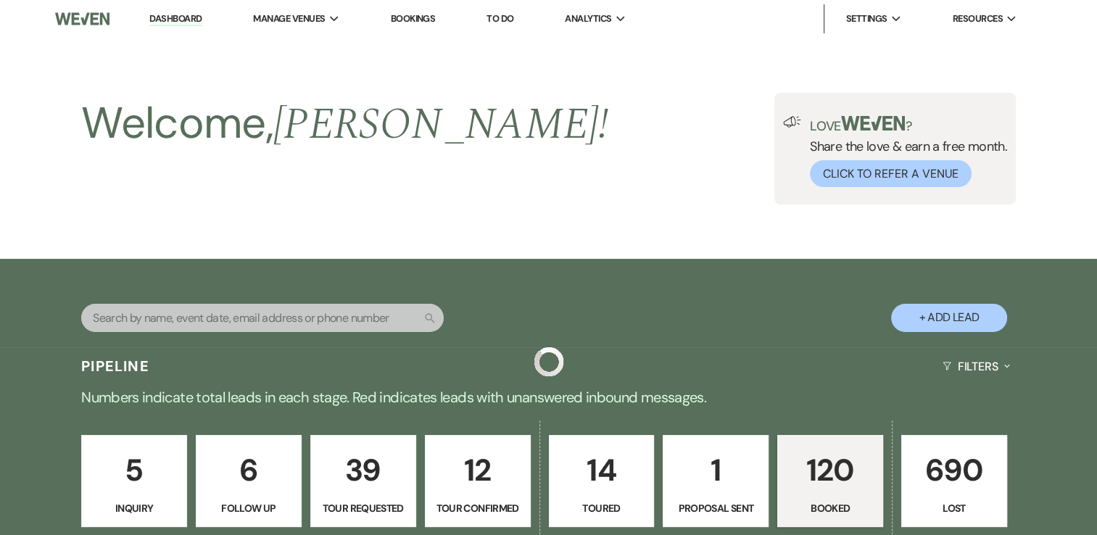
scroll to position [2972, 0]
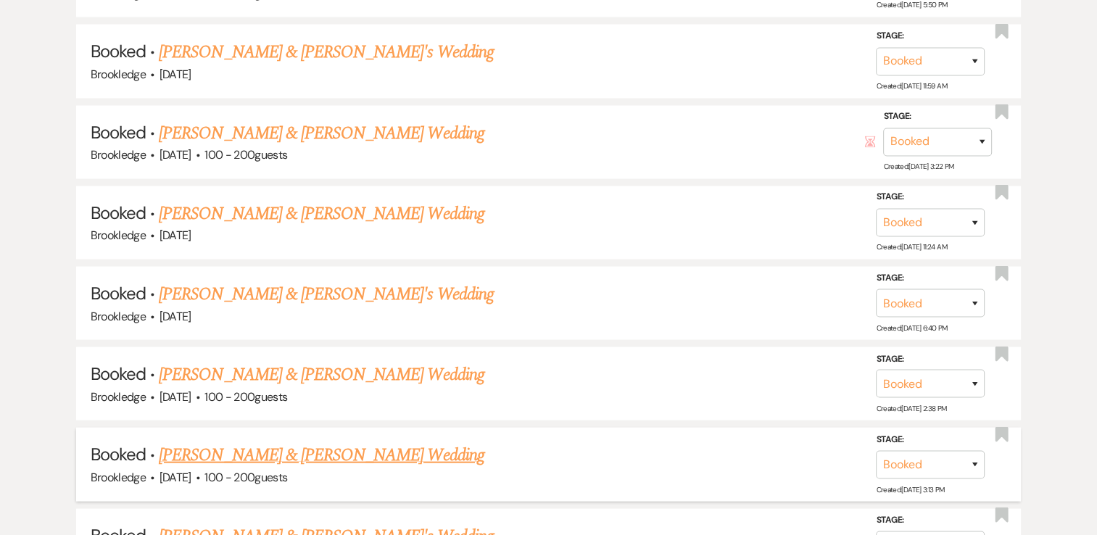
click at [254, 442] on link "[PERSON_NAME] & [PERSON_NAME] Wedding" at bounding box center [321, 455] width 325 height 26
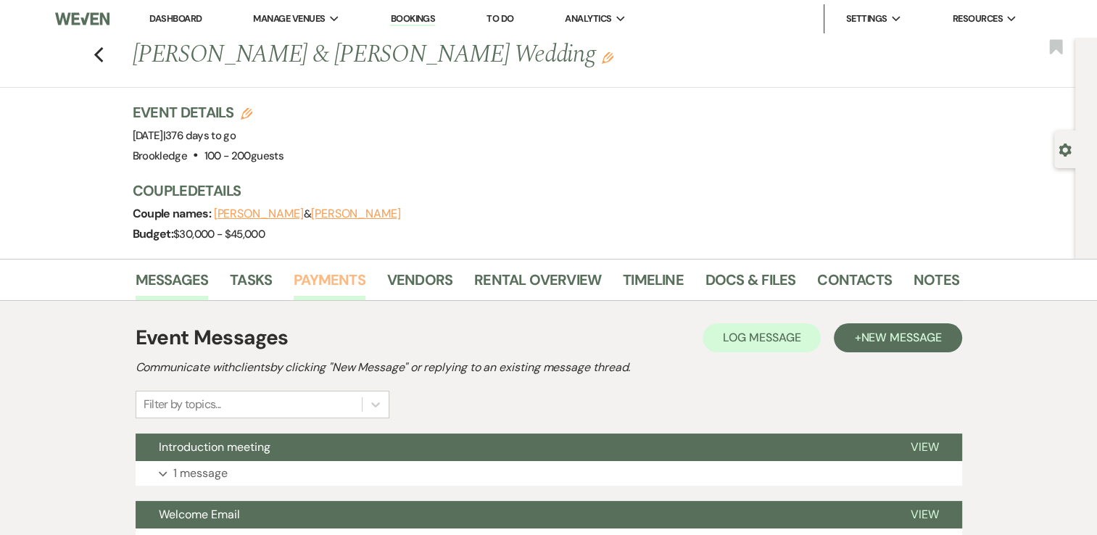
click at [328, 280] on link "Payments" at bounding box center [330, 284] width 72 height 32
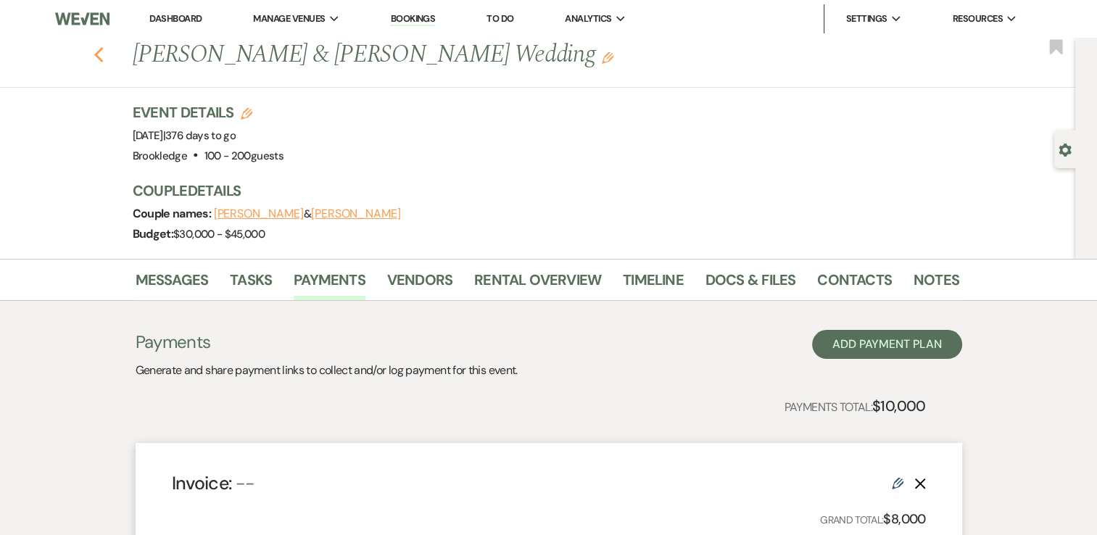
click at [104, 54] on icon "Previous" at bounding box center [99, 54] width 11 height 17
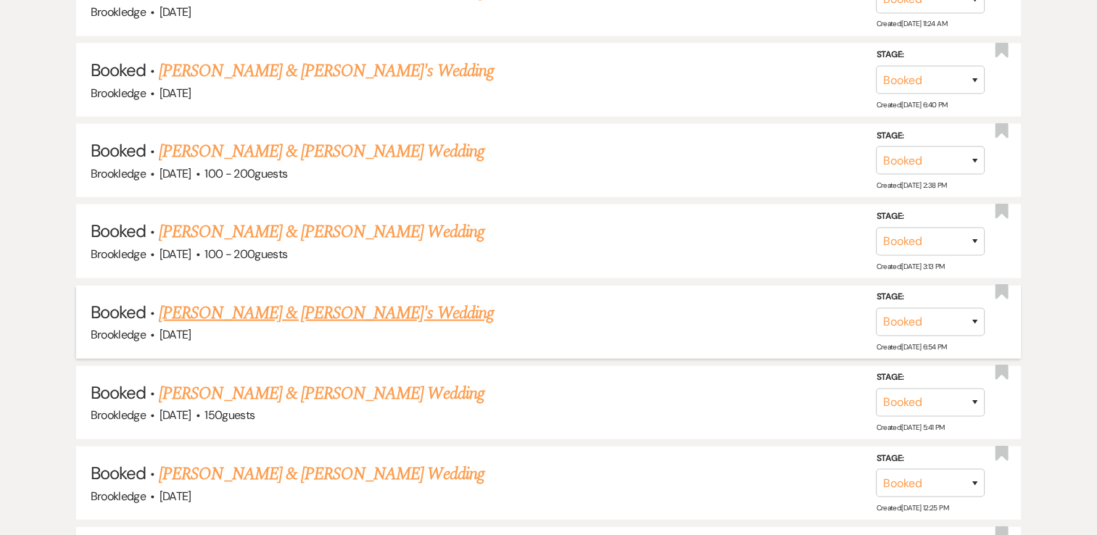
scroll to position [3262, 0]
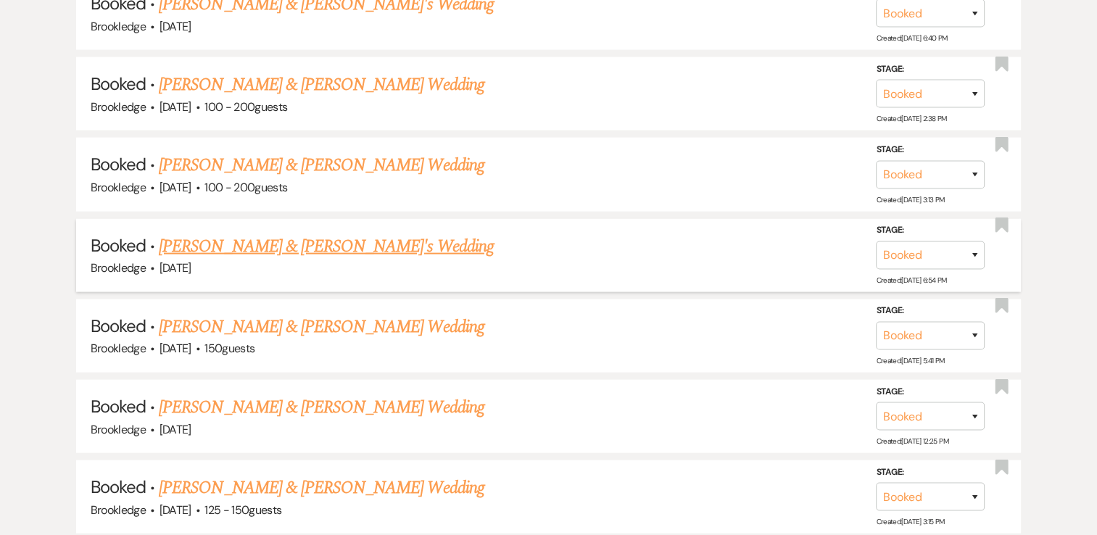
click at [247, 233] on link "[PERSON_NAME] & [PERSON_NAME]'s Wedding" at bounding box center [326, 246] width 335 height 26
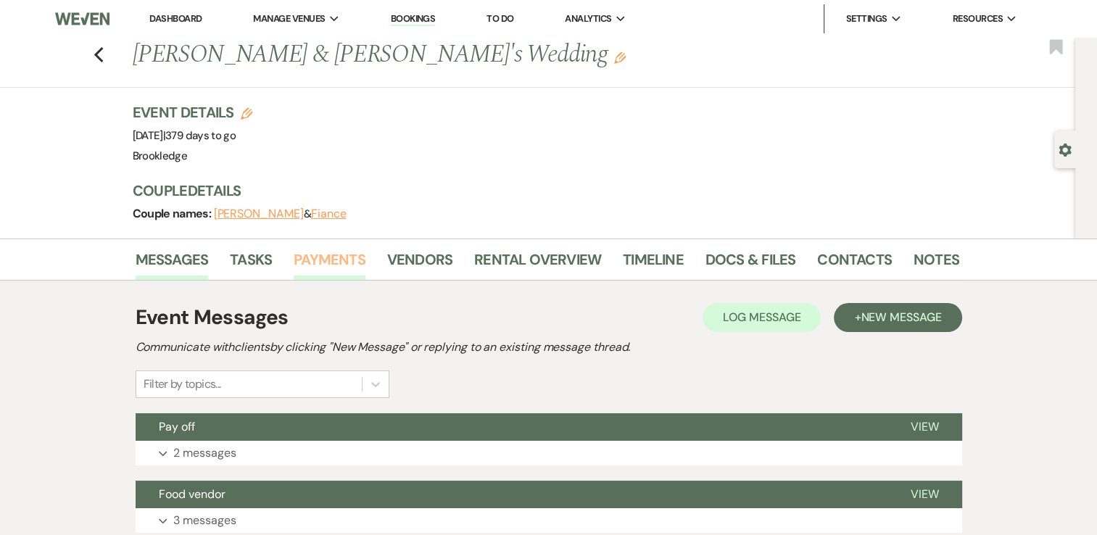
click at [331, 257] on link "Payments" at bounding box center [330, 264] width 72 height 32
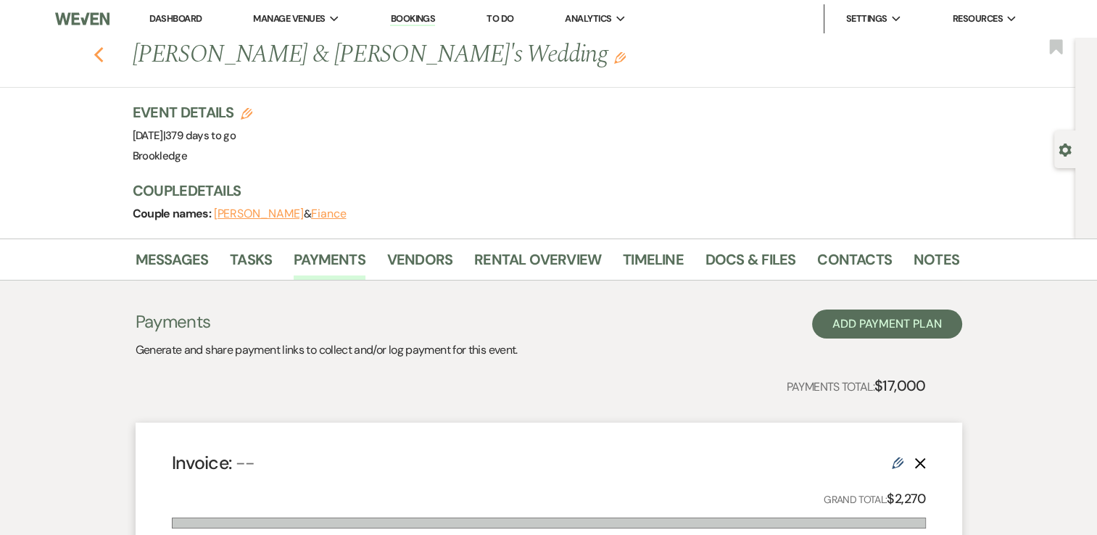
click at [101, 53] on use "button" at bounding box center [98, 55] width 9 height 16
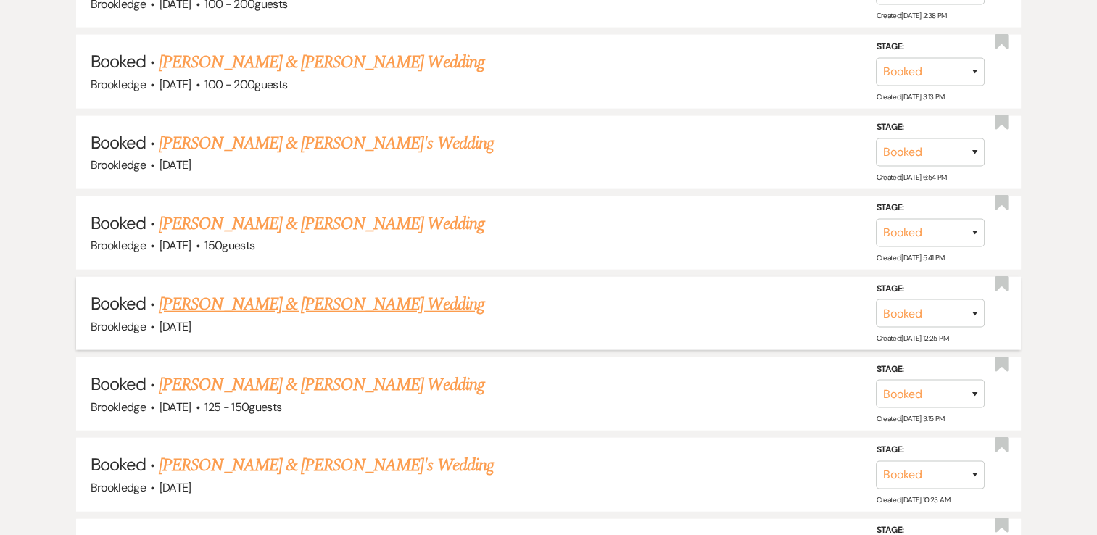
scroll to position [3407, 0]
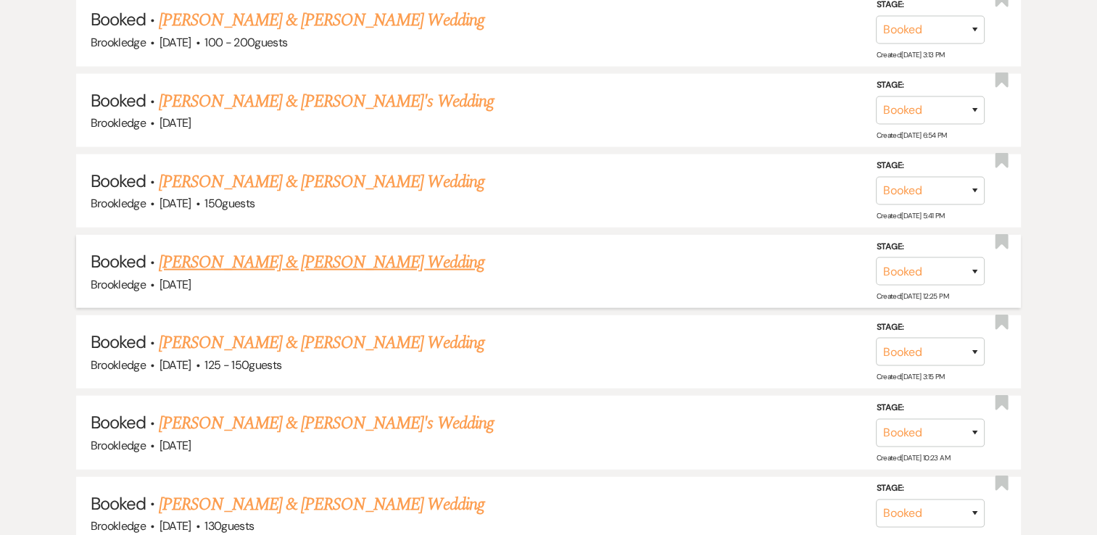
click at [278, 249] on link "[PERSON_NAME] & [PERSON_NAME] Wedding" at bounding box center [321, 262] width 325 height 26
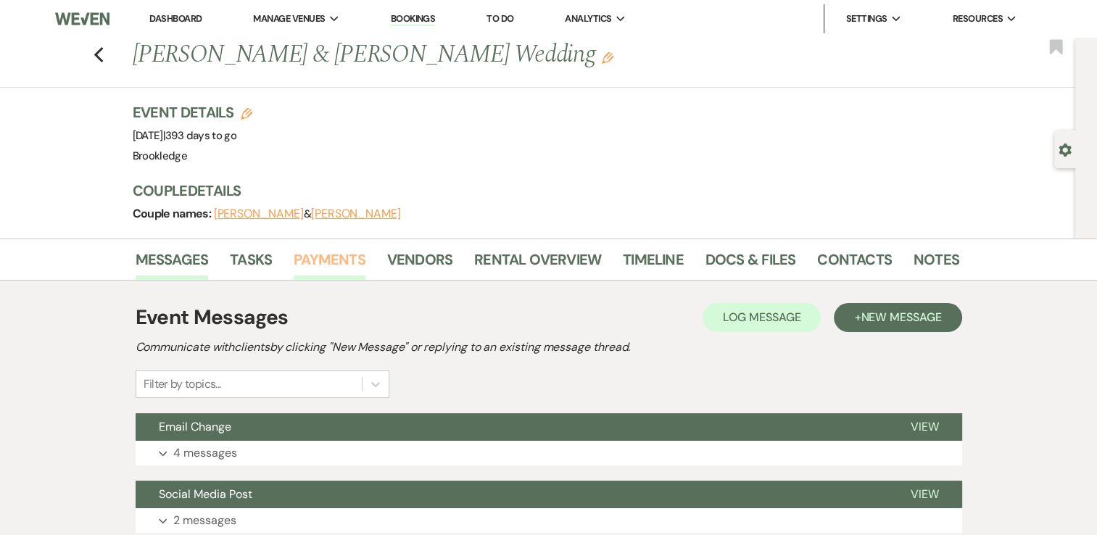
click at [336, 252] on link "Payments" at bounding box center [330, 264] width 72 height 32
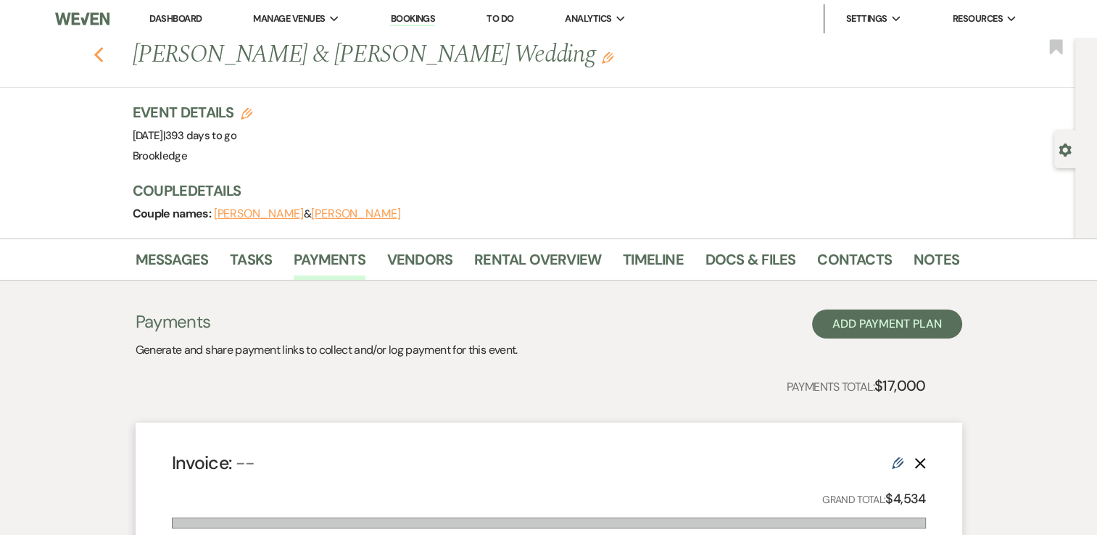
click at [104, 53] on icon "Previous" at bounding box center [99, 54] width 11 height 17
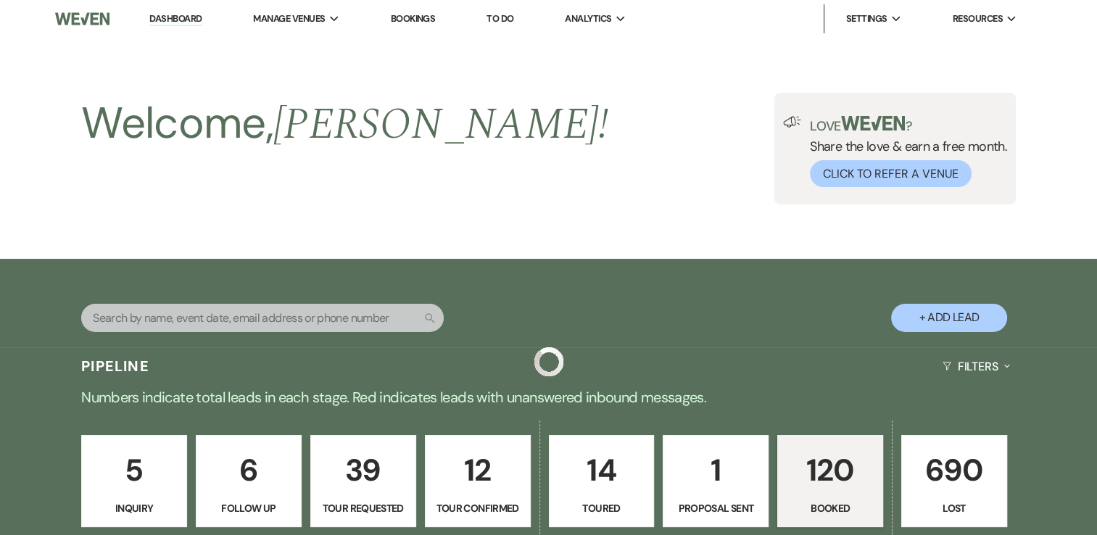
scroll to position [3407, 0]
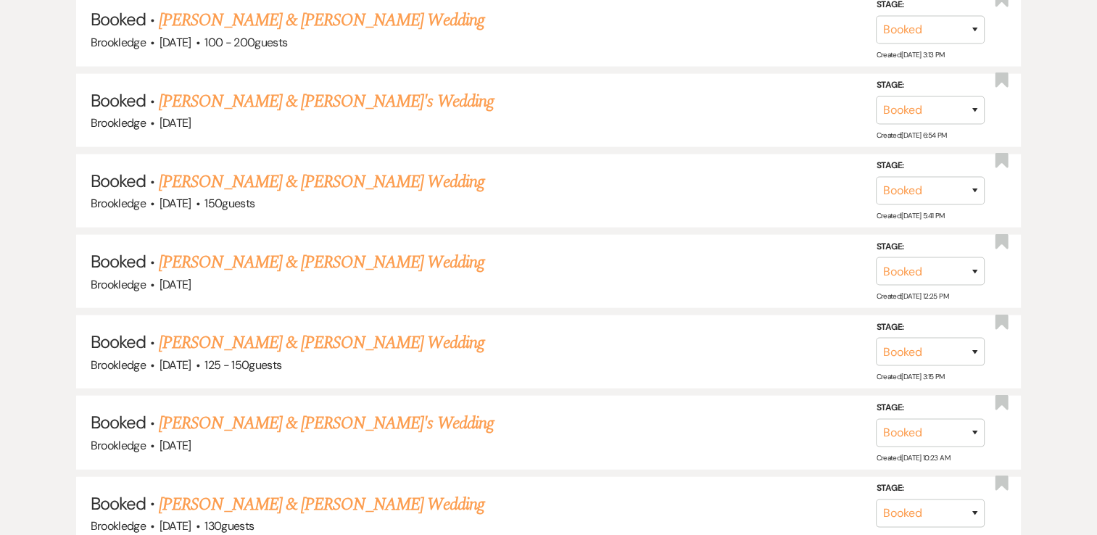
click at [283, 330] on link "[PERSON_NAME] & [PERSON_NAME] Wedding" at bounding box center [321, 343] width 325 height 26
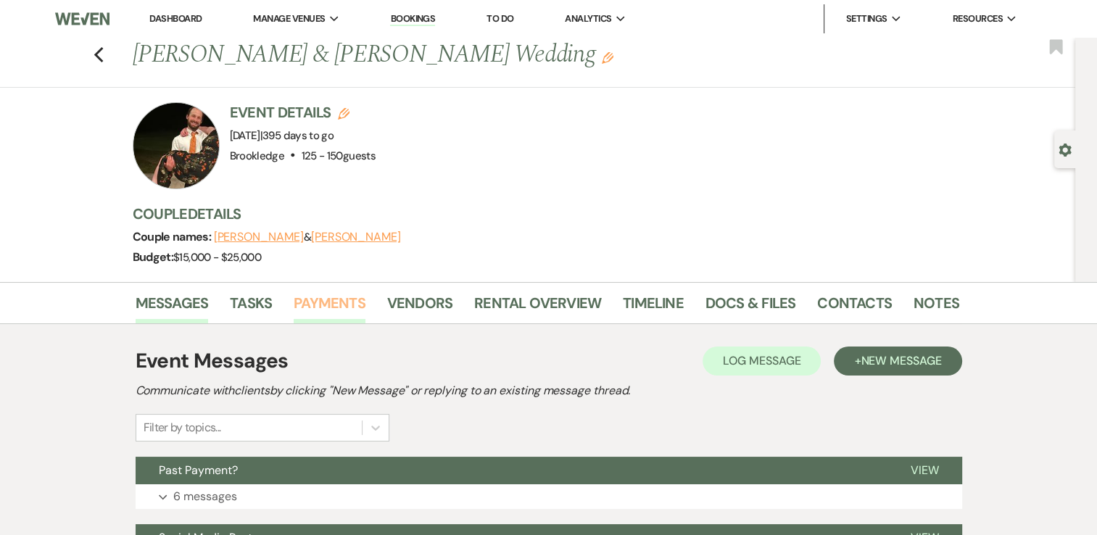
click at [330, 305] on link "Payments" at bounding box center [330, 307] width 72 height 32
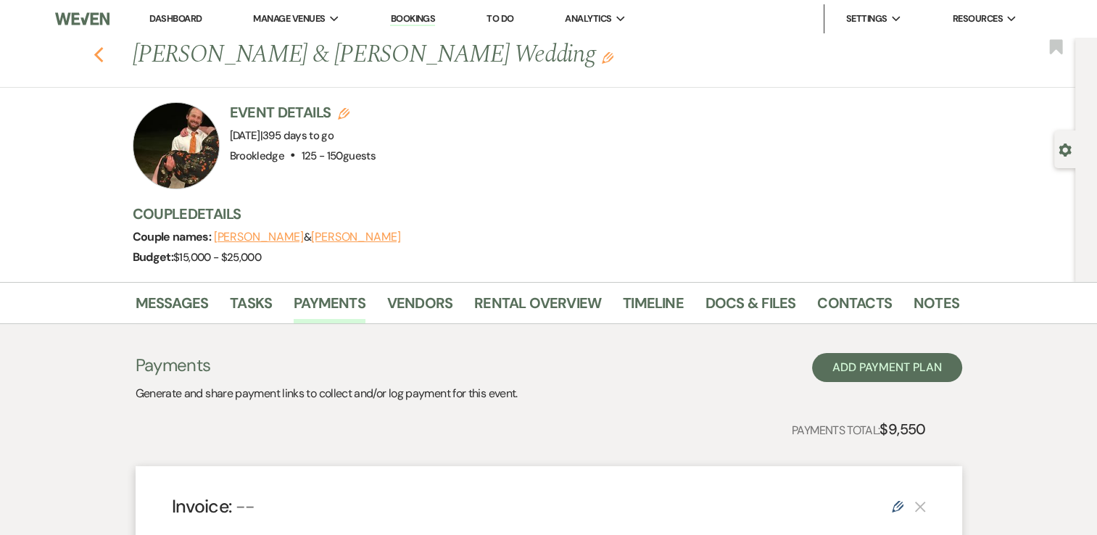
click at [104, 47] on icon "Previous" at bounding box center [99, 54] width 11 height 17
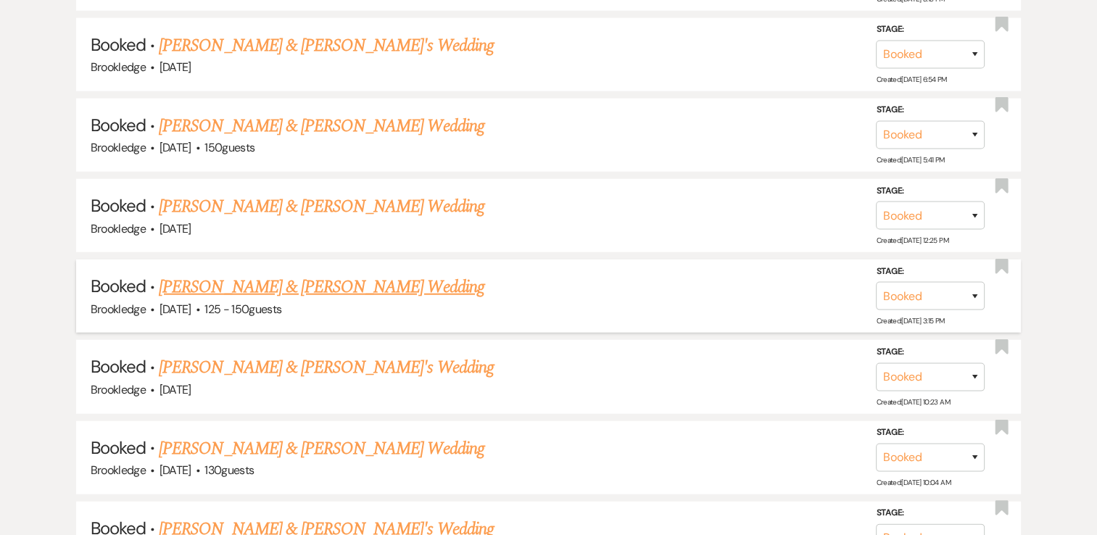
scroll to position [3552, 0]
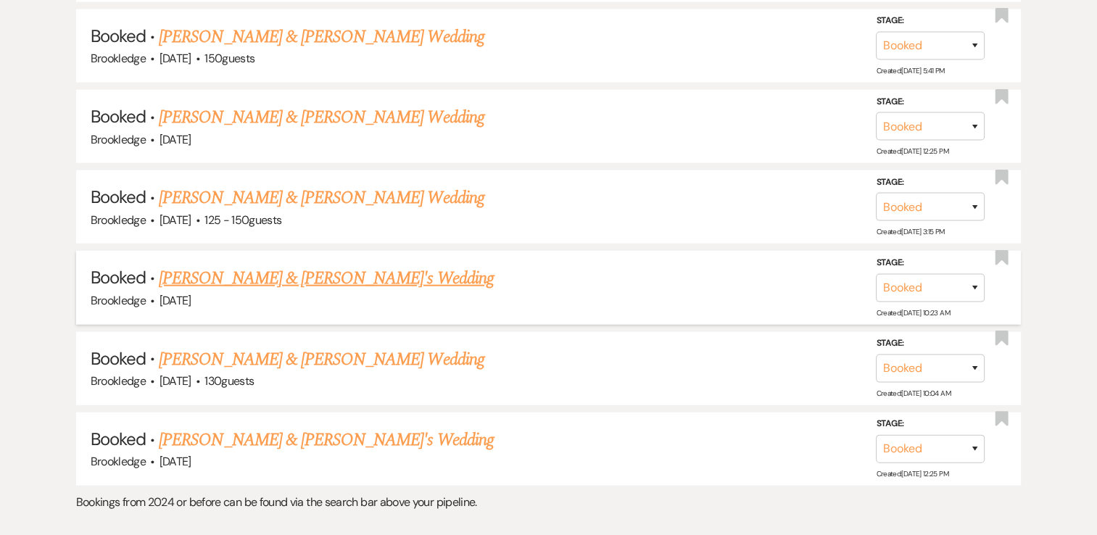
click at [275, 265] on link "[PERSON_NAME] & [PERSON_NAME]'s Wedding" at bounding box center [326, 278] width 335 height 26
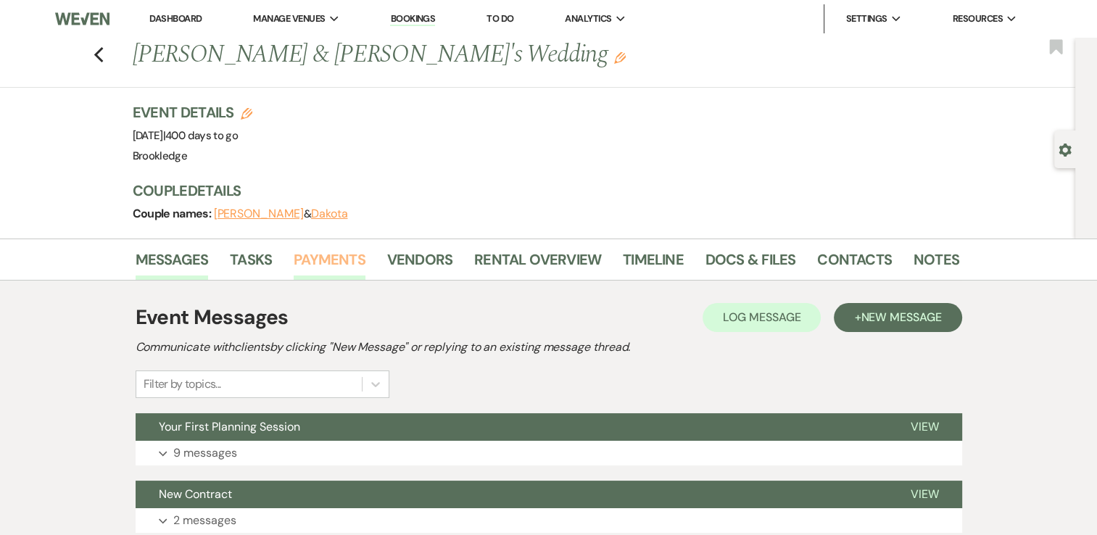
click at [318, 255] on link "Payments" at bounding box center [330, 264] width 72 height 32
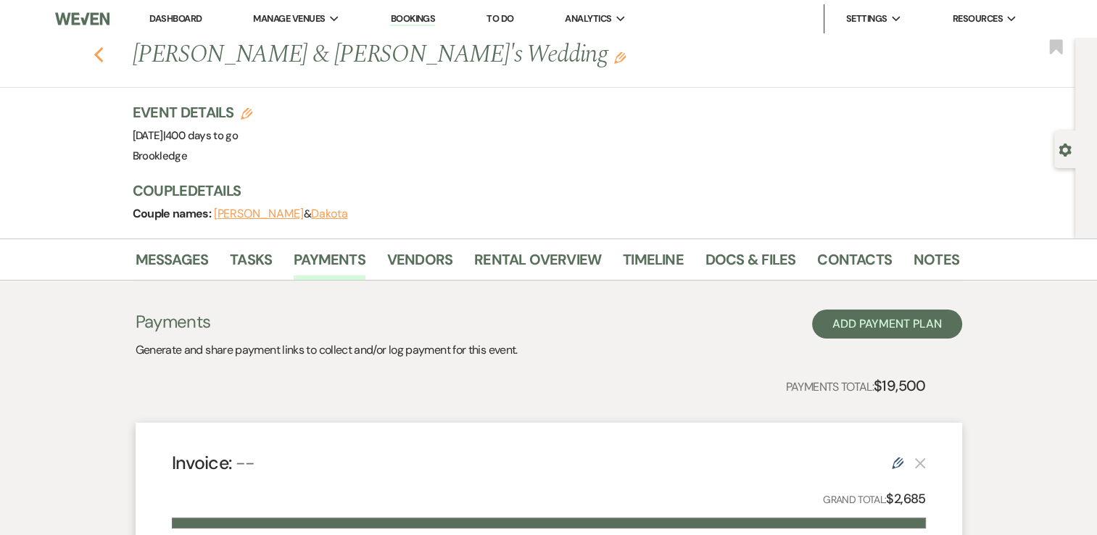
click at [104, 50] on icon "Previous" at bounding box center [99, 54] width 11 height 17
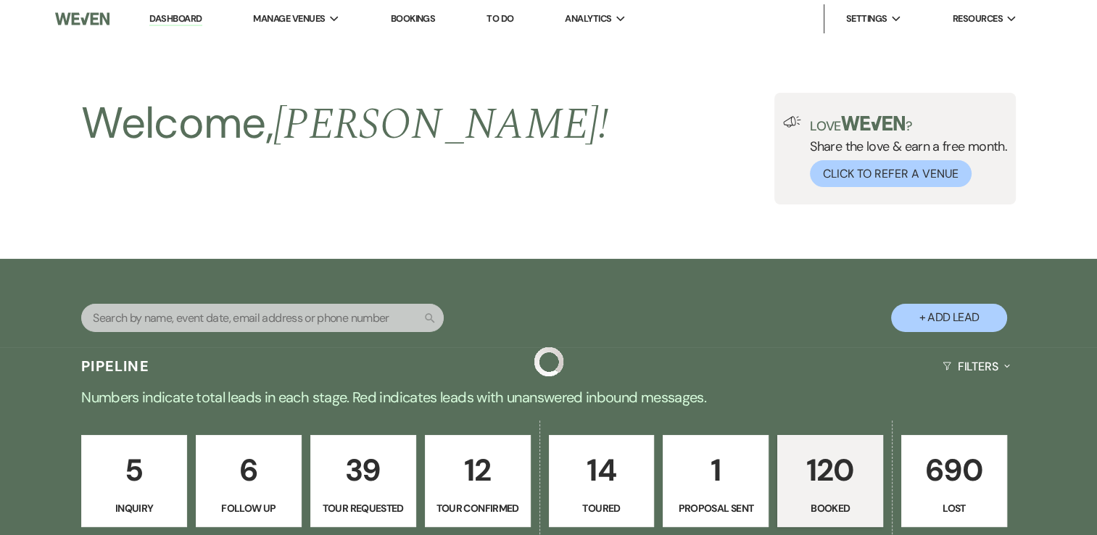
scroll to position [3552, 0]
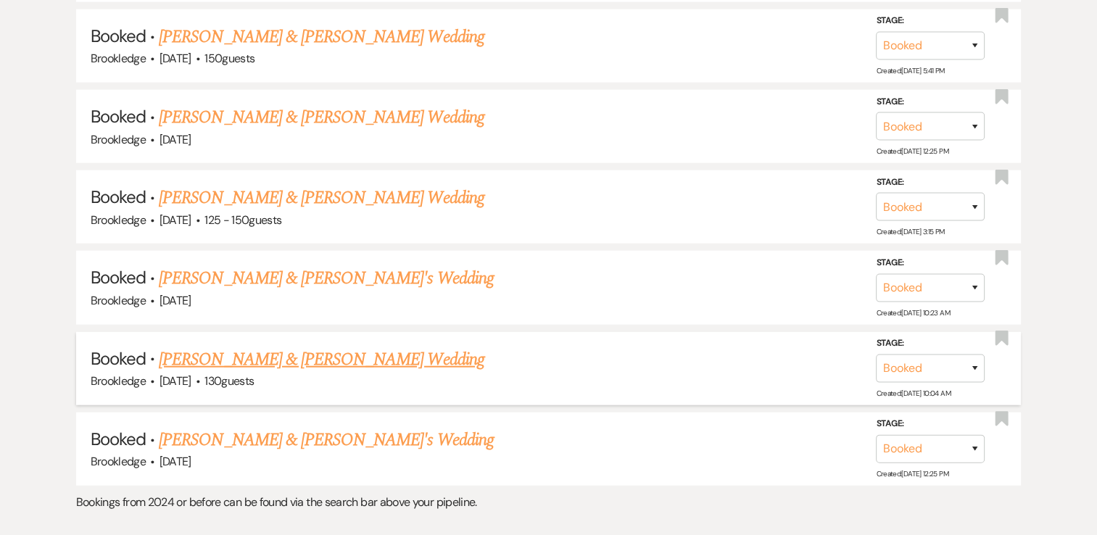
click at [324, 347] on link "[PERSON_NAME] & [PERSON_NAME] Wedding" at bounding box center [321, 360] width 325 height 26
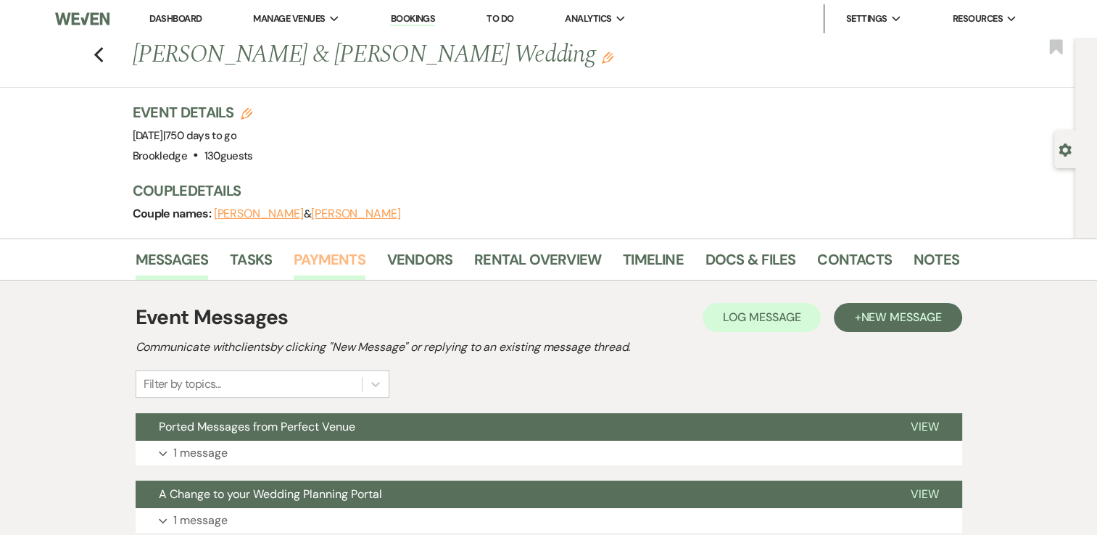
click at [318, 252] on link "Payments" at bounding box center [330, 264] width 72 height 32
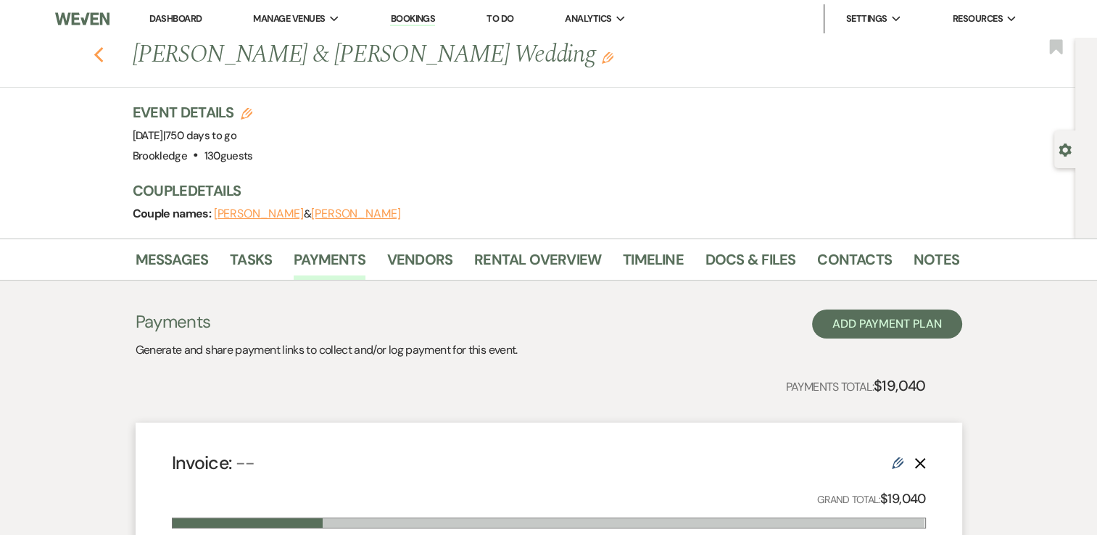
click at [103, 49] on icon "Previous" at bounding box center [99, 54] width 11 height 17
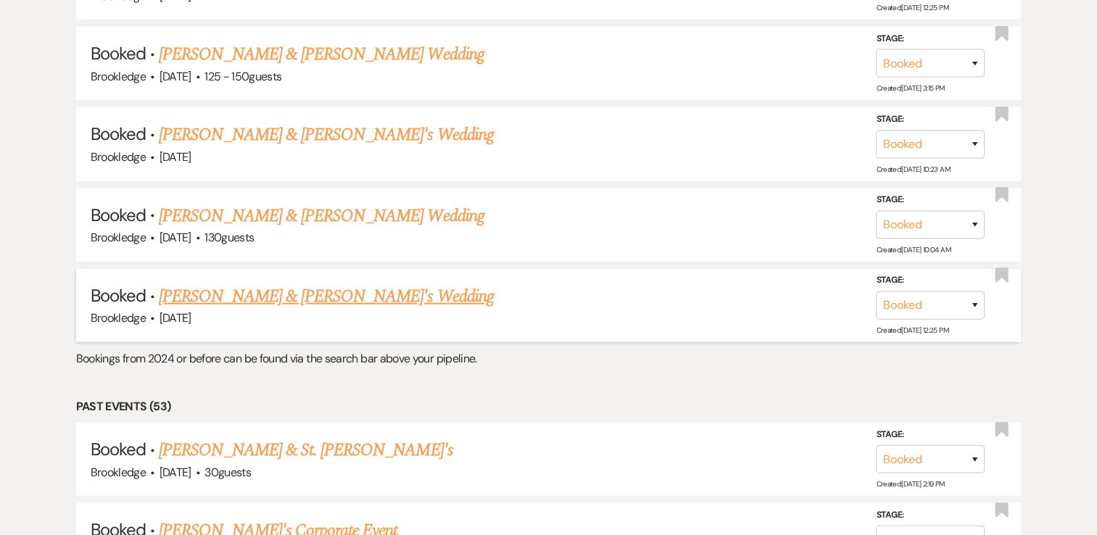
scroll to position [3697, 0]
click at [316, 282] on link "[PERSON_NAME] & [PERSON_NAME]'s Wedding" at bounding box center [326, 295] width 335 height 26
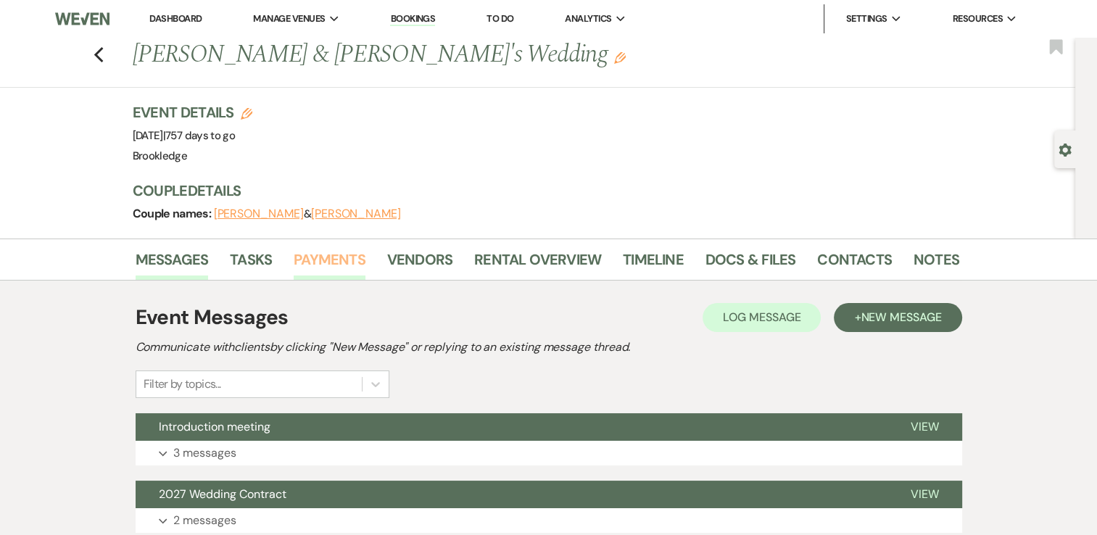
click at [320, 259] on link "Payments" at bounding box center [330, 264] width 72 height 32
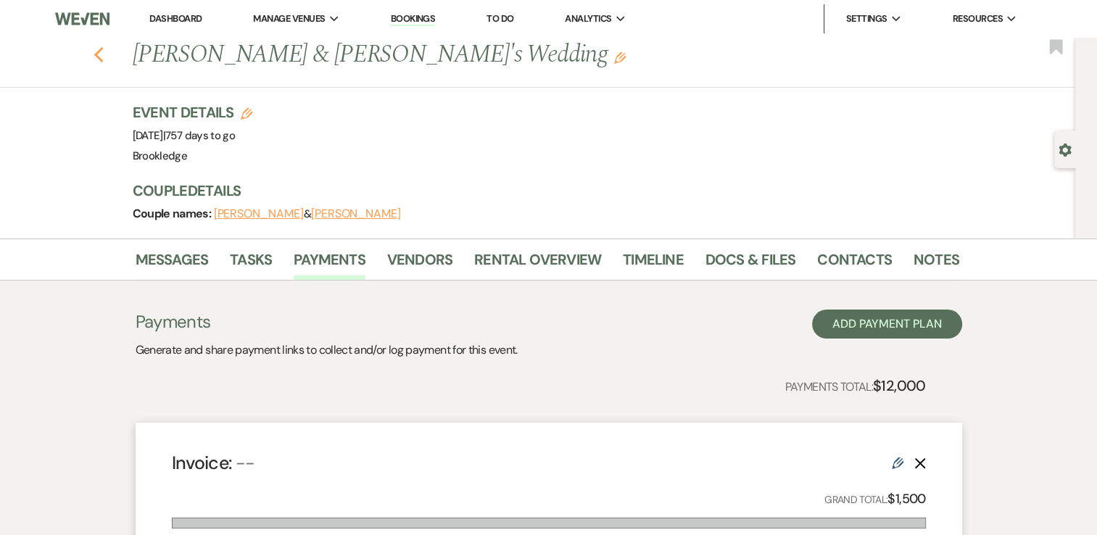
click at [104, 56] on icon "Previous" at bounding box center [99, 54] width 11 height 17
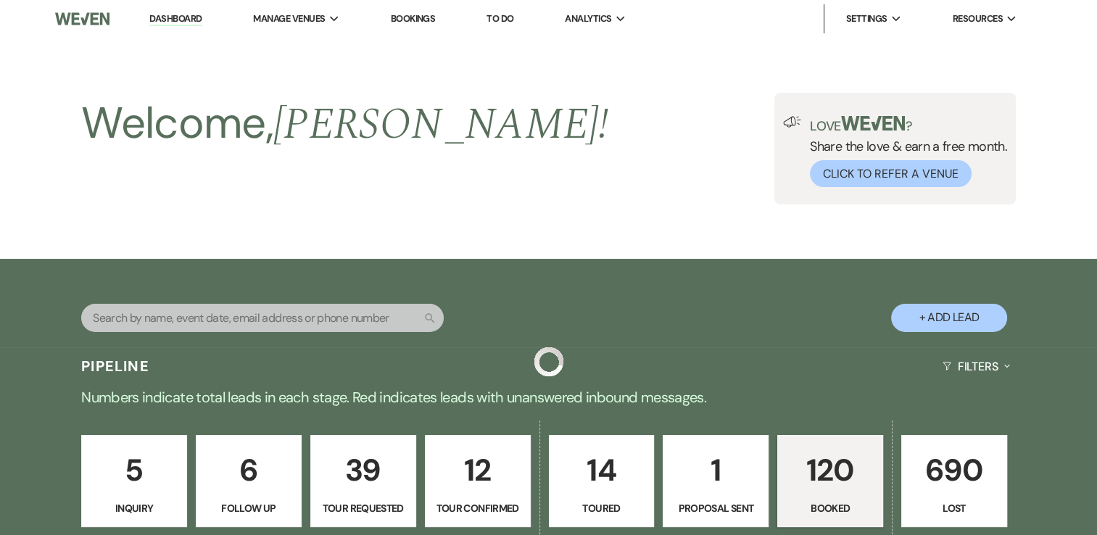
scroll to position [3697, 0]
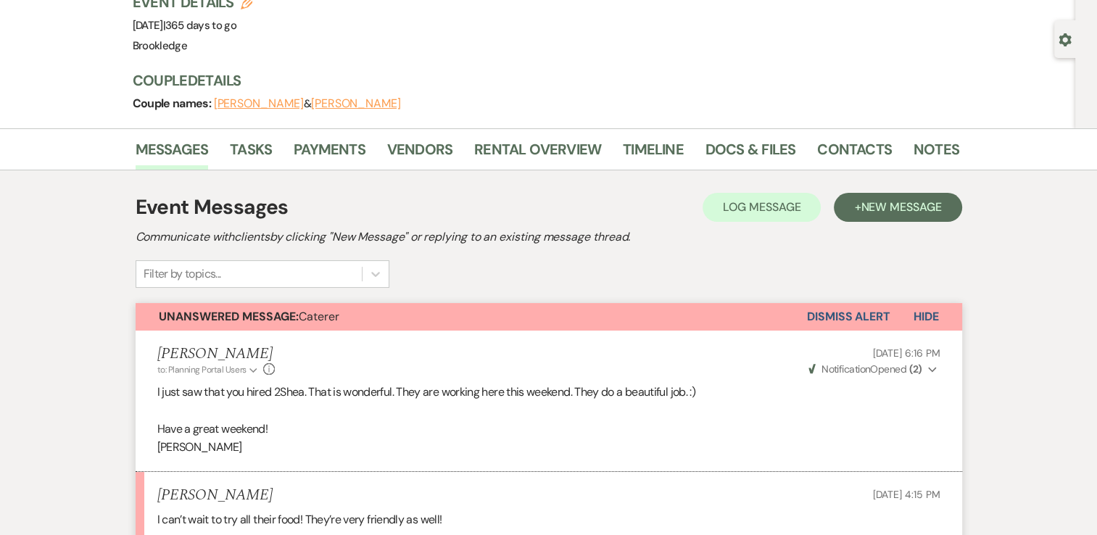
scroll to position [83, 0]
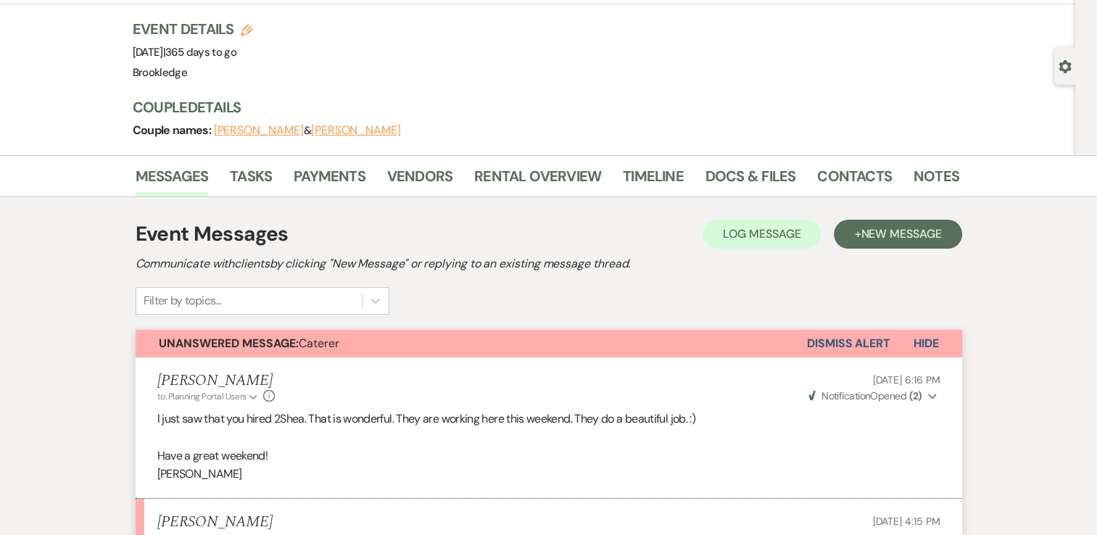
click at [342, 160] on div "Messages Tasks Payments Vendors Rental Overview Timeline Docs & Files Contacts …" at bounding box center [548, 176] width 1097 height 42
click at [344, 168] on link "Payments" at bounding box center [330, 181] width 72 height 32
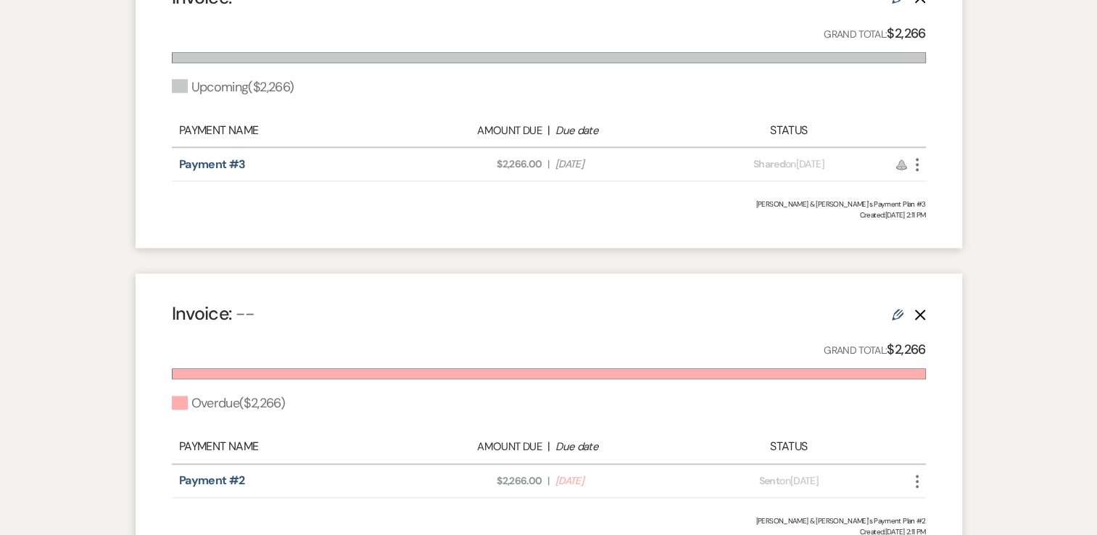
scroll to position [1450, 0]
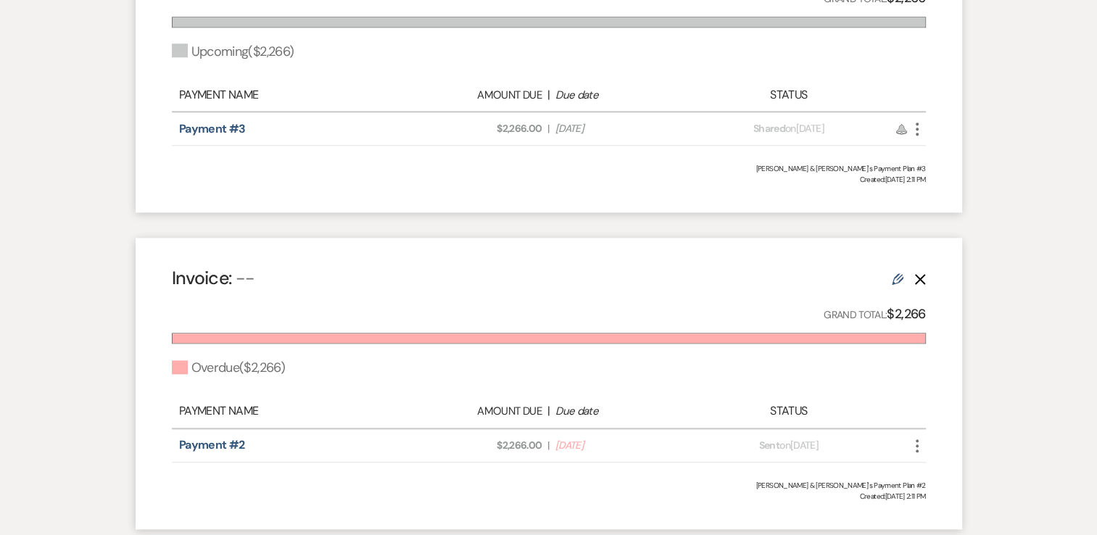
click at [897, 279] on icon "Edit" at bounding box center [898, 279] width 12 height 12
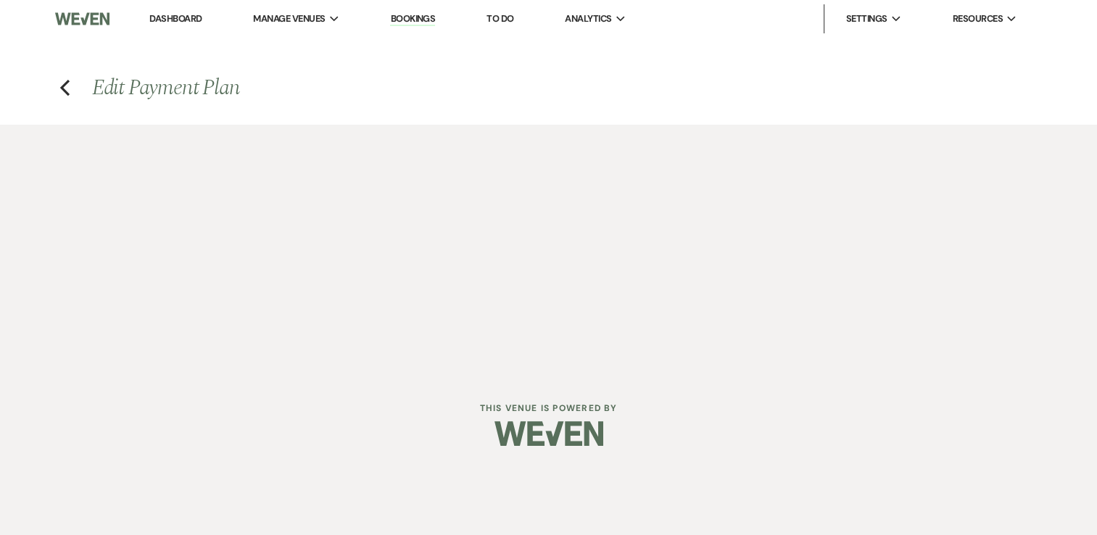
select select "2"
select select "percentage"
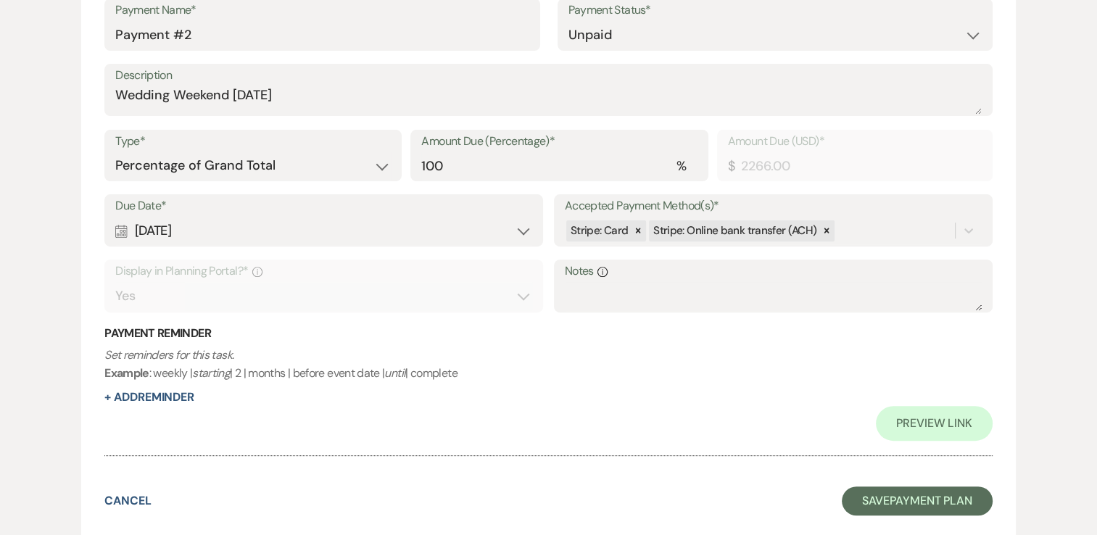
scroll to position [435, 0]
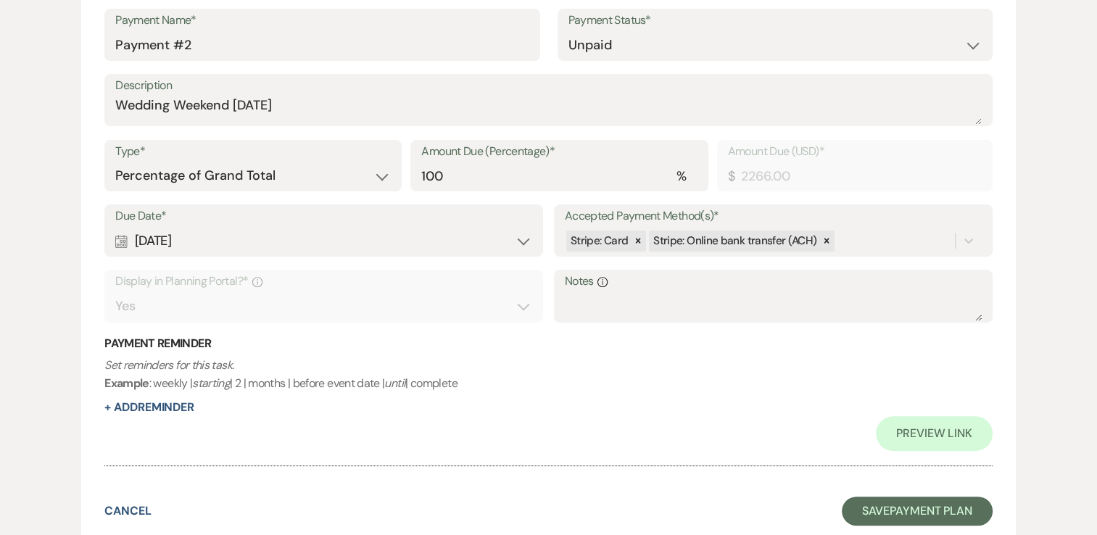
click at [255, 254] on div "Calendar Aug 12, 2025 Expand" at bounding box center [323, 241] width 417 height 28
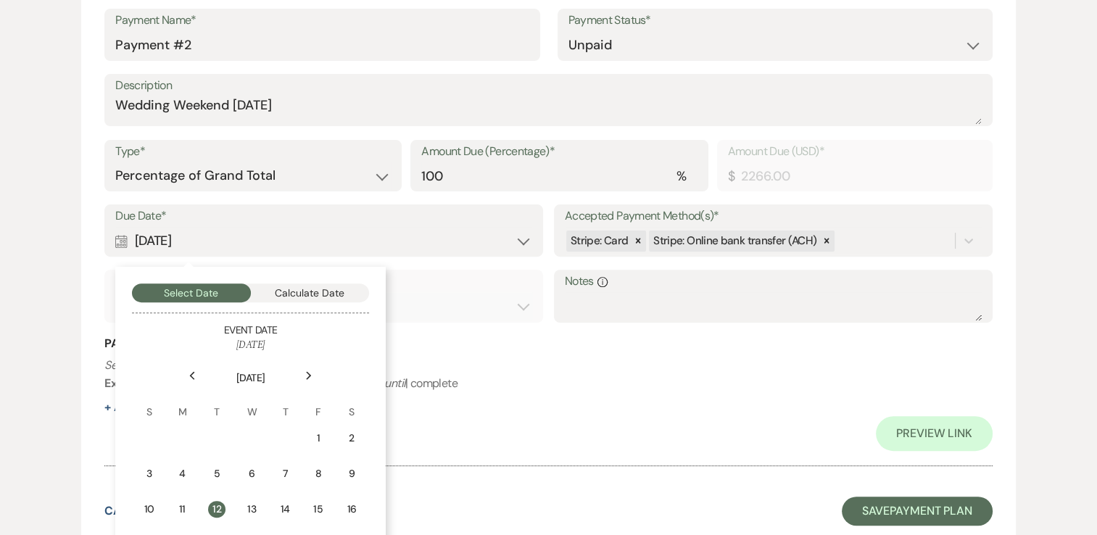
click at [310, 376] on use at bounding box center [309, 375] width 5 height 8
click at [310, 376] on icon "Next" at bounding box center [308, 375] width 7 height 9
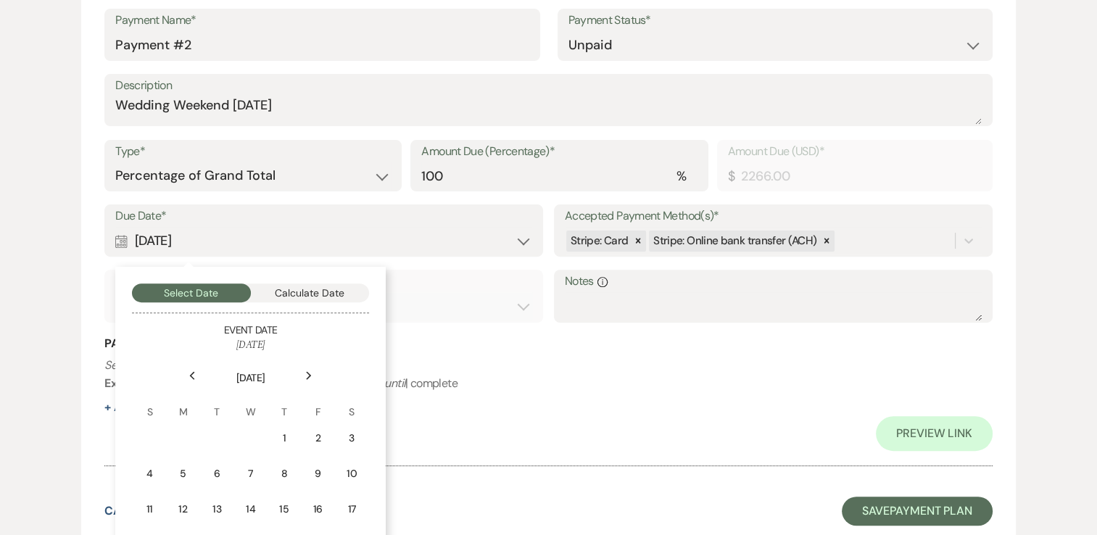
click at [310, 376] on icon "Next" at bounding box center [308, 375] width 7 height 9
click at [312, 376] on icon "Next" at bounding box center [308, 375] width 7 height 9
click at [312, 376] on div "Next" at bounding box center [308, 375] width 23 height 23
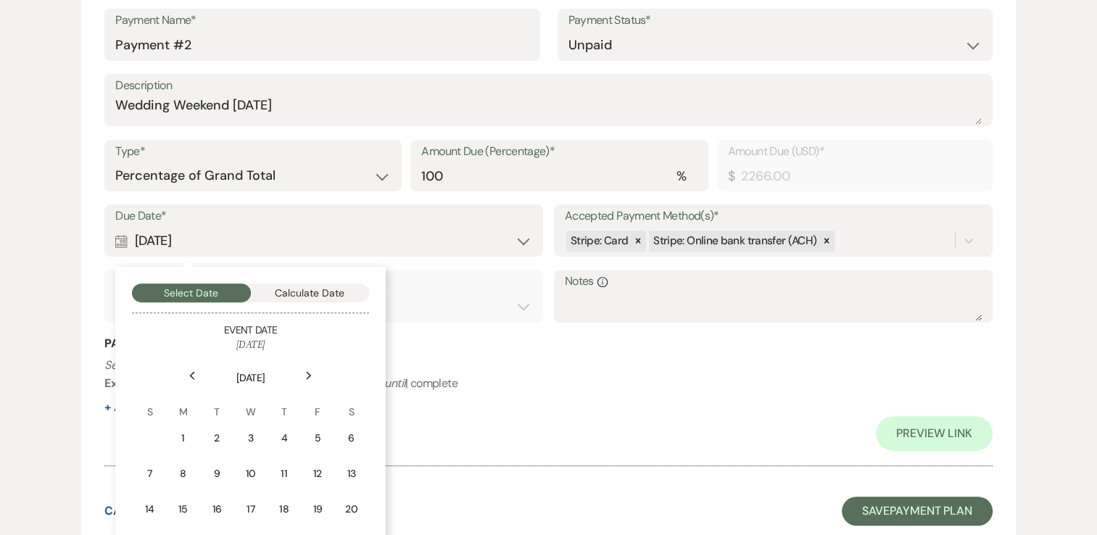
click at [312, 376] on div "Next" at bounding box center [308, 375] width 23 height 23
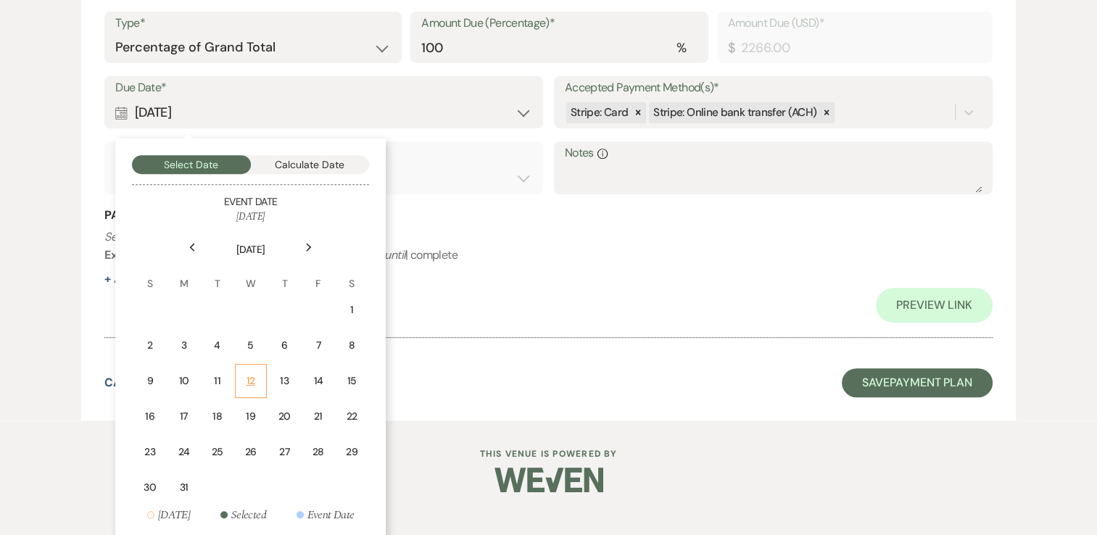
click at [254, 376] on div "12" at bounding box center [250, 380] width 13 height 15
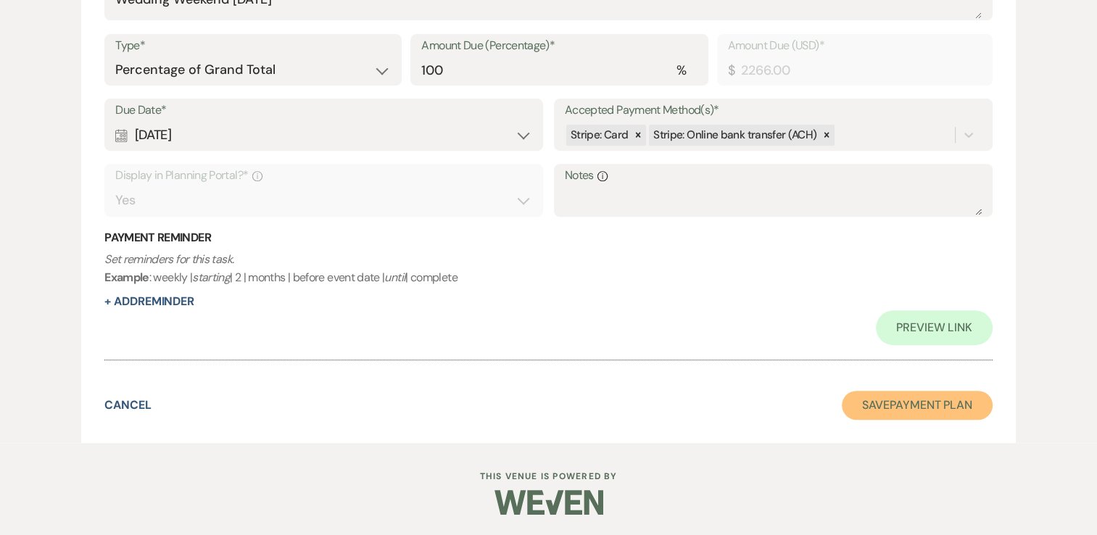
click at [921, 401] on button "Save Payment Plan" at bounding box center [917, 405] width 151 height 29
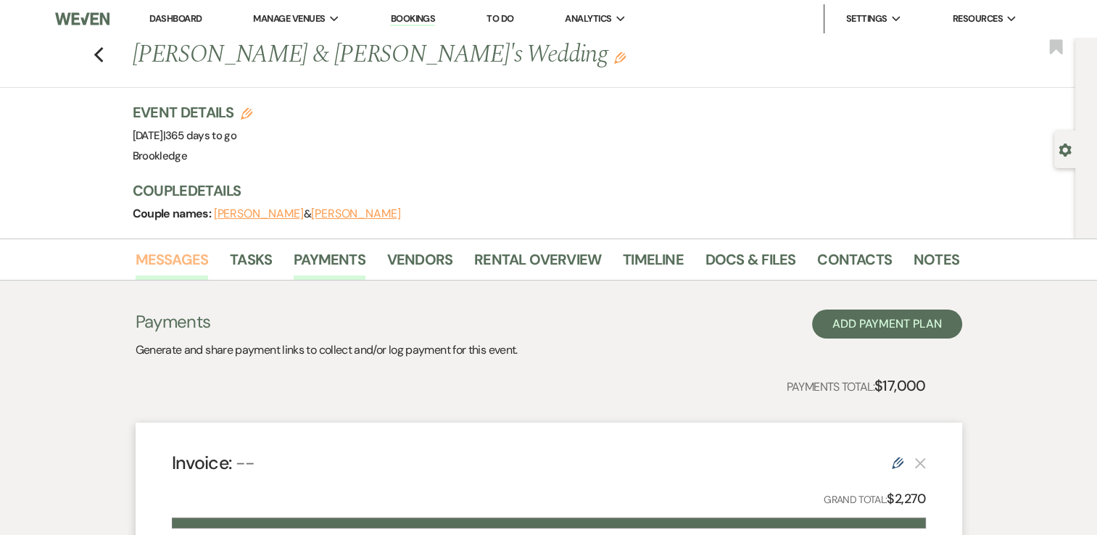
click at [171, 265] on link "Messages" at bounding box center [172, 264] width 73 height 32
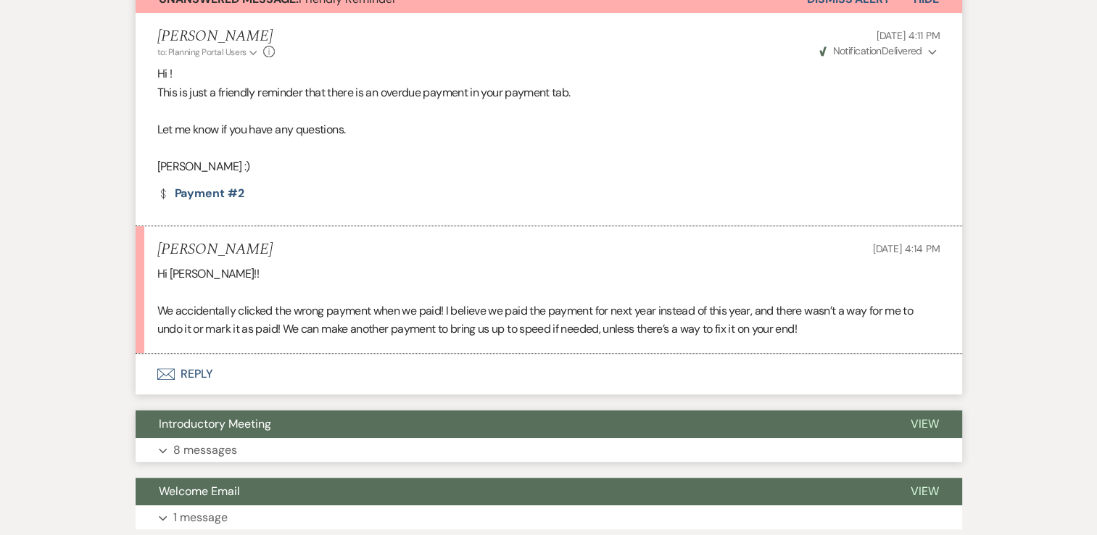
scroll to position [749, 0]
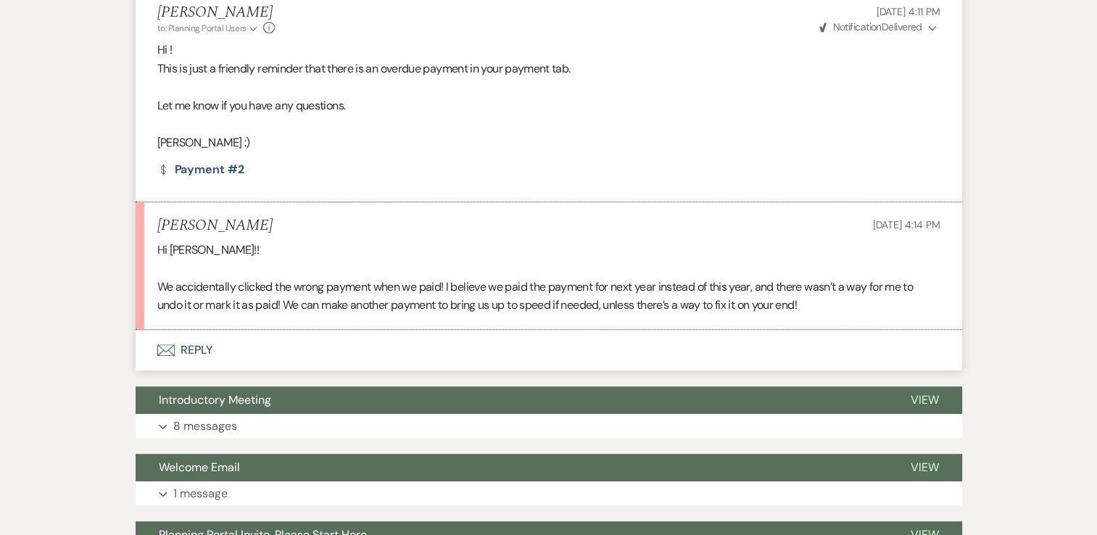
click at [194, 349] on button "Envelope Reply" at bounding box center [549, 350] width 826 height 41
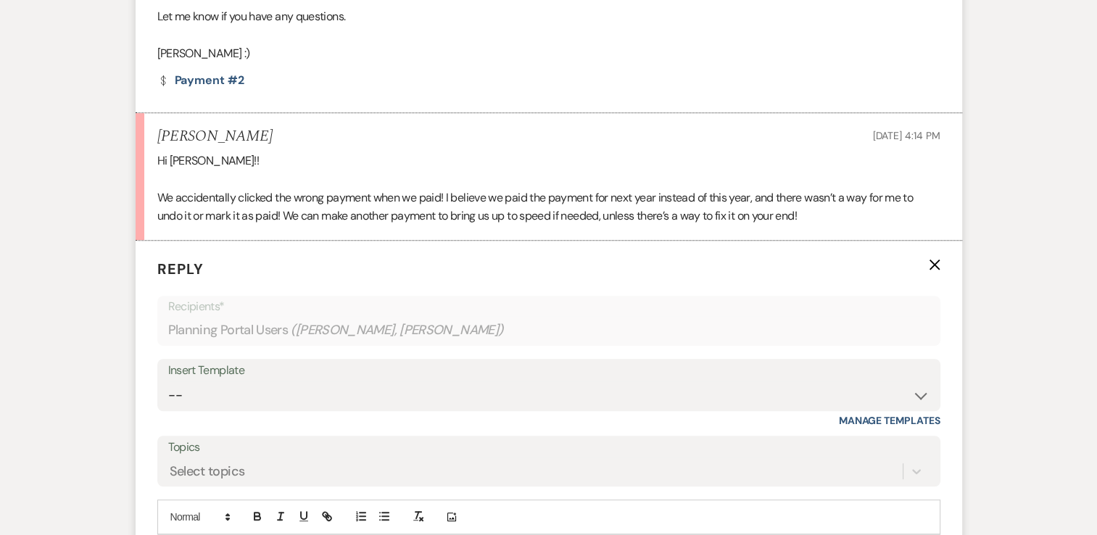
scroll to position [1039, 0]
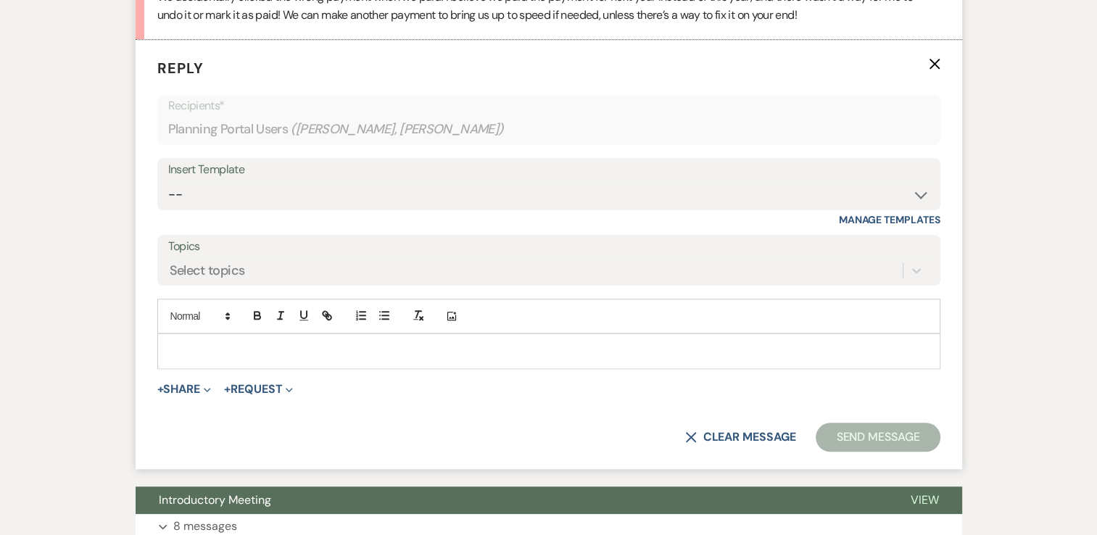
drag, startPoint x: 239, startPoint y: 342, endPoint x: 249, endPoint y: 339, distance: 10.6
click at [241, 343] on p at bounding box center [549, 351] width 760 height 16
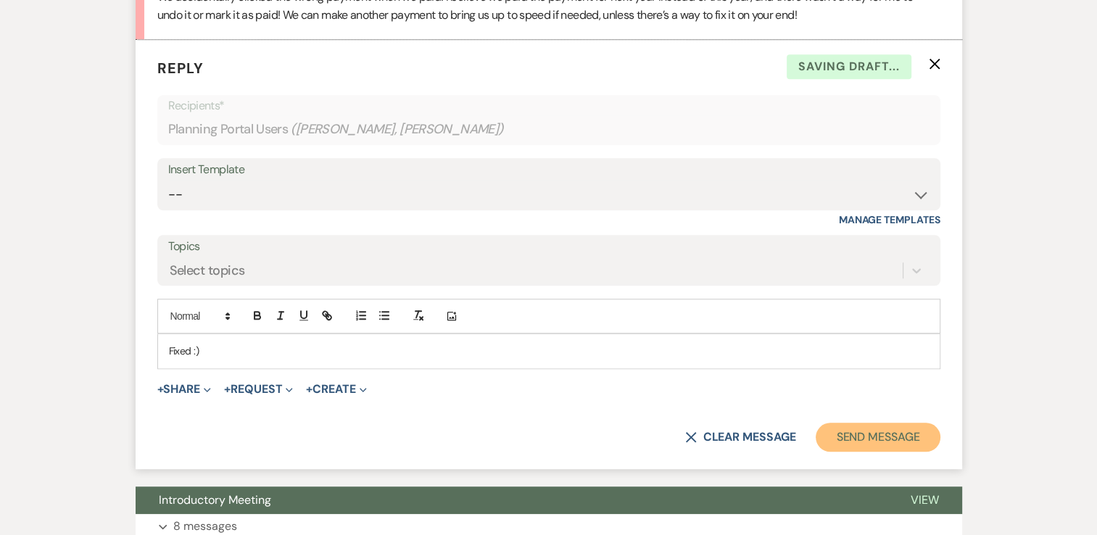
click at [884, 437] on button "Send Message" at bounding box center [878, 437] width 124 height 29
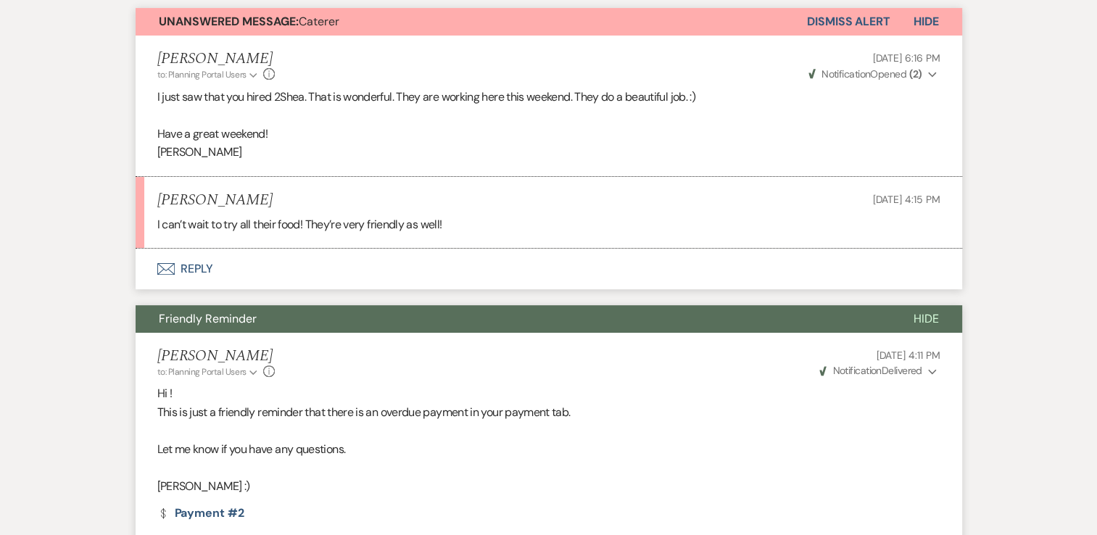
scroll to position [386, 0]
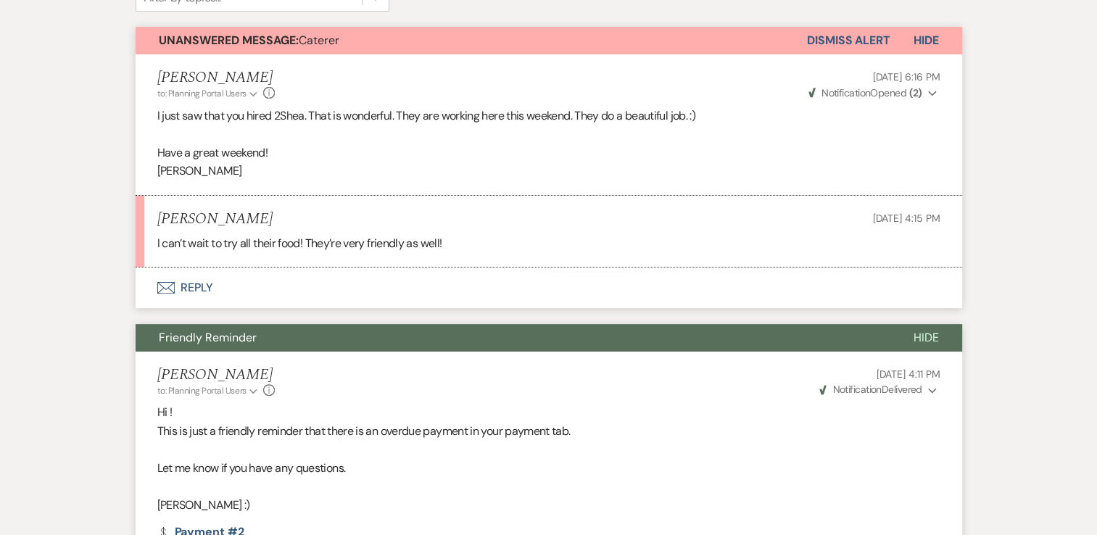
click at [194, 289] on button "Envelope Reply" at bounding box center [549, 288] width 826 height 41
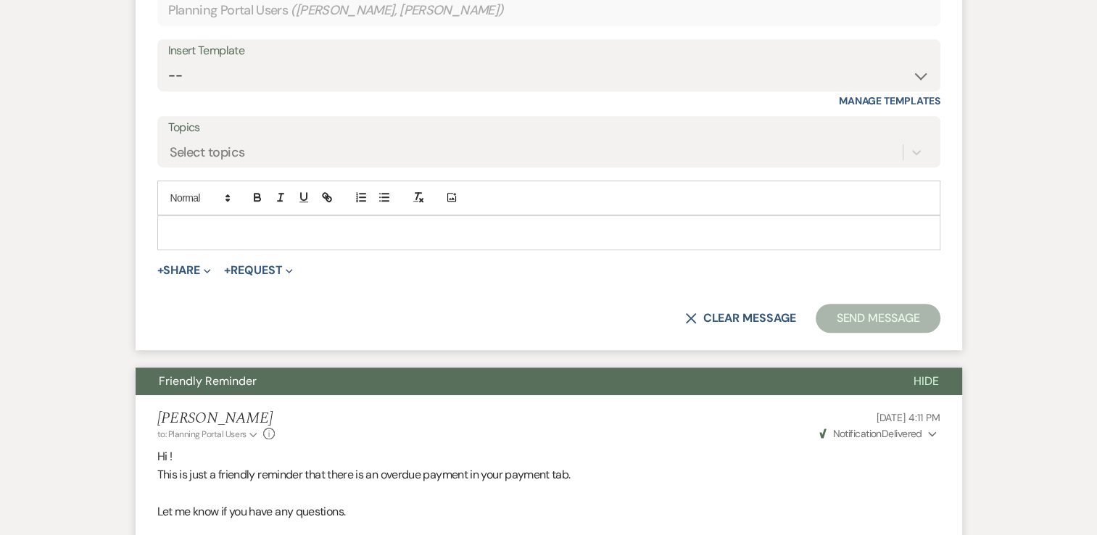
scroll to position [749, 0]
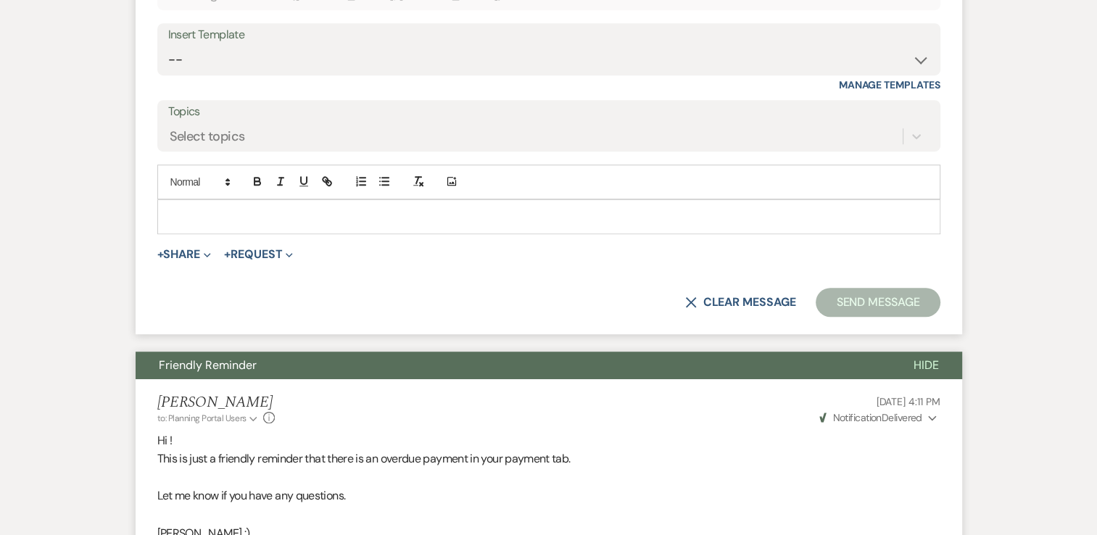
click at [248, 216] on p at bounding box center [549, 217] width 760 height 16
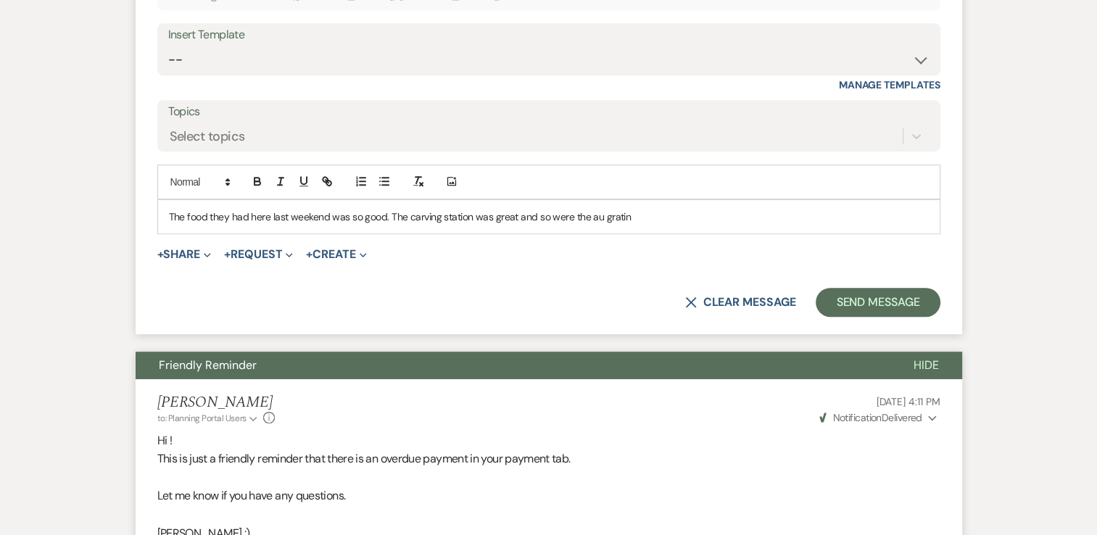
click at [650, 220] on p "The food they had here last weekend was so good. The carving station was great …" at bounding box center [549, 217] width 760 height 16
click at [880, 300] on button "Send Message" at bounding box center [878, 302] width 124 height 29
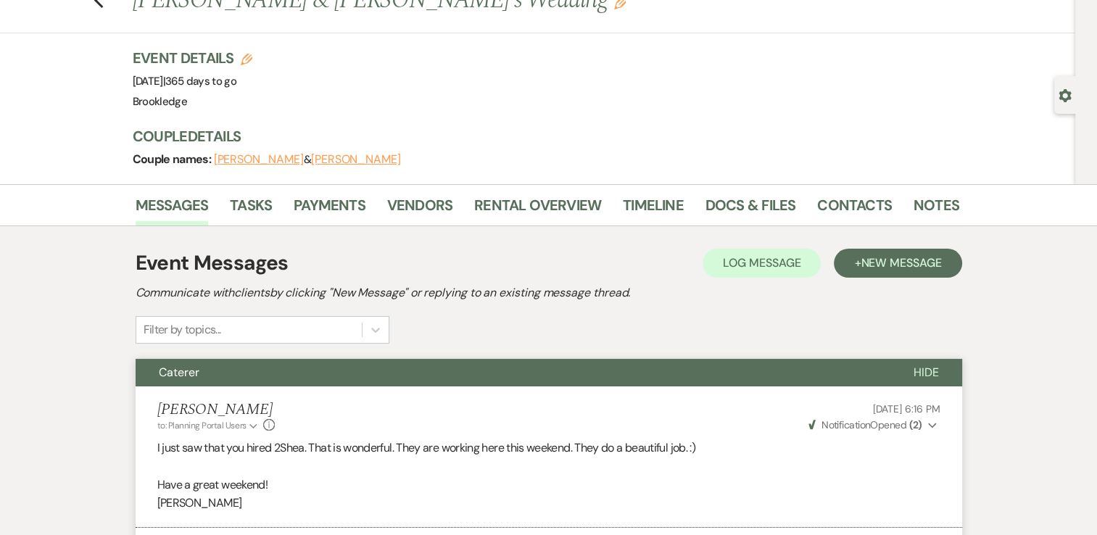
scroll to position [0, 0]
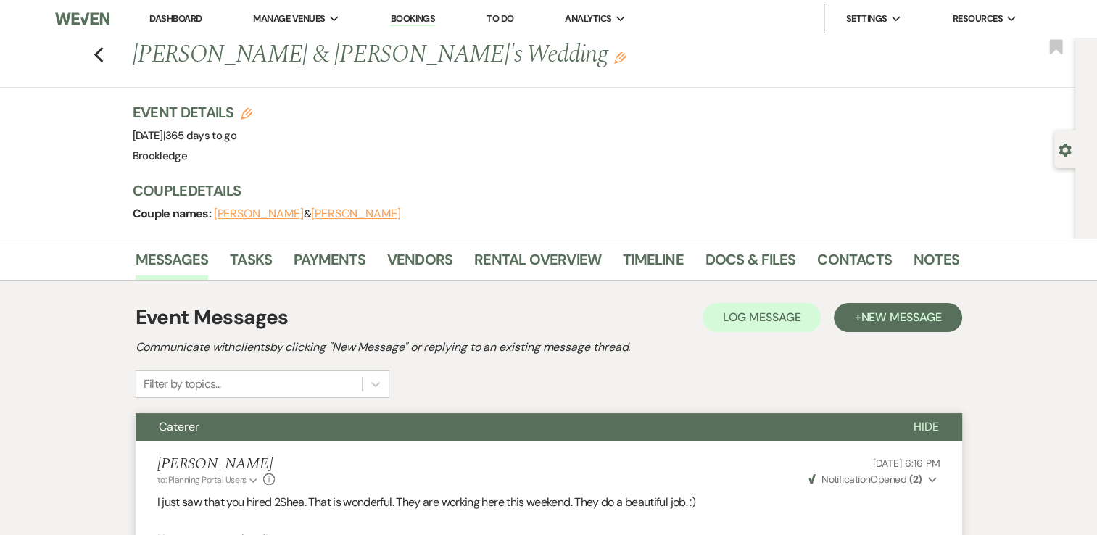
click at [174, 18] on link "Dashboard" at bounding box center [175, 18] width 52 height 12
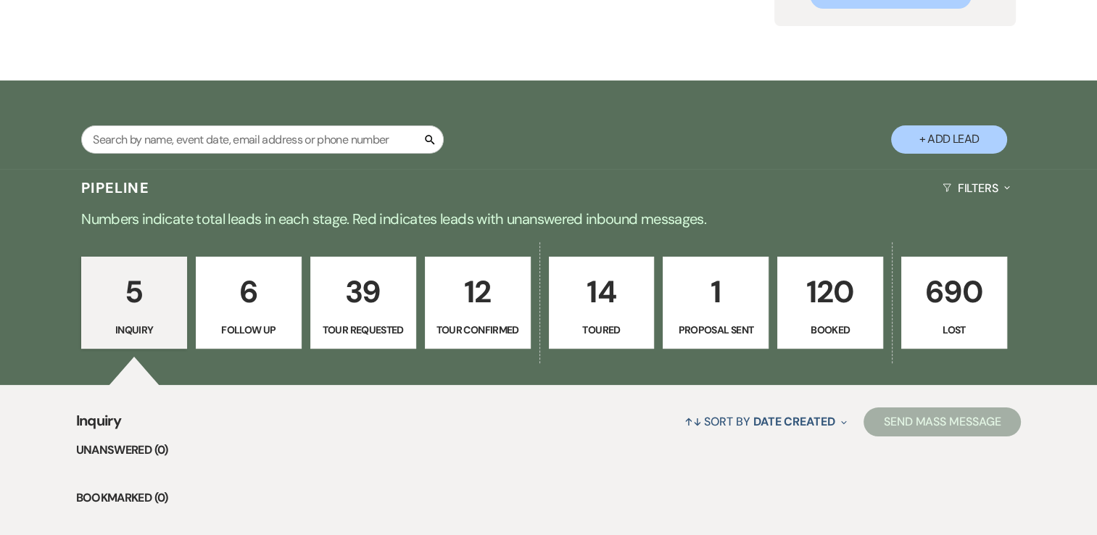
scroll to position [217, 0]
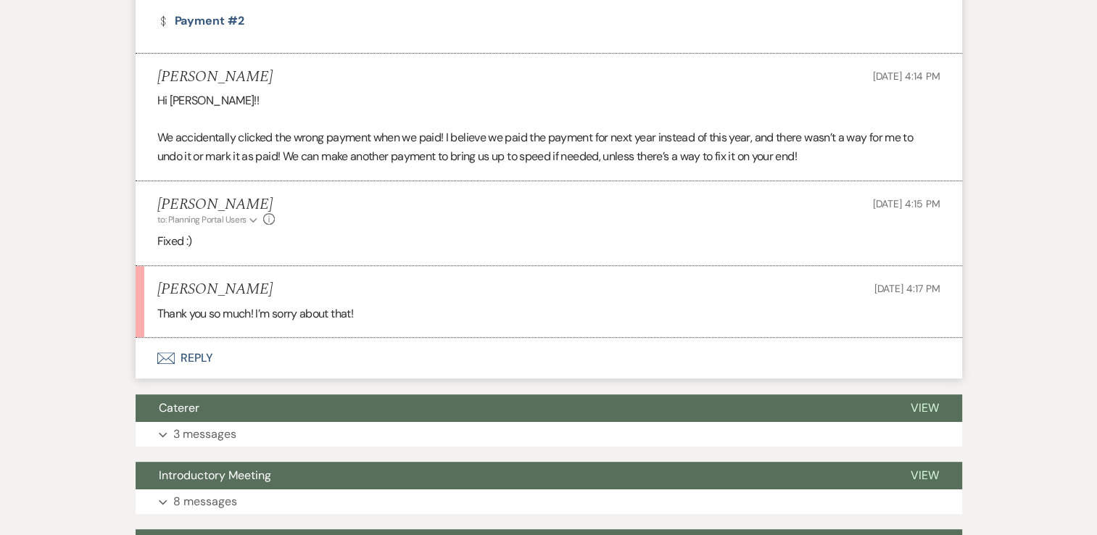
scroll to position [601, 0]
click at [194, 362] on button "Envelope Reply" at bounding box center [549, 358] width 826 height 41
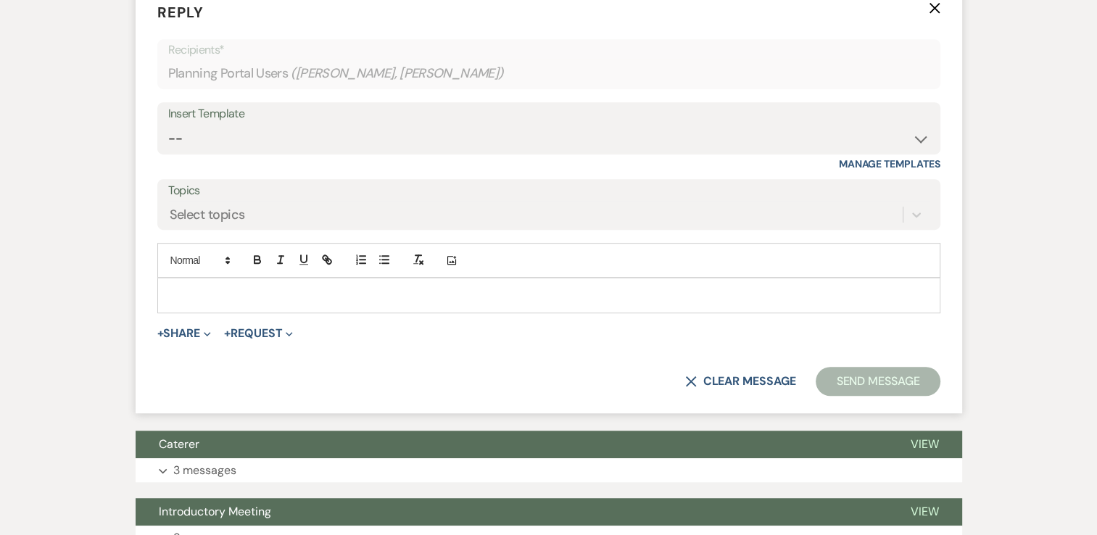
scroll to position [963, 0]
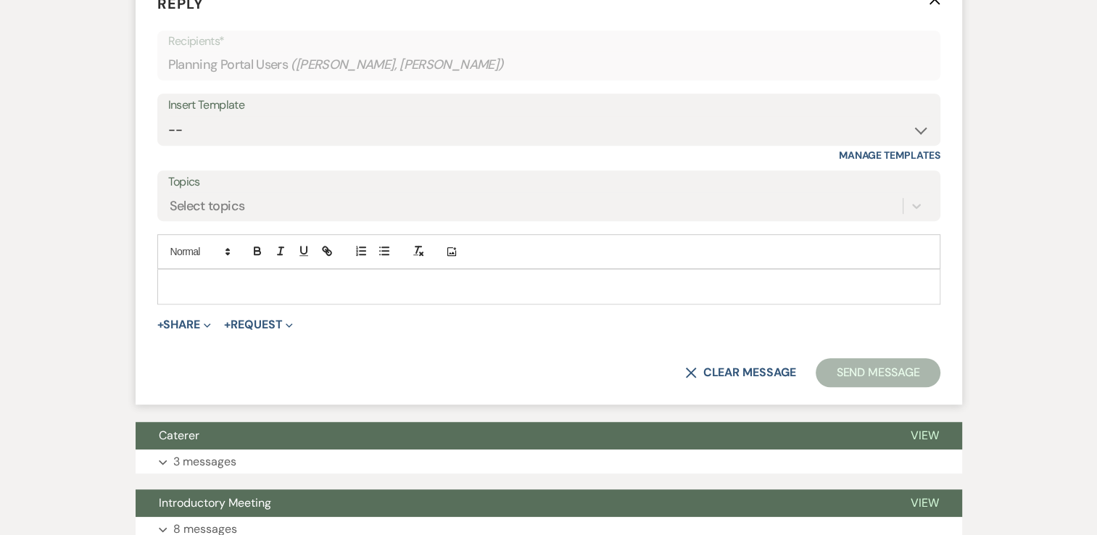
click at [261, 286] on p at bounding box center [549, 286] width 760 height 16
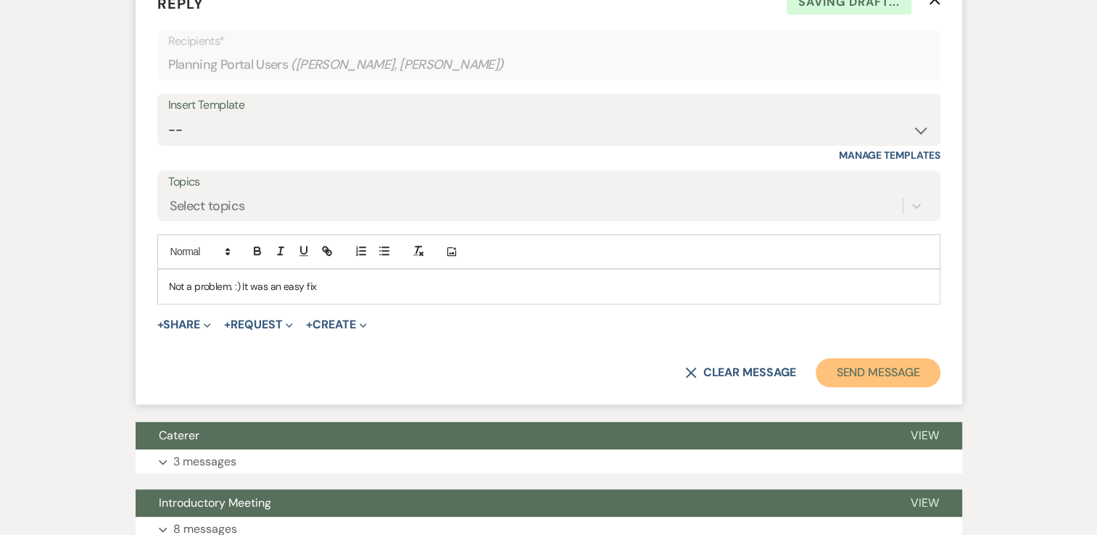
click at [891, 372] on button "Send Message" at bounding box center [878, 372] width 124 height 29
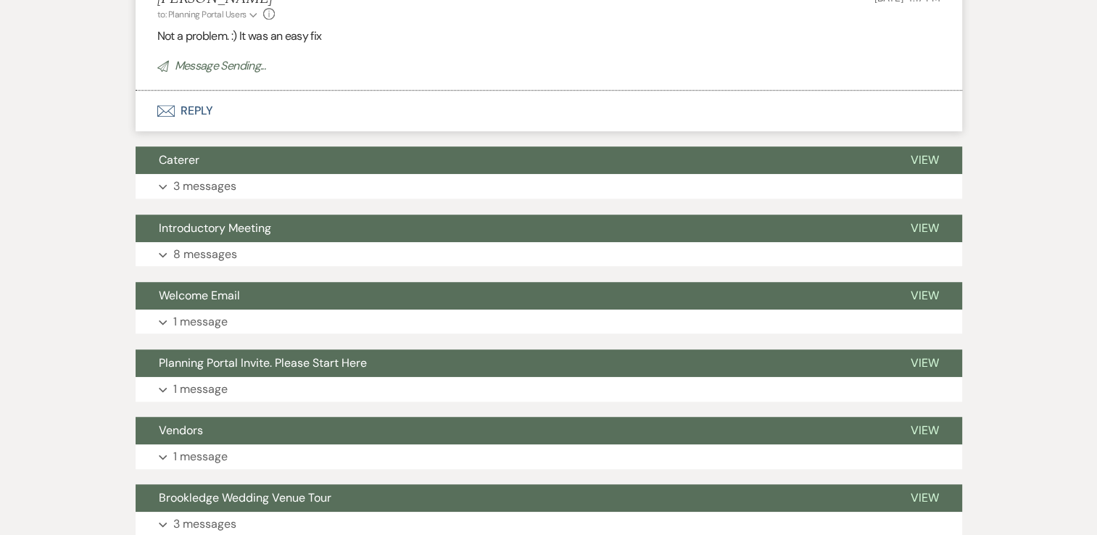
scroll to position [1079, 0]
